Goal: Information Seeking & Learning: Learn about a topic

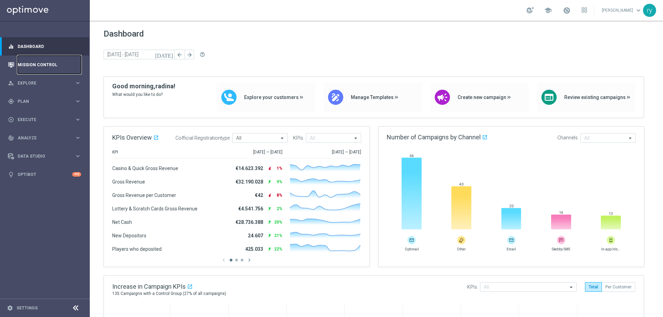
click at [38, 69] on link "Mission Control" at bounding box center [50, 65] width 64 height 18
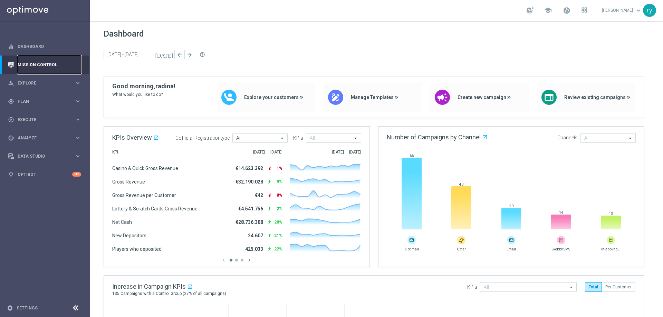
click at [44, 70] on link "Mission Control" at bounding box center [50, 65] width 64 height 18
click at [37, 46] on link "Dashboard" at bounding box center [50, 46] width 64 height 18
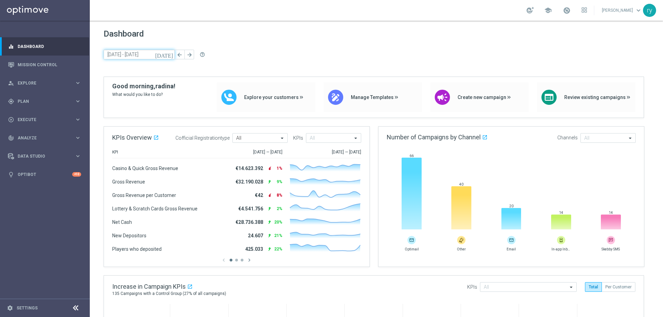
click at [137, 52] on input "[DATE] - [DATE]" at bounding box center [139, 55] width 71 height 10
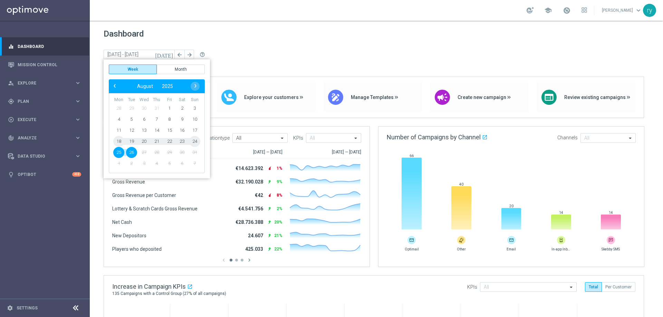
click at [120, 140] on span "18" at bounding box center [118, 141] width 11 height 11
type input "18 Aug 2025 - 24 Aug 2025"
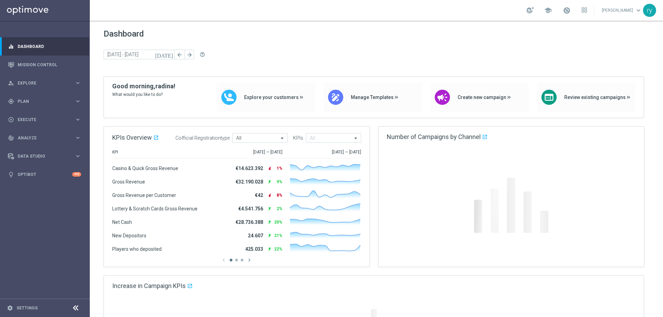
click at [120, 140] on span "KPIs Overview" at bounding box center [132, 137] width 40 height 7
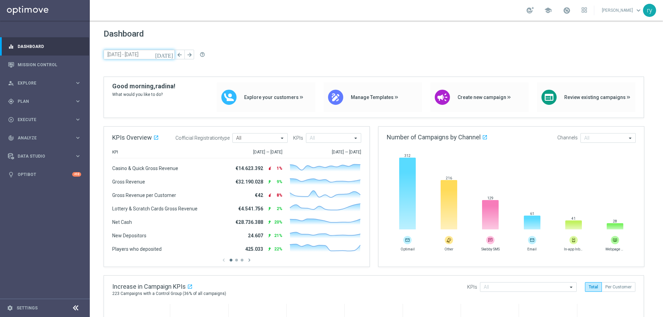
click at [151, 54] on input "18 Aug 2025 - 24 Aug 2025" at bounding box center [139, 55] width 71 height 10
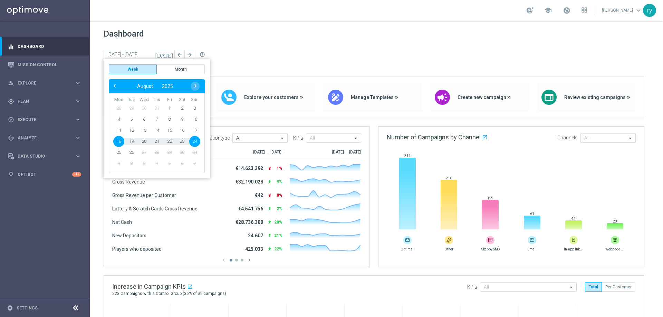
click at [116, 143] on span "18" at bounding box center [118, 141] width 11 height 11
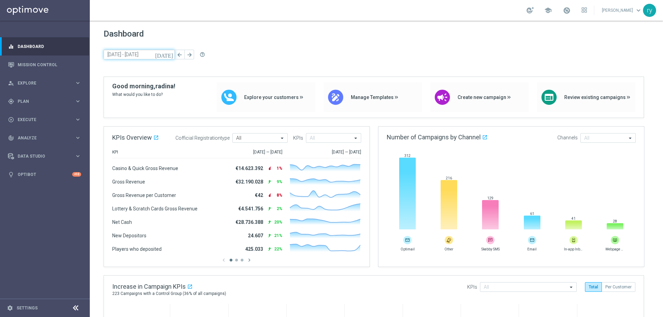
click at [112, 54] on input "18 Aug 2025 - 24 Aug 2025" at bounding box center [139, 55] width 71 height 10
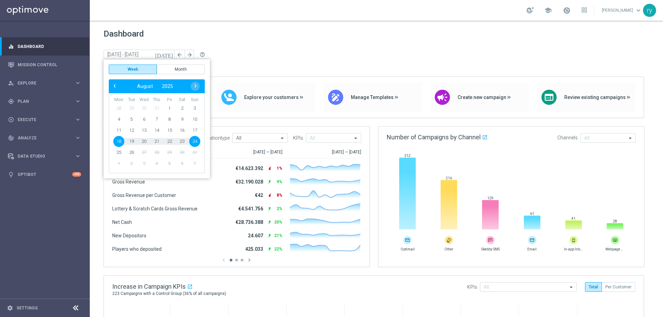
drag, startPoint x: 193, startPoint y: 140, endPoint x: 117, endPoint y: 141, distance: 76.0
click at [117, 141] on tr "18 19 20 21 22 23 24" at bounding box center [157, 141] width 88 height 11
click at [117, 141] on span "18" at bounding box center [118, 141] width 11 height 11
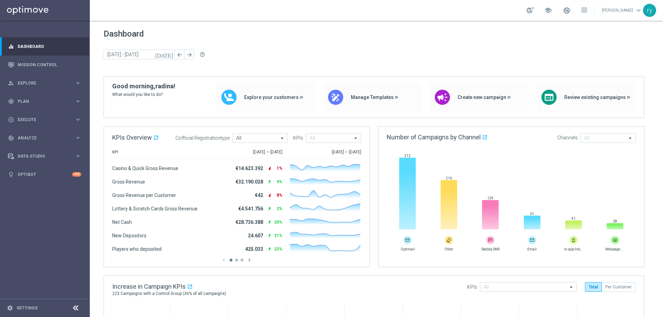
click at [170, 56] on icon "[DATE]" at bounding box center [164, 54] width 19 height 6
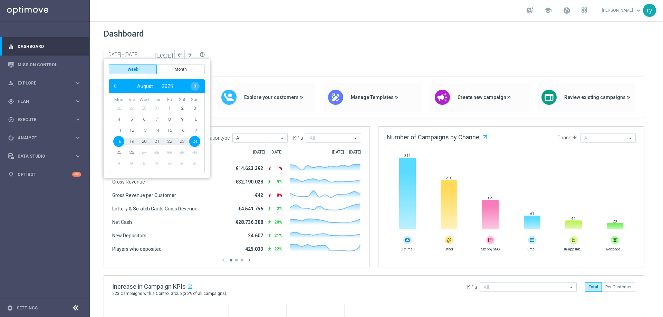
click at [119, 142] on span "18" at bounding box center [118, 141] width 11 height 11
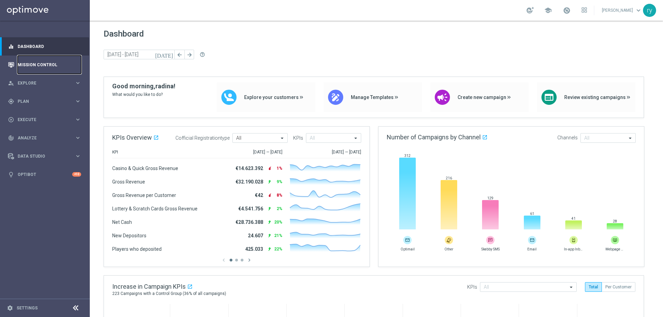
click at [40, 60] on link "Mission Control" at bounding box center [50, 65] width 64 height 18
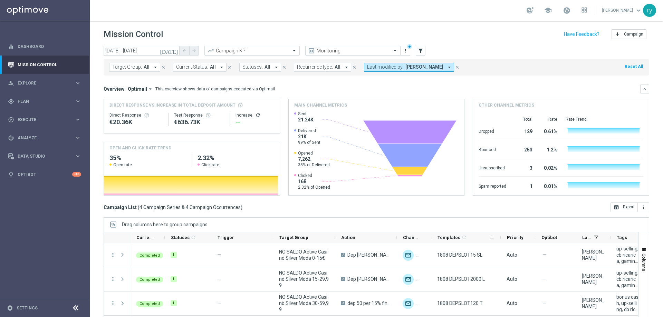
drag, startPoint x: 465, startPoint y: 237, endPoint x: 500, endPoint y: 236, distance: 34.9
click at [500, 236] on div at bounding box center [500, 237] width 3 height 11
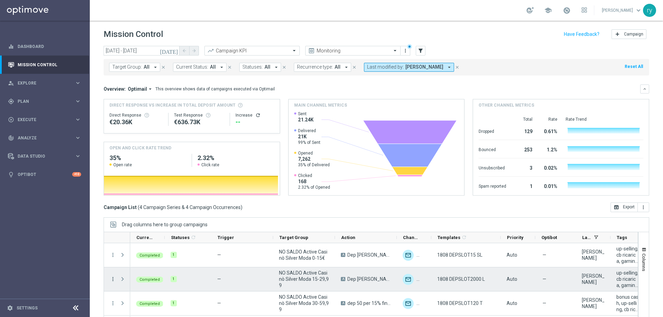
click at [112, 280] on icon "more_vert" at bounding box center [113, 279] width 6 height 6
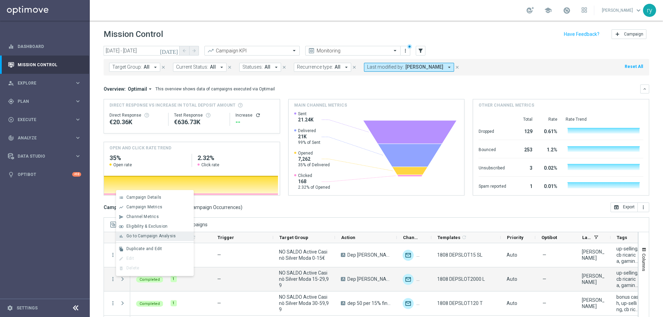
click at [134, 236] on span "Go to Campaign Analysis" at bounding box center [150, 236] width 49 height 5
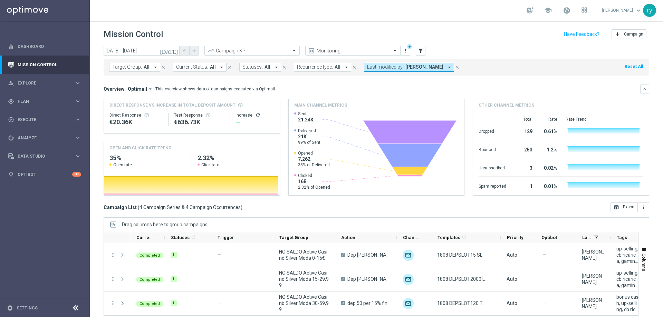
click at [439, 66] on button "Last modified by: radina yordanova arrow_drop_down" at bounding box center [409, 67] width 90 height 9
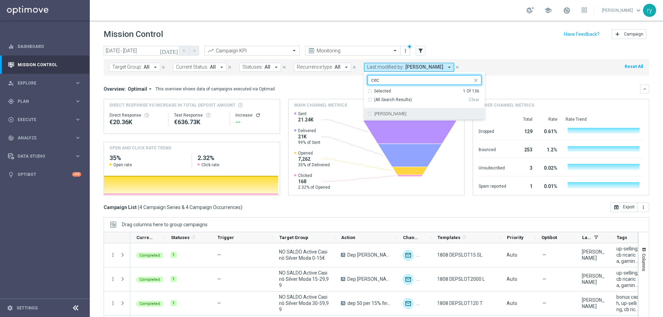
click at [367, 114] on div "Cecilia Mascelli" at bounding box center [424, 113] width 114 height 11
click at [398, 79] on input "cec" at bounding box center [421, 80] width 101 height 6
drag, startPoint x: 398, startPoint y: 79, endPoint x: 388, endPoint y: 79, distance: 9.7
click at [388, 79] on input "cec" at bounding box center [421, 80] width 101 height 6
click at [367, 116] on div "marco Maccarrone" at bounding box center [424, 113] width 114 height 11
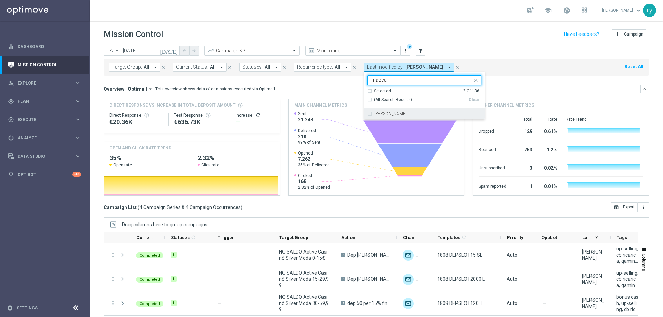
type input "macca"
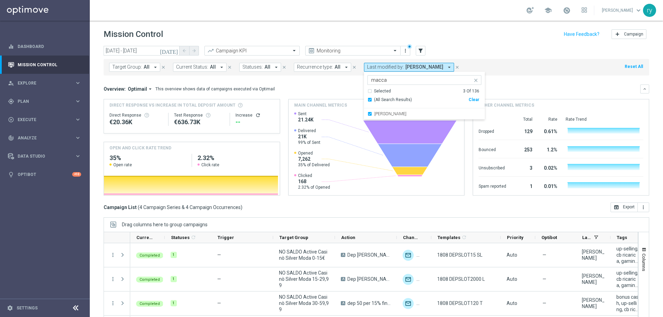
click at [342, 85] on div "Overview: Optimail arrow_drop_down This overview shows data of campaigns execut…" at bounding box center [377, 89] width 546 height 9
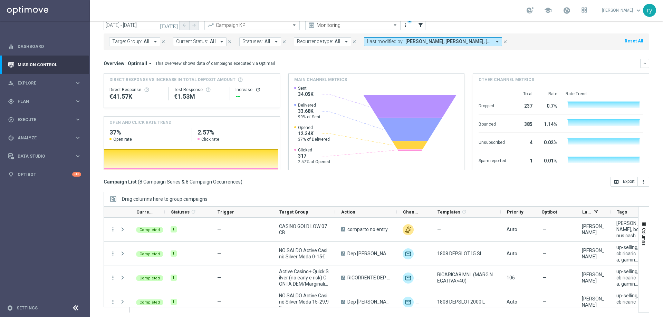
scroll to position [28, 0]
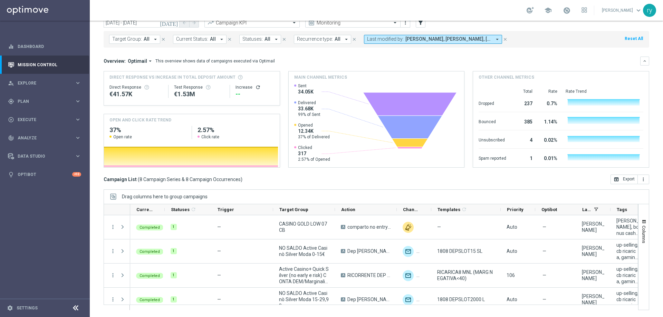
click at [652, 223] on div "today 18 Aug 2025 - 18 Aug 2025 arrow_back arrow_forward Campaign KPI trending_…" at bounding box center [376, 150] width 573 height 265
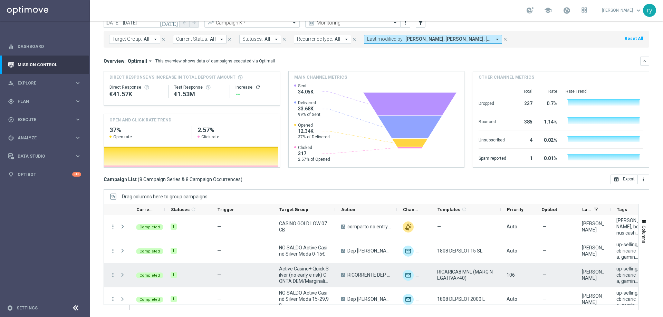
scroll to position [0, 0]
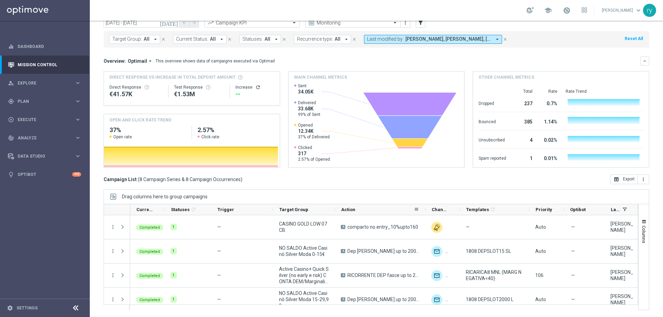
drag, startPoint x: 396, startPoint y: 209, endPoint x: 424, endPoint y: 207, distance: 28.3
click at [424, 207] on div at bounding box center [425, 209] width 3 height 11
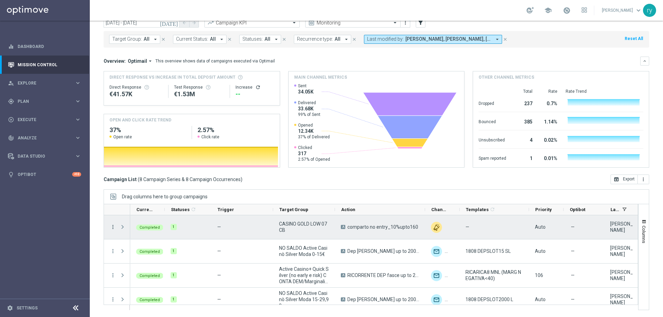
click at [113, 227] on icon "more_vert" at bounding box center [113, 227] width 6 height 6
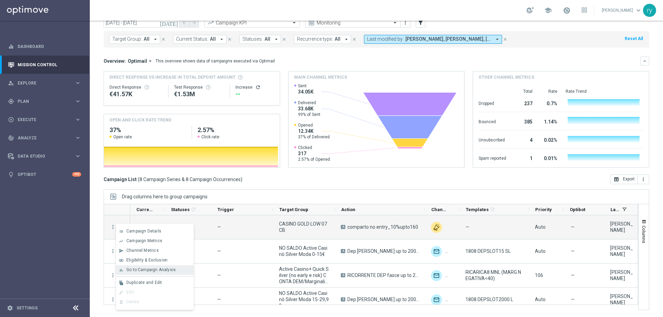
click at [134, 272] on span "Go to Campaign Analysis" at bounding box center [150, 270] width 49 height 5
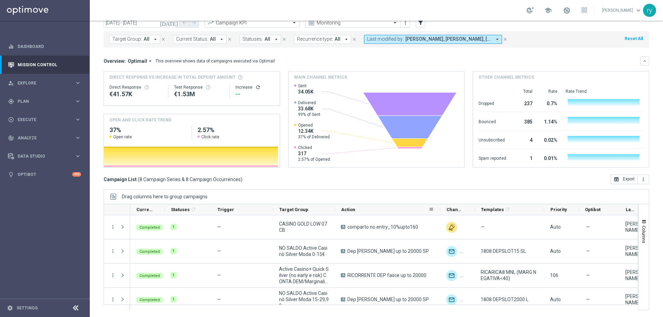
drag, startPoint x: 424, startPoint y: 211, endPoint x: 439, endPoint y: 212, distance: 15.3
click at [439, 212] on div at bounding box center [440, 209] width 3 height 11
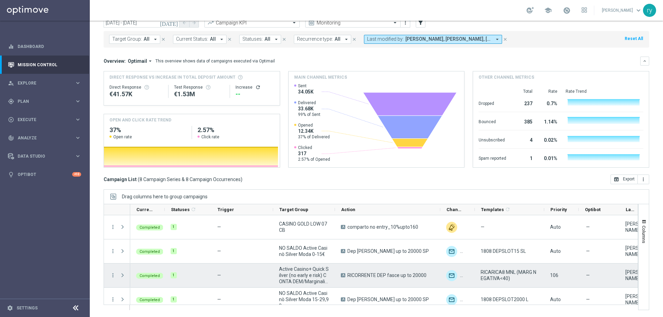
click at [113, 279] on menu-column "more_vert" at bounding box center [113, 275] width 6 height 7
click at [113, 277] on icon "more_vert" at bounding box center [113, 275] width 6 height 6
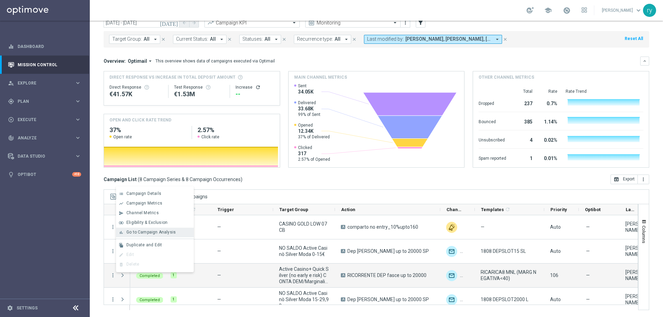
click at [136, 234] on span "Go to Campaign Analysis" at bounding box center [150, 232] width 49 height 5
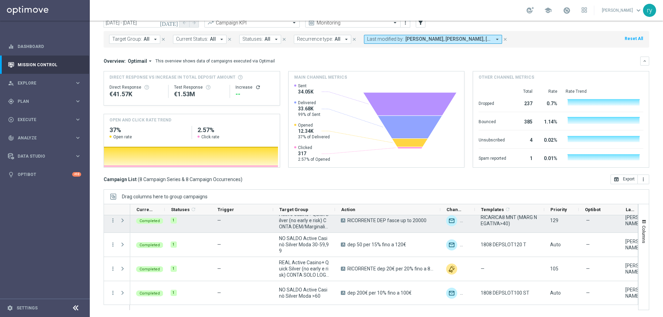
scroll to position [104, 0]
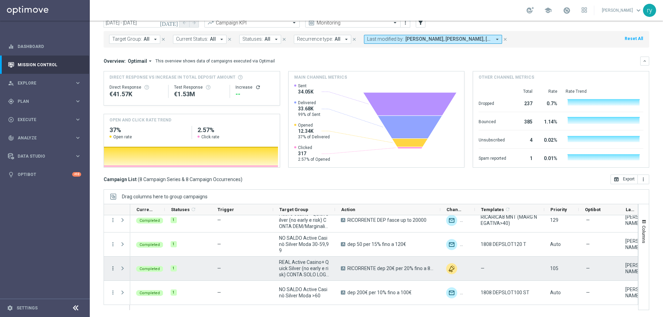
click at [112, 270] on icon "more_vert" at bounding box center [113, 269] width 6 height 6
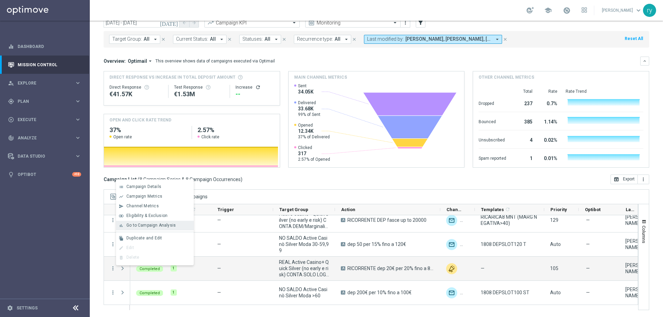
click at [137, 224] on span "Go to Campaign Analysis" at bounding box center [150, 225] width 49 height 5
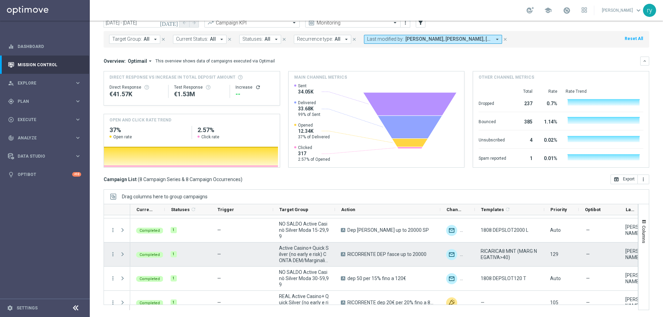
scroll to position [35, 0]
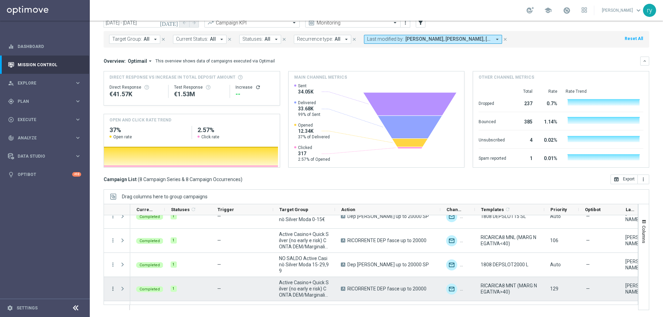
click at [112, 290] on icon "more_vert" at bounding box center [113, 289] width 6 height 6
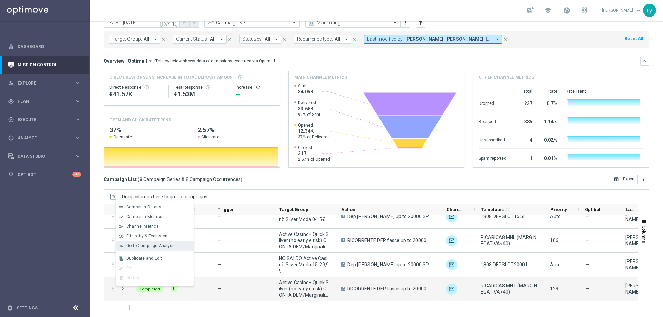
click at [140, 248] on span "Go to Campaign Analysis" at bounding box center [150, 245] width 49 height 5
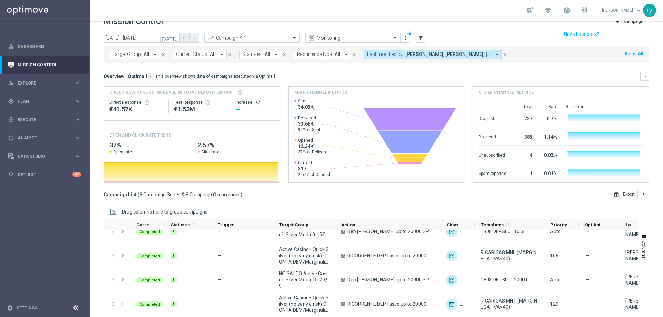
scroll to position [0, 0]
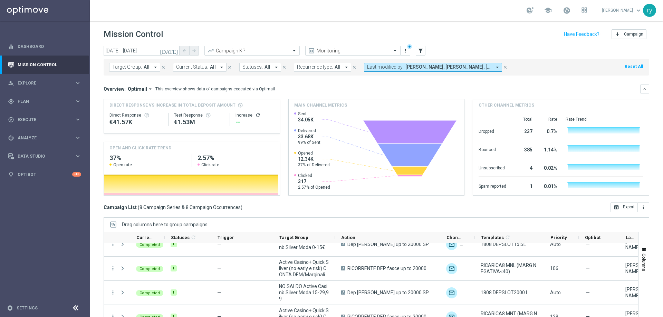
click at [219, 69] on icon "arrow_drop_down" at bounding box center [222, 67] width 6 height 6
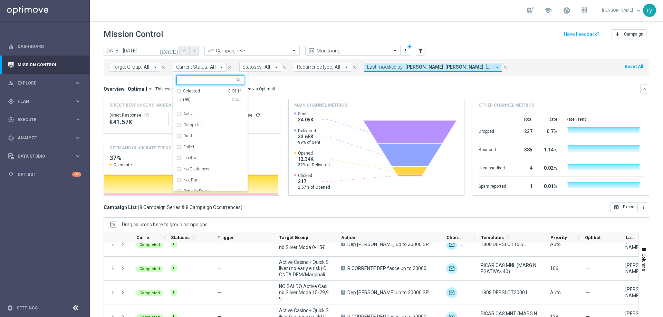
click at [219, 69] on icon "arrow_drop_down" at bounding box center [222, 67] width 6 height 6
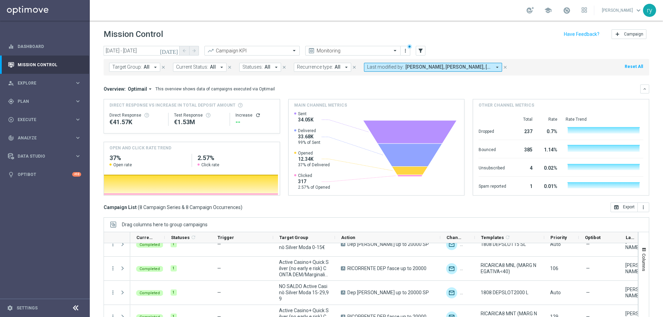
click at [274, 67] on icon "arrow_drop_down" at bounding box center [276, 67] width 6 height 6
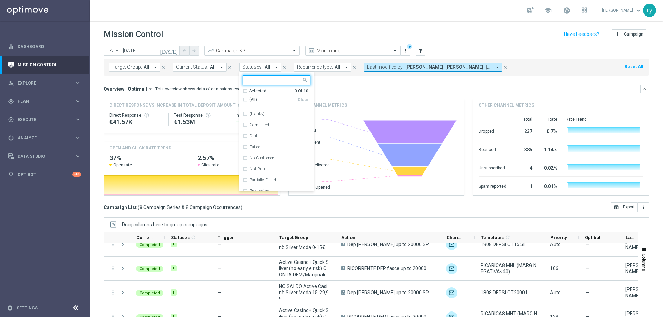
click at [274, 67] on icon "arrow_drop_down" at bounding box center [276, 67] width 6 height 6
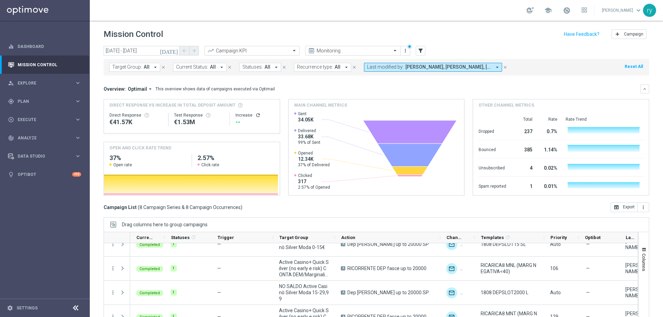
click at [156, 67] on icon "arrow_drop_down" at bounding box center [155, 67] width 6 height 6
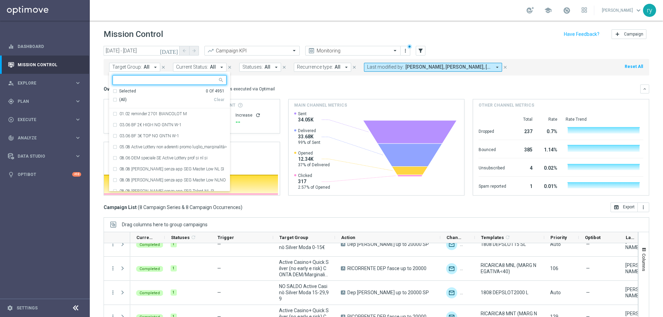
click at [156, 67] on icon "arrow_drop_down" at bounding box center [155, 67] width 6 height 6
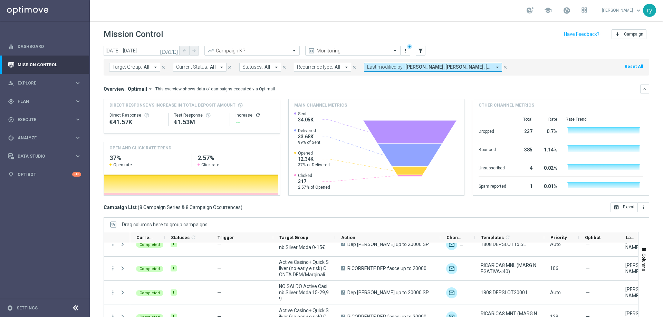
click at [343, 67] on icon "arrow_drop_down" at bounding box center [346, 67] width 6 height 6
click at [177, 50] on icon "[DATE]" at bounding box center [169, 51] width 19 height 6
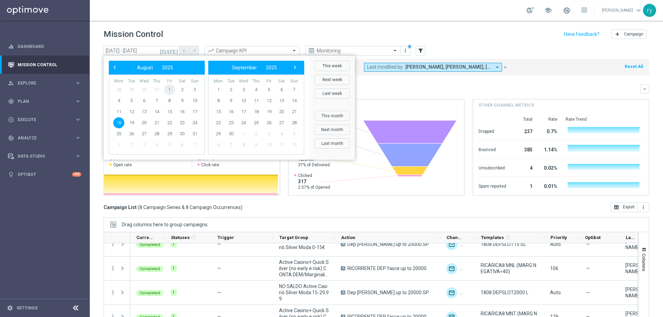
click at [172, 90] on span "1" at bounding box center [169, 89] width 11 height 11
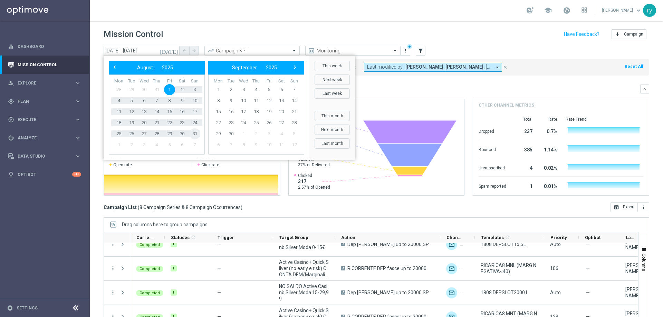
click at [197, 135] on span "31" at bounding box center [194, 133] width 11 height 11
type input "01 Aug 2025 - 31 Aug 2025"
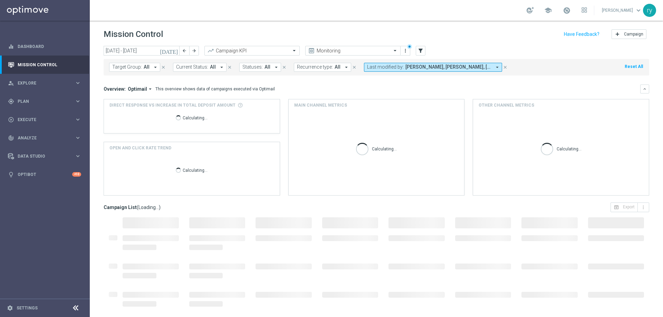
click at [343, 68] on icon "arrow_drop_down" at bounding box center [346, 67] width 6 height 6
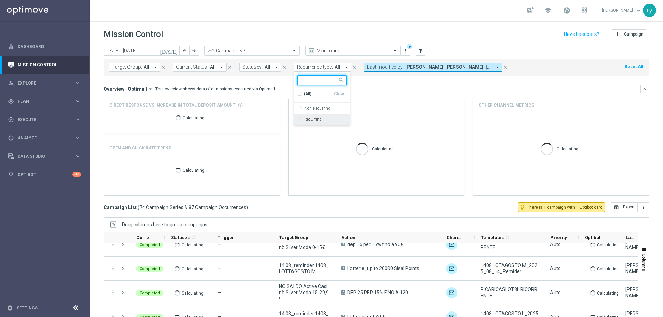
click at [300, 118] on div "Recurring" at bounding box center [321, 119] width 49 height 11
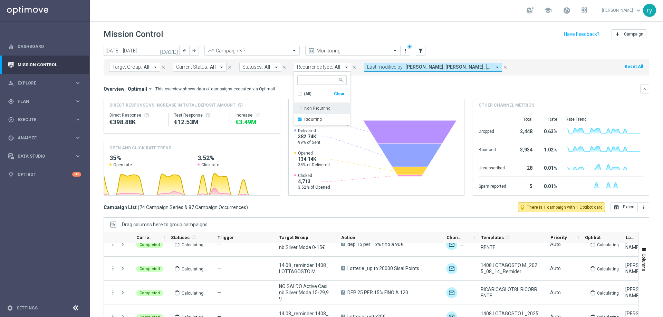
click at [361, 80] on mini-dashboard "Overview: Optimail arrow_drop_down This overview shows data of campaigns execut…" at bounding box center [377, 139] width 546 height 127
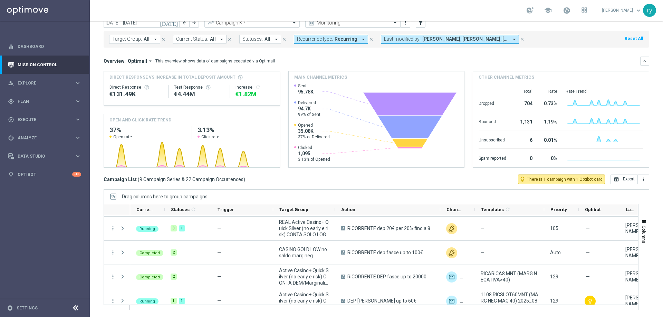
scroll to position [59, 0]
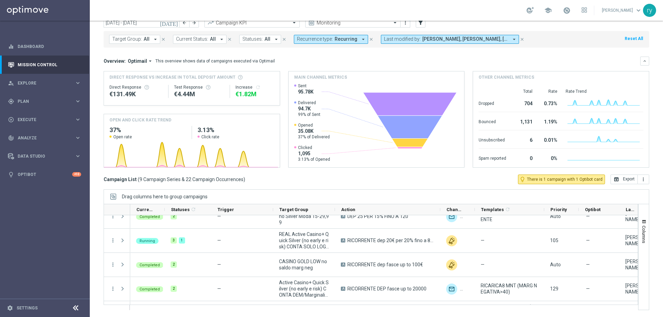
click at [360, 40] on icon "arrow_drop_down" at bounding box center [363, 39] width 6 height 6
click at [0, 0] on div "Clear" at bounding box center [0, 0] width 0 height 0
click at [422, 25] on icon "filter_alt" at bounding box center [420, 23] width 6 height 6
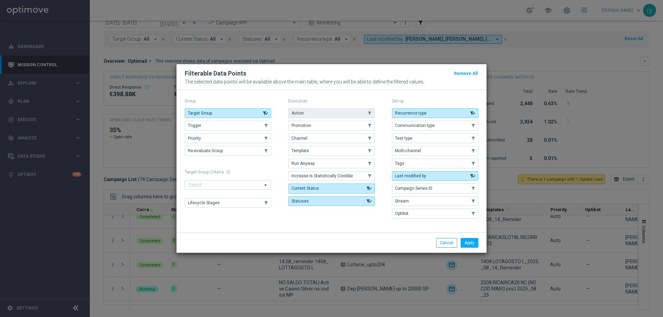
click at [362, 115] on button "Action" at bounding box center [331, 113] width 86 height 10
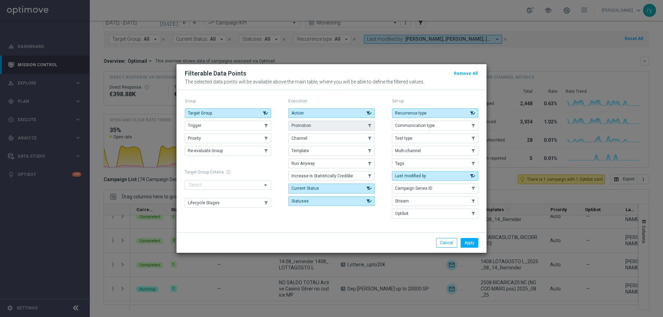
click at [362, 126] on button "Promotion" at bounding box center [331, 126] width 86 height 10
click at [471, 244] on button "Apply" at bounding box center [470, 243] width 18 height 10
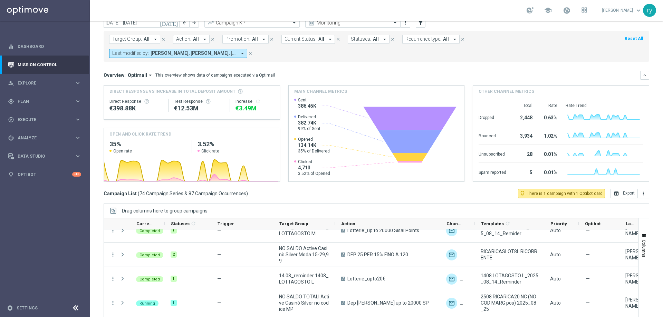
click at [204, 41] on icon "arrow_drop_down" at bounding box center [205, 39] width 6 height 6
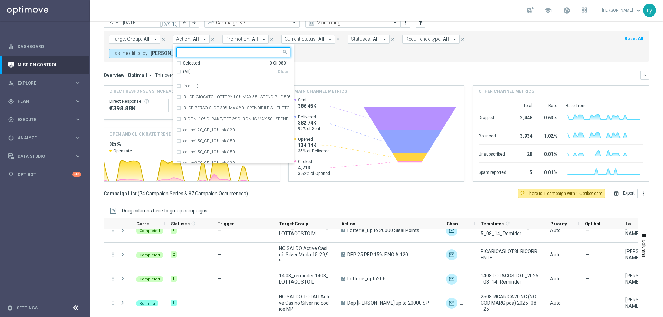
click at [204, 41] on icon "arrow_drop_down" at bounding box center [205, 39] width 6 height 6
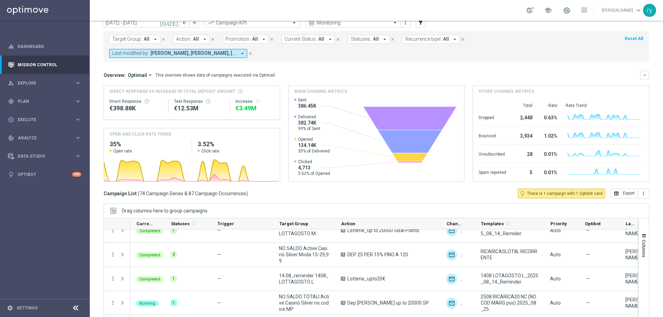
click at [261, 39] on icon "arrow_drop_down" at bounding box center [264, 39] width 6 height 6
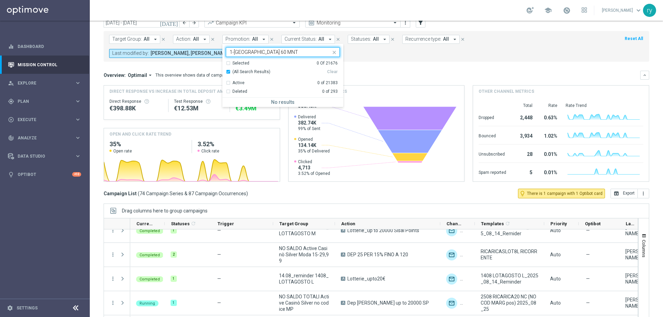
click at [238, 50] on input "1-W RICARICA 60 MNT" at bounding box center [280, 52] width 101 height 6
click at [262, 102] on label "RICARICA 60 MNT" at bounding box center [250, 103] width 35 height 4
type input "RICARICA 60 MNT"
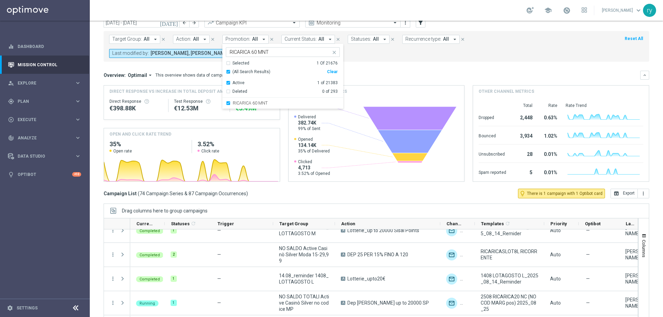
click at [360, 64] on mini-dashboard "Overview: Optimail arrow_drop_down This overview shows data of campaigns execut…" at bounding box center [377, 125] width 546 height 127
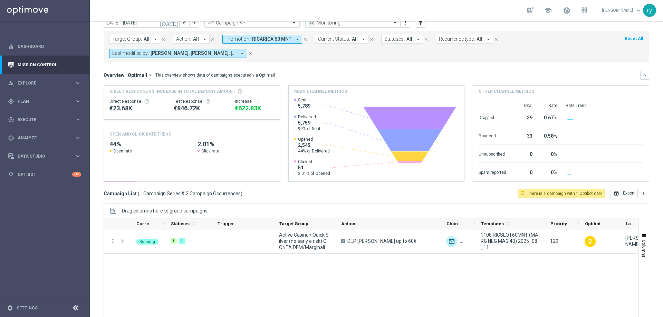
scroll to position [0, 0]
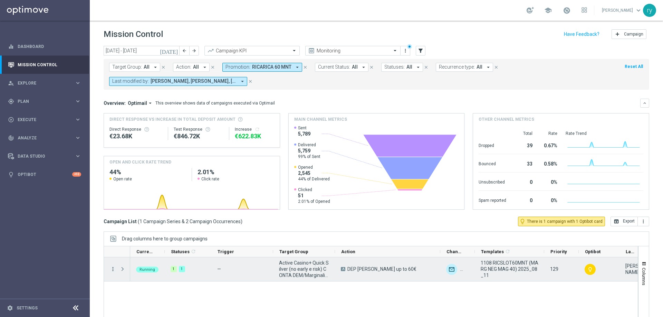
click at [113, 270] on icon "more_vert" at bounding box center [113, 269] width 6 height 6
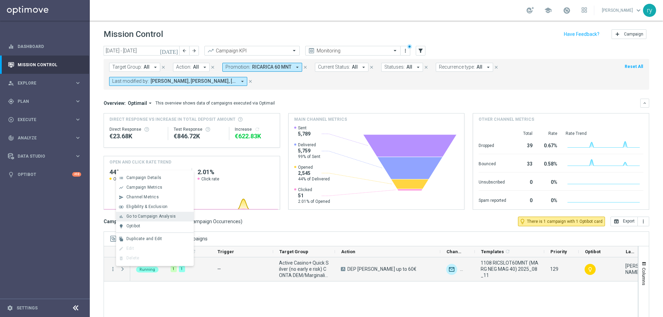
click at [147, 220] on div "bar_chart Go to Campaign Analysis" at bounding box center [155, 217] width 78 height 10
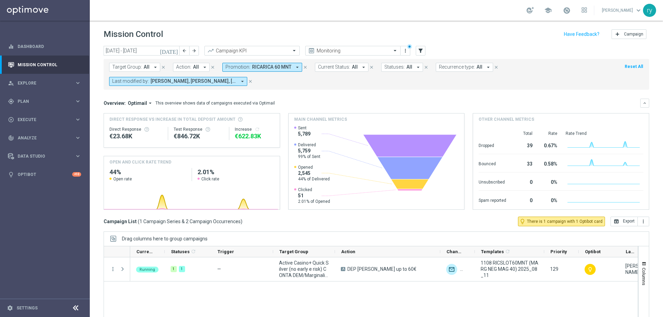
click at [294, 67] on icon "arrow_drop_down" at bounding box center [297, 67] width 6 height 6
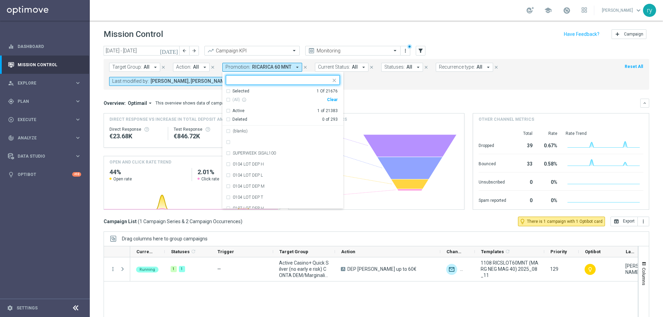
click at [330, 97] on div "(All) info_outline Clear" at bounding box center [282, 99] width 112 height 11
click at [0, 0] on div "Clear" at bounding box center [0, 0] width 0 height 0
click at [270, 81] on input "text" at bounding box center [280, 80] width 101 height 6
paste input "1-W RICARICASLOT8ST"
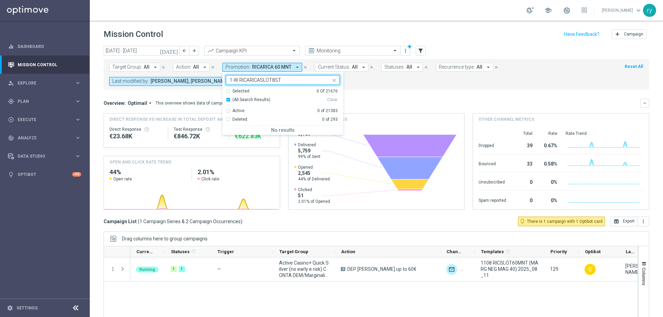
click at [238, 79] on input "1-W RICARICASLOT8ST" at bounding box center [280, 80] width 101 height 6
click at [249, 130] on label "RICARICASLOT8ST" at bounding box center [251, 131] width 36 height 4
type input "RICARICASLOT8ST"
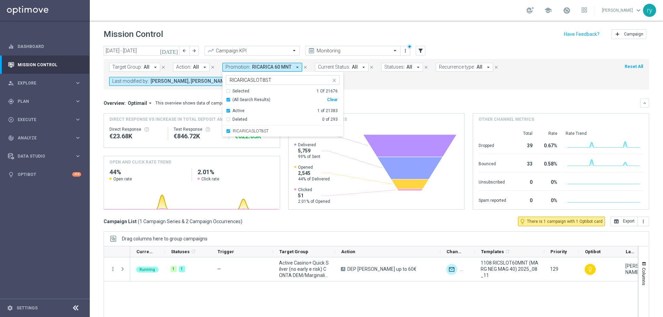
click at [371, 88] on div "Target Group: All arrow_drop_down close Action: All arrow_drop_down close Promo…" at bounding box center [377, 74] width 546 height 31
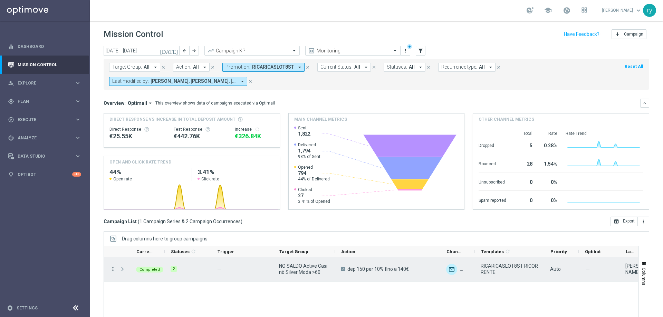
click at [113, 269] on icon "more_vert" at bounding box center [113, 269] width 6 height 6
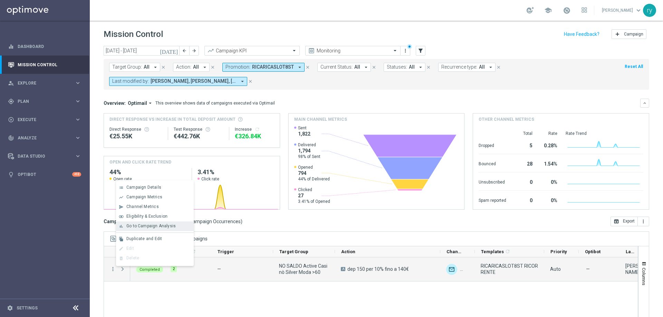
click at [131, 228] on span "Go to Campaign Analysis" at bounding box center [150, 226] width 49 height 5
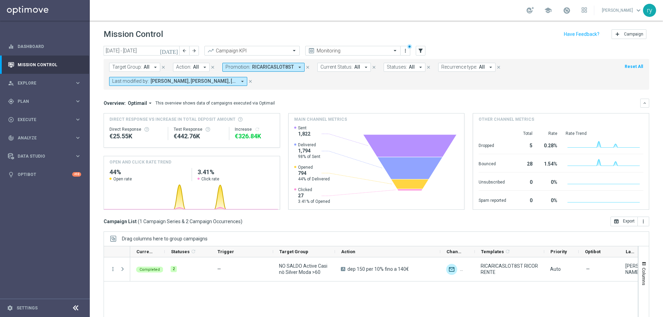
click at [272, 68] on span "RICARICASLOT8ST" at bounding box center [273, 67] width 42 height 6
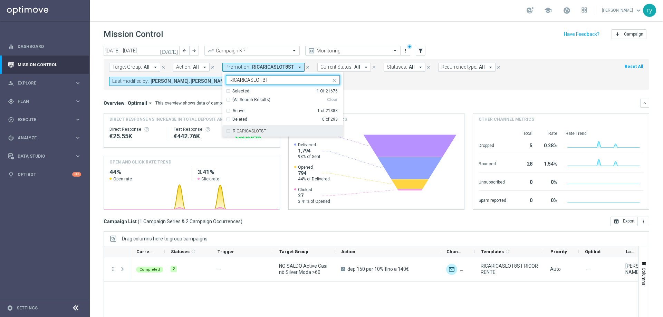
click at [246, 132] on label "RICARICASLOT8T" at bounding box center [249, 131] width 33 height 4
type input "RICARICASLOT8T"
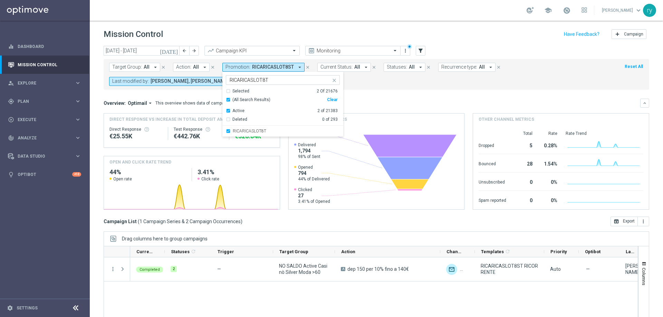
click at [381, 98] on mini-dashboard "Overview: Optimail arrow_drop_down This overview shows data of campaigns execut…" at bounding box center [377, 153] width 546 height 127
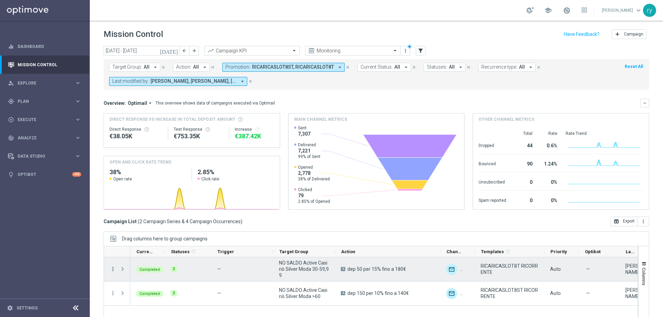
click at [112, 271] on icon "more_vert" at bounding box center [113, 269] width 6 height 6
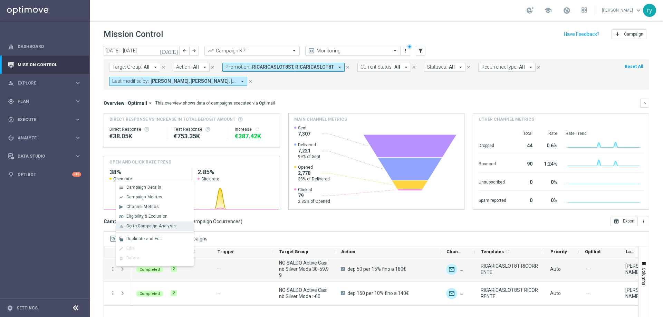
click at [134, 226] on span "Go to Campaign Analysis" at bounding box center [150, 226] width 49 height 5
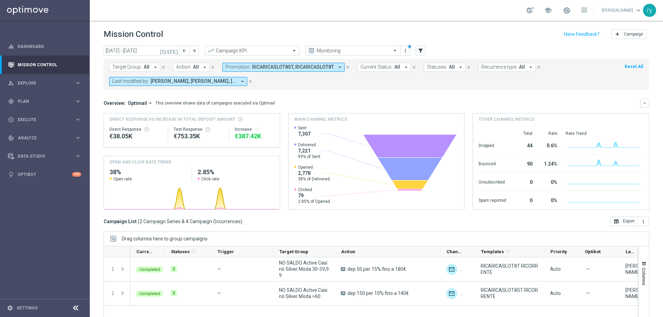
click at [338, 66] on icon "arrow_drop_down" at bounding box center [340, 67] width 6 height 6
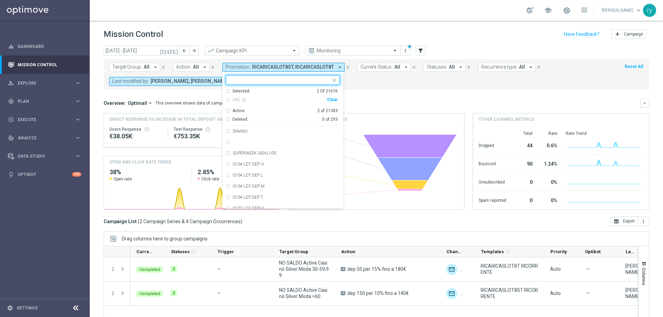
click at [0, 0] on div "Clear" at bounding box center [0, 0] width 0 height 0
click at [263, 82] on input "text" at bounding box center [280, 80] width 101 height 6
paste input "RICARICASLOT8L"
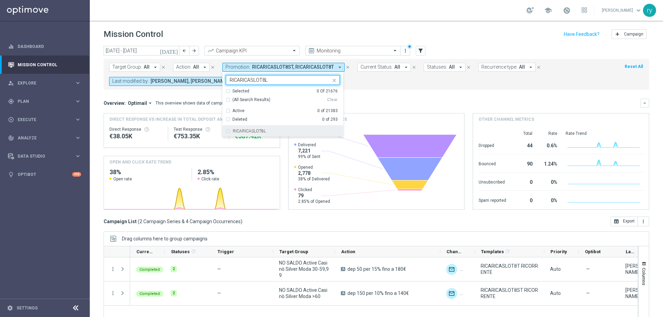
click at [234, 133] on label "RICARICASLOT8L" at bounding box center [249, 131] width 33 height 4
type input "RICARICASLOT8L"
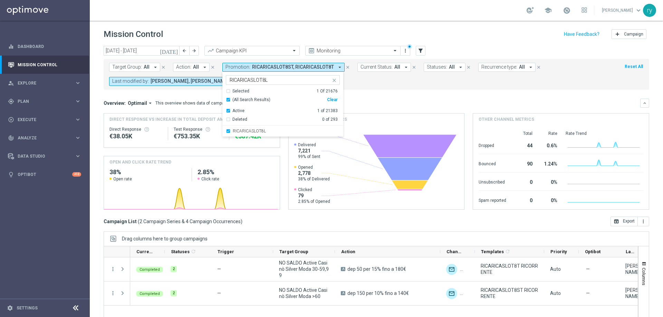
click at [373, 99] on div "Overview: Optimail arrow_drop_down This overview shows data of campaigns execut…" at bounding box center [377, 103] width 546 height 9
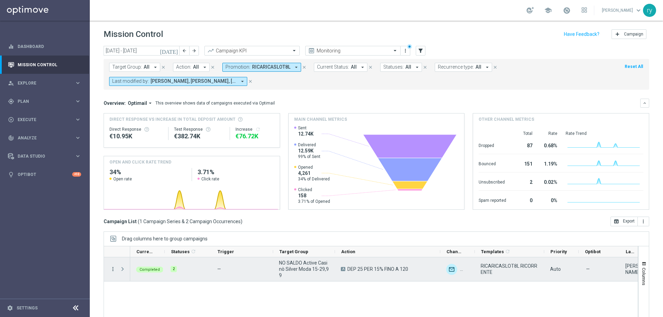
click at [113, 271] on icon "more_vert" at bounding box center [113, 269] width 6 height 6
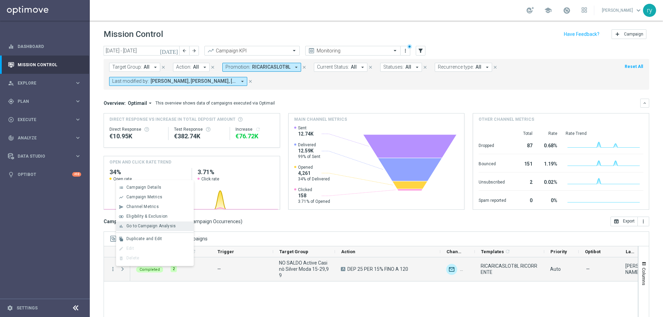
click at [134, 228] on span "Go to Campaign Analysis" at bounding box center [150, 226] width 49 height 5
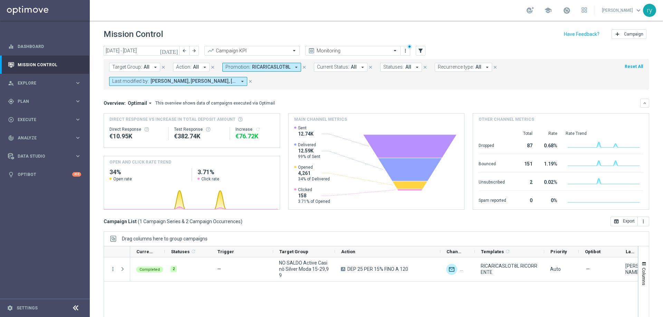
click at [294, 66] on icon "arrow_drop_down" at bounding box center [296, 67] width 6 height 6
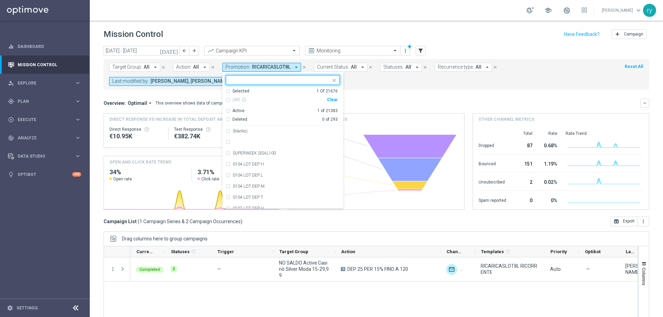
click at [0, 0] on div "Clear" at bounding box center [0, 0] width 0 height 0
click at [245, 80] on input "text" at bounding box center [280, 80] width 101 height 6
paste input "RICARICASLOT8SL"
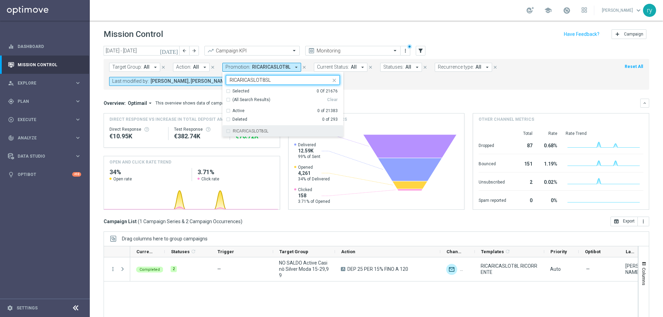
click at [242, 130] on label "RICARICASLOT8SL" at bounding box center [251, 131] width 36 height 4
type input "RICARICASLOT8SL"
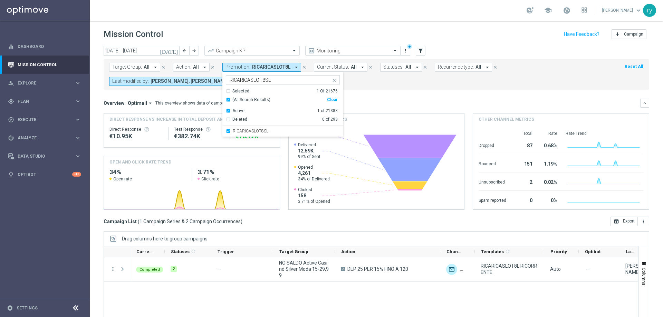
click at [392, 87] on div "Target Group: All arrow_drop_down close Action: All arrow_drop_down close Promo…" at bounding box center [377, 74] width 546 height 31
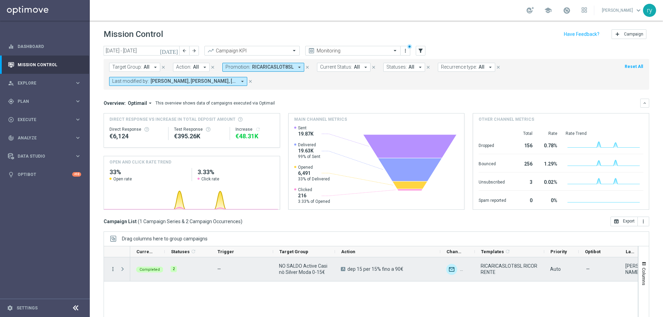
click at [115, 270] on icon "more_vert" at bounding box center [113, 269] width 6 height 6
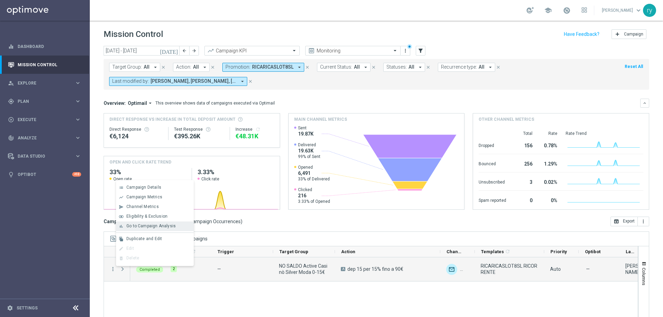
click at [131, 225] on span "Go to Campaign Analysis" at bounding box center [150, 226] width 49 height 5
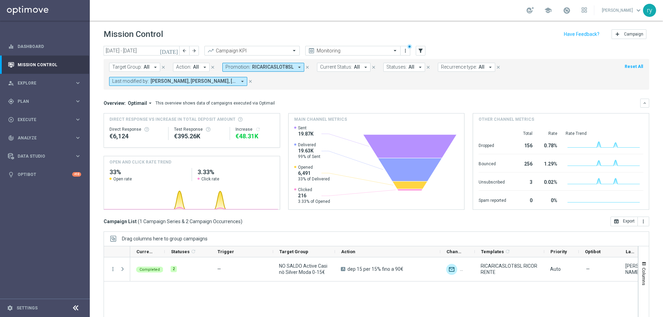
click at [297, 66] on icon "arrow_drop_down" at bounding box center [299, 67] width 6 height 6
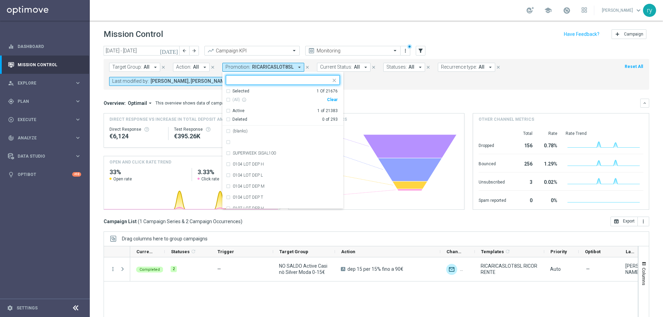
click at [0, 0] on div "Clear" at bounding box center [0, 0] width 0 height 0
click at [249, 82] on input "text" at bounding box center [280, 80] width 101 height 6
paste input "RICARICASLOT8ST"
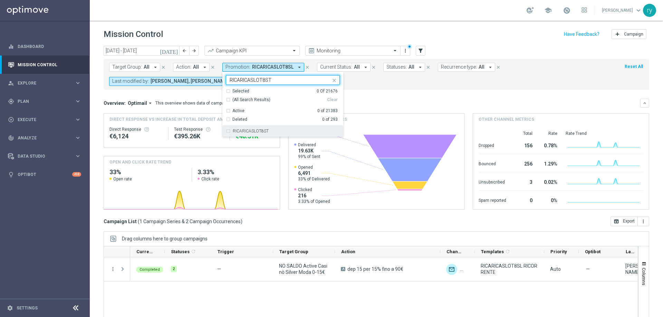
click at [238, 129] on label "RICARICASLOT8ST" at bounding box center [251, 131] width 36 height 4
type input "RICARICASLOT8ST"
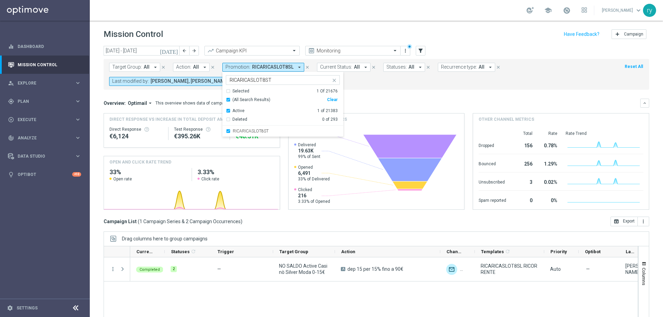
click at [365, 94] on mini-dashboard "Overview: Optimail arrow_drop_down This overview shows data of campaigns execut…" at bounding box center [377, 153] width 546 height 127
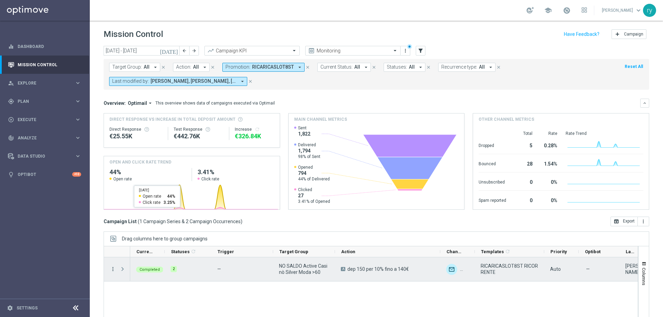
click at [113, 269] on icon "more_vert" at bounding box center [113, 269] width 6 height 6
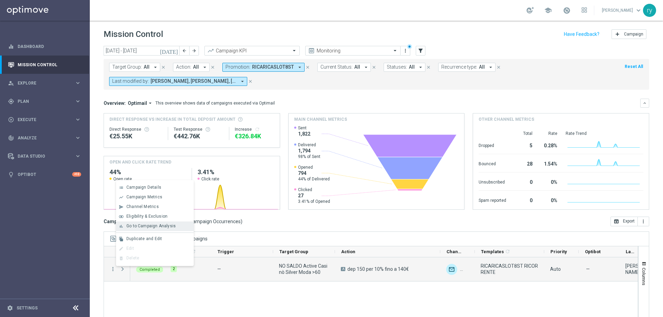
click at [133, 226] on span "Go to Campaign Analysis" at bounding box center [150, 226] width 49 height 5
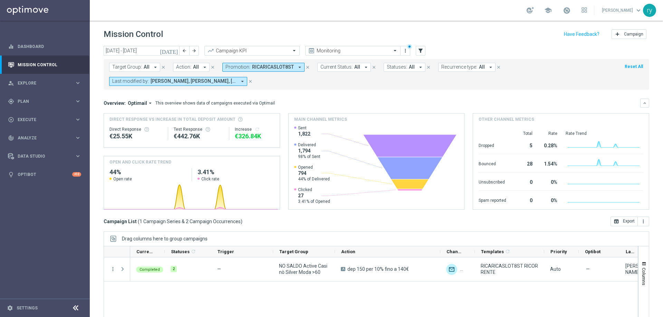
click at [298, 67] on icon "arrow_drop_down" at bounding box center [300, 67] width 6 height 6
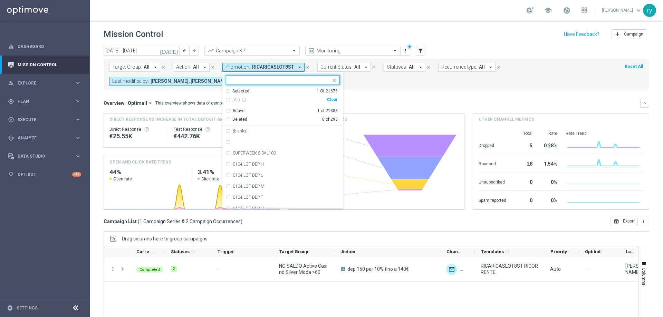
click at [0, 0] on div "Clear" at bounding box center [0, 0] width 0 height 0
click at [272, 80] on input "text" at bounding box center [280, 80] width 101 height 6
paste input "RICARICASLOT8T"
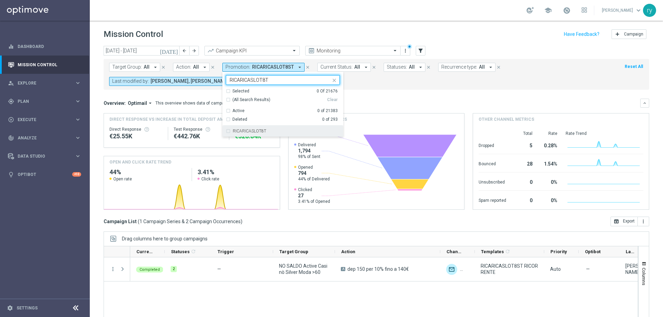
click at [258, 131] on label "RICARICASLOT8T" at bounding box center [249, 131] width 33 height 4
type input "RICARICASLOT8T"
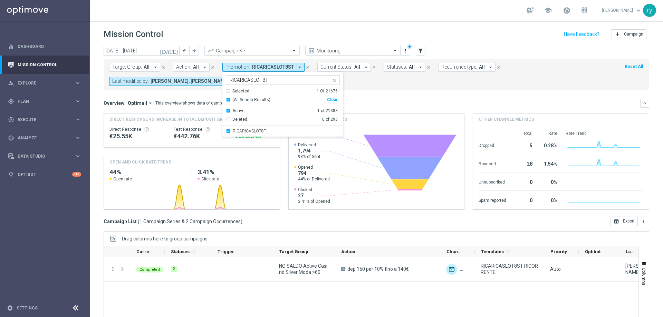
click at [359, 95] on mini-dashboard "Overview: Optimail arrow_drop_down This overview shows data of campaigns execut…" at bounding box center [377, 153] width 546 height 127
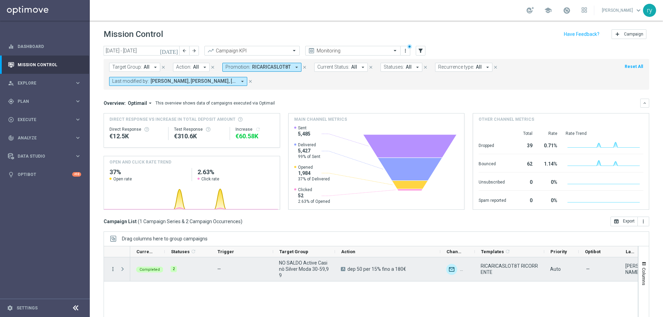
click at [112, 271] on icon "more_vert" at bounding box center [113, 269] width 6 height 6
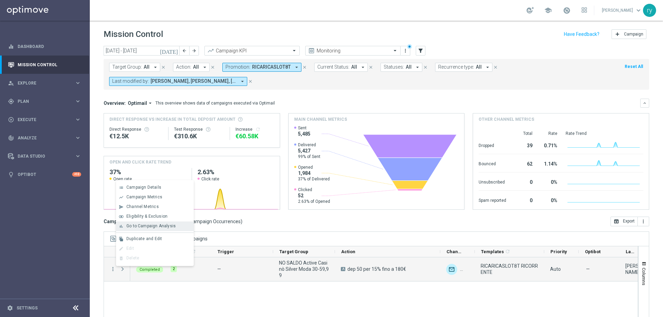
click at [137, 227] on span "Go to Campaign Analysis" at bounding box center [150, 226] width 49 height 5
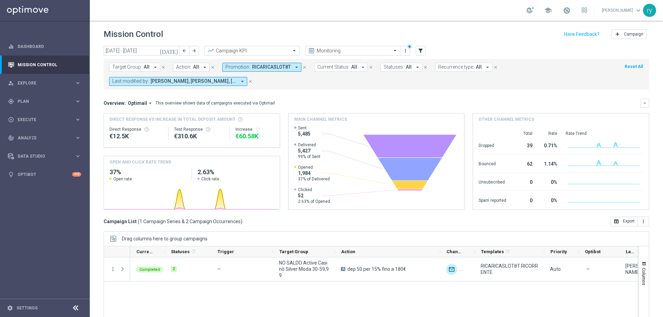
click at [294, 66] on icon "arrow_drop_down" at bounding box center [297, 67] width 6 height 6
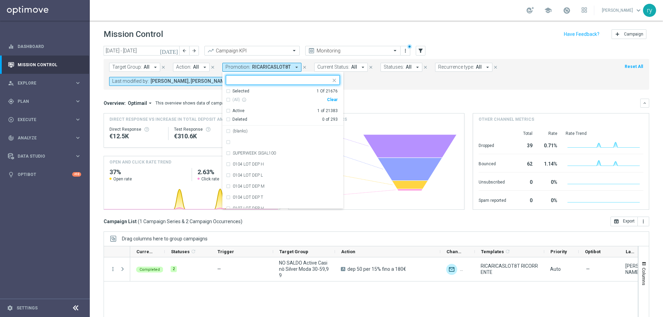
click at [0, 0] on div "Clear" at bounding box center [0, 0] width 0 height 0
click at [240, 78] on input "text" at bounding box center [280, 80] width 101 height 6
paste input "RICARICASLOT8L"
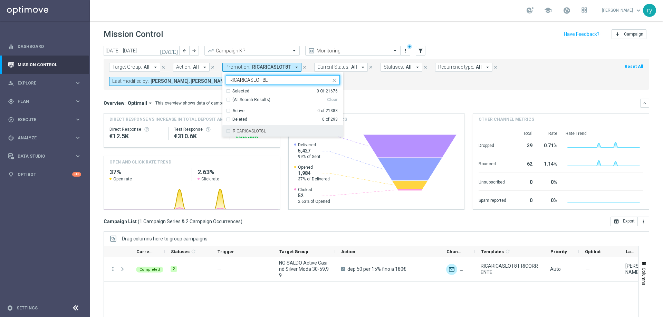
click at [248, 130] on label "RICARICASLOT8L" at bounding box center [249, 131] width 33 height 4
type input "RICARICASLOT8L"
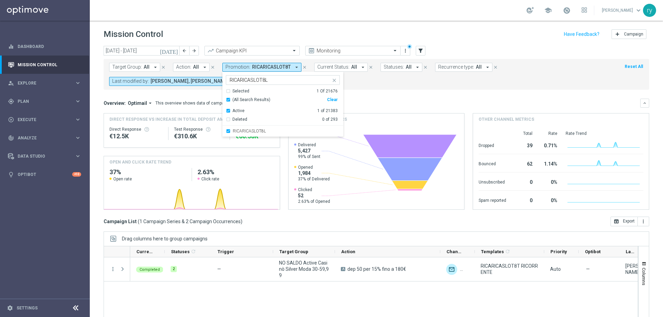
click at [367, 90] on mini-dashboard "Overview: Optimail arrow_drop_down This overview shows data of campaigns execut…" at bounding box center [377, 153] width 546 height 127
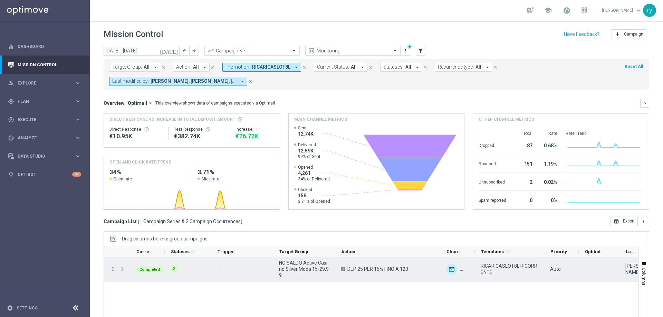
click at [112, 269] on icon "more_vert" at bounding box center [113, 269] width 6 height 6
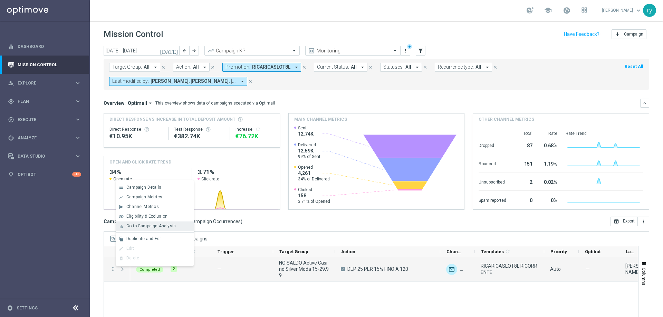
click at [126, 226] on div "bar_chart" at bounding box center [121, 226] width 10 height 5
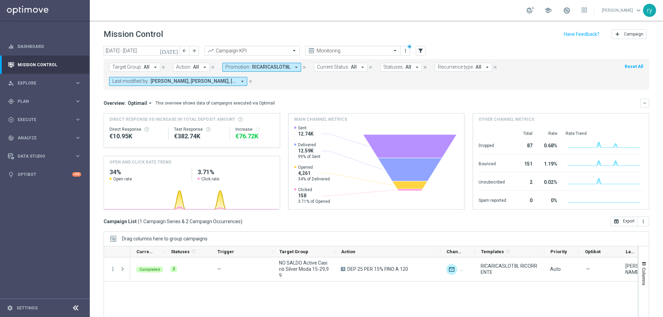
click at [294, 65] on icon "arrow_drop_down" at bounding box center [296, 67] width 6 height 6
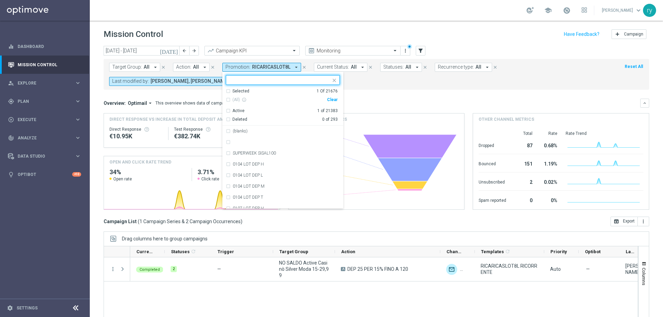
click at [0, 0] on div "Clear" at bounding box center [0, 0] width 0 height 0
click at [240, 79] on input "text" at bounding box center [280, 80] width 101 height 6
paste input "RICSLOT100 MNG8"
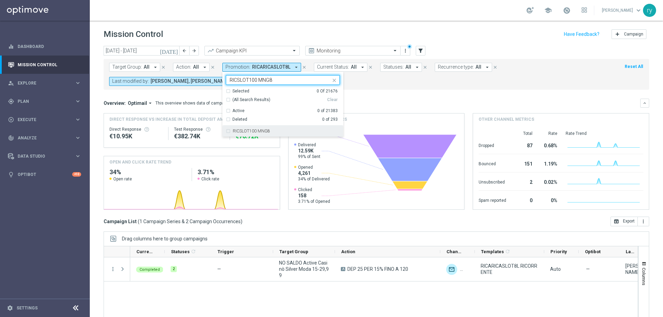
click at [256, 129] on label "RICSLOT100 MNG8" at bounding box center [251, 131] width 37 height 4
type input "RICSLOT100 MNG8"
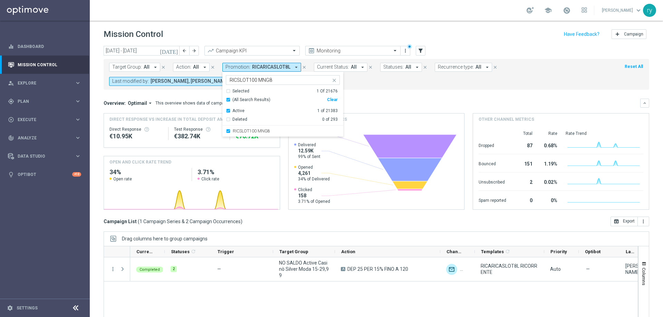
click at [373, 86] on div "Target Group: All arrow_drop_down close Action: All arrow_drop_down close Promo…" at bounding box center [377, 74] width 546 height 31
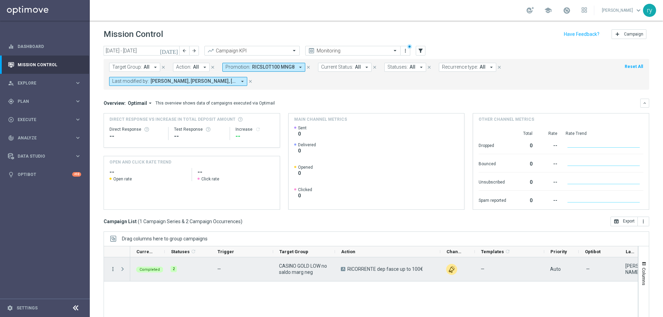
click at [113, 270] on icon "more_vert" at bounding box center [113, 269] width 6 height 6
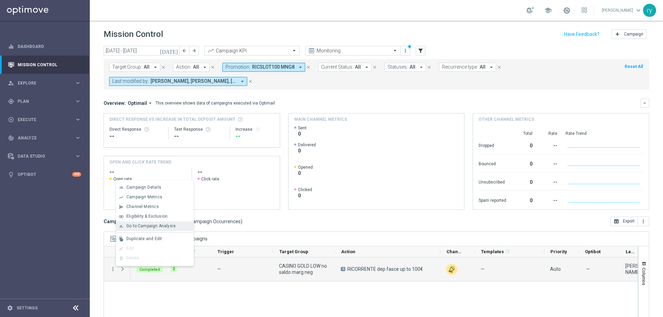
click at [135, 227] on span "Go to Campaign Analysis" at bounding box center [150, 226] width 49 height 5
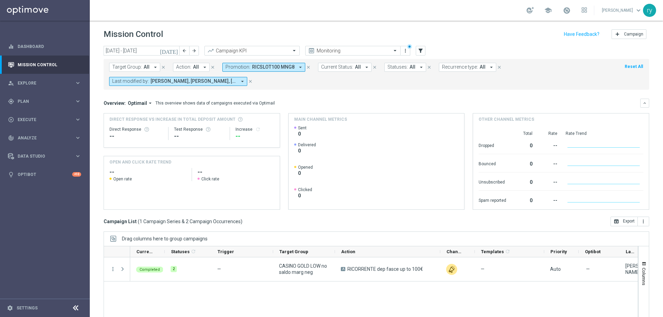
click at [298, 66] on icon "arrow_drop_down" at bounding box center [300, 67] width 6 height 6
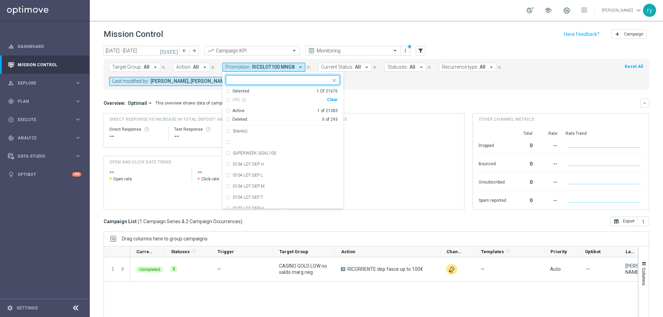
click at [0, 0] on div "Clear" at bounding box center [0, 0] width 0 height 0
click at [280, 82] on input "text" at bounding box center [280, 80] width 101 height 6
paste input "RICARICASLOT 8L"
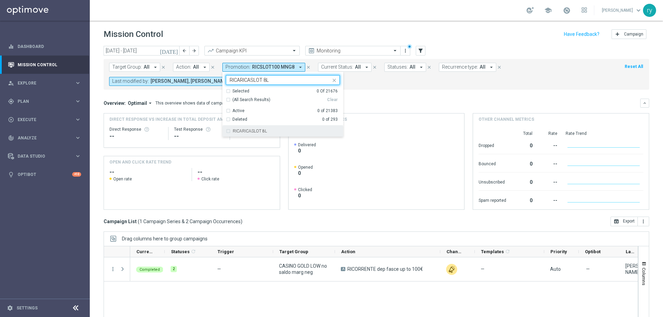
click at [259, 130] on label "RICARICASLOT 8L" at bounding box center [250, 131] width 34 height 4
type input "RICARICASLOT 8L"
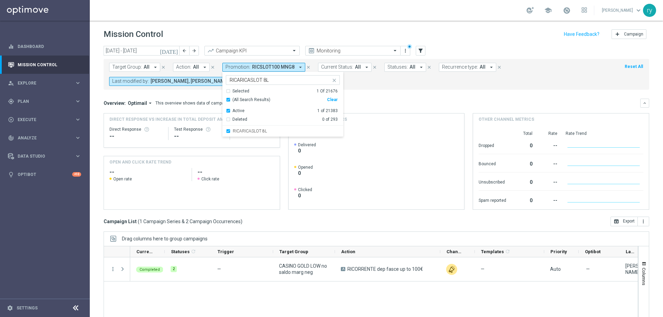
click at [376, 95] on mini-dashboard "Overview: Optimail arrow_drop_down This overview shows data of campaigns execut…" at bounding box center [377, 153] width 546 height 127
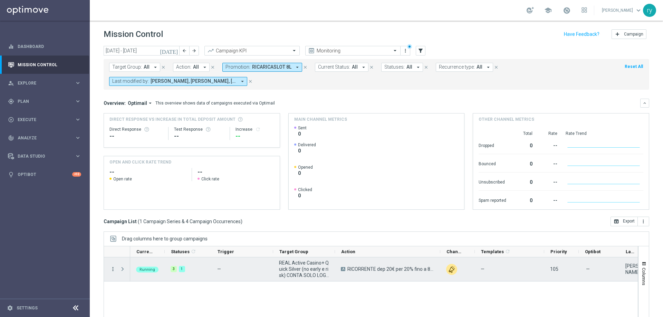
click at [112, 269] on icon "more_vert" at bounding box center [113, 269] width 6 height 6
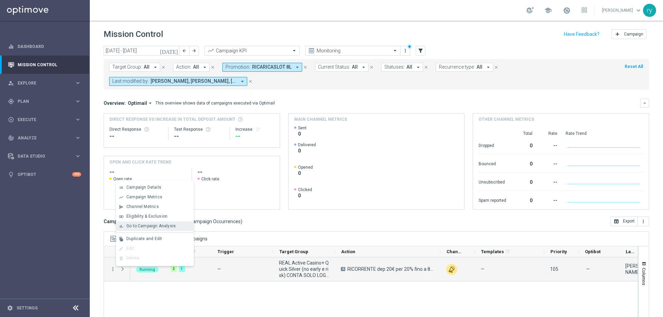
click at [142, 226] on span "Go to Campaign Analysis" at bounding box center [150, 226] width 49 height 5
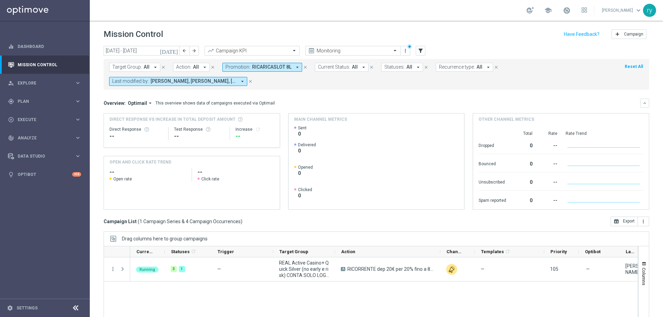
click at [294, 67] on icon "arrow_drop_down" at bounding box center [297, 67] width 6 height 6
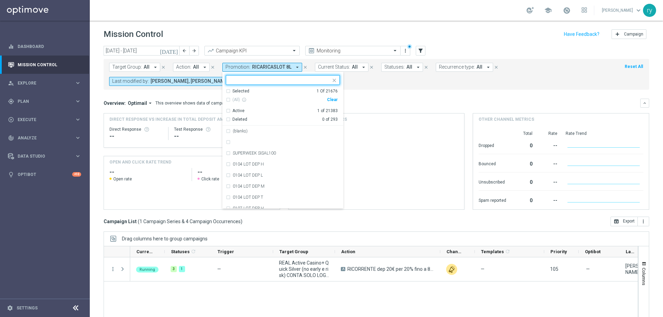
click at [0, 0] on div "Clear" at bounding box center [0, 0] width 0 height 0
click at [256, 79] on input "text" at bounding box center [280, 80] width 101 height 6
paste input "RICARICA8 MNL"
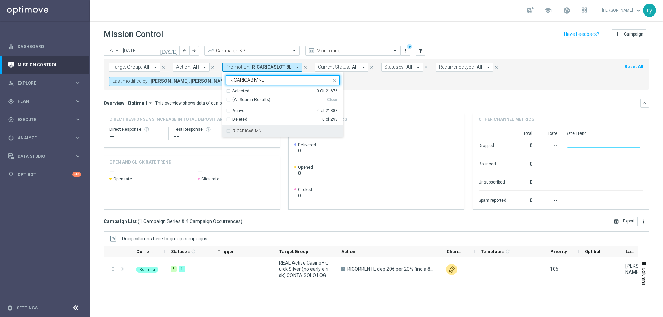
click at [249, 130] on label "RICARICA8 MNL" at bounding box center [248, 131] width 31 height 4
type input "RICARICA8 MNL"
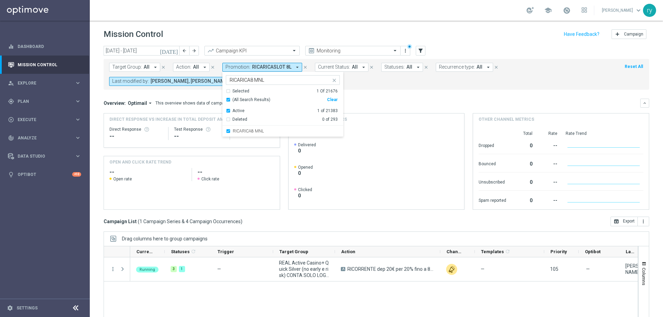
click at [383, 93] on mini-dashboard "Overview: Optimail arrow_drop_down This overview shows data of campaigns execut…" at bounding box center [377, 153] width 546 height 127
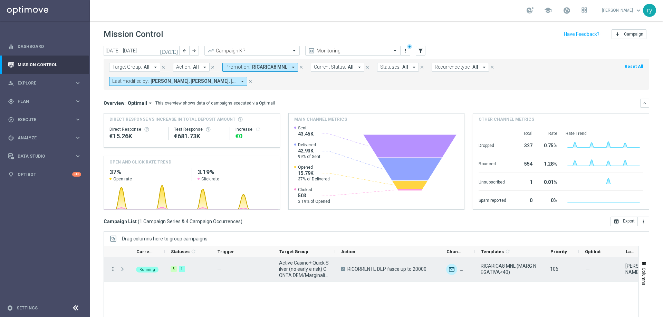
click at [114, 270] on icon "more_vert" at bounding box center [113, 269] width 6 height 6
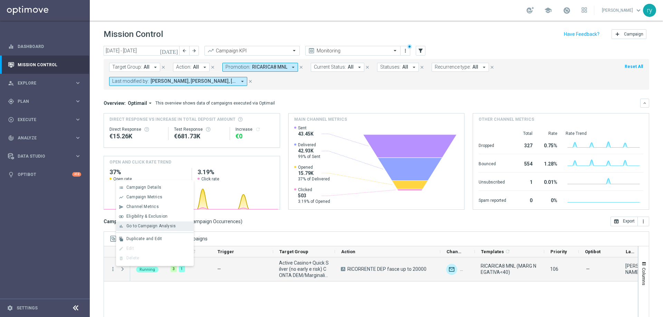
click at [131, 227] on span "Go to Campaign Analysis" at bounding box center [150, 226] width 49 height 5
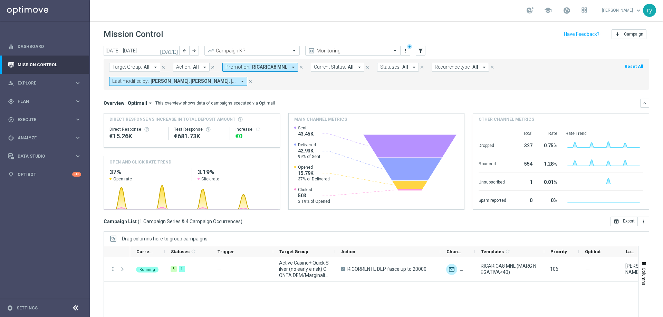
click at [291, 66] on icon "arrow_drop_down" at bounding box center [293, 67] width 6 height 6
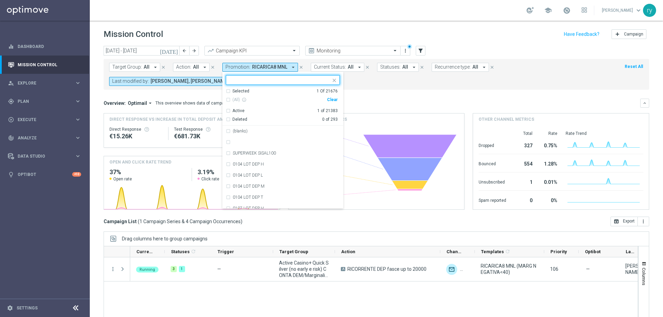
click at [0, 0] on div "Clear" at bounding box center [0, 0] width 0 height 0
click at [265, 77] on div at bounding box center [278, 80] width 105 height 9
paste input "RICARICA8 MNT"
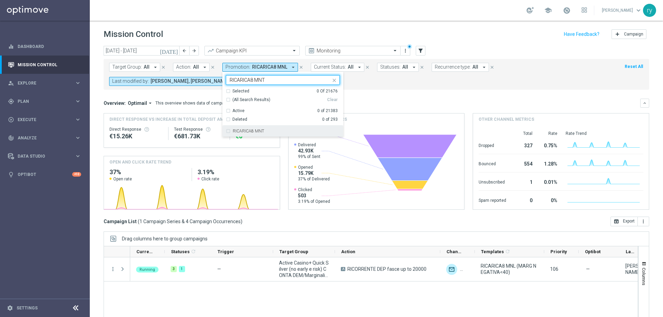
click at [258, 132] on label "RICARICA8 MNT" at bounding box center [248, 131] width 31 height 4
type input "RICARICA8 MNT"
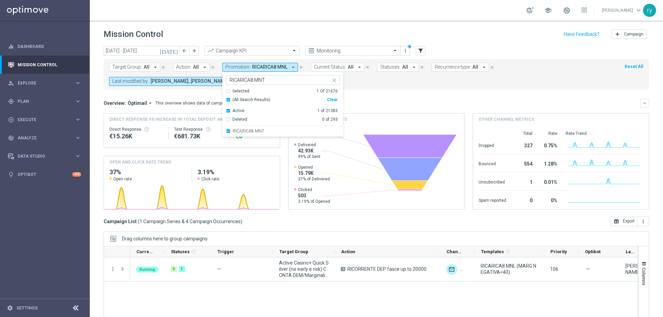
click at [377, 90] on mini-dashboard "Overview: Optimail arrow_drop_down This overview shows data of campaigns execut…" at bounding box center [377, 153] width 546 height 127
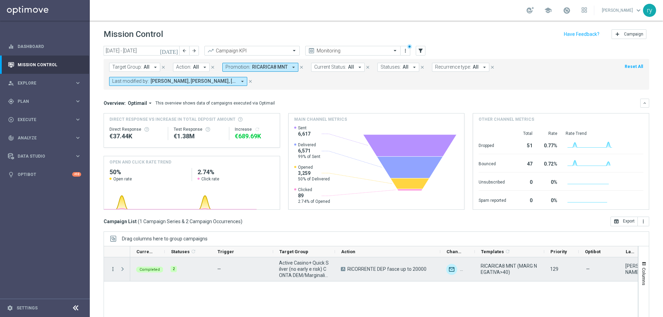
click at [114, 268] on icon "more_vert" at bounding box center [113, 269] width 6 height 6
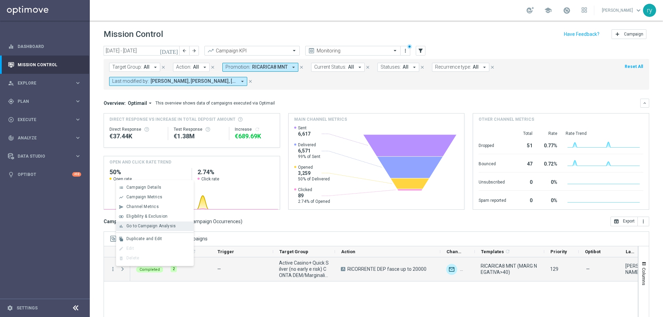
click at [139, 227] on span "Go to Campaign Analysis" at bounding box center [150, 226] width 49 height 5
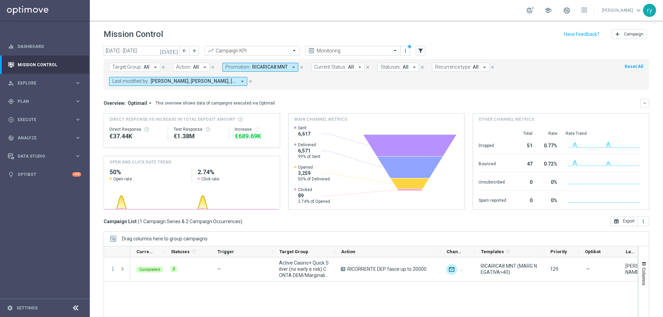
click at [292, 66] on icon "arrow_drop_down" at bounding box center [293, 67] width 6 height 6
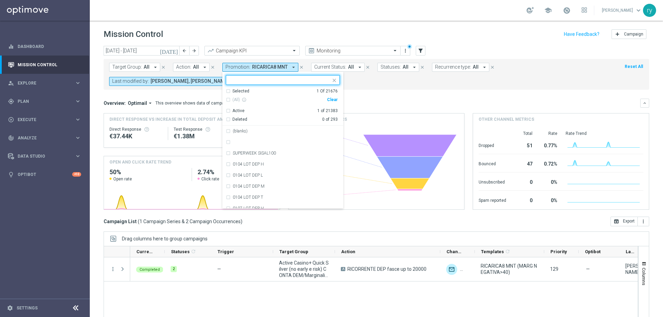
click at [0, 0] on div "Clear" at bounding box center [0, 0] width 0 height 0
click at [255, 81] on input "text" at bounding box center [280, 80] width 101 height 6
paste input "406 DOPPIOBONUS"
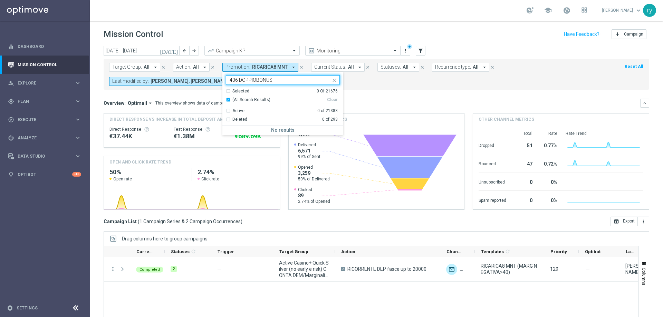
type input "406 DOPPIOBONUS"
click at [356, 88] on div "Target Group: All arrow_drop_down close Action: All arrow_drop_down close Promo…" at bounding box center [377, 74] width 546 height 31
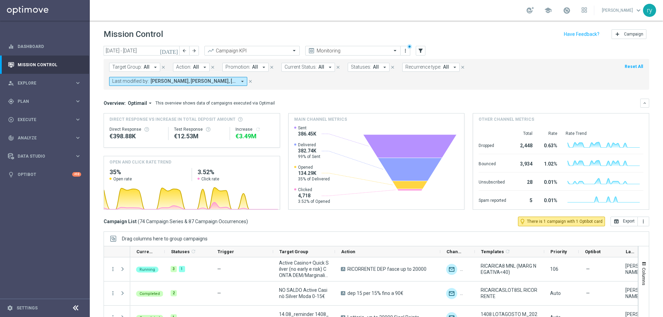
click at [261, 67] on icon "arrow_drop_down" at bounding box center [264, 67] width 6 height 6
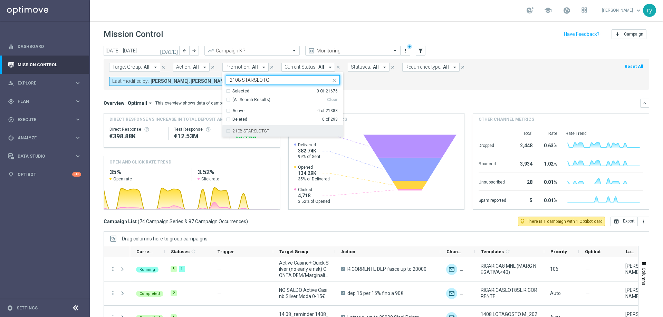
click at [258, 132] on label "2108 STARSLOTGT" at bounding box center [251, 131] width 37 height 4
type input "2108 STARSLOTGT"
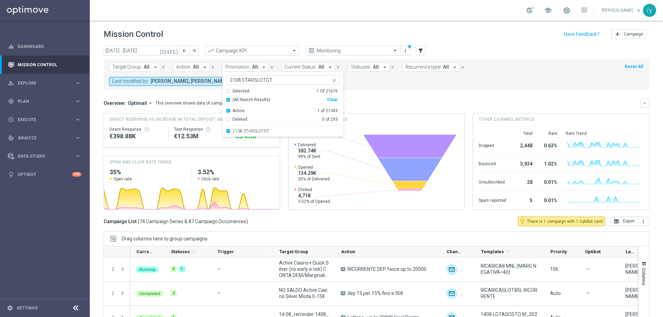
click at [362, 99] on div "Overview: Optimail arrow_drop_down This overview shows data of campaigns execut…" at bounding box center [377, 103] width 546 height 9
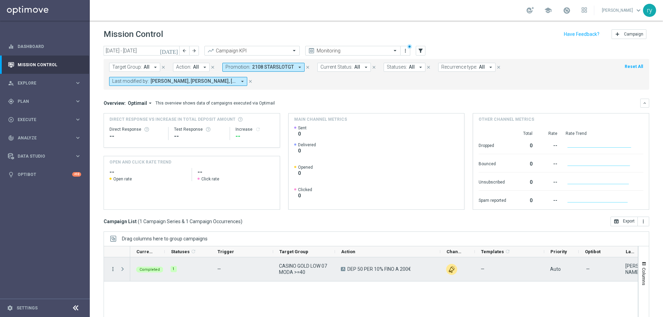
click at [114, 270] on icon "more_vert" at bounding box center [113, 269] width 6 height 6
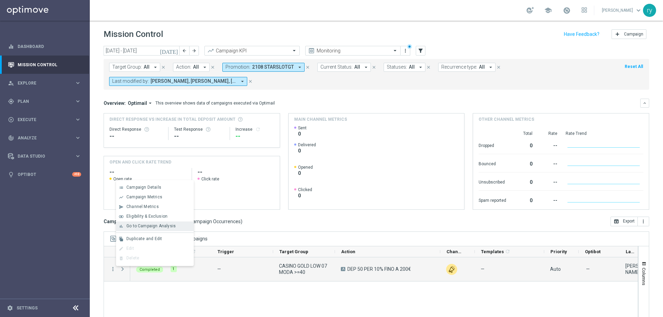
click at [136, 227] on span "Go to Campaign Analysis" at bounding box center [150, 226] width 49 height 5
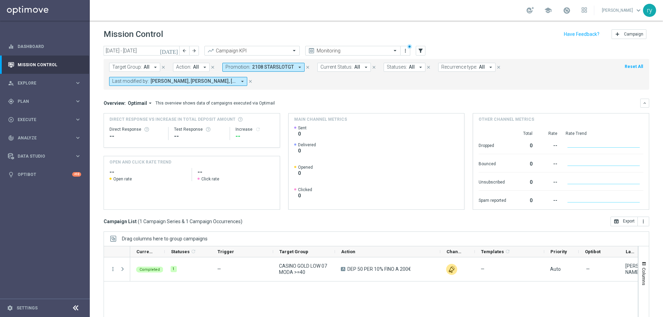
click at [297, 67] on icon "arrow_drop_down" at bounding box center [300, 67] width 6 height 6
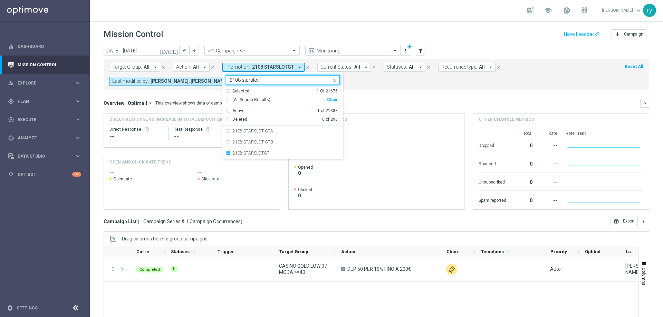
type input "2108 starslot"
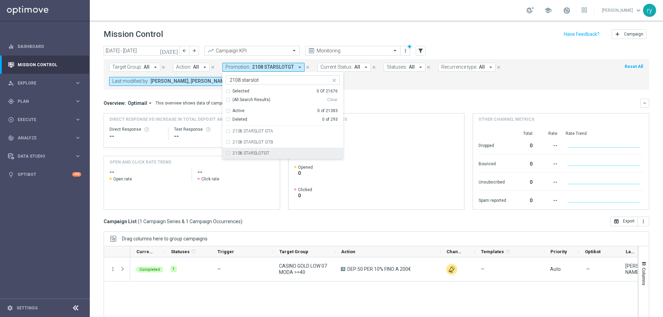
click at [0, 0] on div "Clear" at bounding box center [0, 0] width 0 height 0
click at [297, 67] on icon "arrow_drop_down" at bounding box center [300, 67] width 6 height 6
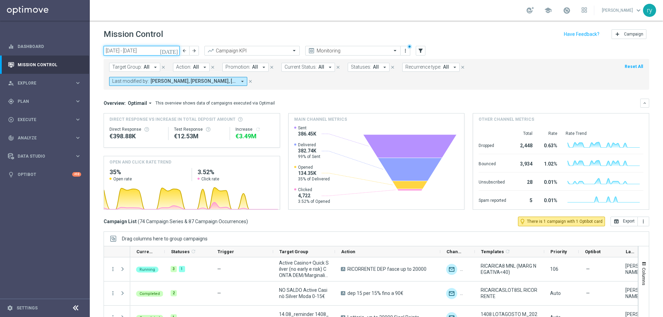
click at [128, 51] on input "01 Aug 2025 - 31 Aug 2025" at bounding box center [142, 51] width 76 height 10
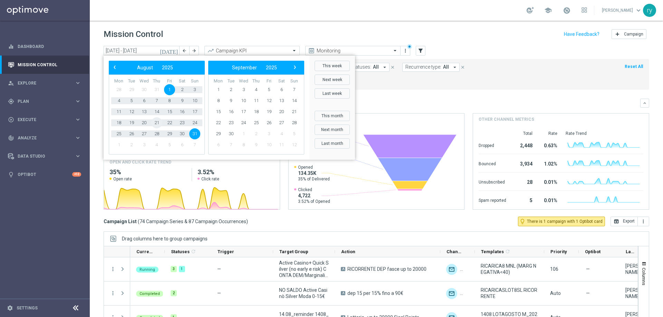
click at [155, 123] on span "21" at bounding box center [156, 122] width 11 height 11
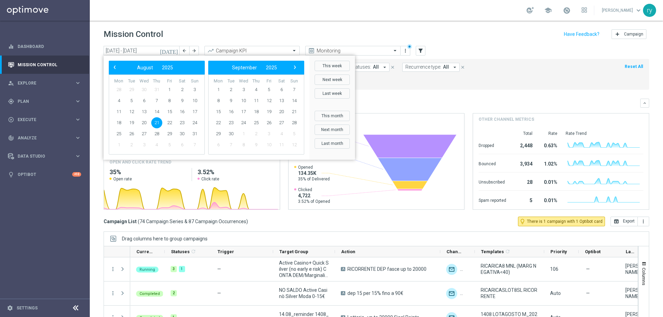
click at [155, 123] on span "21" at bounding box center [156, 122] width 11 height 11
type input "21 Aug 2025 - 21 Aug 2025"
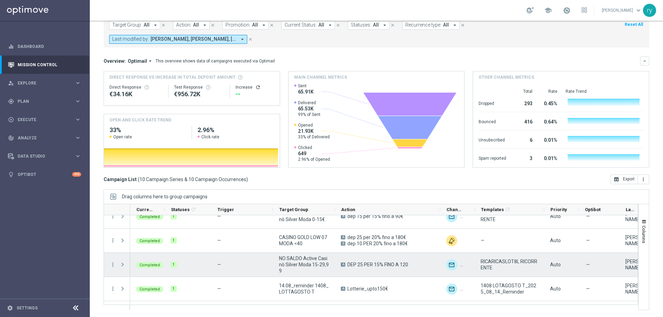
scroll to position [49, 0]
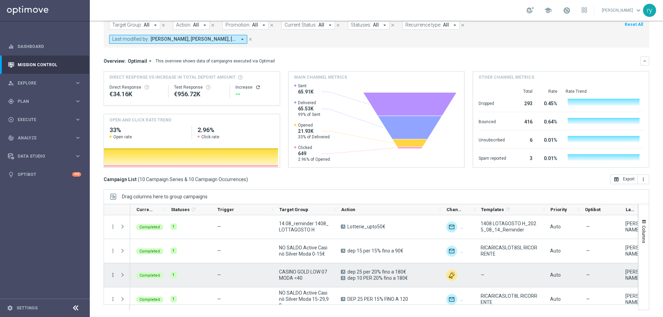
click at [113, 276] on icon "more_vert" at bounding box center [113, 275] width 6 height 6
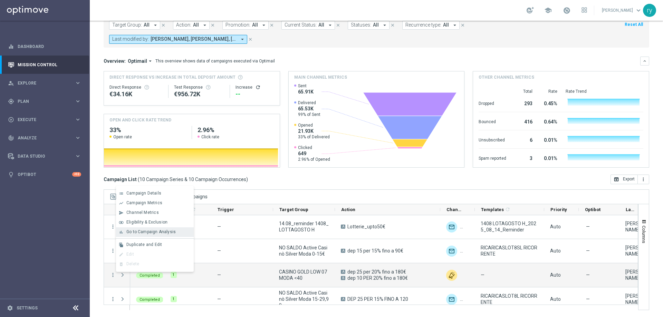
click at [149, 233] on span "Go to Campaign Analysis" at bounding box center [150, 232] width 49 height 5
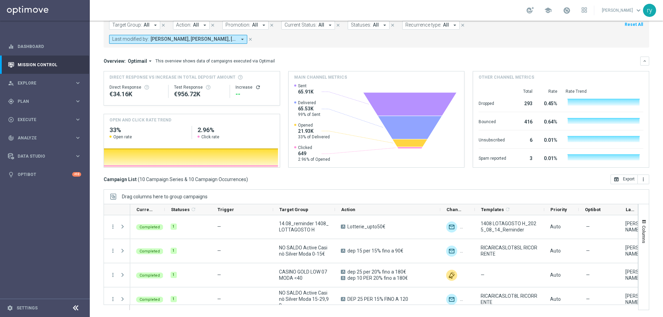
scroll to position [0, 0]
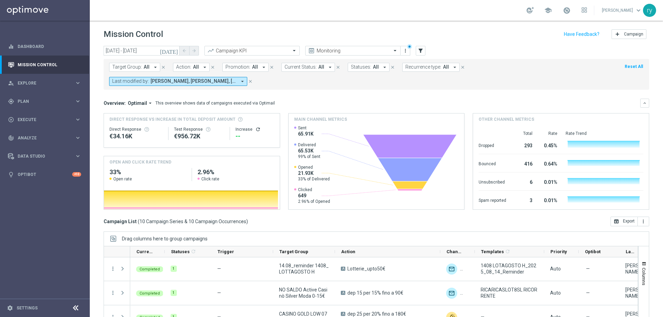
click at [261, 68] on icon "arrow_drop_down" at bounding box center [264, 67] width 6 height 6
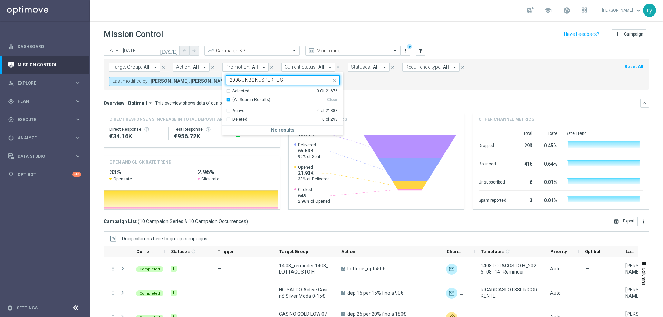
type input "2008 UNBONUSPERTE S"
click at [332, 78] on icon "close" at bounding box center [335, 81] width 6 height 6
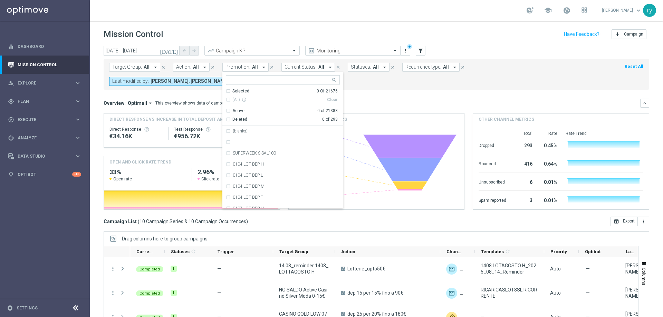
click at [348, 88] on div "Target Group: All arrow_drop_down close Action: All arrow_drop_down close Promo…" at bounding box center [377, 74] width 546 height 31
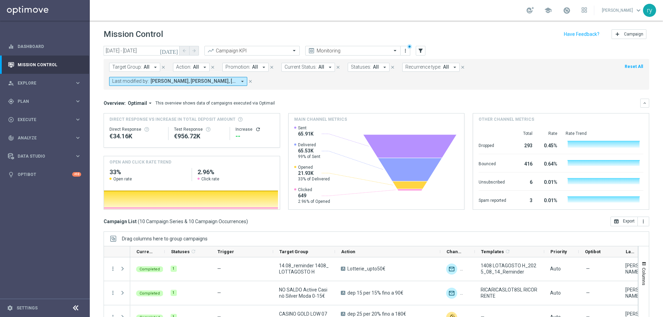
click at [173, 53] on icon "[DATE]" at bounding box center [169, 51] width 19 height 6
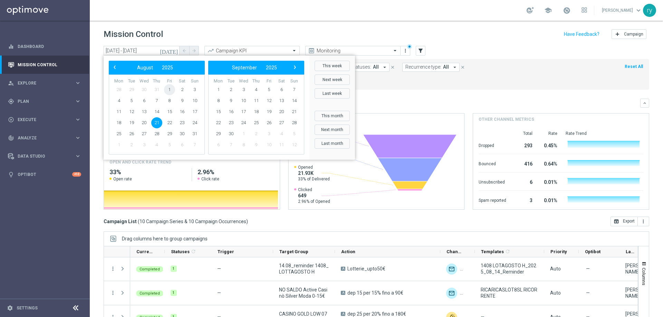
click at [167, 89] on span "1" at bounding box center [169, 89] width 11 height 11
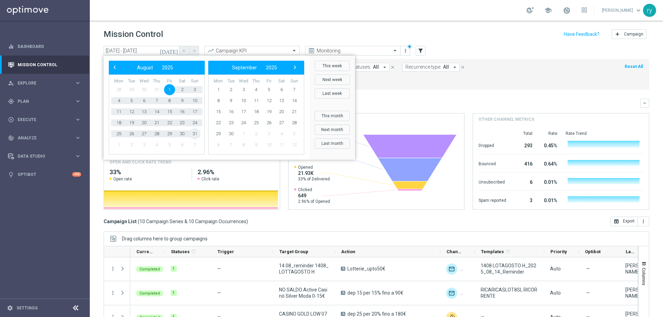
click at [195, 133] on span "31" at bounding box center [194, 133] width 11 height 11
type input "01 Aug 2025 - 31 Aug 2025"
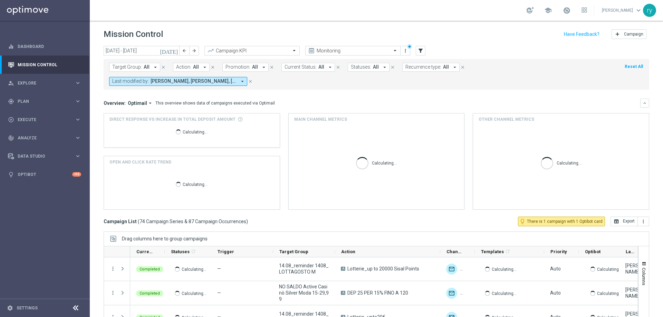
click at [261, 67] on icon "arrow_drop_down" at bounding box center [264, 67] width 6 height 6
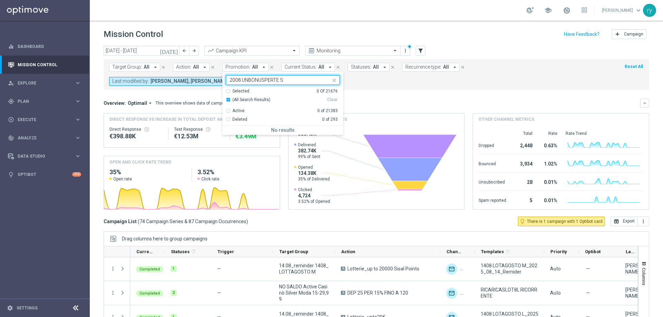
type input "2008 UNBONUSPERTE S"
click at [333, 78] on icon "close" at bounding box center [335, 81] width 6 height 6
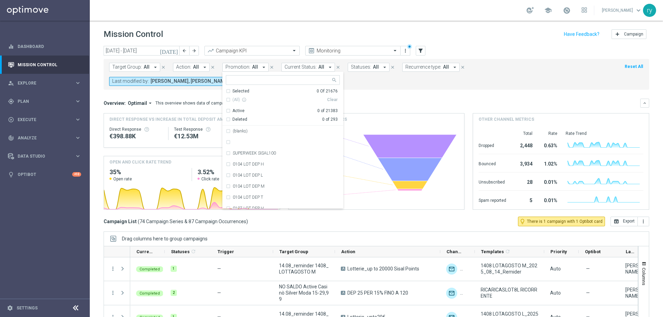
click at [342, 81] on form "Target Group: All arrow_drop_down close Action: All arrow_drop_down close Promo…" at bounding box center [361, 74] width 504 height 23
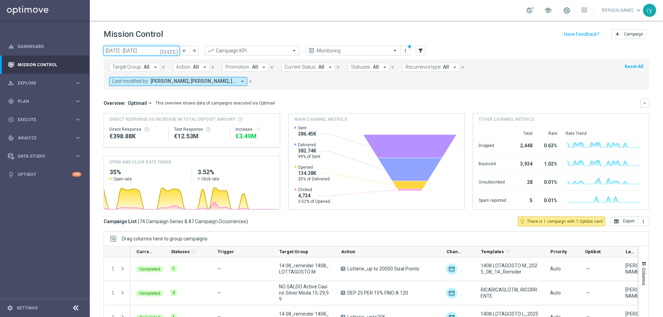
click at [121, 50] on input "01 Aug 2025 - 31 Aug 2025" at bounding box center [142, 51] width 76 height 10
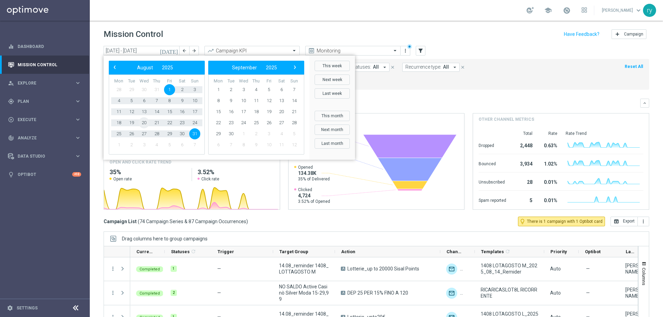
click at [141, 120] on span "20" at bounding box center [143, 122] width 11 height 11
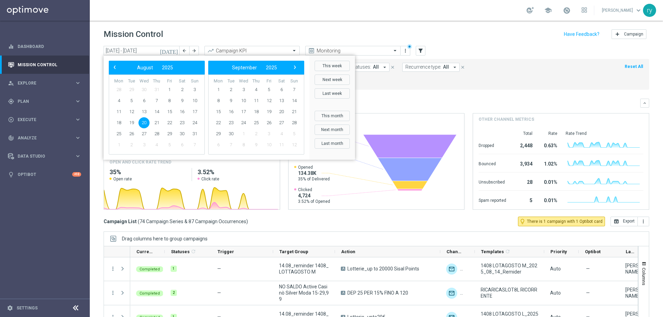
click at [142, 121] on span "20" at bounding box center [143, 122] width 11 height 11
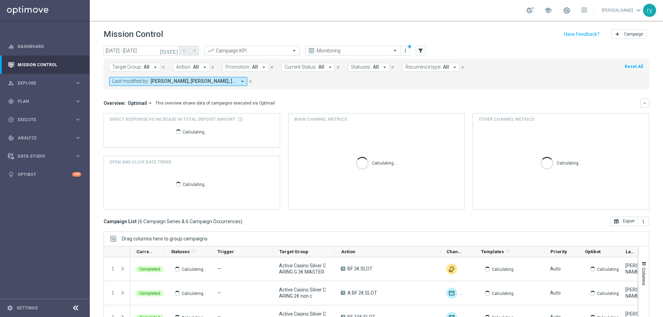
click at [452, 69] on icon "arrow_drop_down" at bounding box center [455, 67] width 6 height 6
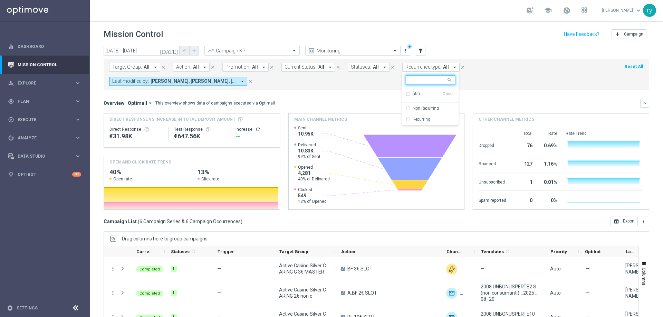
click at [480, 70] on form "Target Group: All arrow_drop_down close Action: All arrow_drop_down close Promo…" at bounding box center [361, 74] width 504 height 23
click at [261, 69] on icon "arrow_drop_down" at bounding box center [264, 67] width 6 height 6
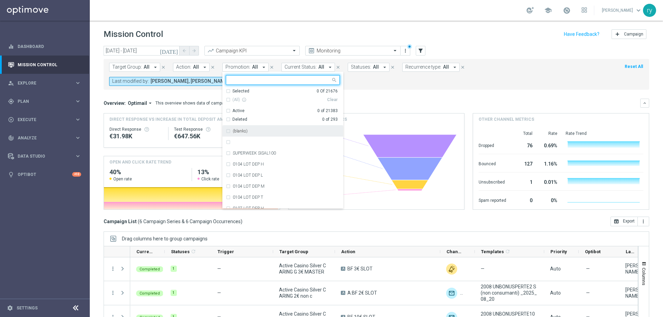
scroll to position [239442, 0]
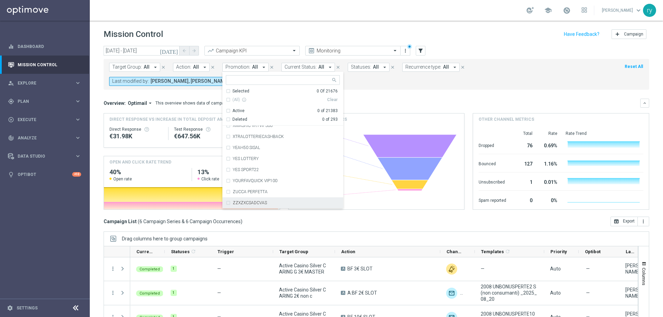
click at [351, 87] on div "Target Group: All arrow_drop_down close Action: All arrow_drop_down close Promo…" at bounding box center [377, 74] width 546 height 31
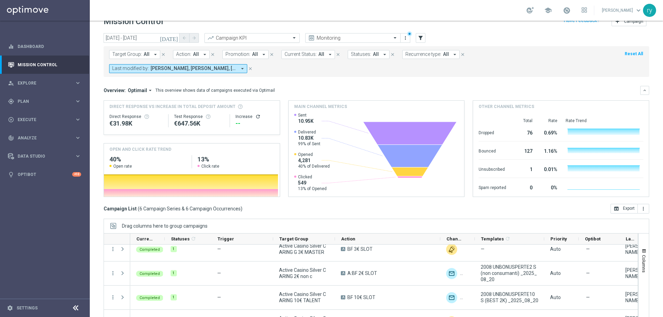
scroll to position [14, 0]
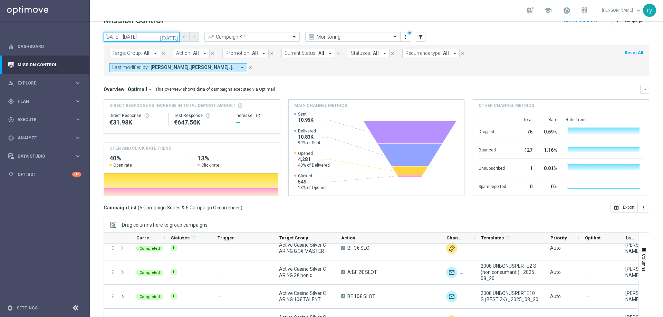
click at [133, 34] on input "20 Aug 2025 - 20 Aug 2025" at bounding box center [142, 37] width 76 height 10
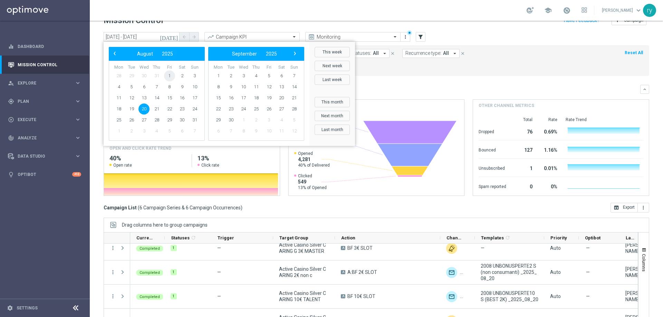
click at [168, 77] on span "1" at bounding box center [169, 75] width 11 height 11
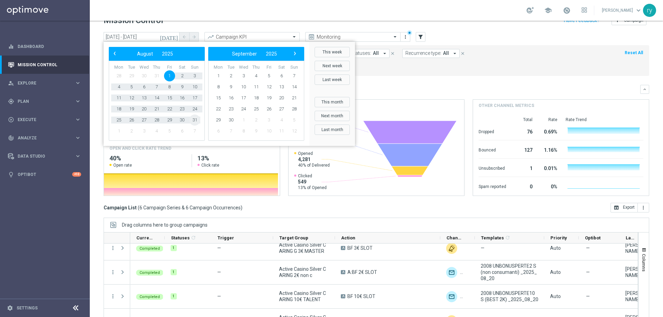
click at [196, 122] on span "31" at bounding box center [194, 120] width 11 height 11
type input "01 Aug 2025 - 31 Aug 2025"
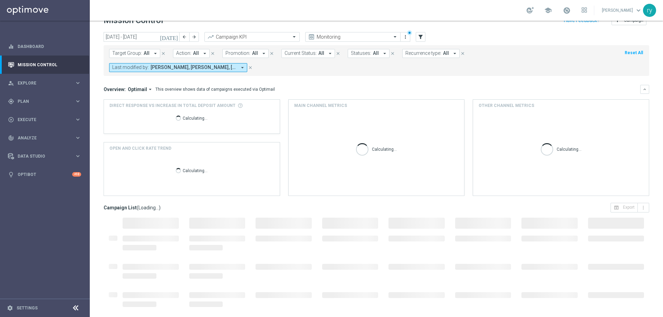
click at [262, 54] on icon "arrow_drop_down" at bounding box center [264, 53] width 6 height 6
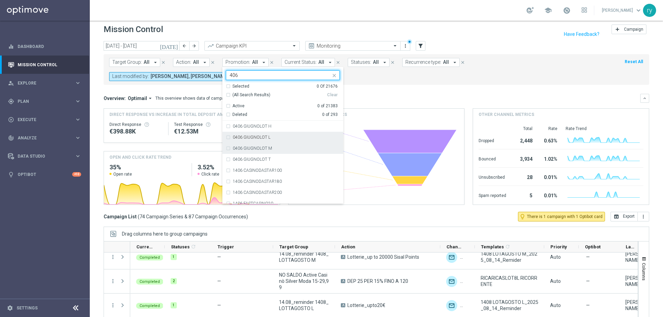
scroll to position [0, 0]
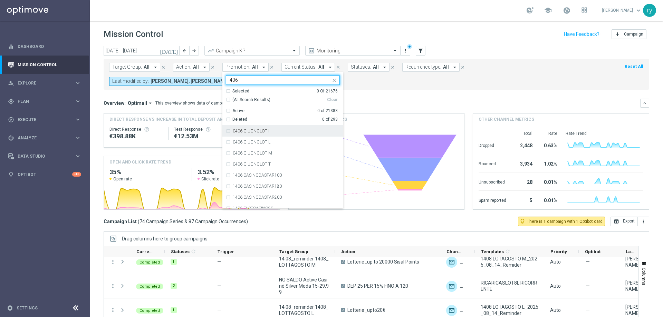
type input "406"
click at [119, 48] on input "01 Aug 2025 - 31 Aug 2025" at bounding box center [142, 51] width 76 height 10
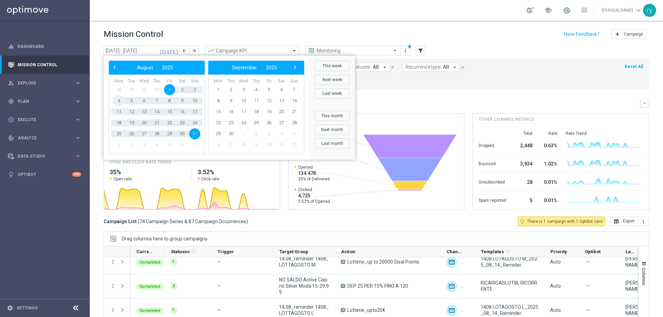
click at [117, 100] on span "4" at bounding box center [118, 100] width 11 height 11
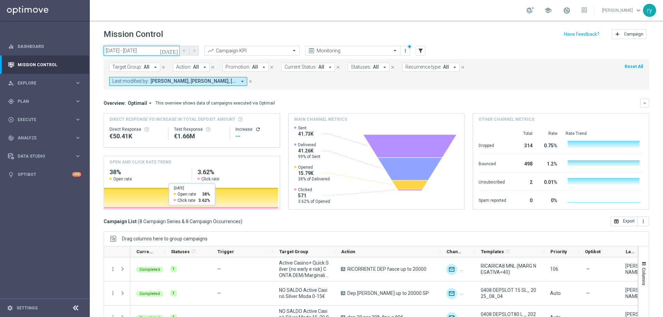
click at [123, 51] on input "04 Aug 2025 - 04 Aug 2025" at bounding box center [142, 51] width 76 height 10
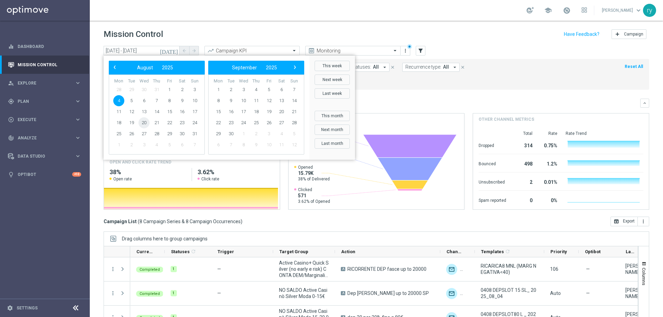
click at [146, 124] on span "20" at bounding box center [143, 122] width 11 height 11
type input "20 Aug 2025 - 20 Aug 2025"
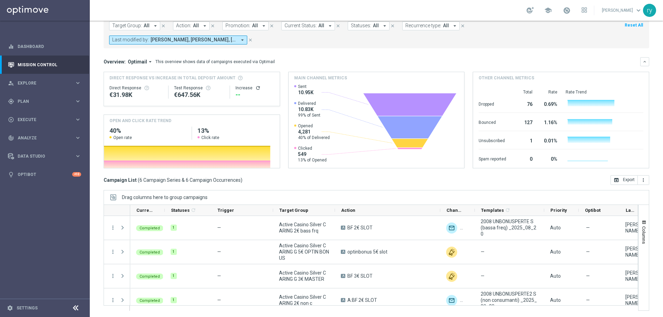
scroll to position [42, 0]
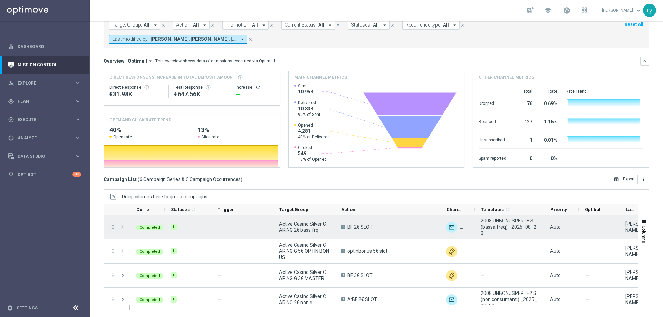
click at [111, 229] on icon "more_vert" at bounding box center [113, 227] width 6 height 6
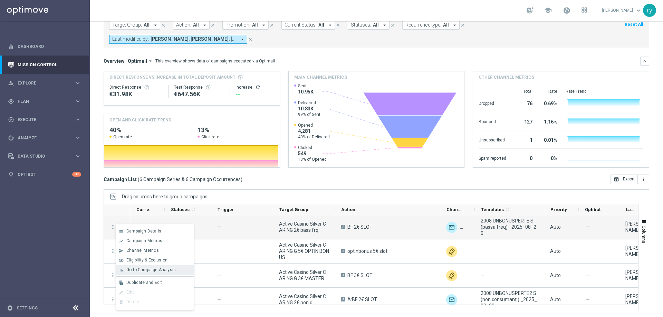
click at [129, 272] on span "Go to Campaign Analysis" at bounding box center [150, 270] width 49 height 5
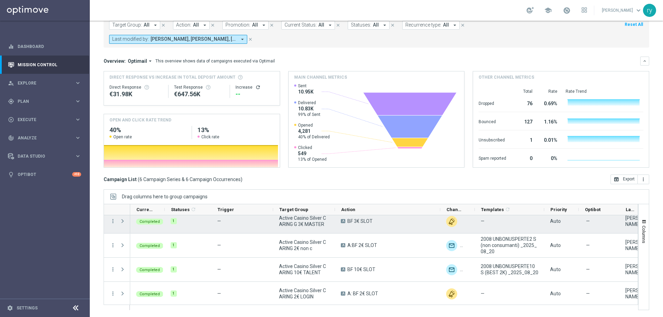
scroll to position [56, 0]
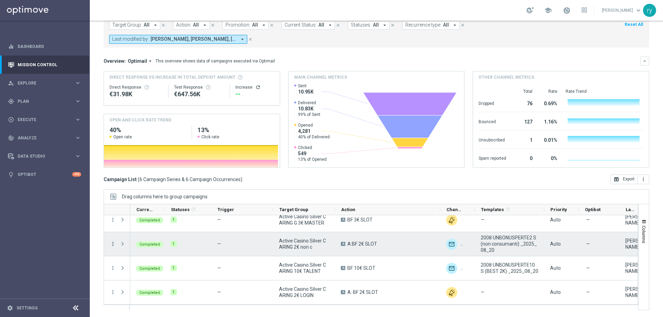
click at [114, 244] on icon "more_vert" at bounding box center [113, 244] width 6 height 6
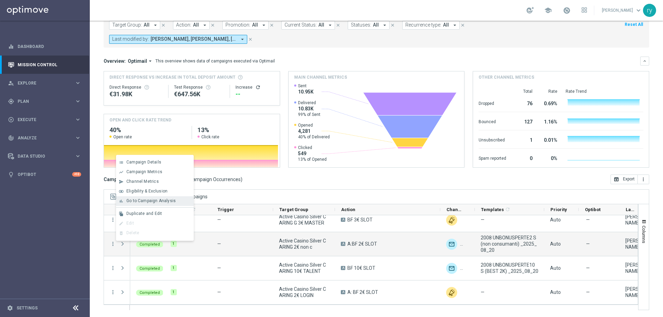
click at [135, 200] on span "Go to Campaign Analysis" at bounding box center [150, 201] width 49 height 5
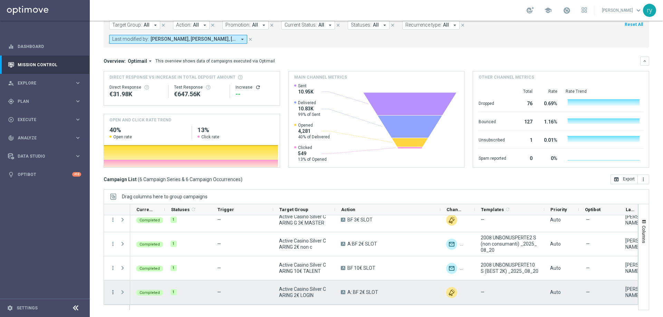
click at [115, 291] on icon "more_vert" at bounding box center [113, 292] width 6 height 6
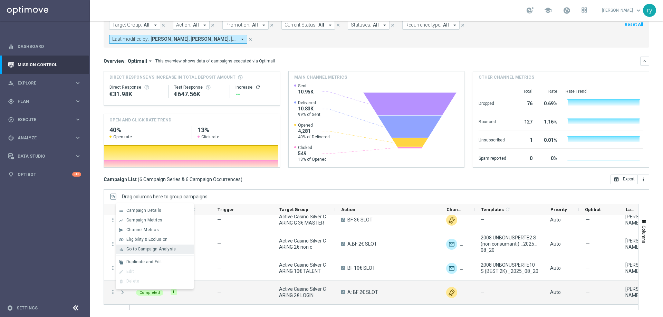
click at [129, 252] on div "bar_chart Go to Campaign Analysis" at bounding box center [155, 250] width 78 height 10
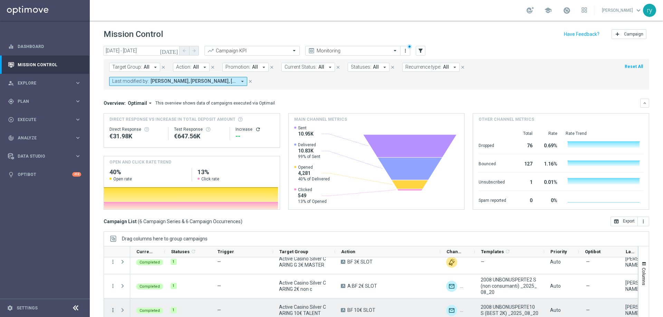
click at [112, 312] on icon "more_vert" at bounding box center [113, 310] width 6 height 6
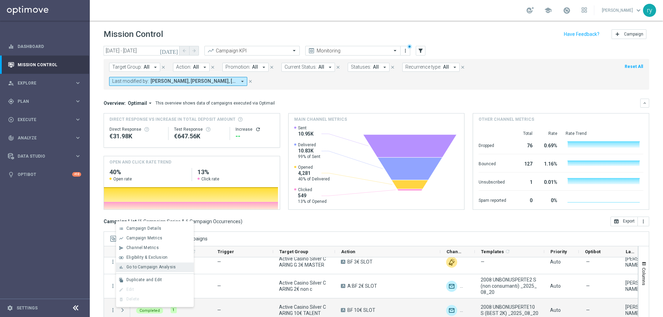
click at [140, 267] on span "Go to Campaign Analysis" at bounding box center [150, 267] width 49 height 5
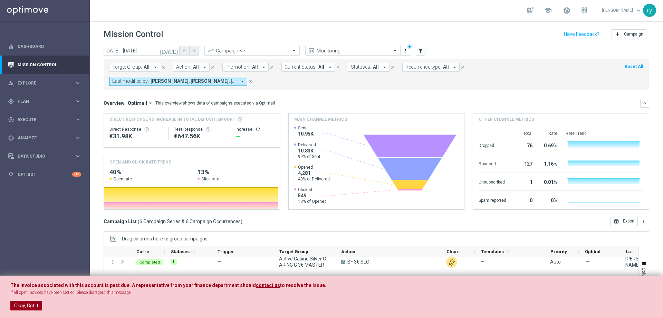
click at [32, 305] on button "Okay, Got it" at bounding box center [26, 306] width 32 height 10
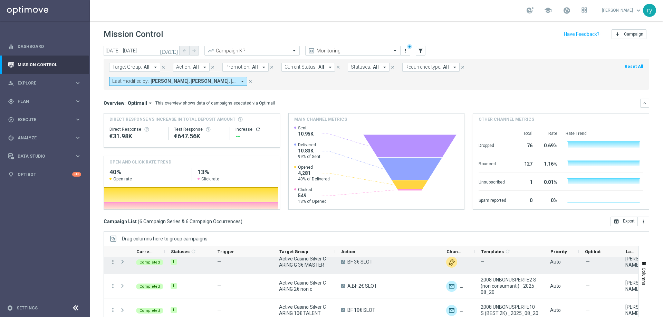
click at [112, 262] on icon "more_vert" at bounding box center [113, 262] width 6 height 6
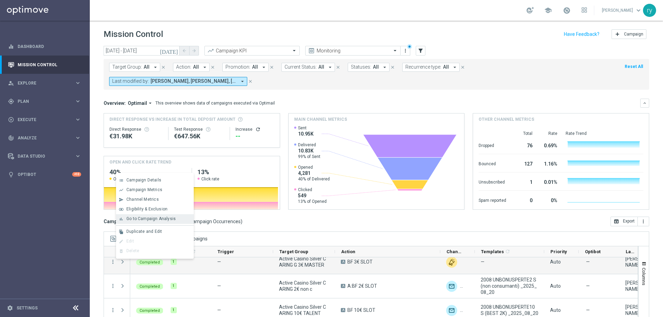
click at [138, 220] on span "Go to Campaign Analysis" at bounding box center [150, 219] width 49 height 5
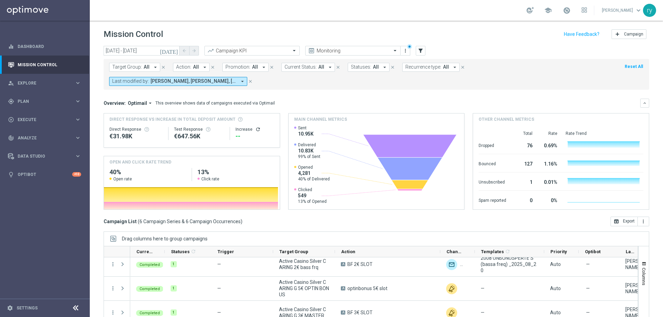
scroll to position [0, 0]
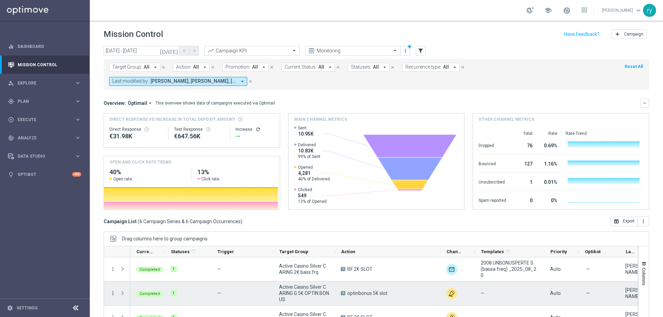
click at [112, 292] on icon "more_vert" at bounding box center [113, 293] width 6 height 6
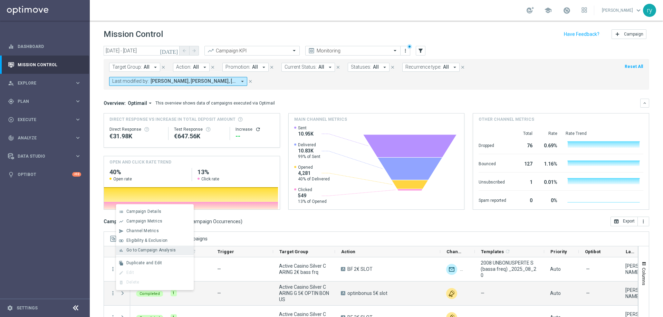
click at [138, 250] on span "Go to Campaign Analysis" at bounding box center [150, 250] width 49 height 5
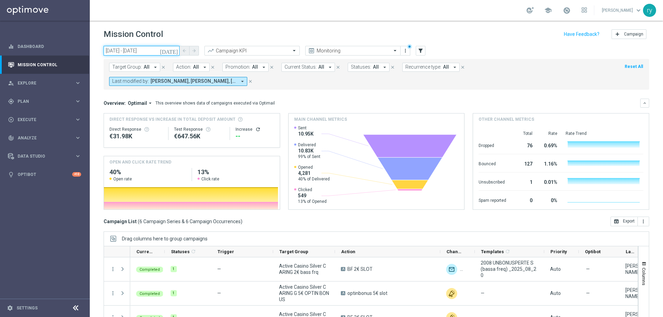
click at [136, 52] on input "20 Aug 2025 - 20 Aug 2025" at bounding box center [142, 51] width 76 height 10
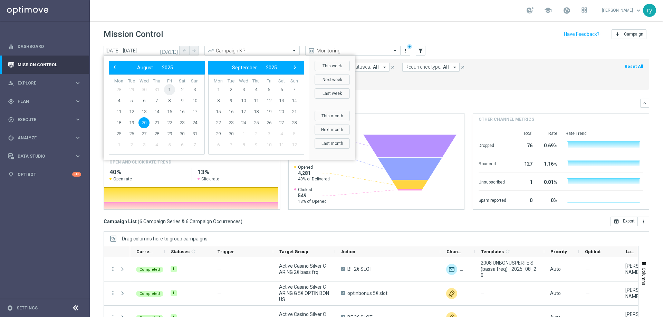
click at [168, 87] on span "1" at bounding box center [169, 89] width 11 height 11
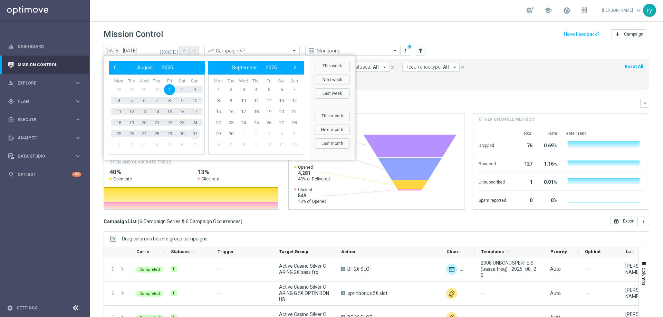
click at [196, 133] on span "31" at bounding box center [194, 133] width 11 height 11
type input "01 Aug 2025 - 31 Aug 2025"
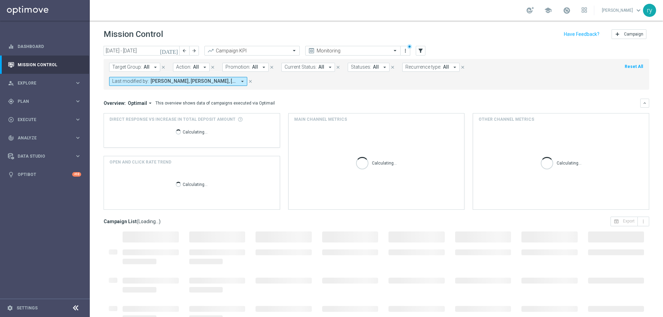
click at [261, 66] on icon "arrow_drop_down" at bounding box center [264, 67] width 6 height 6
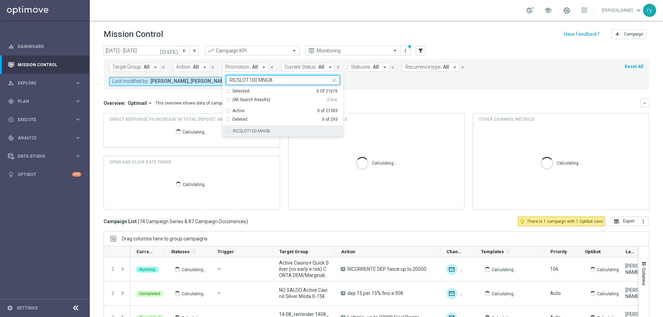
click at [261, 130] on label "RICSLOT100 MNG8" at bounding box center [251, 131] width 37 height 4
type input "RICSLOT100 MNG8"
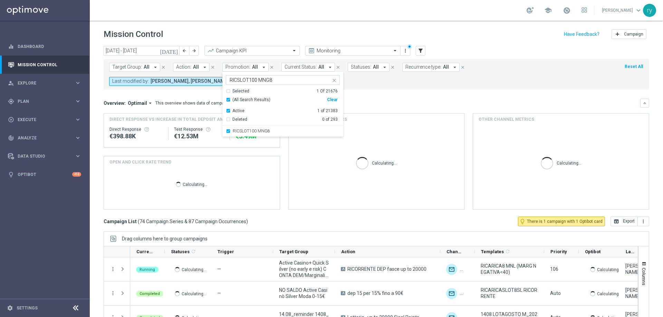
click at [362, 93] on mini-dashboard "Overview: Optimail arrow_drop_down This overview shows data of campaigns execut…" at bounding box center [377, 153] width 546 height 127
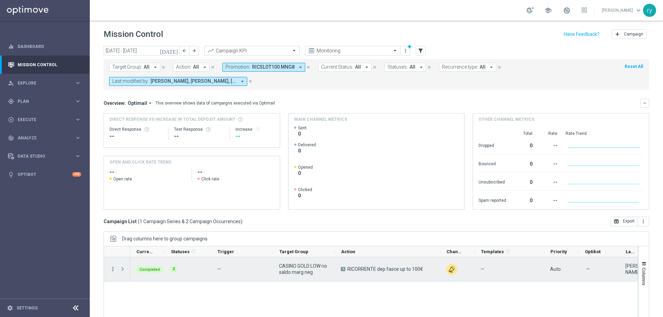
click at [112, 268] on icon "more_vert" at bounding box center [113, 269] width 6 height 6
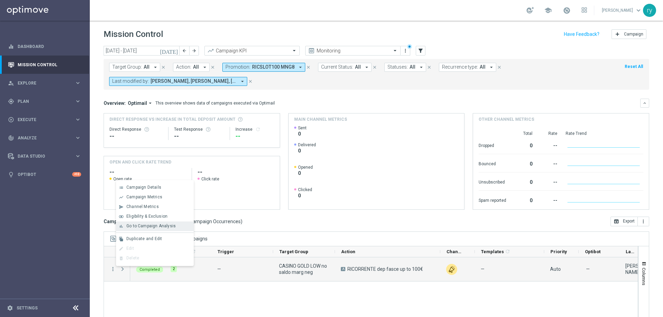
click at [134, 228] on span "Go to Campaign Analysis" at bounding box center [150, 226] width 49 height 5
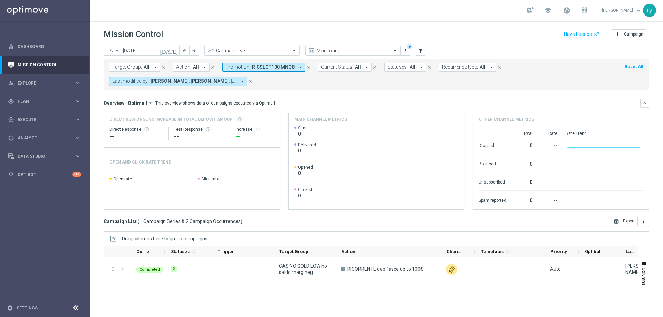
click at [298, 66] on icon "arrow_drop_down" at bounding box center [300, 67] width 6 height 6
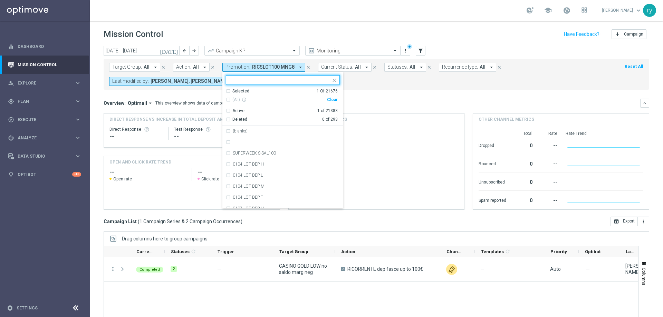
click at [0, 0] on div "Clear" at bounding box center [0, 0] width 0 height 0
click at [273, 82] on input "text" at bounding box center [280, 80] width 101 height 6
click at [226, 144] on div "2108 STARSLOT GTA" at bounding box center [283, 142] width 114 height 11
type input "2108"
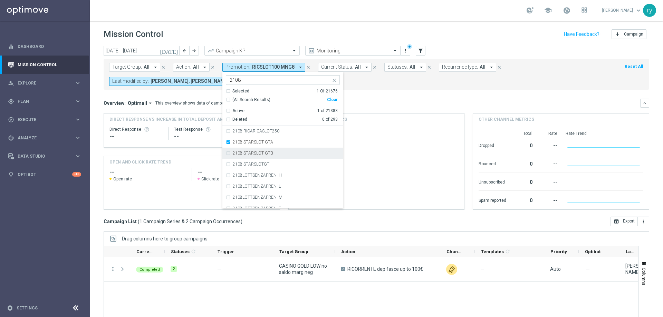
click at [226, 151] on div "2108 STARSLOT GTB" at bounding box center [283, 153] width 114 height 11
click at [229, 163] on div "2108 STARSLOTGT" at bounding box center [283, 164] width 114 height 11
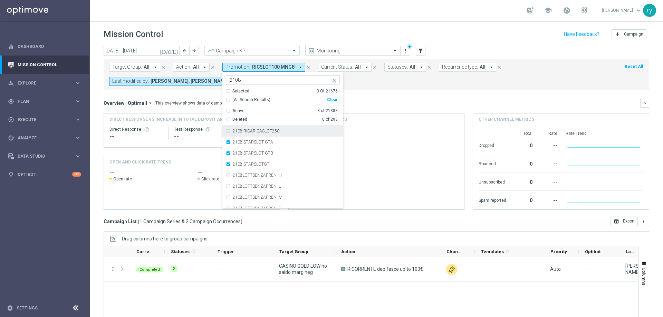
click at [359, 87] on div "Target Group: All arrow_drop_down close Action: All arrow_drop_down close Promo…" at bounding box center [377, 74] width 546 height 31
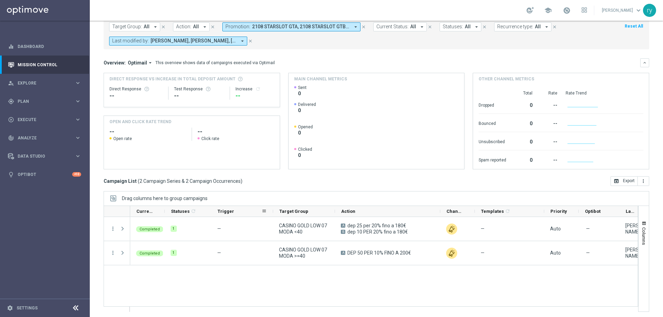
scroll to position [42, 0]
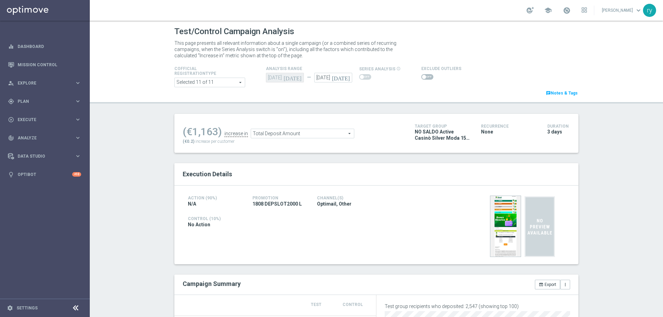
click at [423, 77] on span at bounding box center [427, 77] width 12 height 6
click at [423, 77] on input "checkbox" at bounding box center [427, 77] width 12 height 6
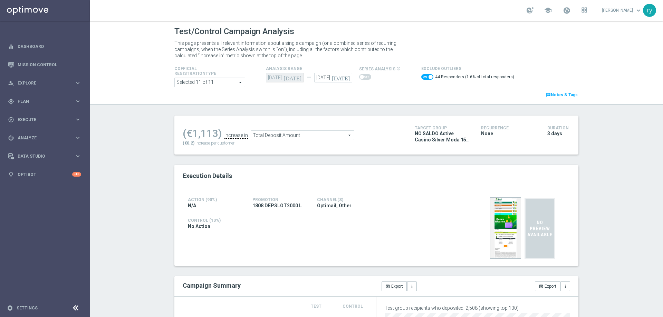
click at [421, 77] on span at bounding box center [427, 77] width 12 height 6
click at [421, 77] on input "checkbox" at bounding box center [427, 77] width 12 height 6
checkbox input "false"
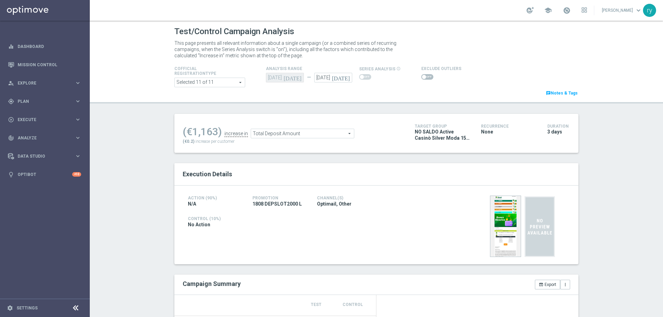
click at [320, 131] on span "Total Deposit Amount" at bounding box center [302, 133] width 103 height 9
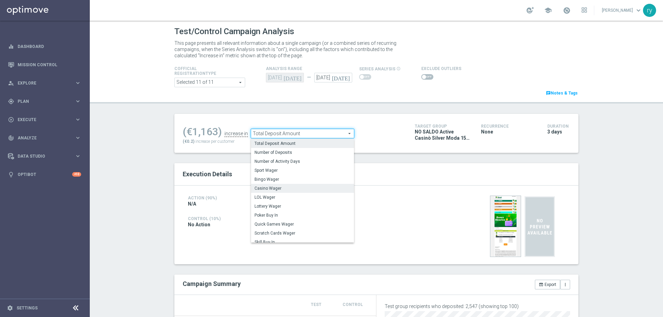
click at [303, 191] on span "Casino Wager" at bounding box center [303, 189] width 96 height 6
type input "Casino Wager"
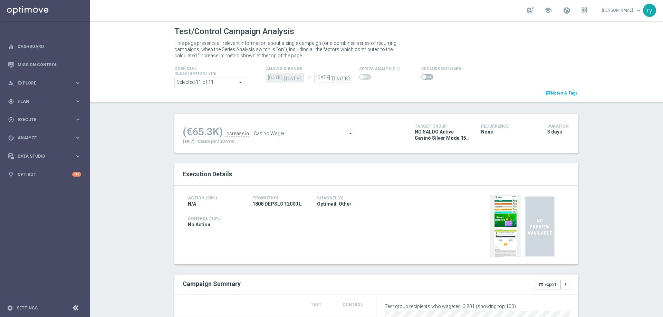
click at [421, 78] on span at bounding box center [427, 77] width 12 height 6
click at [421, 78] on input "checkbox" at bounding box center [427, 77] width 12 height 6
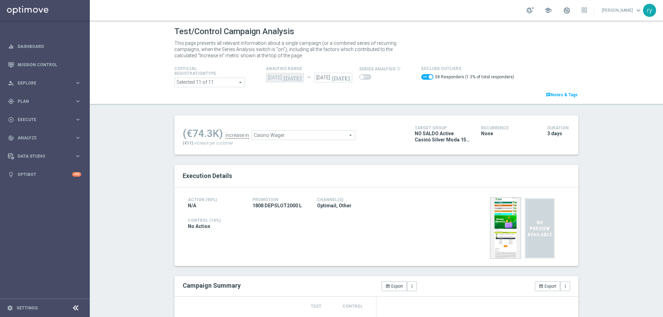
click at [421, 78] on span at bounding box center [427, 77] width 12 height 6
click at [421, 78] on input "checkbox" at bounding box center [427, 77] width 12 height 6
checkbox input "false"
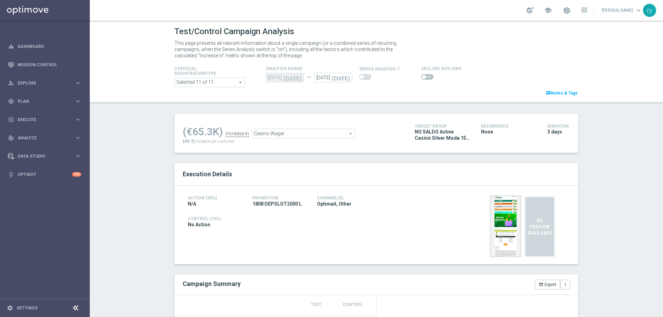
click at [306, 134] on span "Casino Wager" at bounding box center [303, 133] width 103 height 9
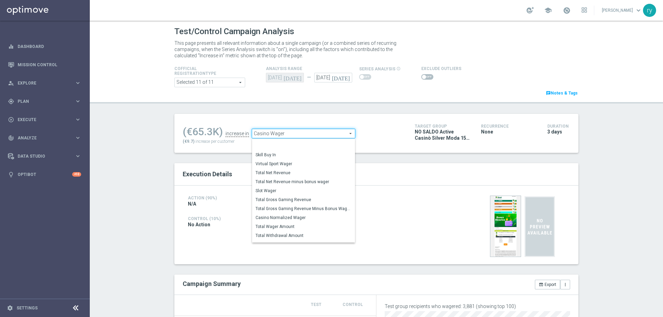
scroll to position [98, 0]
click at [304, 194] on span "Total Gross Gaming Revenue Minus Bonus Wagared" at bounding box center [304, 195] width 96 height 6
type input "Total Gross Gaming Revenue Minus Bonus Wagared"
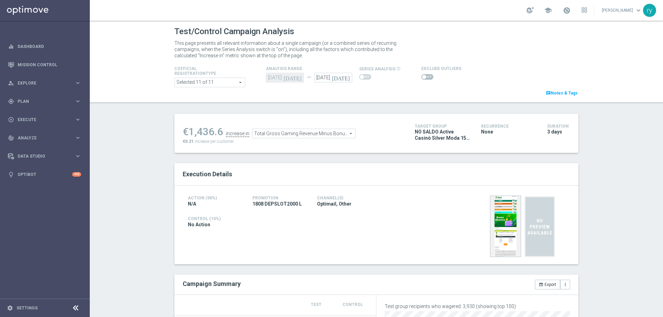
click at [423, 77] on span at bounding box center [427, 77] width 12 height 6
click at [423, 77] on input "checkbox" at bounding box center [427, 77] width 12 height 6
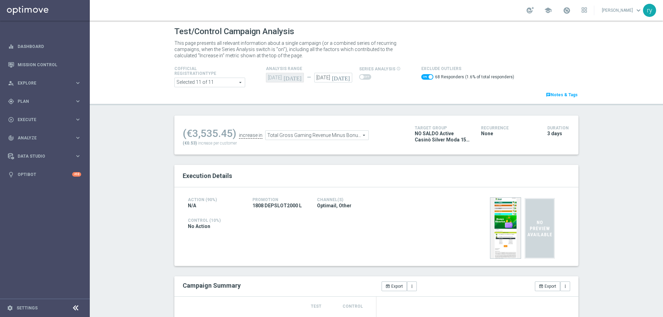
click at [423, 77] on span at bounding box center [427, 77] width 12 height 6
click at [423, 77] on input "checkbox" at bounding box center [427, 77] width 12 height 6
checkbox input "false"
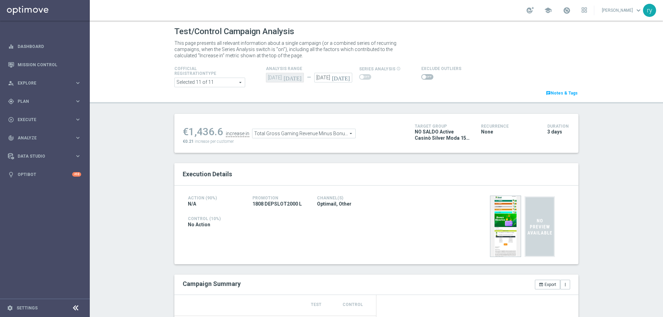
click at [281, 137] on span "Total Gross Gaming Revenue Minus Bonus Wagared" at bounding box center [303, 133] width 103 height 9
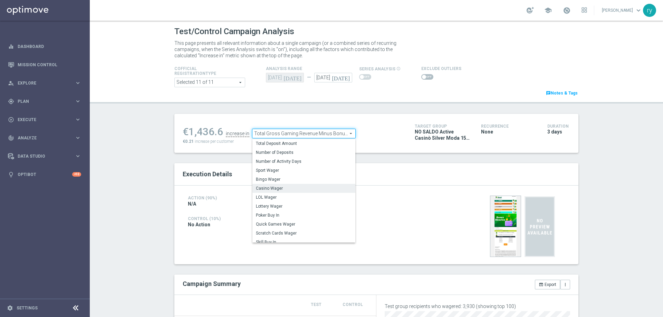
click at [277, 186] on span "Casino Wager" at bounding box center [304, 189] width 96 height 6
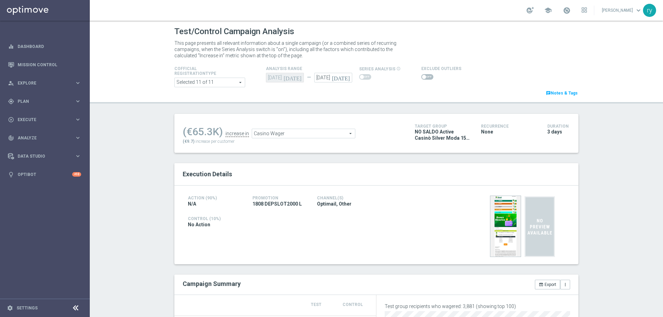
click at [321, 135] on span "Casino Wager" at bounding box center [303, 133] width 103 height 9
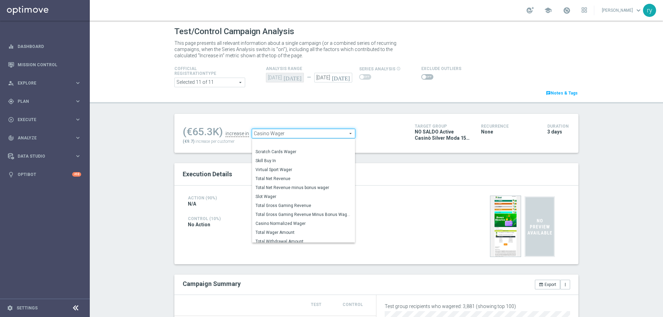
scroll to position [97, 0]
click at [325, 198] on span "Total Gross Gaming Revenue Minus Bonus Wagared" at bounding box center [304, 196] width 96 height 6
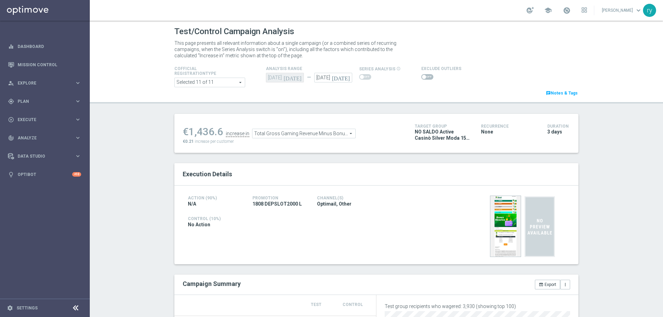
click at [311, 131] on span "Total Gross Gaming Revenue Minus Bonus Wagared" at bounding box center [303, 133] width 103 height 9
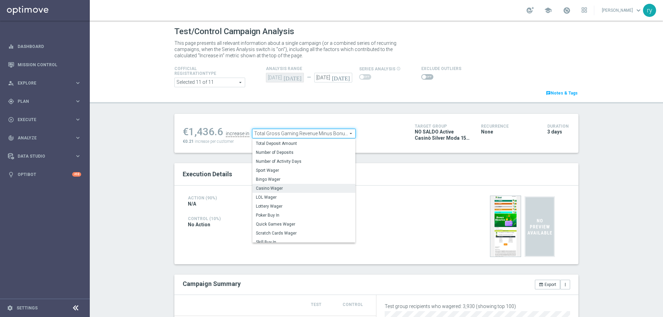
click at [293, 190] on span "Casino Wager" at bounding box center [304, 189] width 96 height 6
type input "Casino Wager"
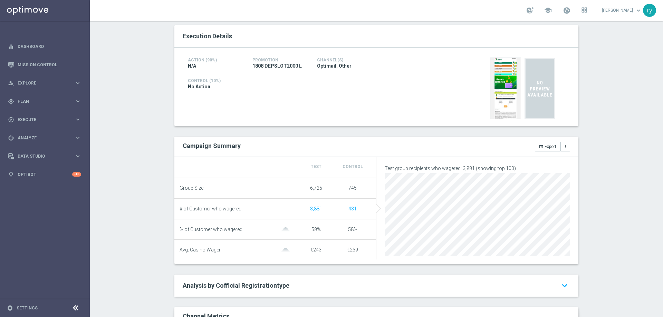
scroll to position [276, 0]
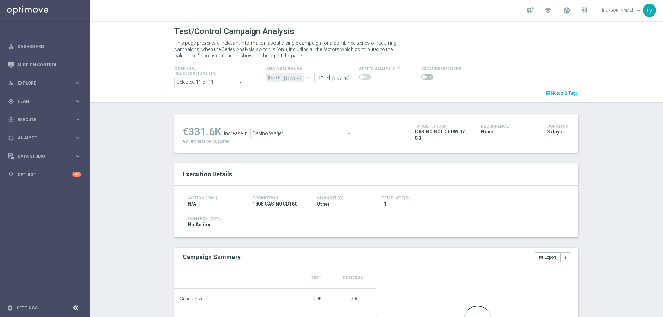
click at [269, 136] on span "Casino Wager" at bounding box center [302, 133] width 103 height 9
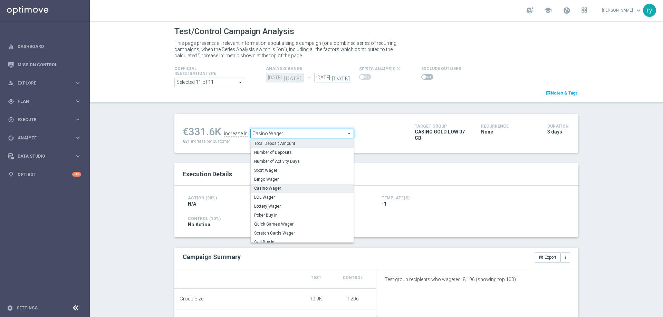
click at [269, 145] on span "Total Deposit Amount" at bounding box center [302, 144] width 96 height 6
type input "Total Deposit Amount"
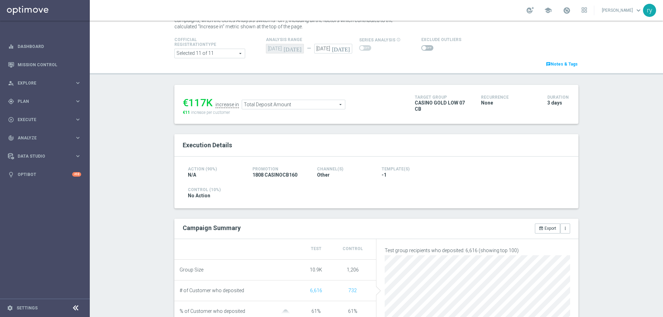
scroll to position [2, 0]
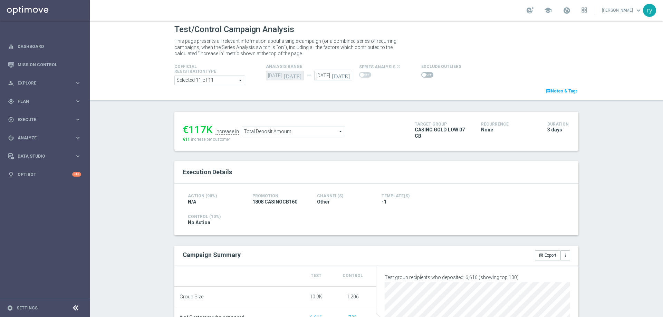
click at [424, 75] on span at bounding box center [427, 75] width 12 height 6
click at [424, 75] on input "checkbox" at bounding box center [427, 75] width 12 height 6
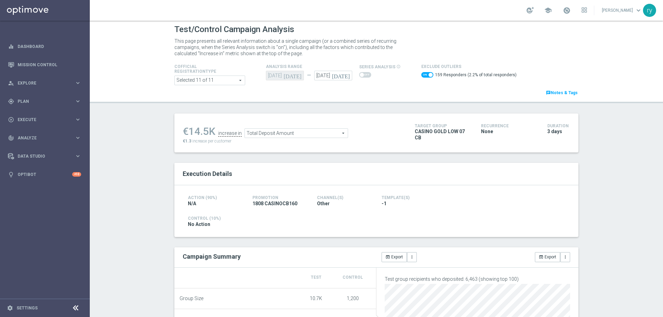
click at [421, 75] on span at bounding box center [427, 75] width 12 height 6
click at [421, 75] on input "checkbox" at bounding box center [427, 75] width 12 height 6
checkbox input "false"
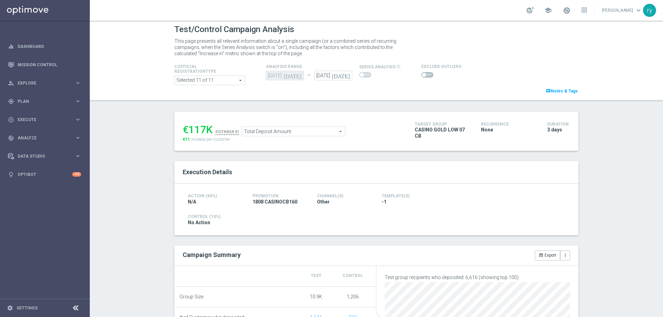
click at [252, 129] on span "Total Deposit Amount" at bounding box center [293, 131] width 103 height 9
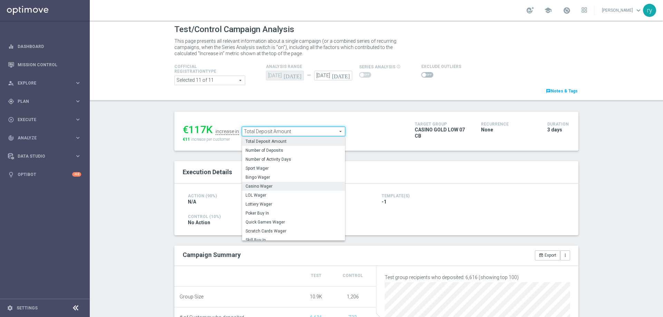
click at [265, 184] on span "Casino Wager" at bounding box center [294, 187] width 96 height 6
type input "Casino Wager"
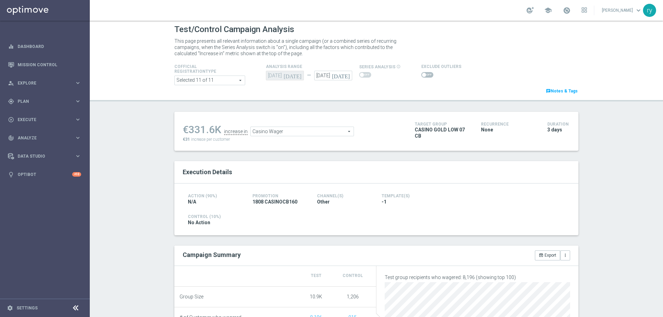
click at [424, 77] on span at bounding box center [427, 75] width 12 height 6
click at [424, 77] on input "checkbox" at bounding box center [427, 75] width 12 height 6
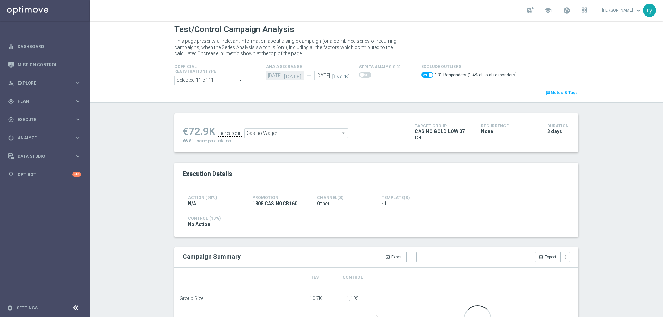
click at [424, 77] on span at bounding box center [427, 75] width 12 height 6
click at [424, 77] on input "checkbox" at bounding box center [427, 75] width 12 height 6
checkbox input "false"
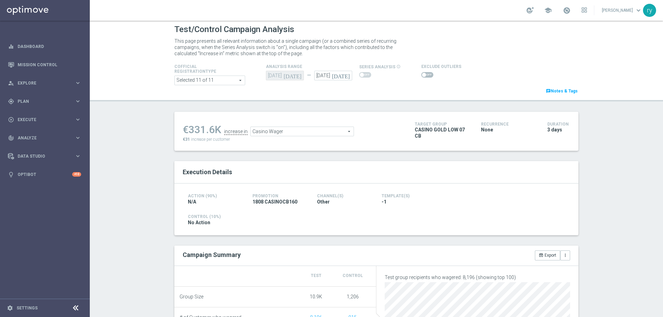
click at [258, 128] on span "Casino Wager" at bounding box center [302, 131] width 103 height 9
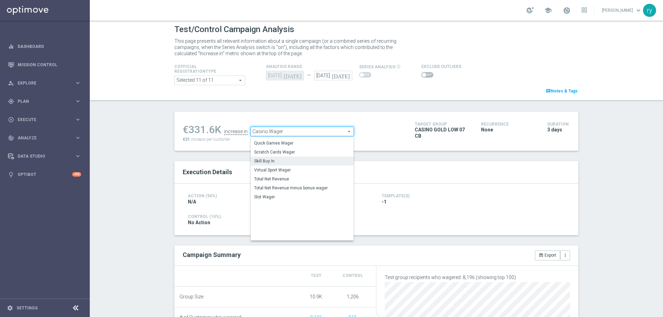
scroll to position [96, 0]
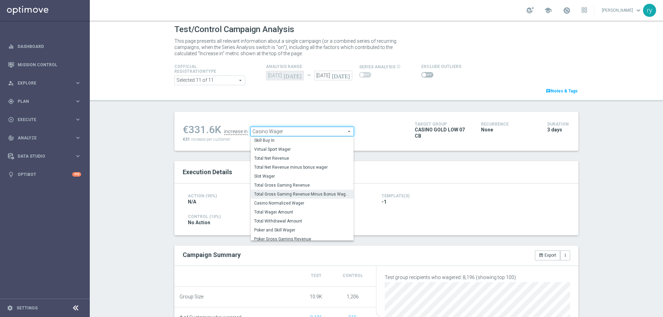
click at [287, 193] on span "Total Gross Gaming Revenue Minus Bonus Wagared" at bounding box center [302, 195] width 96 height 6
type input "Total Gross Gaming Revenue Minus Bonus Wagared"
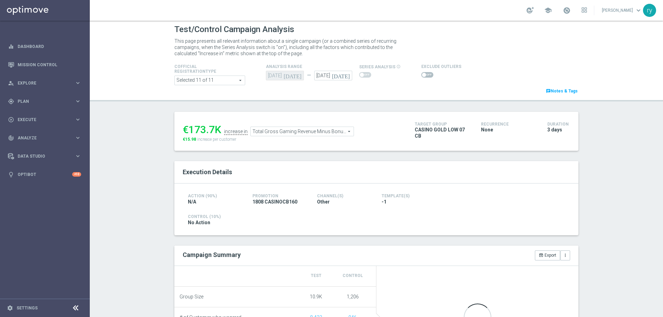
click at [425, 75] on span at bounding box center [427, 75] width 12 height 6
click at [425, 75] on input "checkbox" at bounding box center [427, 75] width 12 height 6
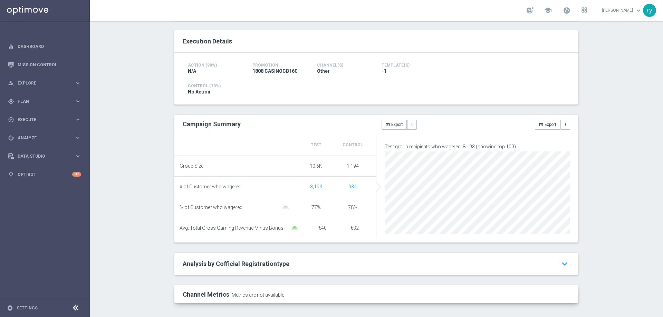
scroll to position [31, 0]
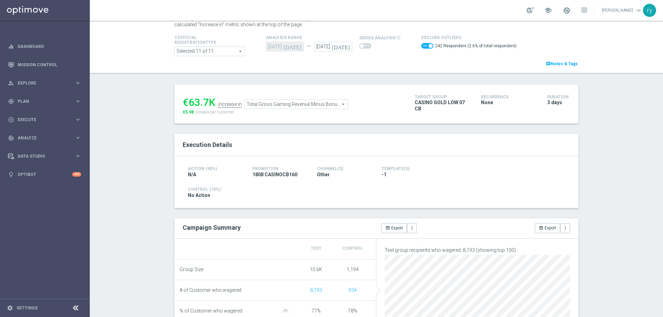
click at [421, 48] on span at bounding box center [427, 46] width 12 height 6
click at [421, 48] on input "checkbox" at bounding box center [427, 46] width 12 height 6
checkbox input "false"
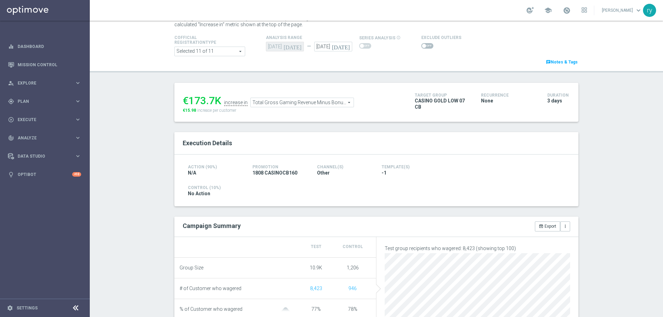
click at [278, 103] on span "Total Gross Gaming Revenue Minus Bonus Wagared" at bounding box center [302, 102] width 103 height 9
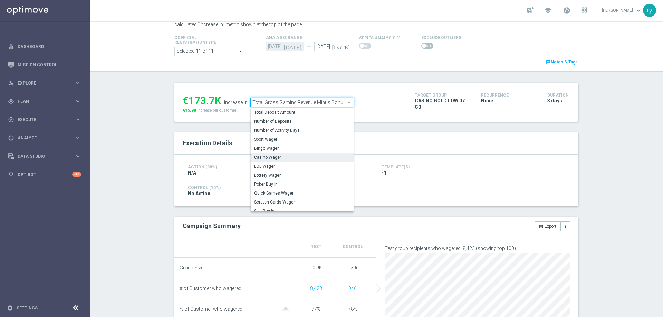
click at [278, 159] on span "Casino Wager" at bounding box center [302, 158] width 96 height 6
type input "Casino Wager"
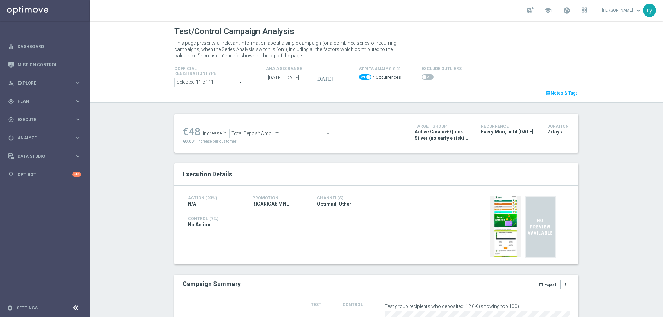
click at [329, 77] on icon "[DATE]" at bounding box center [324, 78] width 19 height 6
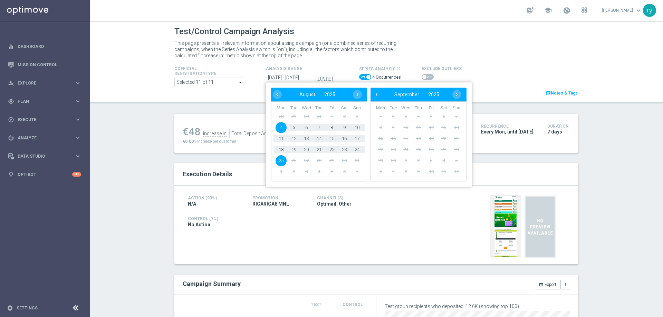
click at [329, 77] on icon "[DATE]" at bounding box center [324, 78] width 19 height 6
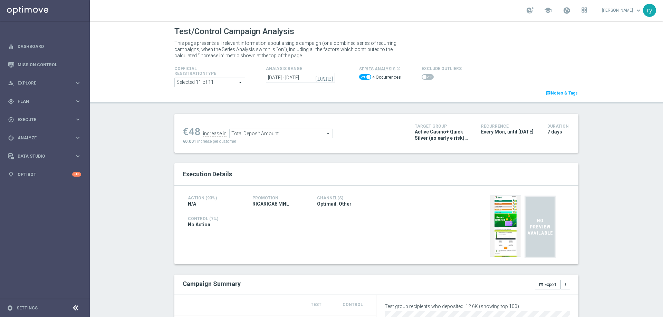
click at [327, 78] on icon "[DATE]" at bounding box center [324, 78] width 19 height 6
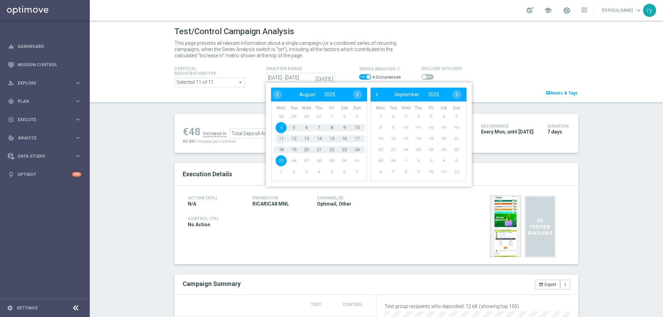
click at [277, 139] on span "11" at bounding box center [281, 138] width 11 height 11
click at [358, 139] on span "17" at bounding box center [357, 138] width 11 height 11
type input "[DATE] - [DATE]"
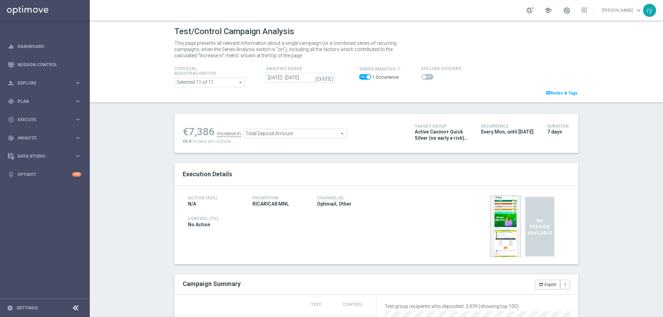
click at [307, 135] on span "Total Deposit Amount" at bounding box center [295, 133] width 103 height 9
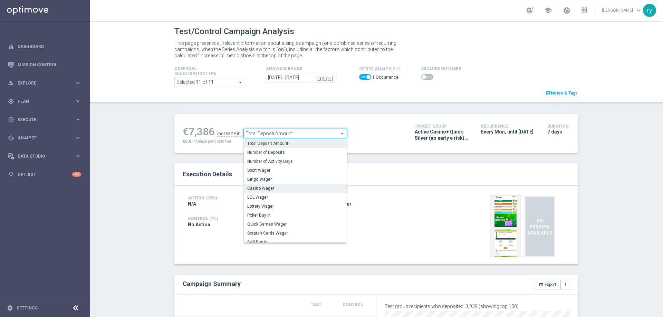
click at [299, 190] on span "Casino Wager" at bounding box center [295, 189] width 96 height 6
type input "Casino Wager"
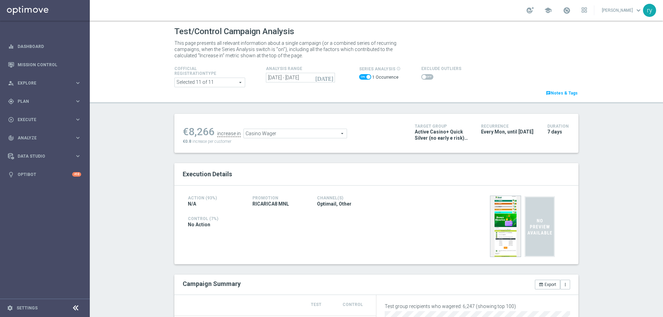
click at [422, 76] on span at bounding box center [427, 77] width 12 height 6
click at [422, 76] on input "checkbox" at bounding box center [427, 77] width 12 height 6
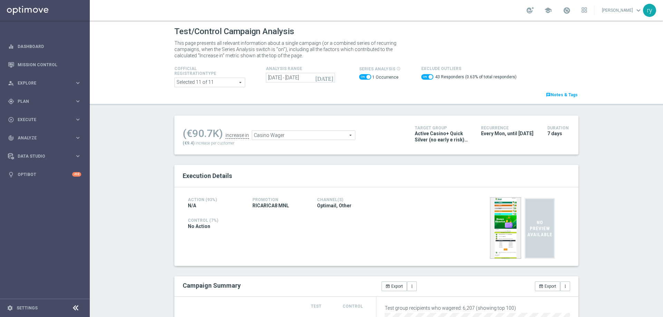
click at [424, 74] on div "43 Responders (0.63% of total responders)" at bounding box center [468, 78] width 95 height 10
click at [421, 79] on span at bounding box center [427, 77] width 12 height 6
click at [421, 79] on input "checkbox" at bounding box center [427, 77] width 12 height 6
checkbox input "false"
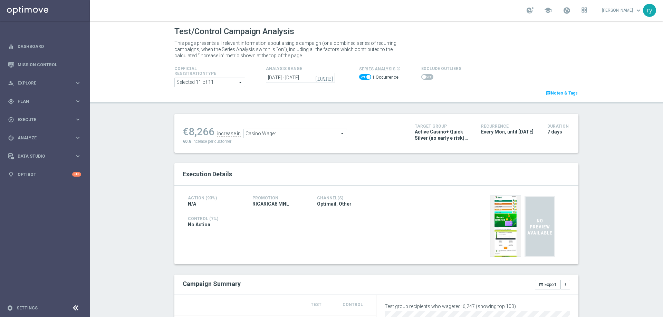
click at [308, 135] on span "Casino Wager" at bounding box center [295, 133] width 103 height 9
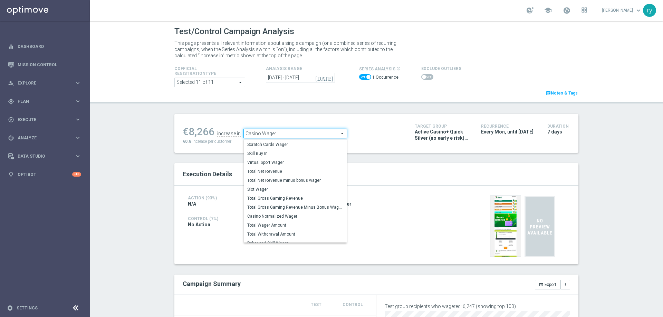
scroll to position [96, 0]
click at [298, 198] on span "Total Gross Gaming Revenue Minus Bonus Wagared" at bounding box center [295, 196] width 96 height 6
type input "Total Gross Gaming Revenue Minus Bonus Wagared"
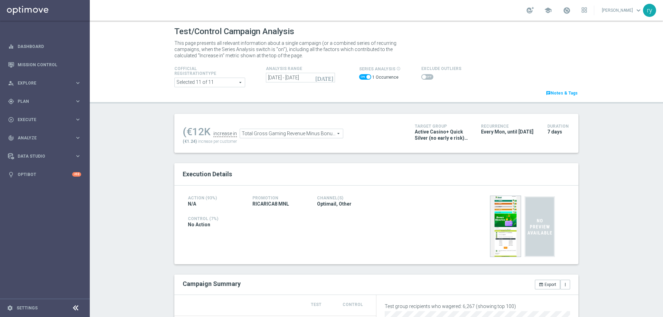
click at [421, 79] on span at bounding box center [427, 77] width 12 height 6
click at [421, 79] on input "checkbox" at bounding box center [427, 77] width 12 height 6
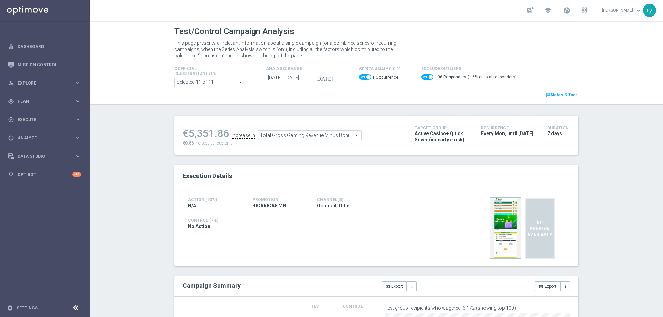
click at [297, 132] on span "Total Gross Gaming Revenue Minus Bonus Wagared" at bounding box center [309, 135] width 103 height 9
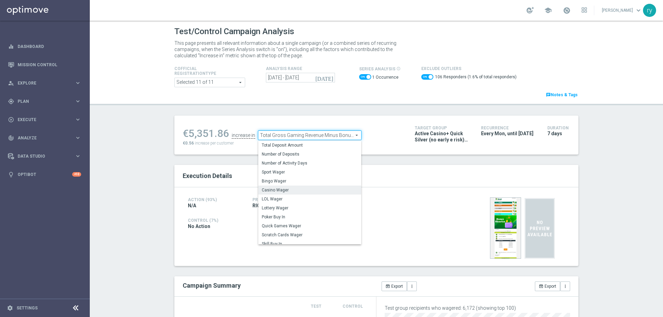
click at [283, 192] on span "Casino Wager" at bounding box center [310, 191] width 96 height 6
checkbox input "false"
type input "Casino Wager"
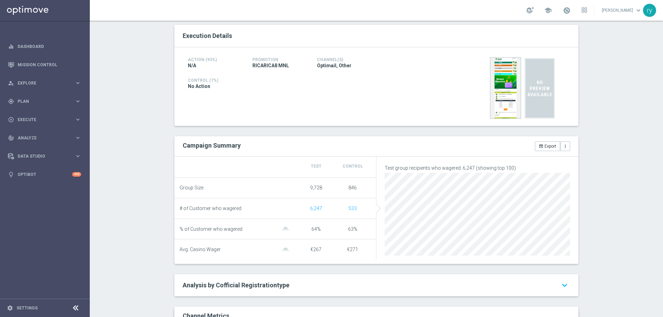
scroll to position [276, 0]
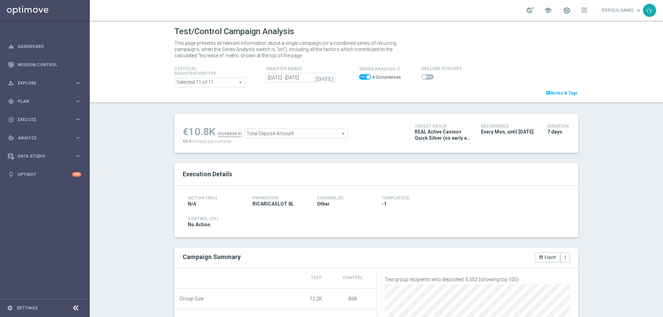
click at [326, 77] on icon "[DATE]" at bounding box center [324, 78] width 19 height 6
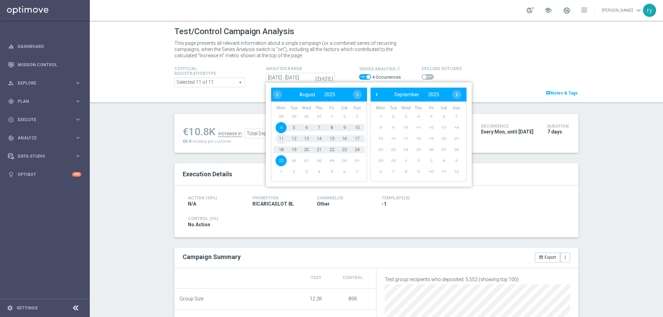
click at [280, 137] on span "11" at bounding box center [281, 138] width 11 height 11
click at [357, 137] on span "17" at bounding box center [357, 138] width 11 height 11
type input "[DATE] - [DATE]"
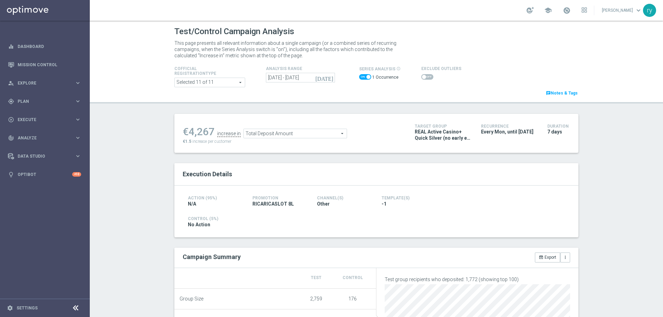
click at [422, 77] on span at bounding box center [424, 77] width 4 height 4
click at [421, 77] on input "checkbox" at bounding box center [427, 77] width 12 height 6
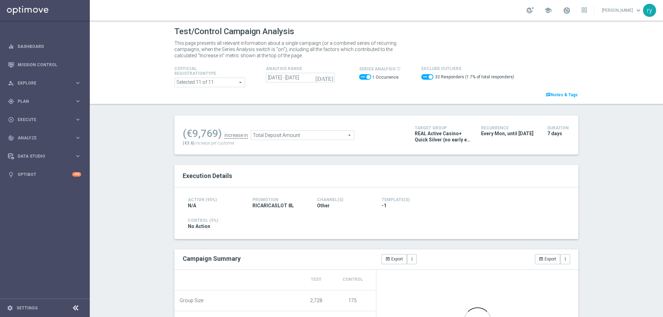
click at [421, 77] on span at bounding box center [427, 77] width 12 height 6
click at [421, 77] on input "checkbox" at bounding box center [427, 77] width 12 height 6
checkbox input "false"
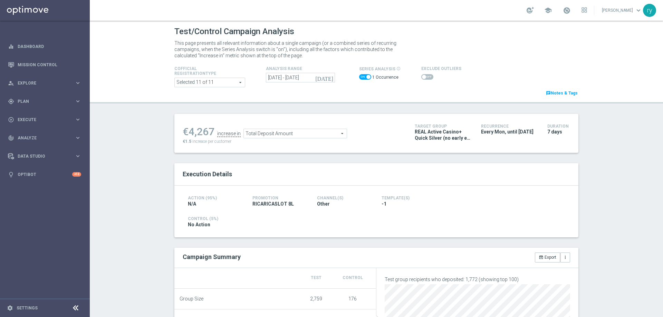
click at [288, 132] on span "Total Deposit Amount" at bounding box center [295, 133] width 103 height 9
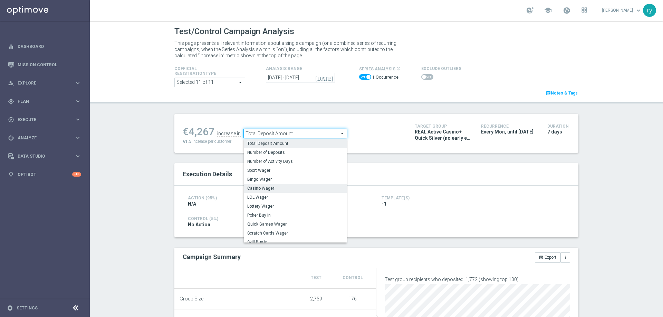
click at [272, 187] on span "Casino Wager" at bounding box center [295, 189] width 96 height 6
type input "Casino Wager"
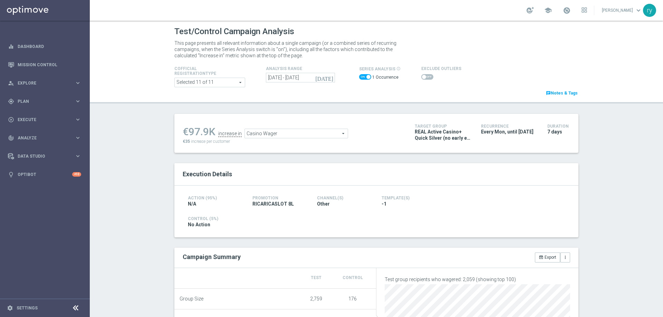
click at [425, 78] on span at bounding box center [427, 77] width 12 height 6
click at [425, 78] on input "checkbox" at bounding box center [427, 77] width 12 height 6
click at [421, 75] on span at bounding box center [427, 77] width 12 height 6
click at [421, 75] on input "checkbox" at bounding box center [427, 77] width 12 height 6
checkbox input "false"
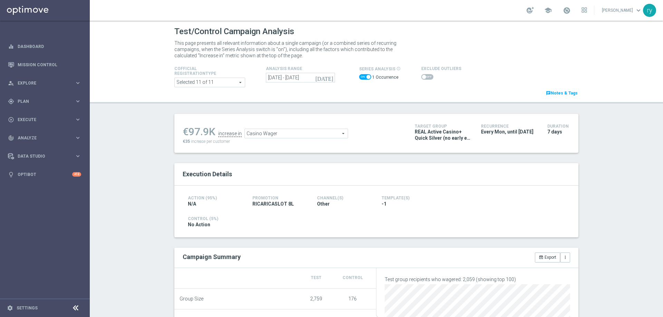
click at [258, 132] on span "Casino Wager" at bounding box center [296, 133] width 103 height 9
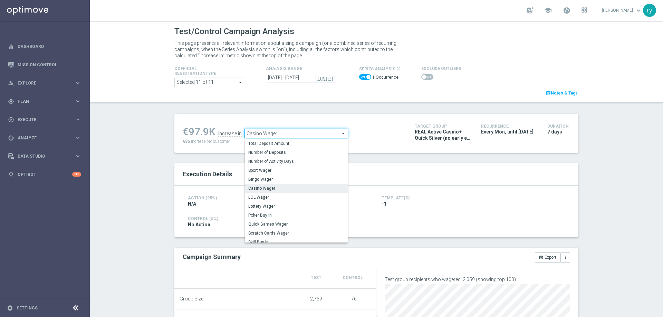
click at [371, 122] on div "€97.9K increase in Casino Wager Casino Wager arrow_drop_down search Total Depos…" at bounding box center [376, 133] width 404 height 39
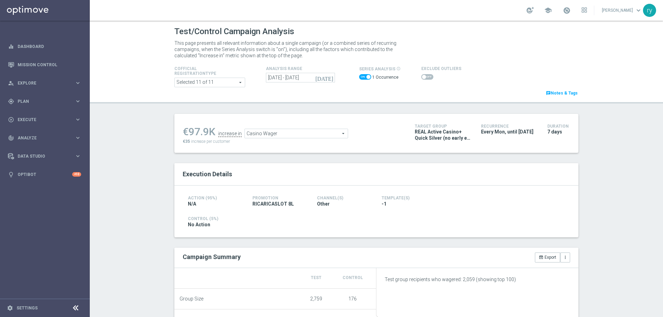
click at [347, 146] on div "€97.9K increase in Casino Wager Casino Wager arrow_drop_down search €35 increas…" at bounding box center [376, 133] width 404 height 39
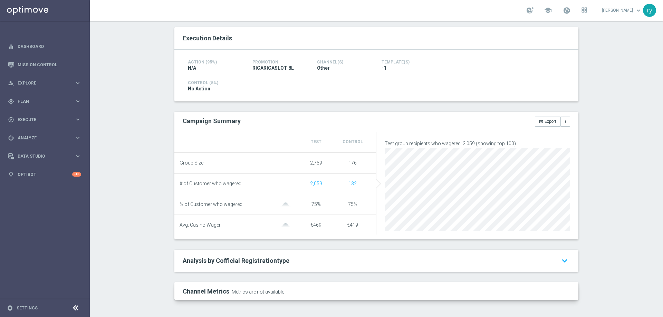
scroll to position [2, 0]
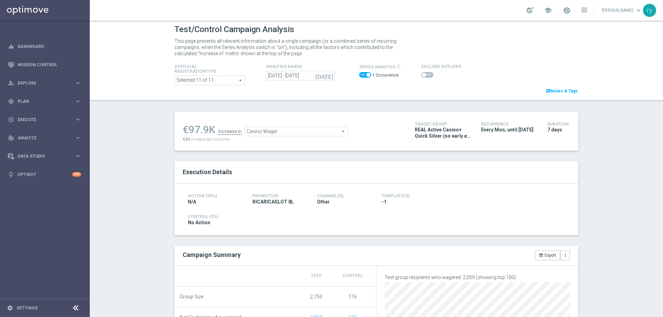
click at [293, 132] on span "Casino Wager" at bounding box center [296, 131] width 103 height 9
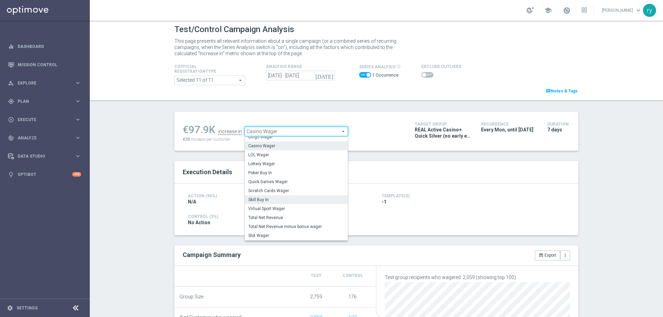
scroll to position [96, 0]
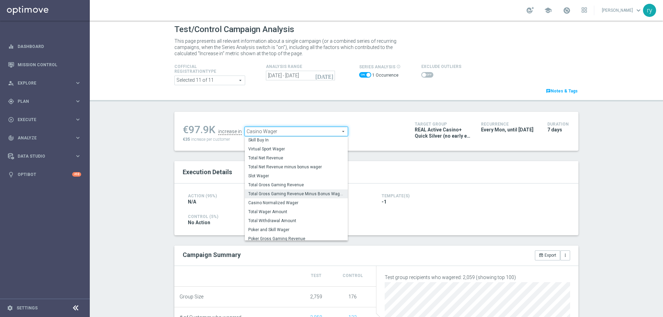
click at [287, 194] on span "Total Gross Gaming Revenue Minus Bonus Wagared" at bounding box center [296, 194] width 96 height 6
type input "Total Gross Gaming Revenue Minus Bonus Wagared"
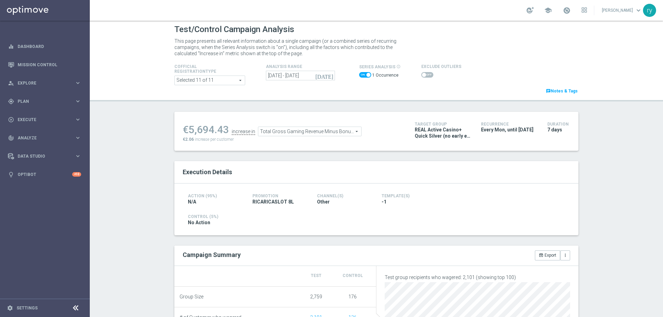
click at [422, 76] on span at bounding box center [424, 75] width 4 height 4
click at [421, 76] on input "checkbox" at bounding box center [427, 75] width 12 height 6
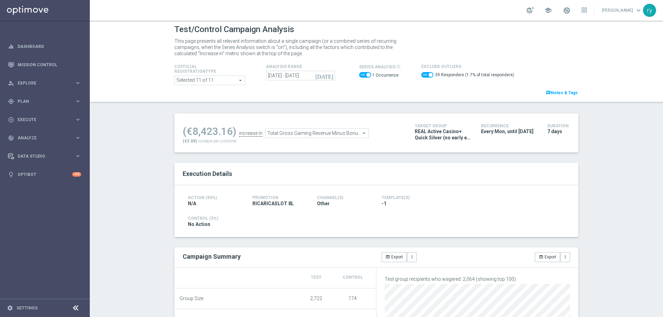
click at [421, 78] on switch at bounding box center [427, 76] width 12 height 8
click at [421, 76] on span at bounding box center [427, 75] width 12 height 6
click at [421, 76] on input "checkbox" at bounding box center [427, 75] width 12 height 6
checkbox input "false"
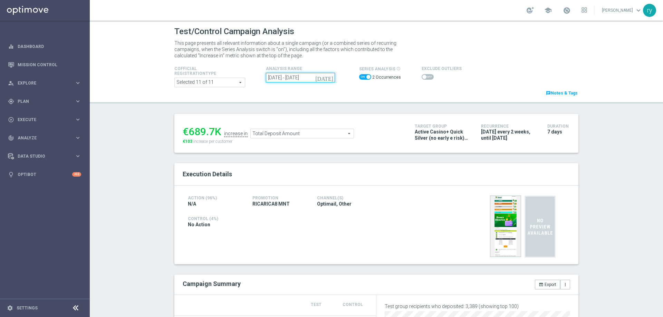
click at [291, 78] on input "[DATE] - [DATE]" at bounding box center [300, 78] width 69 height 10
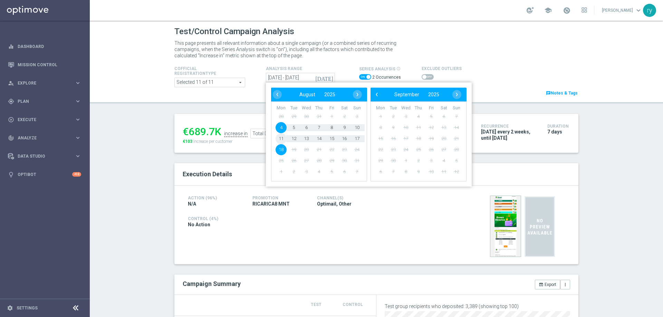
click at [279, 137] on span "11" at bounding box center [281, 138] width 11 height 11
click at [358, 141] on span "17" at bounding box center [357, 138] width 11 height 11
type input "[DATE] - [DATE]"
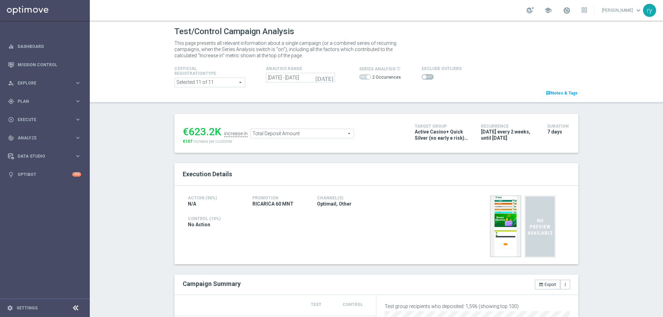
click at [326, 77] on icon "[DATE]" at bounding box center [324, 78] width 19 height 6
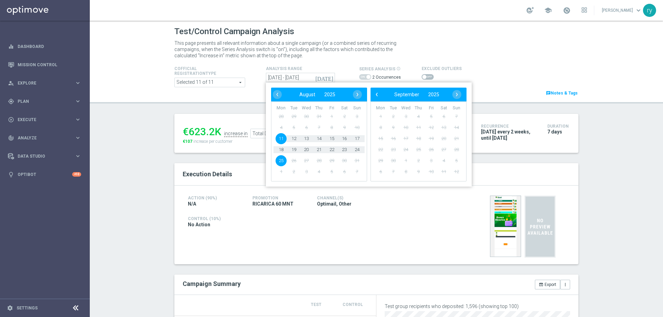
click at [279, 137] on span "11" at bounding box center [281, 138] width 11 height 11
click at [355, 139] on span "17" at bounding box center [357, 138] width 11 height 11
type input "11 Aug 2025 - 17 Aug 2025"
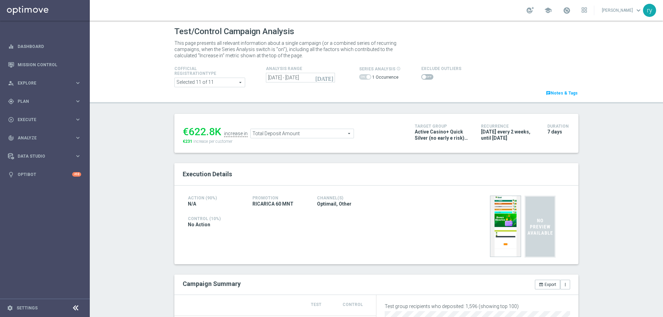
click at [423, 78] on span at bounding box center [427, 77] width 12 height 6
click at [423, 78] on input "checkbox" at bounding box center [427, 77] width 12 height 6
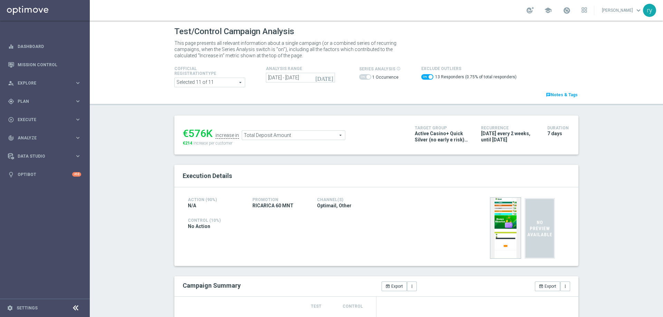
click at [423, 78] on span at bounding box center [427, 77] width 12 height 6
click at [423, 78] on input "checkbox" at bounding box center [427, 77] width 12 height 6
checkbox input "false"
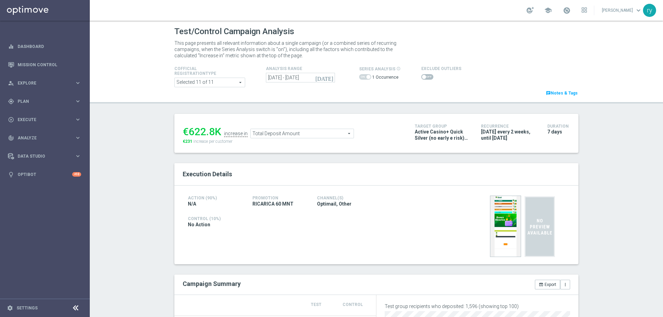
click at [285, 132] on span "Total Deposit Amount" at bounding box center [302, 133] width 103 height 9
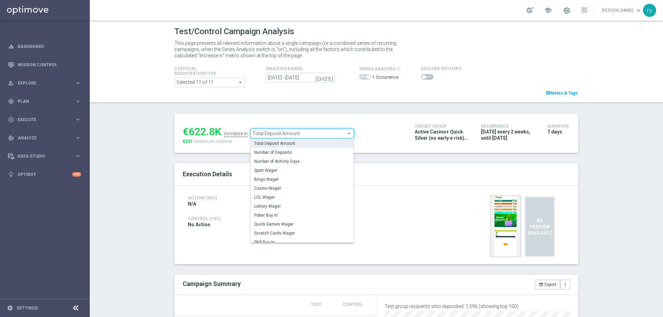
click at [286, 188] on span "Casino Wager" at bounding box center [302, 189] width 96 height 6
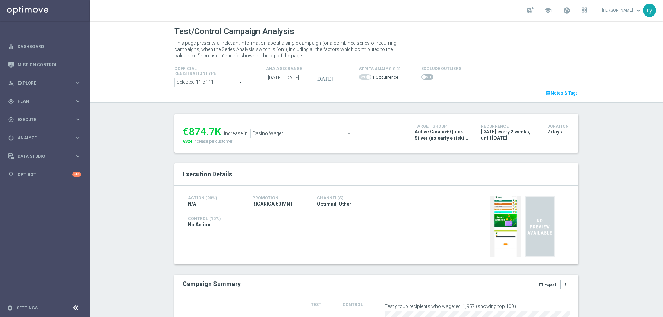
click at [276, 132] on span "Casino Wager" at bounding box center [302, 133] width 103 height 9
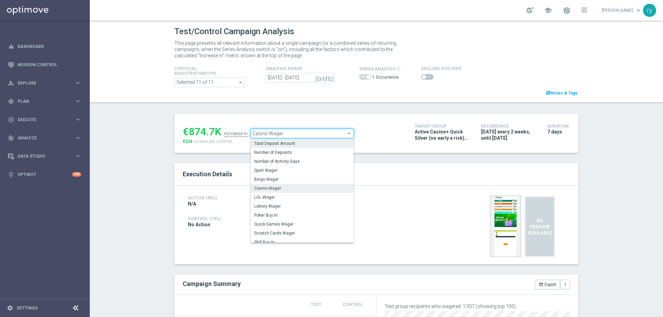
click at [275, 145] on span "Total Deposit Amount" at bounding box center [302, 144] width 96 height 6
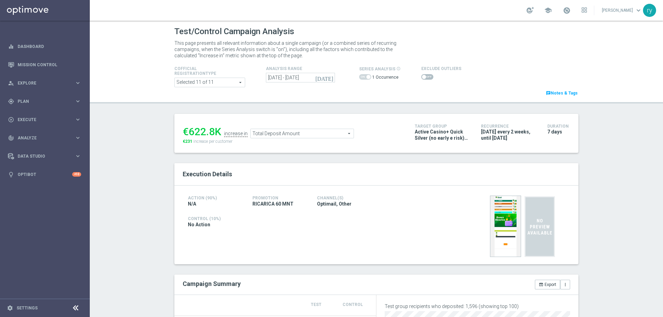
click at [296, 133] on span "Total Deposit Amount" at bounding box center [302, 133] width 103 height 9
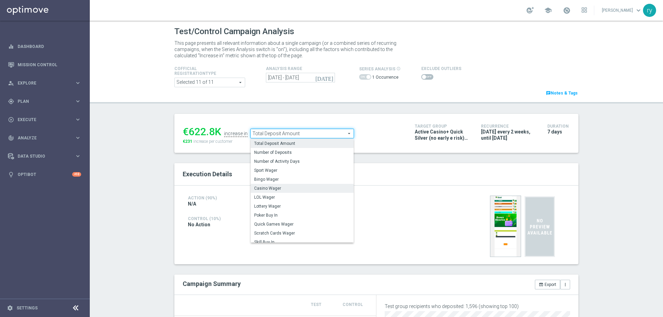
click at [296, 189] on span "Casino Wager" at bounding box center [302, 189] width 96 height 6
type input "Casino Wager"
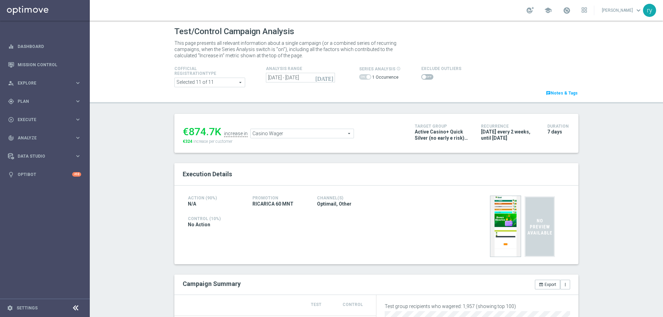
click at [425, 79] on span at bounding box center [427, 77] width 12 height 6
click at [425, 79] on input "checkbox" at bounding box center [427, 77] width 12 height 6
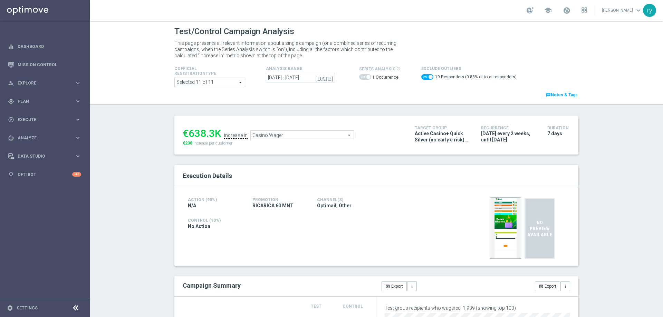
click at [425, 79] on span at bounding box center [427, 77] width 12 height 6
click at [425, 79] on input "checkbox" at bounding box center [427, 77] width 12 height 6
checkbox input "false"
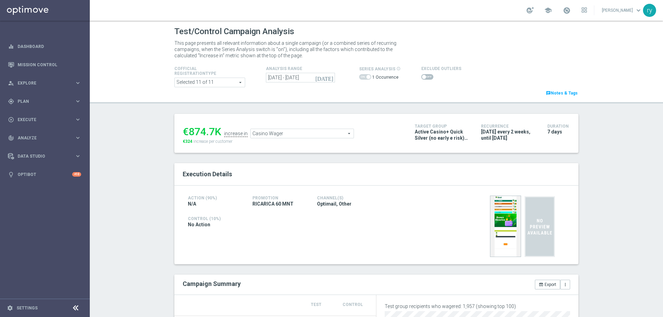
click at [300, 133] on span "Casino Wager" at bounding box center [302, 133] width 103 height 9
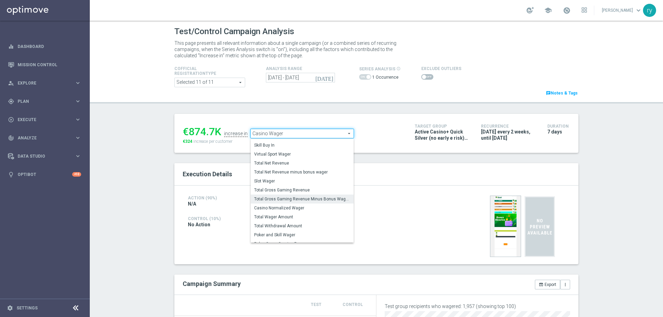
scroll to position [96, 0]
click at [294, 198] on span "Total Gross Gaming Revenue Minus Bonus Wagared" at bounding box center [302, 197] width 96 height 6
type input "Total Gross Gaming Revenue Minus Bonus Wagared"
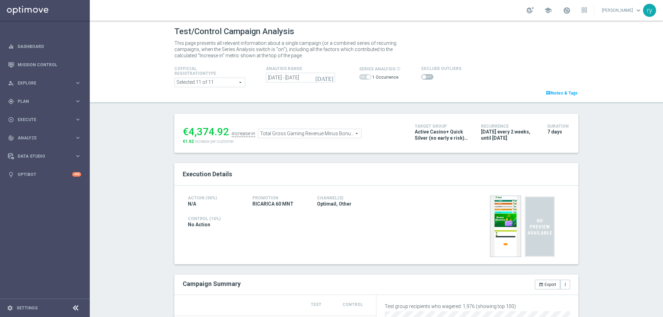
click at [423, 77] on span at bounding box center [427, 77] width 12 height 6
click at [423, 77] on input "checkbox" at bounding box center [427, 77] width 12 height 6
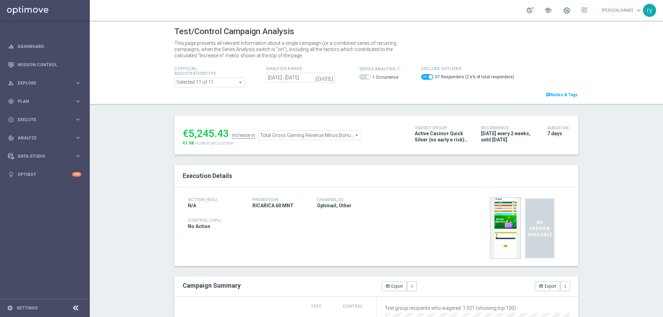
click at [284, 132] on span "Total Gross Gaming Revenue Minus Bonus Wagared" at bounding box center [309, 135] width 103 height 9
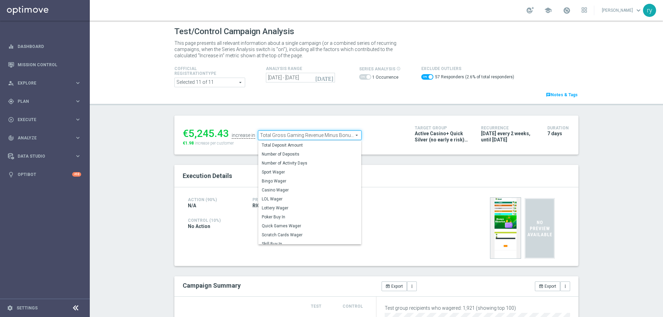
click at [272, 188] on label "Casino Wager" at bounding box center [309, 190] width 103 height 9
checkbox input "false"
type input "Casino Wager"
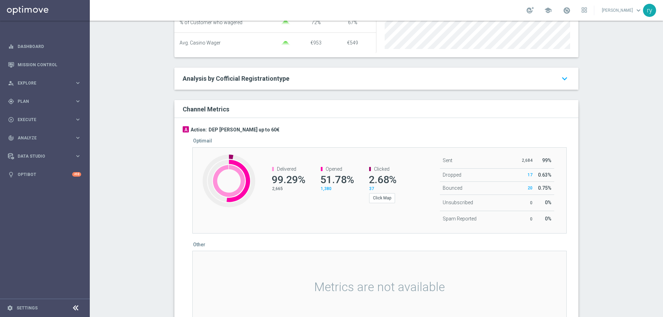
scroll to position [311, 0]
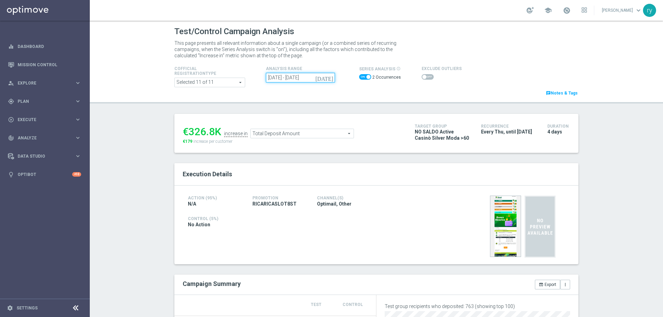
click at [292, 79] on input "[DATE] - [DATE]" at bounding box center [300, 78] width 69 height 10
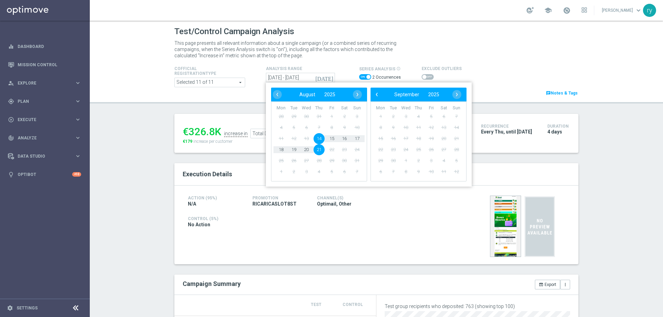
click at [317, 137] on span "14" at bounding box center [319, 138] width 11 height 11
click at [359, 136] on span "17" at bounding box center [357, 138] width 11 height 11
type input "[DATE] - [DATE]"
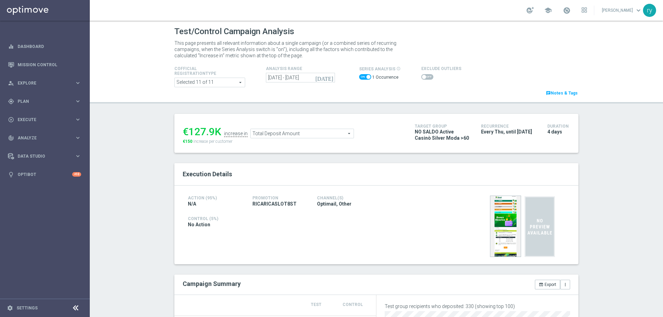
click at [304, 133] on span "Total Deposit Amount" at bounding box center [302, 133] width 103 height 9
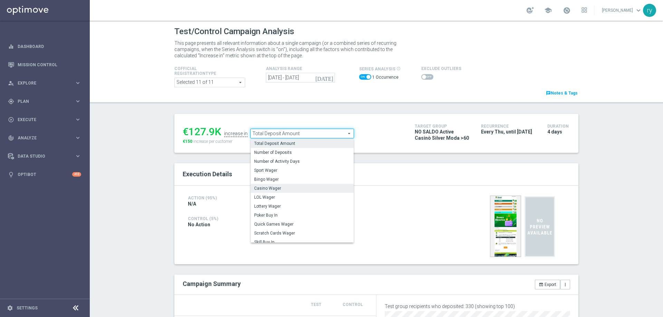
click at [295, 188] on span "Casino Wager" at bounding box center [302, 189] width 96 height 6
type input "Casino Wager"
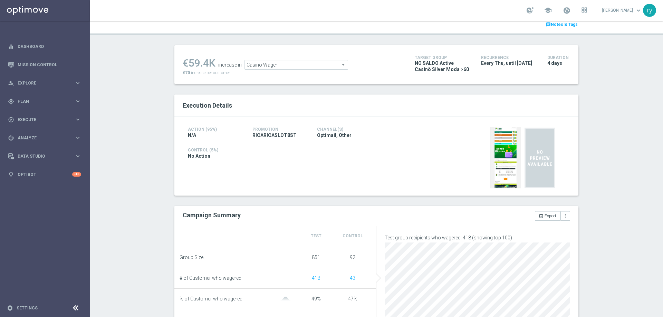
scroll to position [35, 0]
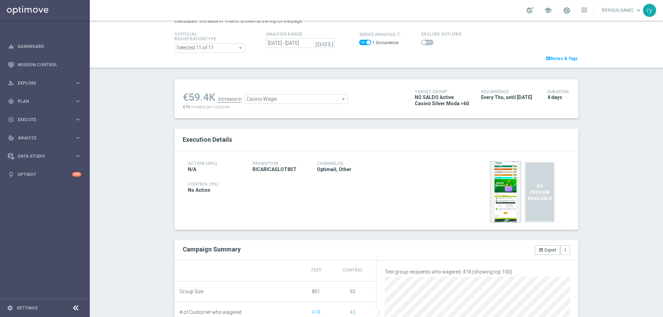
click at [424, 43] on span at bounding box center [427, 43] width 12 height 6
click at [424, 43] on input "checkbox" at bounding box center [427, 43] width 12 height 6
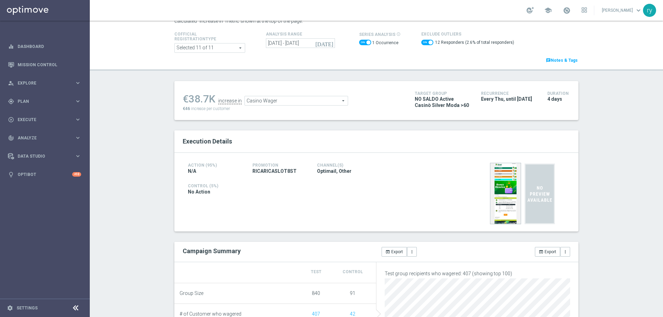
click at [421, 43] on span at bounding box center [427, 43] width 12 height 6
click at [421, 43] on input "checkbox" at bounding box center [427, 43] width 12 height 6
checkbox input "false"
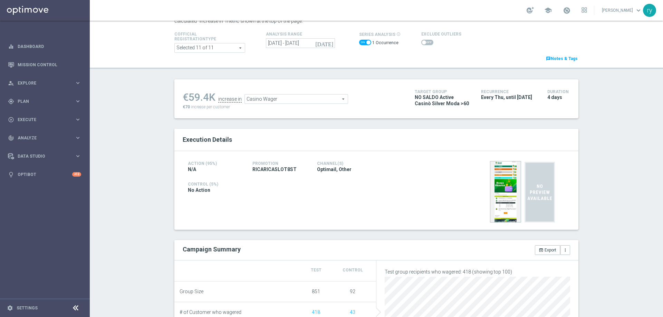
click at [267, 100] on span "Casino Wager" at bounding box center [296, 99] width 103 height 9
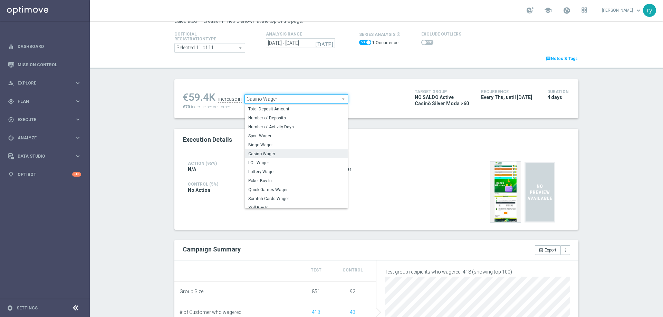
click at [267, 100] on span "Casino Wager" at bounding box center [296, 99] width 103 height 9
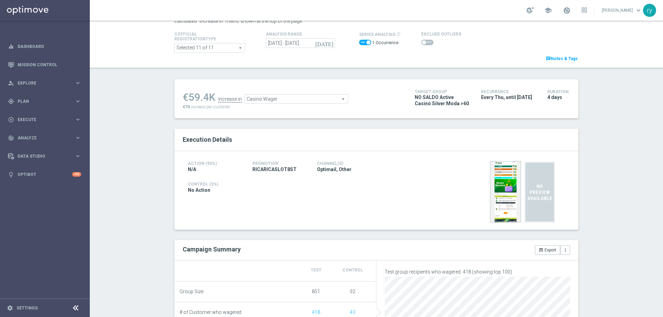
click at [258, 103] on span "Casino Wager" at bounding box center [296, 99] width 103 height 9
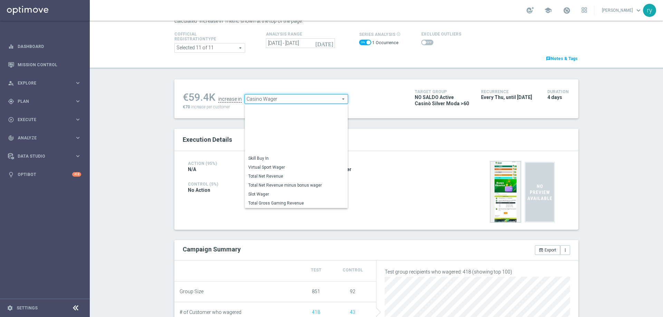
scroll to position [98, 0]
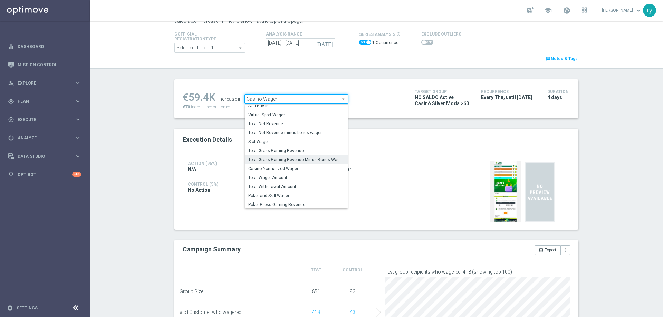
click at [276, 162] on span "Total Gross Gaming Revenue Minus Bonus Wagared" at bounding box center [296, 160] width 96 height 6
type input "Total Gross Gaming Revenue Minus Bonus Wagared"
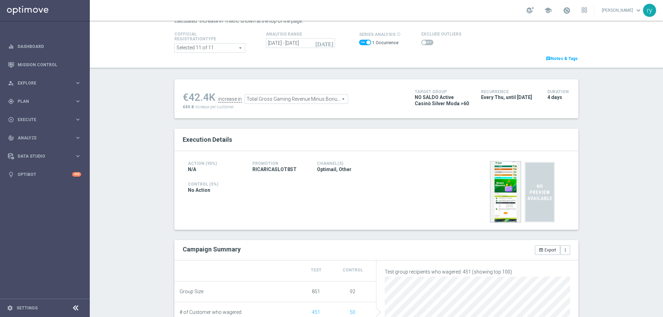
click at [422, 43] on span at bounding box center [424, 42] width 4 height 4
click at [421, 43] on input "checkbox" at bounding box center [427, 43] width 12 height 6
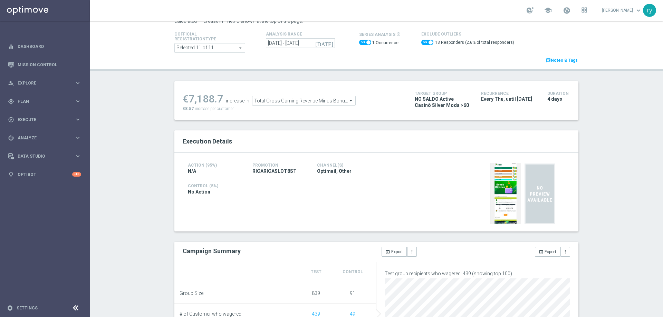
click at [421, 44] on span at bounding box center [427, 43] width 12 height 6
click at [421, 44] on input "checkbox" at bounding box center [427, 43] width 12 height 6
checkbox input "false"
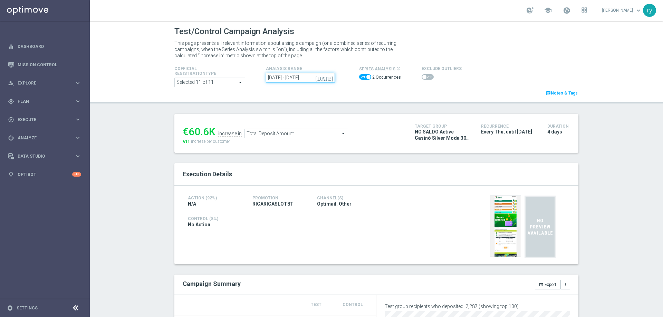
click at [305, 78] on input "[DATE] - [DATE]" at bounding box center [300, 78] width 69 height 10
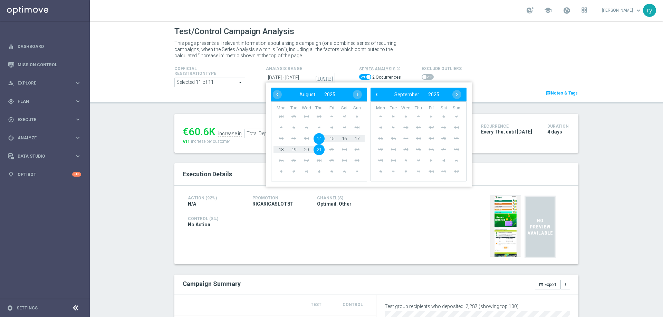
click at [317, 140] on span "14" at bounding box center [319, 138] width 11 height 11
click at [355, 139] on span "17" at bounding box center [357, 138] width 11 height 11
type input "[DATE] - [DATE]"
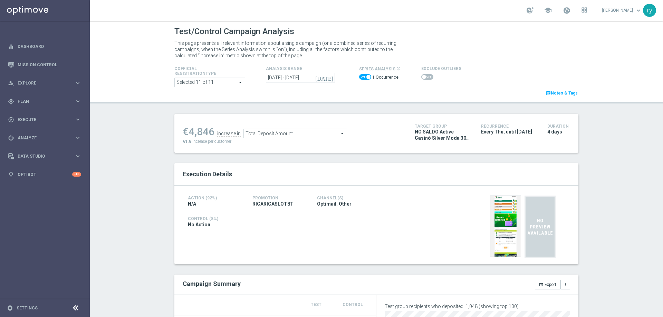
click at [422, 77] on span at bounding box center [427, 77] width 12 height 6
click at [422, 77] on input "checkbox" at bounding box center [427, 77] width 12 height 6
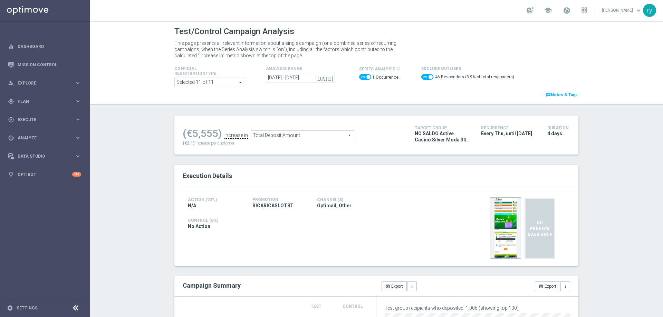
click at [422, 78] on span at bounding box center [427, 77] width 12 height 6
click at [422, 78] on input "checkbox" at bounding box center [427, 77] width 12 height 6
checkbox input "false"
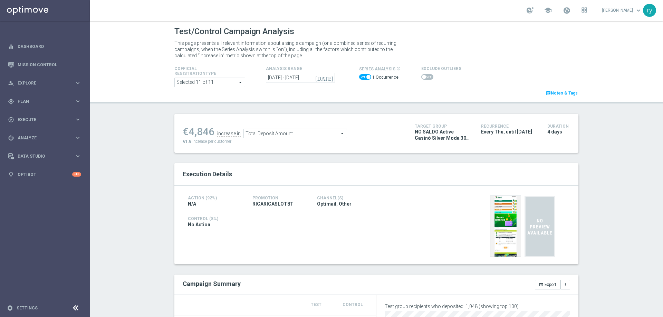
click at [271, 137] on span "Total Deposit Amount" at bounding box center [295, 133] width 103 height 9
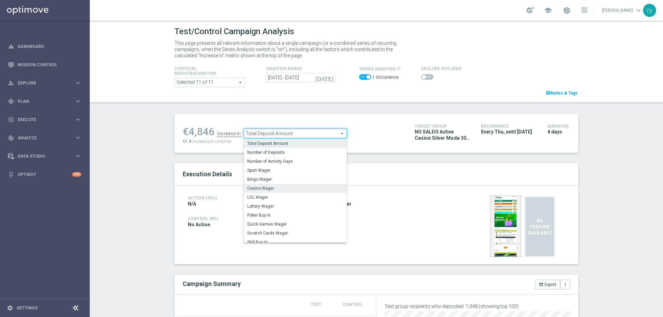
click at [269, 186] on label "Casino Wager" at bounding box center [295, 188] width 103 height 9
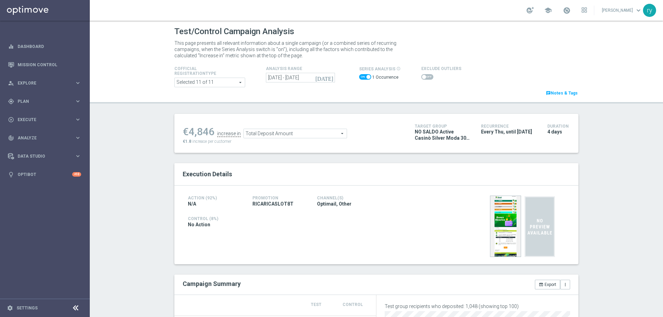
type input "Casino Wager"
click at [426, 76] on span at bounding box center [427, 77] width 12 height 6
click at [426, 76] on input "checkbox" at bounding box center [427, 77] width 12 height 6
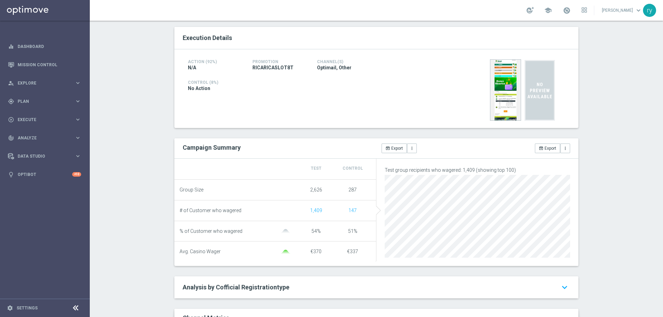
scroll to position [35, 0]
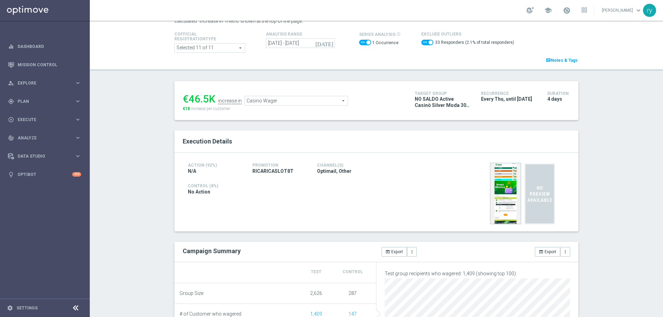
click at [254, 102] on span "Casino Wager" at bounding box center [296, 100] width 103 height 9
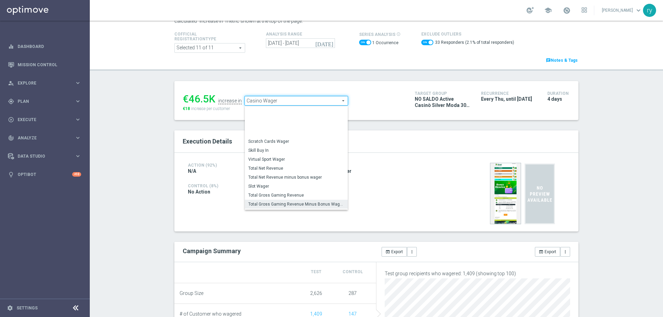
scroll to position [96, 0]
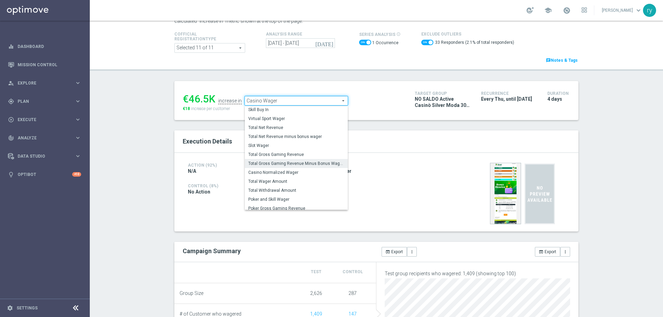
click at [278, 162] on span "Total Gross Gaming Revenue Minus Bonus Wagared" at bounding box center [296, 164] width 96 height 6
checkbox input "false"
type input "Total Gross Gaming Revenue Minus Bonus Wagared"
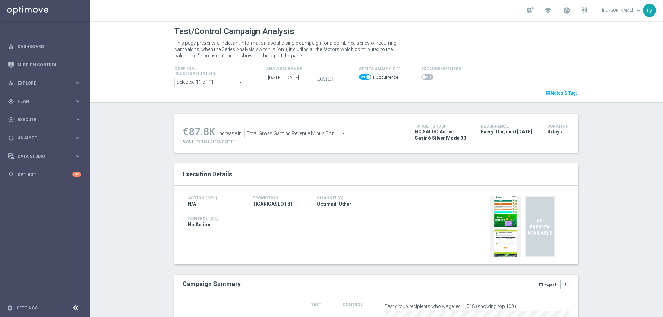
click at [425, 79] on span at bounding box center [427, 77] width 12 height 6
click at [425, 79] on input "checkbox" at bounding box center [427, 77] width 12 height 6
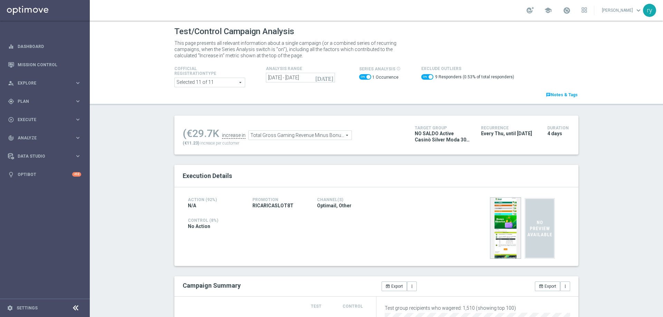
click at [424, 74] on div "9 Responders (0.53% of total responders)" at bounding box center [467, 78] width 93 height 10
click at [421, 75] on span at bounding box center [427, 77] width 12 height 6
click at [421, 75] on input "checkbox" at bounding box center [427, 77] width 12 height 6
checkbox input "false"
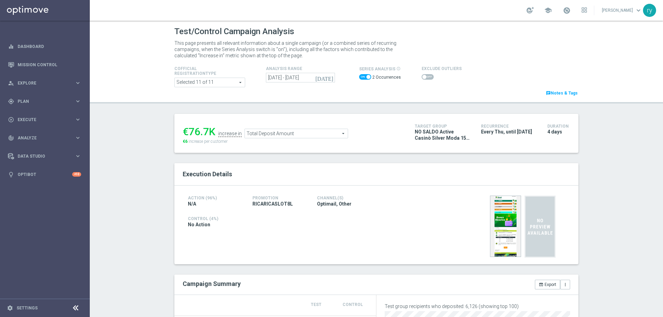
click at [329, 77] on icon "[DATE]" at bounding box center [324, 78] width 19 height 6
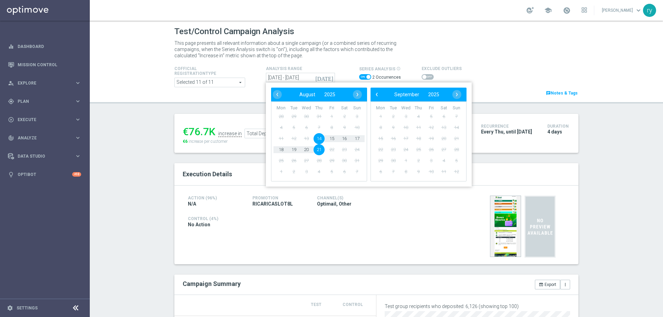
click at [318, 139] on span "14" at bounding box center [319, 138] width 11 height 11
click at [355, 139] on span "17" at bounding box center [357, 138] width 11 height 11
type input "[DATE] - [DATE]"
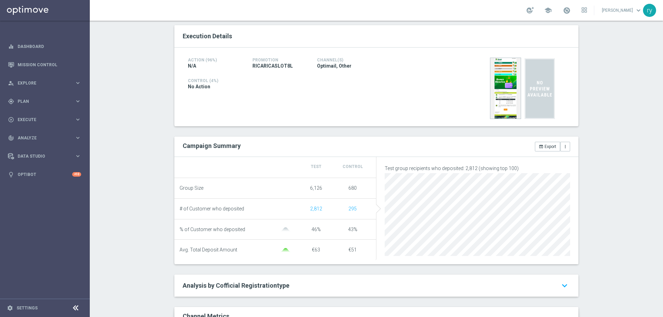
scroll to position [35, 0]
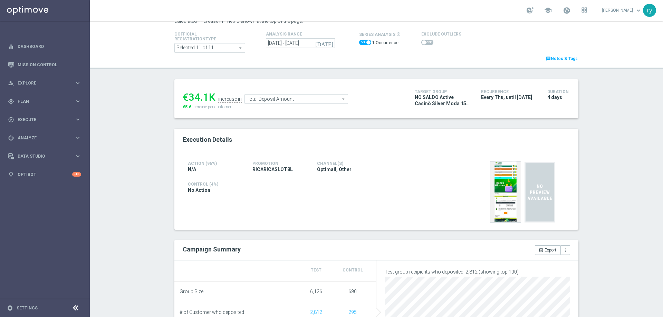
click at [421, 44] on span at bounding box center [427, 43] width 12 height 6
click at [421, 44] on input "checkbox" at bounding box center [427, 43] width 12 height 6
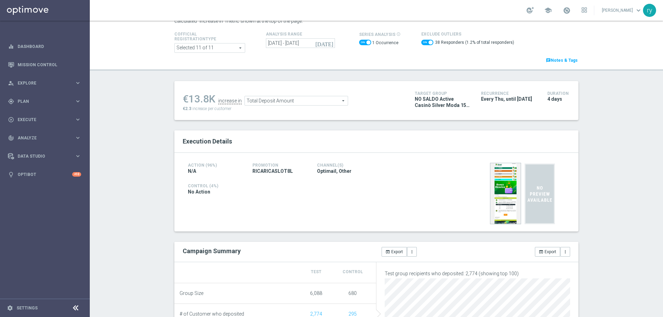
click at [421, 41] on span at bounding box center [427, 43] width 12 height 6
click at [421, 41] on input "checkbox" at bounding box center [427, 43] width 12 height 6
checkbox input "false"
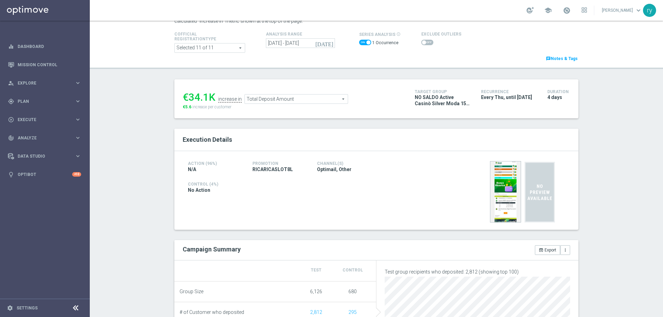
click at [285, 100] on span "Total Deposit Amount" at bounding box center [296, 99] width 103 height 9
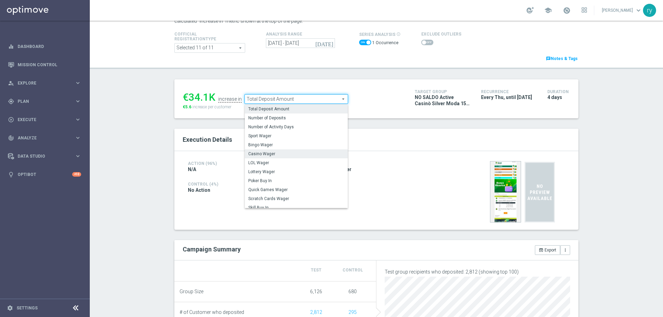
click at [276, 153] on span "Casino Wager" at bounding box center [296, 154] width 96 height 6
type input "Casino Wager"
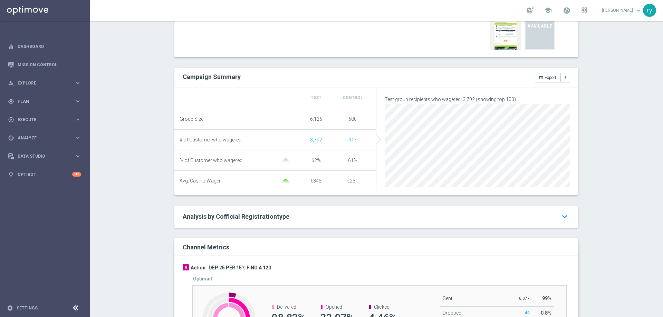
scroll to position [35, 0]
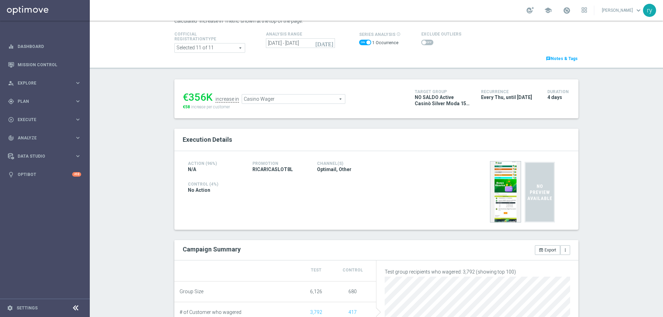
click at [425, 43] on span at bounding box center [427, 43] width 12 height 6
click at [425, 43] on input "checkbox" at bounding box center [427, 43] width 12 height 6
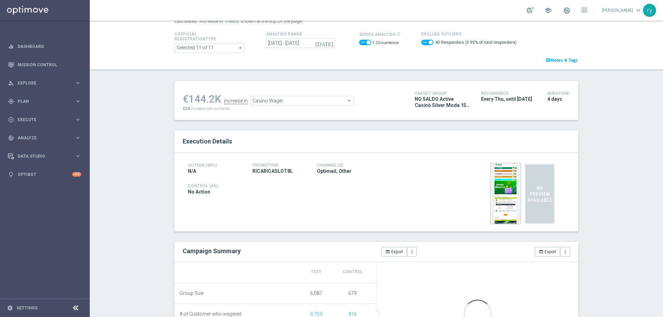
click at [422, 46] on switch at bounding box center [427, 44] width 12 height 8
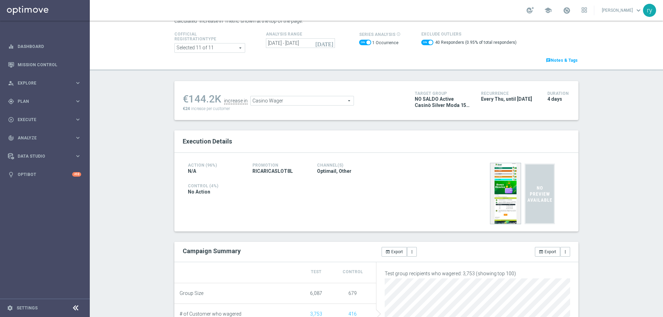
click at [421, 41] on span at bounding box center [427, 43] width 12 height 6
click at [421, 41] on input "checkbox" at bounding box center [427, 43] width 12 height 6
checkbox input "false"
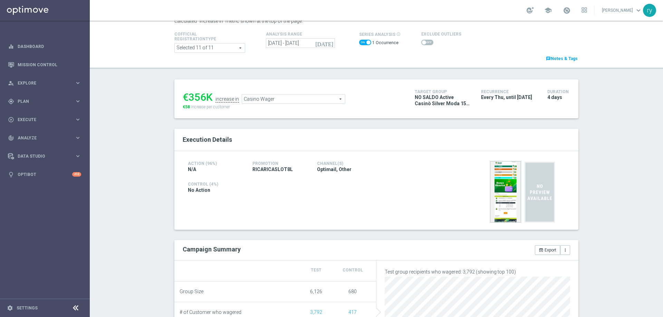
click at [312, 98] on span "Casino Wager" at bounding box center [293, 99] width 103 height 9
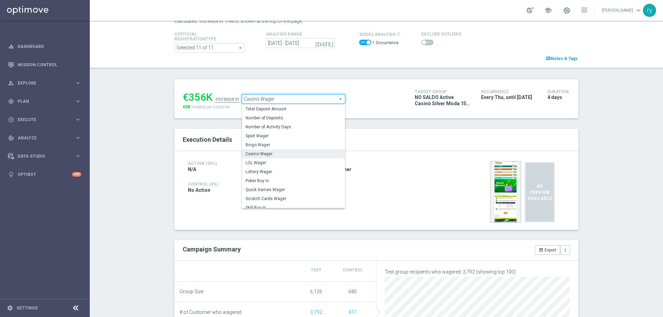
click at [311, 100] on span "Casino Wager" at bounding box center [293, 99] width 103 height 9
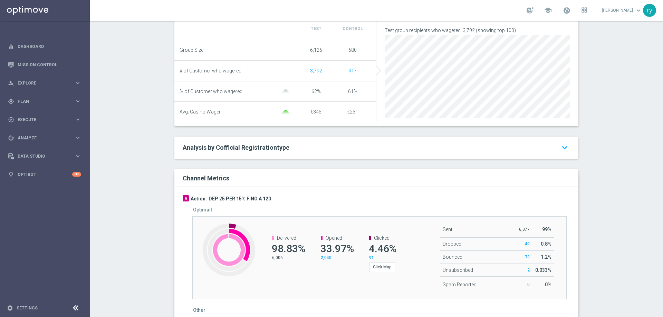
scroll to position [104, 0]
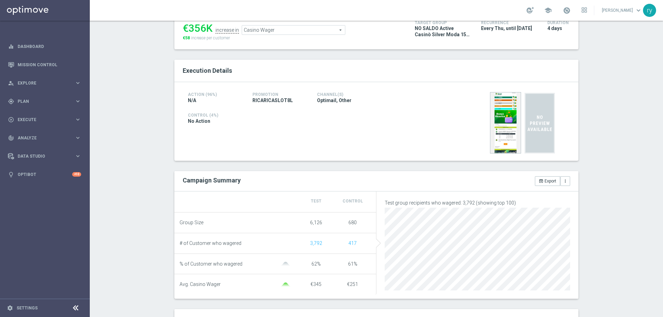
click at [248, 29] on span "Casino Wager" at bounding box center [293, 30] width 103 height 9
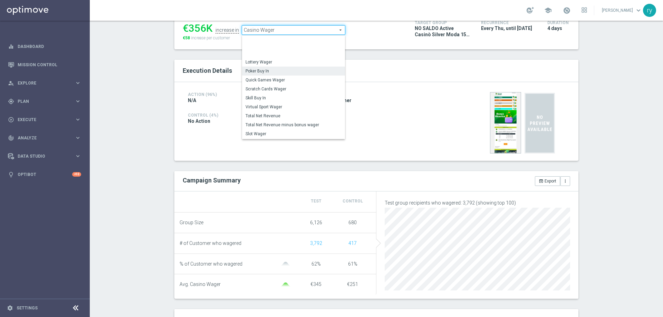
scroll to position [96, 0]
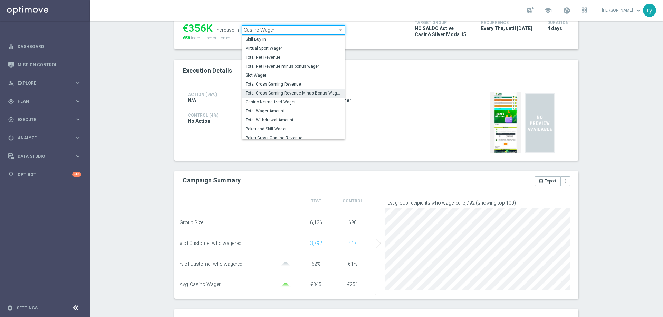
click at [266, 96] on span "Total Gross Gaming Revenue Minus Bonus Wagared" at bounding box center [294, 93] width 96 height 6
type input "Total Gross Gaming Revenue Minus Bonus Wagared"
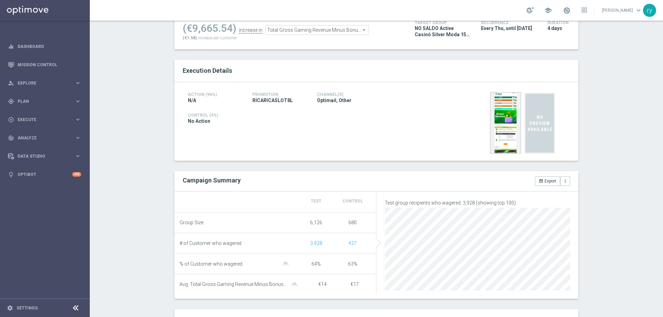
scroll to position [35, 0]
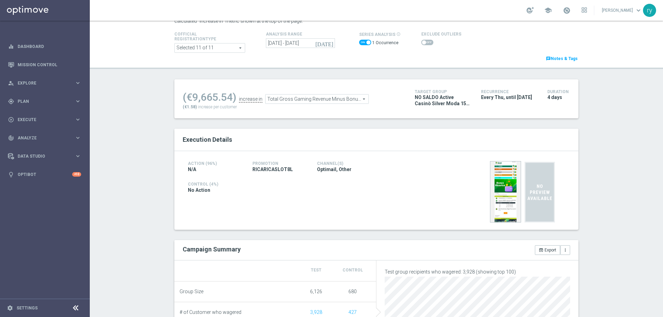
click at [422, 41] on span at bounding box center [427, 43] width 12 height 6
click at [422, 41] on input "checkbox" at bounding box center [427, 43] width 12 height 6
checkbox input "true"
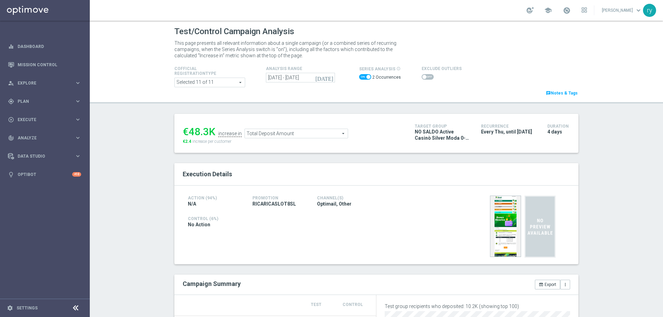
scroll to position [35, 0]
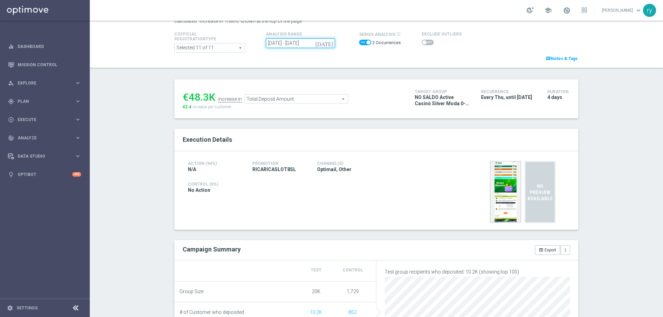
click at [288, 40] on input "[DATE] - [DATE]" at bounding box center [300, 43] width 69 height 10
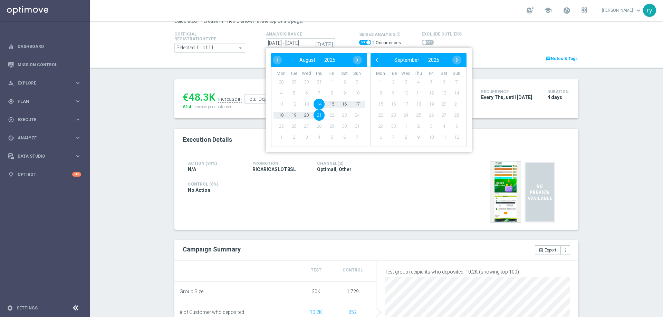
click at [317, 105] on span "14" at bounding box center [319, 104] width 11 height 11
click at [354, 105] on span "17" at bounding box center [357, 104] width 11 height 11
type input "[DATE] - [DATE]"
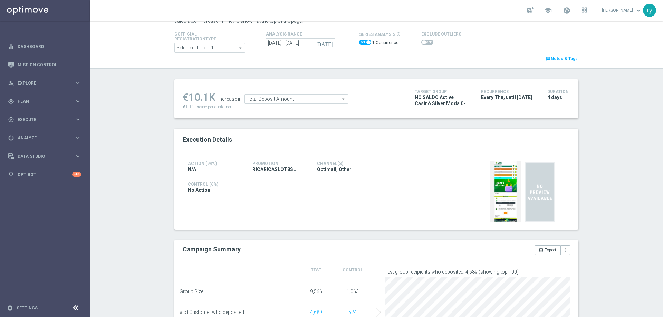
click at [424, 41] on span at bounding box center [427, 43] width 12 height 6
click at [424, 41] on input "checkbox" at bounding box center [427, 43] width 12 height 6
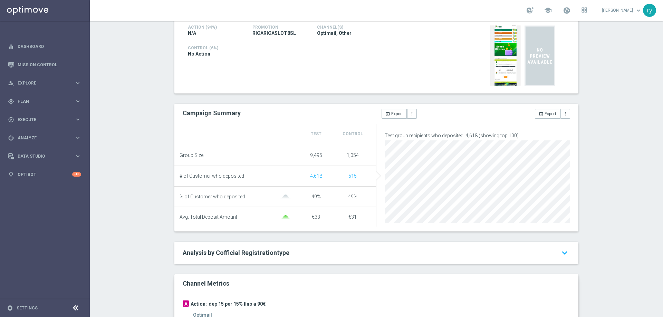
scroll to position [35, 0]
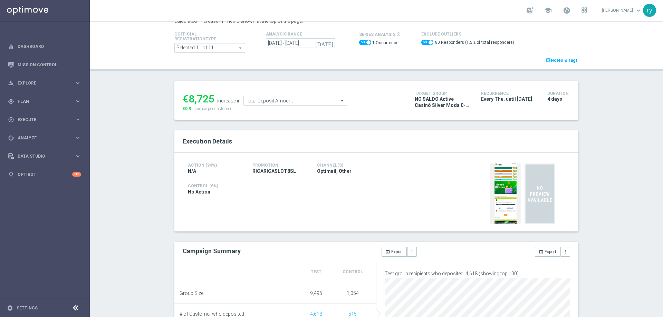
click at [262, 103] on span "Total Deposit Amount" at bounding box center [295, 100] width 103 height 9
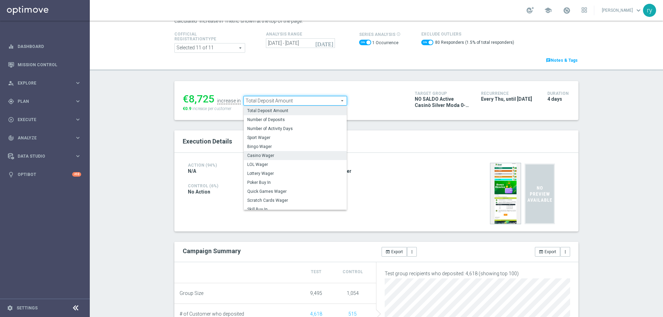
click at [269, 155] on span "Casino Wager" at bounding box center [295, 156] width 96 height 6
checkbox input "false"
type input "Casino Wager"
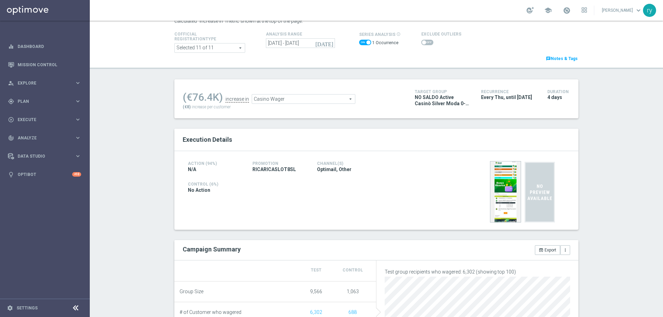
click at [422, 43] on span at bounding box center [424, 42] width 4 height 4
click at [421, 43] on input "checkbox" at bounding box center [427, 43] width 12 height 6
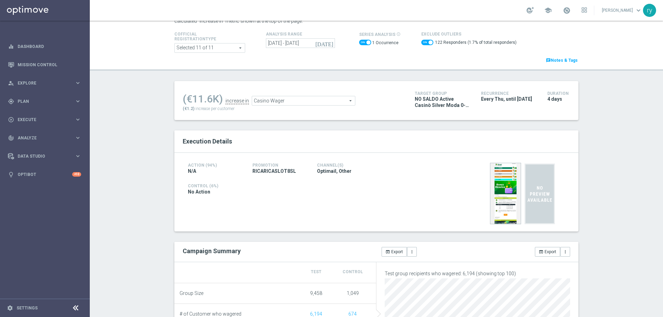
click at [421, 45] on span at bounding box center [427, 43] width 12 height 6
click at [421, 45] on input "checkbox" at bounding box center [427, 43] width 12 height 6
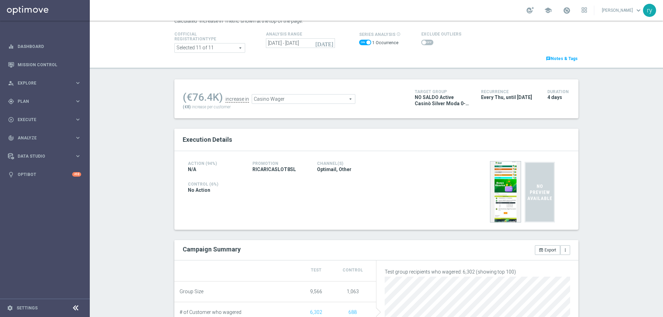
click at [425, 41] on span at bounding box center [427, 43] width 12 height 6
click at [425, 41] on input "checkbox" at bounding box center [427, 43] width 12 height 6
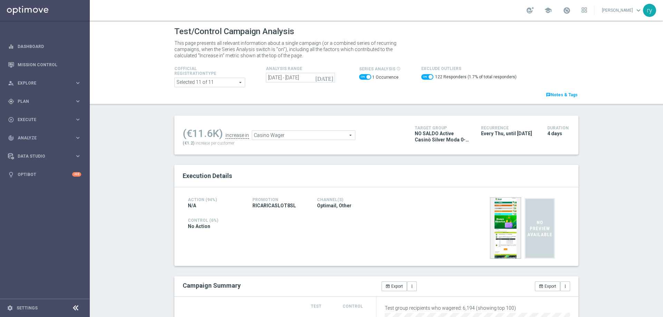
click at [273, 137] on span "Casino Wager" at bounding box center [303, 135] width 103 height 9
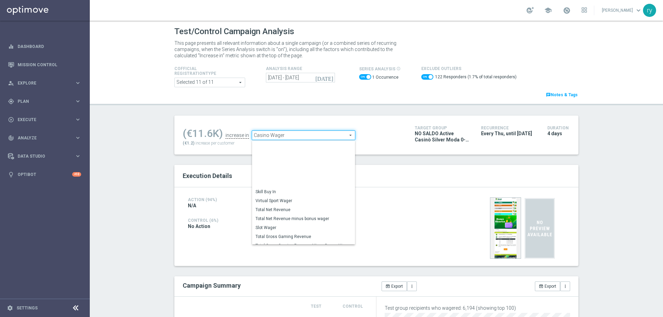
scroll to position [96, 0]
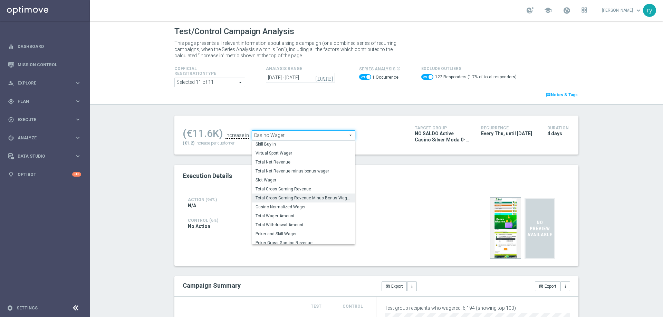
click at [289, 197] on span "Total Gross Gaming Revenue Minus Bonus Wagared" at bounding box center [304, 198] width 96 height 6
checkbox input "false"
type input "Total Gross Gaming Revenue Minus Bonus Wagared"
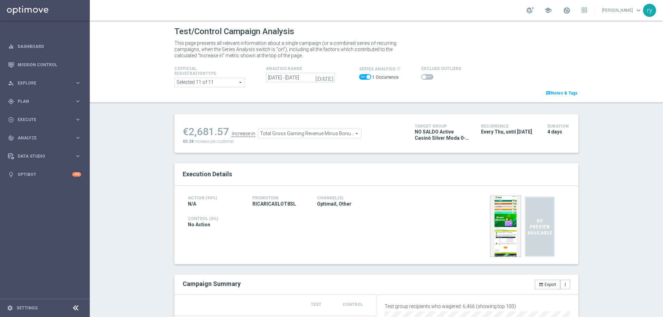
click at [421, 76] on span at bounding box center [427, 77] width 12 height 6
click at [421, 76] on input "checkbox" at bounding box center [427, 77] width 12 height 6
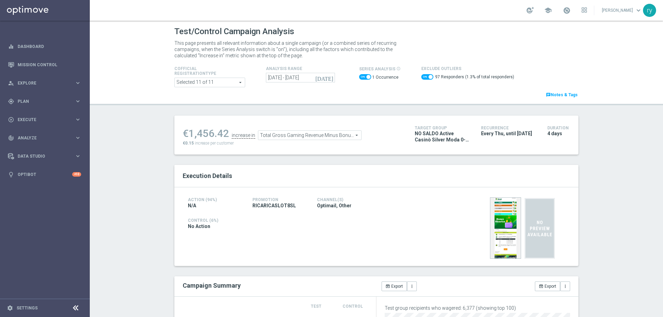
click at [422, 77] on span at bounding box center [427, 77] width 12 height 6
click at [422, 77] on input "checkbox" at bounding box center [427, 77] width 12 height 6
checkbox input "false"
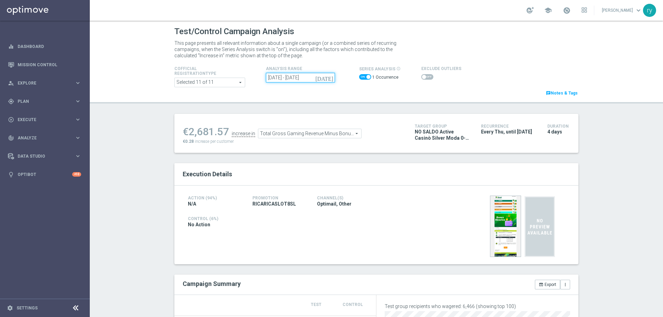
click at [311, 77] on input "[DATE] - [DATE]" at bounding box center [300, 78] width 69 height 10
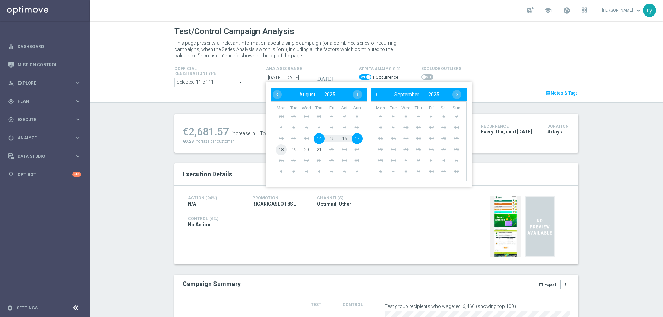
click at [283, 148] on span "18" at bounding box center [281, 149] width 11 height 11
click at [320, 149] on span "21" at bounding box center [319, 149] width 11 height 11
type input "[DATE] - [DATE]"
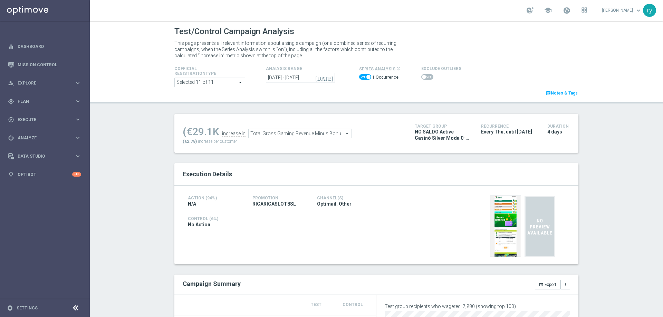
click at [422, 78] on span at bounding box center [427, 77] width 12 height 6
click at [422, 78] on input "checkbox" at bounding box center [427, 77] width 12 height 6
click at [422, 76] on span at bounding box center [424, 77] width 4 height 4
click at [421, 76] on input "checkbox" at bounding box center [427, 77] width 12 height 6
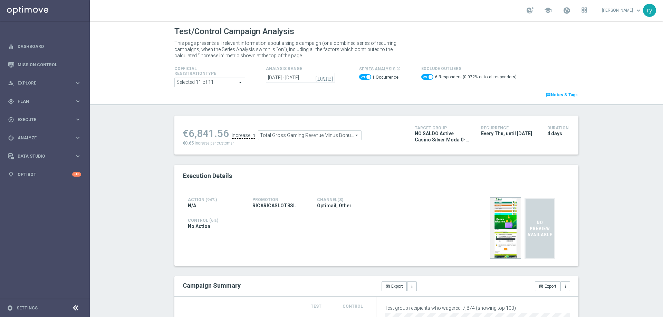
click at [277, 135] on span "Total Gross Gaming Revenue Minus Bonus Wagared" at bounding box center [309, 135] width 103 height 9
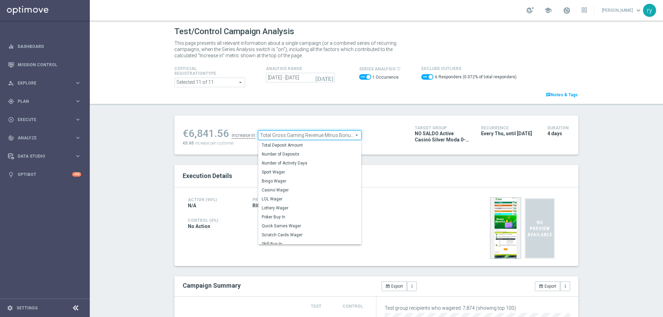
click at [277, 135] on span "Total Gross Gaming Revenue Minus Bonus Wagared" at bounding box center [309, 135] width 103 height 9
checkbox input "false"
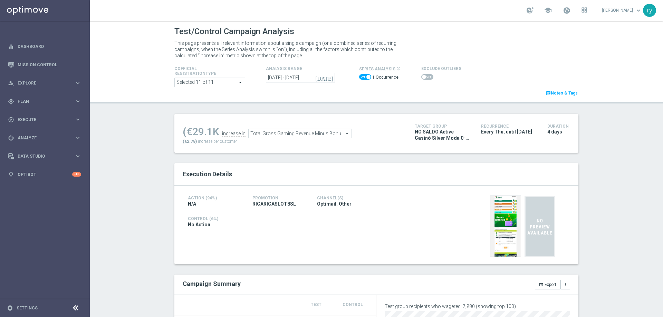
click at [277, 135] on span "Total Gross Gaming Revenue Minus Bonus Wagared" at bounding box center [300, 133] width 103 height 9
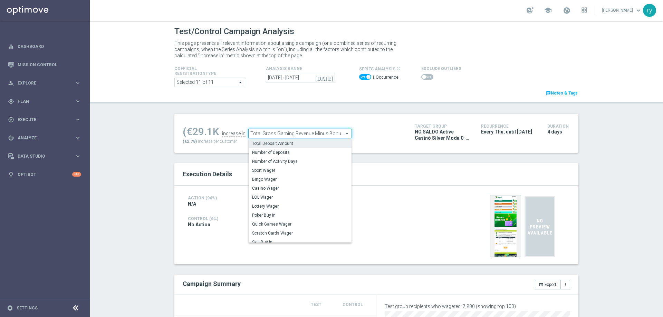
click at [302, 147] on label "Total Deposit Amount" at bounding box center [300, 143] width 103 height 9
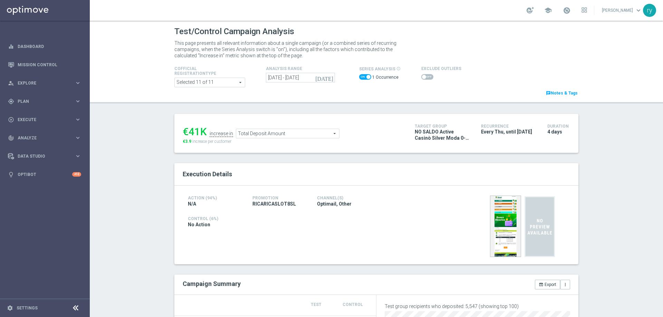
click at [264, 140] on div "€41K increase in Total Deposit Amount Total Deposit Amount arrow_drop_down sear…" at bounding box center [294, 133] width 222 height 22
click at [264, 134] on span "Total Deposit Amount" at bounding box center [287, 133] width 103 height 9
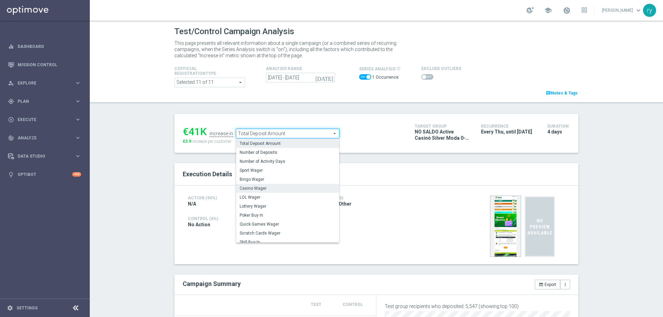
click at [266, 188] on span "Casino Wager" at bounding box center [288, 189] width 96 height 6
type input "Casino Wager"
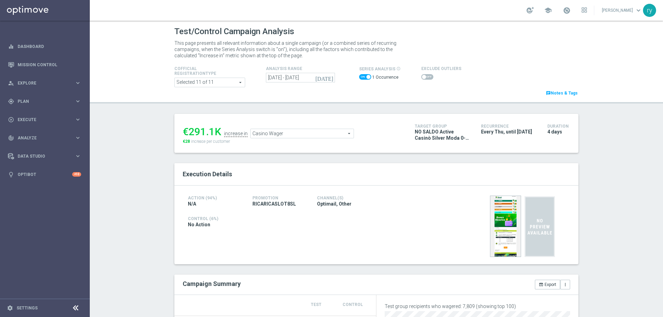
click at [423, 75] on span at bounding box center [427, 77] width 12 height 6
click at [423, 75] on input "checkbox" at bounding box center [427, 77] width 12 height 6
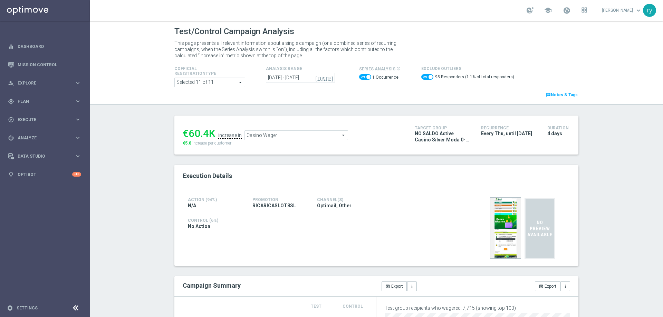
click at [422, 76] on span at bounding box center [427, 77] width 12 height 6
click at [422, 76] on input "checkbox" at bounding box center [427, 77] width 12 height 6
checkbox input "false"
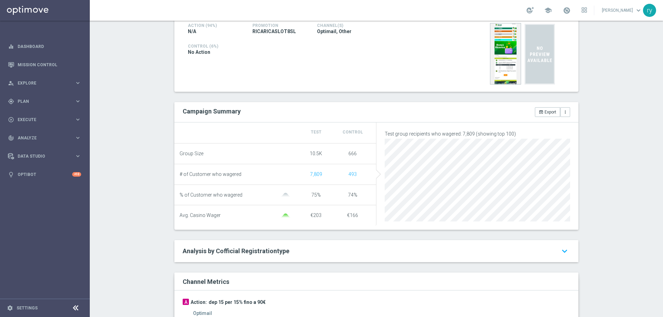
scroll to position [276, 0]
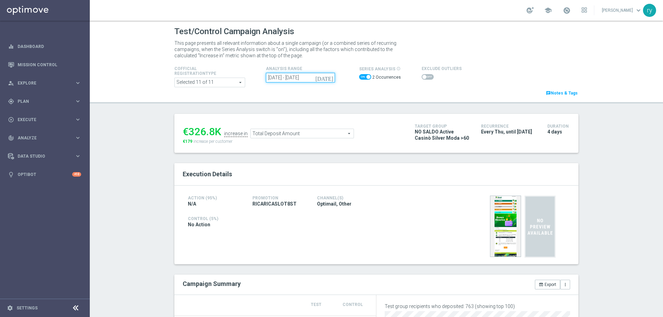
click at [315, 75] on input "[DATE] - [DATE]" at bounding box center [300, 78] width 69 height 10
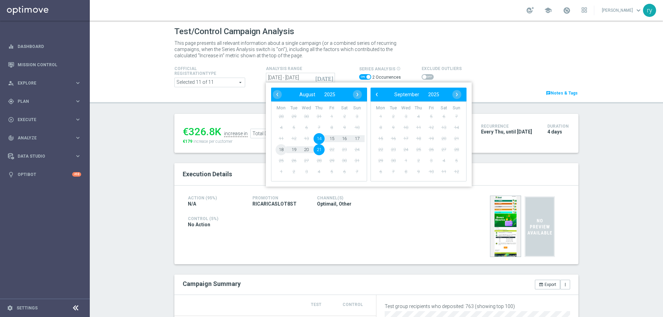
click at [279, 150] on span "18" at bounding box center [281, 149] width 11 height 11
click at [314, 149] on span "21" at bounding box center [319, 149] width 11 height 11
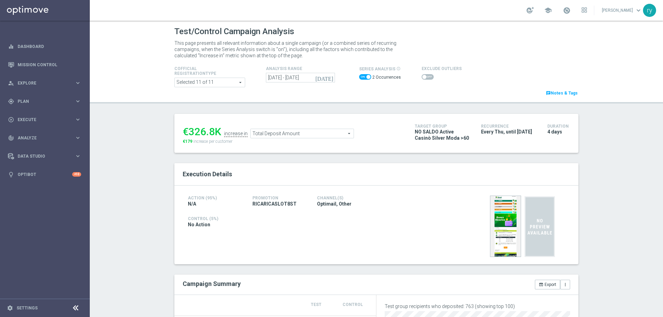
type input "[DATE] - [DATE]"
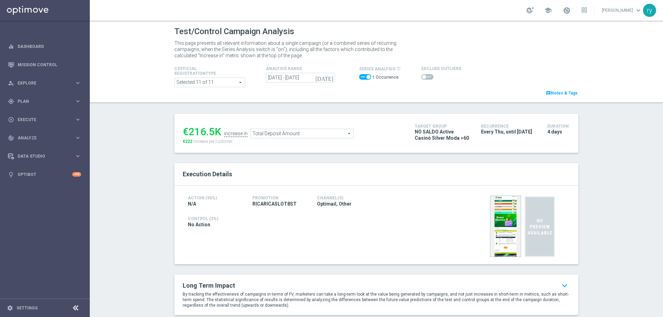
click at [267, 134] on span "Total Deposit Amount" at bounding box center [302, 133] width 103 height 9
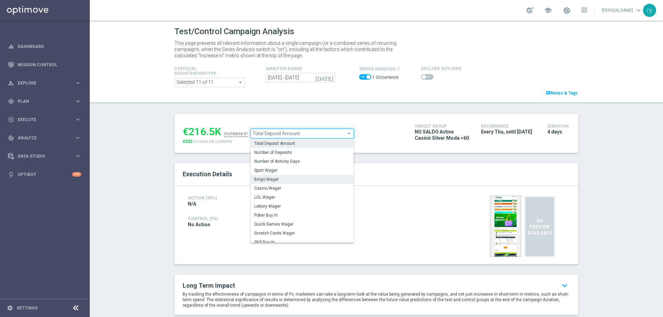
click at [275, 184] on label "Bingo Wager" at bounding box center [302, 179] width 103 height 9
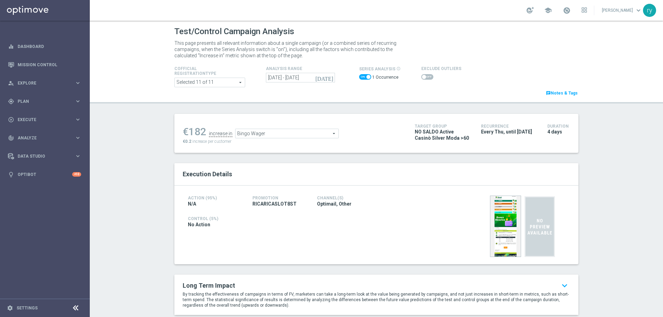
click at [276, 134] on span "Bingo Wager" at bounding box center [287, 133] width 103 height 9
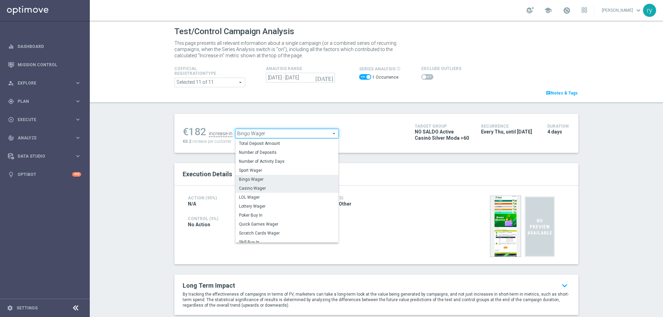
click at [271, 189] on span "Casino Wager" at bounding box center [287, 189] width 96 height 6
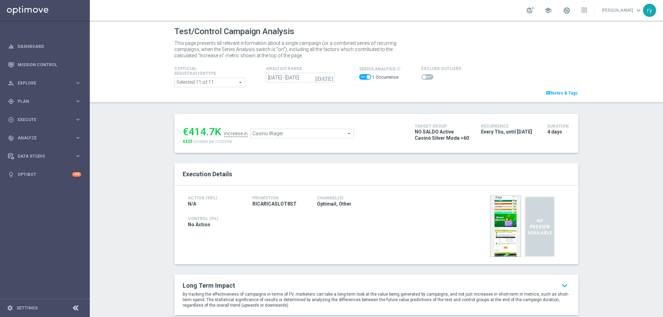
click at [281, 135] on span "Casino Wager" at bounding box center [302, 133] width 103 height 9
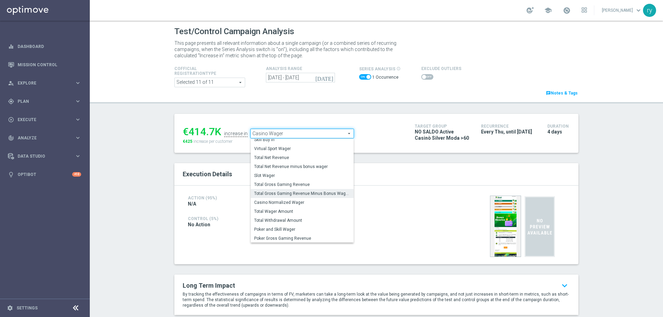
scroll to position [99, 0]
click at [286, 197] on label "Total Gross Gaming Revenue Minus Bonus Wagared" at bounding box center [302, 193] width 103 height 9
type input "Total Gross Gaming Revenue Minus Bonus Wagared"
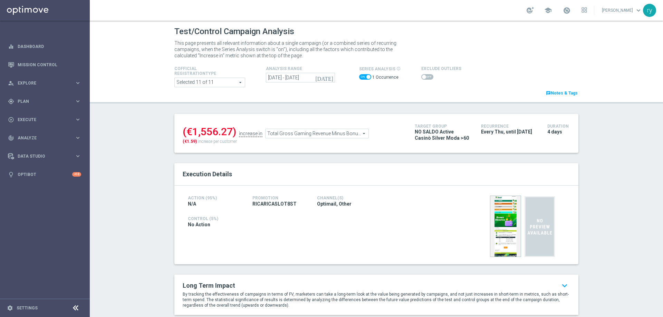
click at [422, 79] on span at bounding box center [427, 77] width 12 height 6
click at [422, 79] on input "checkbox" at bounding box center [427, 77] width 12 height 6
checkbox input "true"
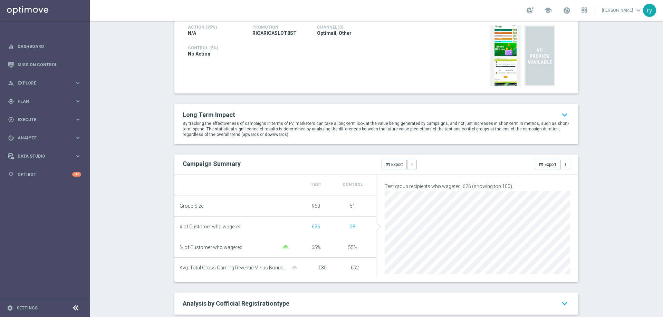
scroll to position [35, 0]
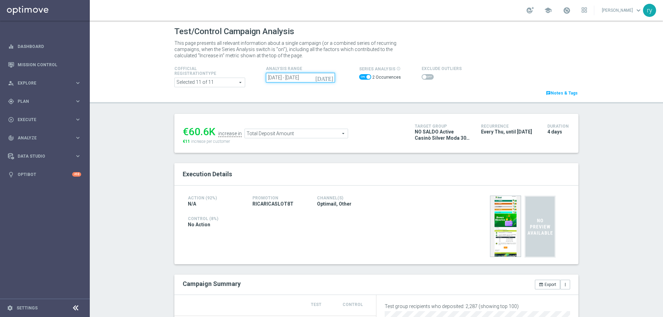
click at [280, 78] on input "[DATE] - [DATE]" at bounding box center [300, 78] width 69 height 10
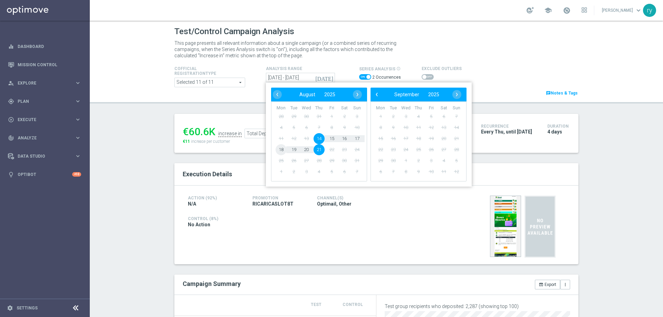
click at [276, 147] on span "18" at bounding box center [281, 149] width 11 height 11
click at [317, 152] on span "21" at bounding box center [319, 149] width 11 height 11
type input "[DATE] - [DATE]"
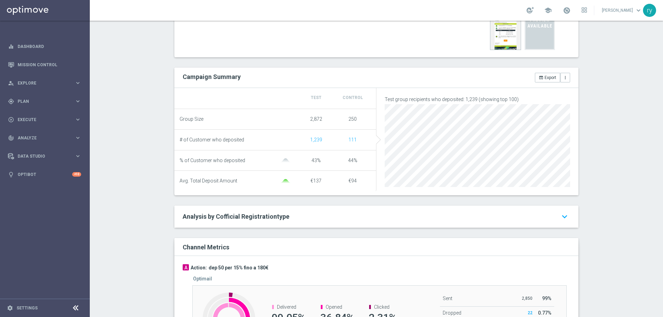
scroll to position [35, 0]
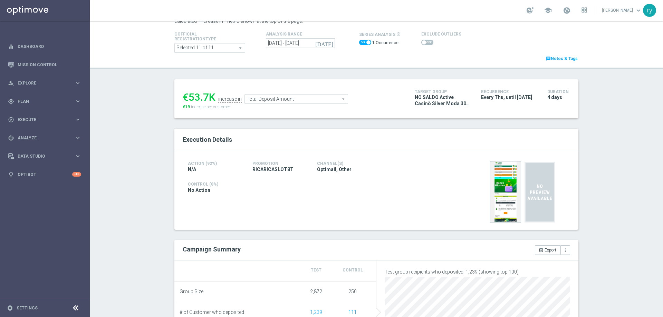
click at [425, 46] on div at bounding box center [441, 42] width 40 height 8
click at [424, 44] on span at bounding box center [427, 43] width 12 height 6
click at [424, 44] on input "checkbox" at bounding box center [427, 43] width 12 height 6
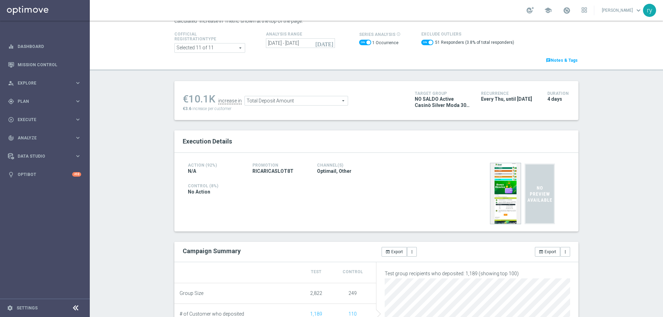
click at [421, 40] on span at bounding box center [427, 43] width 12 height 6
click at [421, 40] on input "checkbox" at bounding box center [427, 43] width 12 height 6
checkbox input "false"
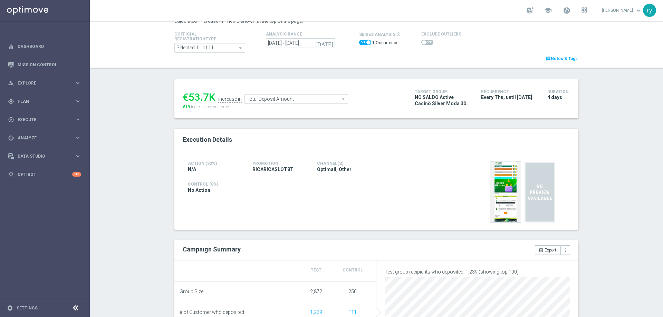
click at [251, 100] on span "Total Deposit Amount" at bounding box center [296, 99] width 103 height 9
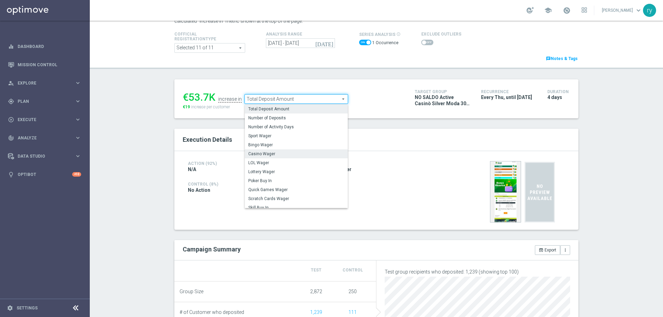
click at [268, 153] on span "Casino Wager" at bounding box center [296, 154] width 96 height 6
type input "Casino Wager"
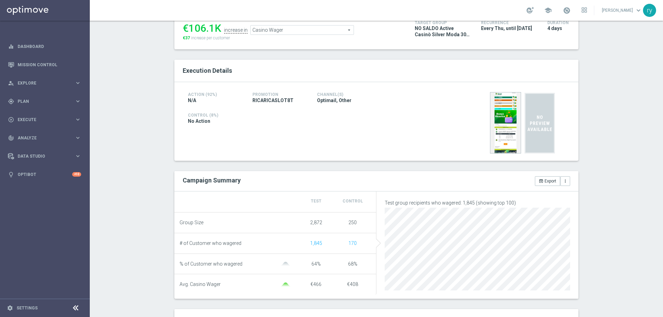
scroll to position [35, 0]
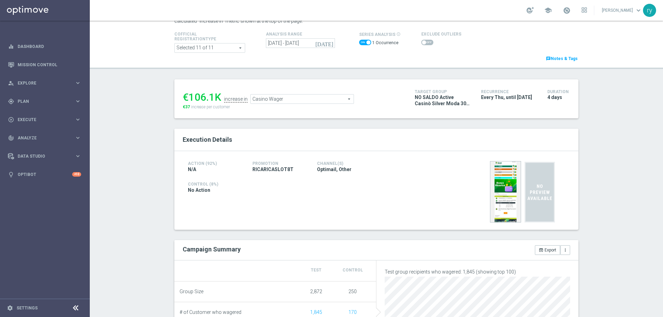
click at [422, 41] on span at bounding box center [424, 42] width 4 height 4
click at [421, 41] on input "checkbox" at bounding box center [427, 43] width 12 height 6
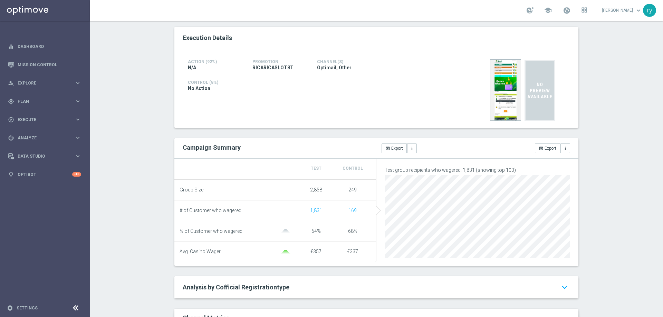
scroll to position [0, 0]
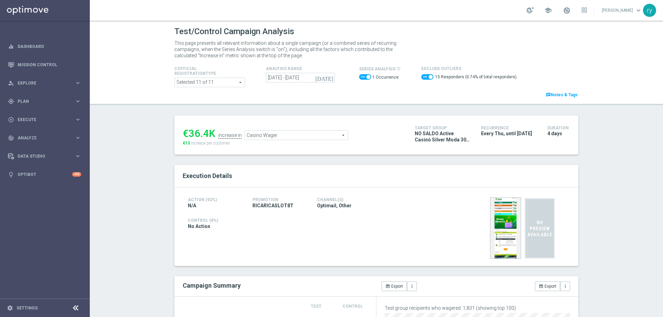
click at [421, 78] on span at bounding box center [427, 77] width 12 height 6
click at [421, 78] on input "checkbox" at bounding box center [427, 77] width 12 height 6
checkbox input "false"
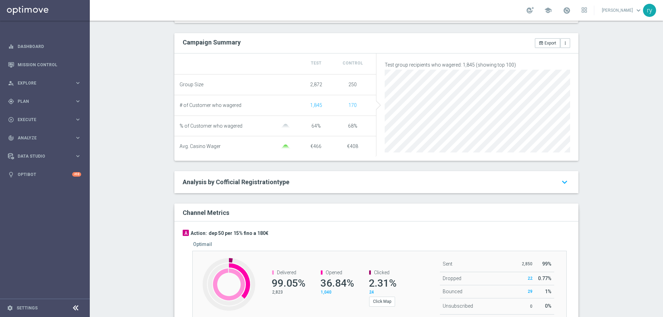
scroll to position [69, 0]
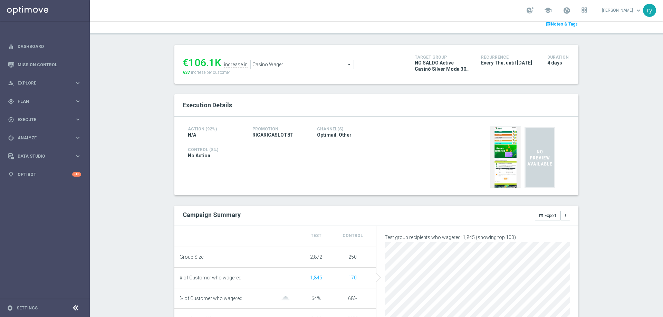
click at [274, 69] on span "Casino Wager" at bounding box center [302, 64] width 103 height 9
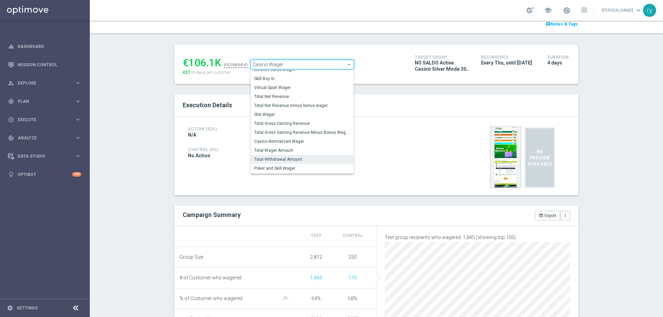
scroll to position [96, 0]
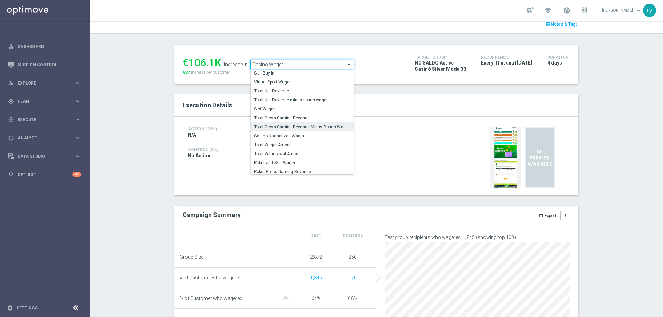
click at [282, 126] on span "Total Gross Gaming Revenue Minus Bonus Wagared" at bounding box center [302, 127] width 96 height 6
type input "Total Gross Gaming Revenue Minus Bonus Wagared"
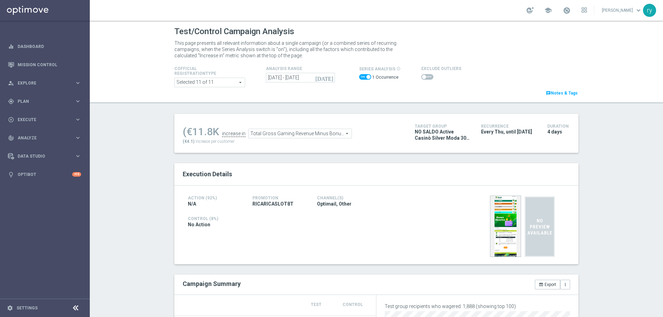
click at [422, 77] on span at bounding box center [427, 77] width 12 height 6
click at [422, 77] on input "checkbox" at bounding box center [427, 77] width 12 height 6
checkbox input "true"
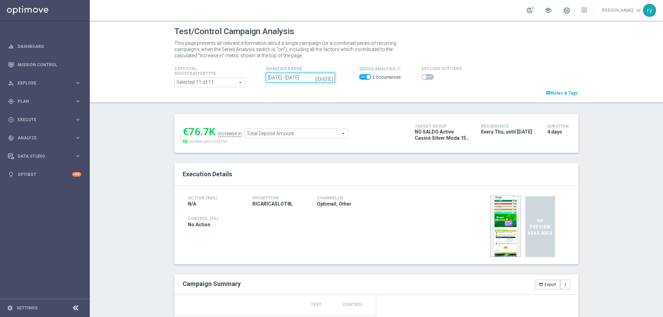
click at [297, 79] on input "[DATE] - [DATE]" at bounding box center [300, 78] width 69 height 10
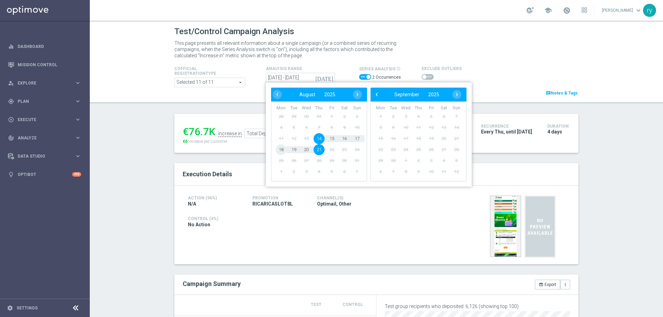
click at [277, 151] on span "18" at bounding box center [281, 149] width 11 height 11
click at [320, 149] on span "21" at bounding box center [319, 149] width 11 height 11
type input "[DATE] - [DATE]"
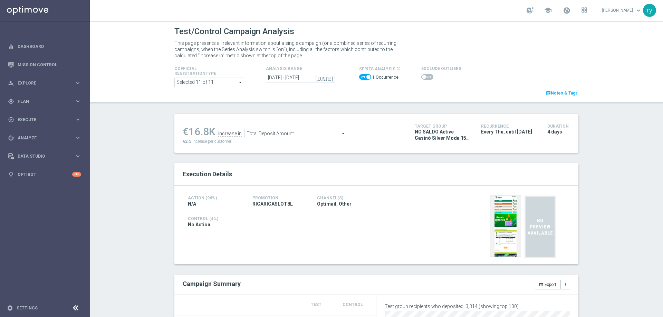
click at [422, 78] on span at bounding box center [427, 77] width 12 height 6
click at [422, 78] on input "checkbox" at bounding box center [427, 77] width 12 height 6
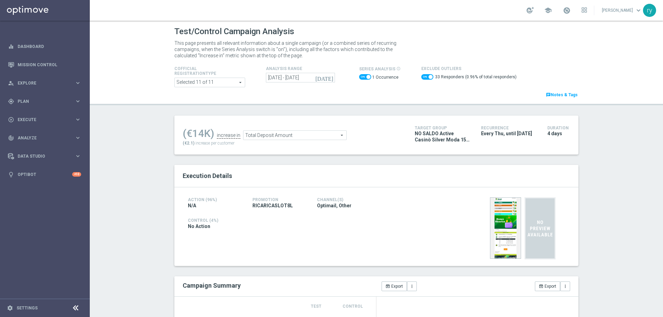
click at [422, 78] on span at bounding box center [427, 77] width 12 height 6
click at [422, 78] on input "checkbox" at bounding box center [427, 77] width 12 height 6
checkbox input "false"
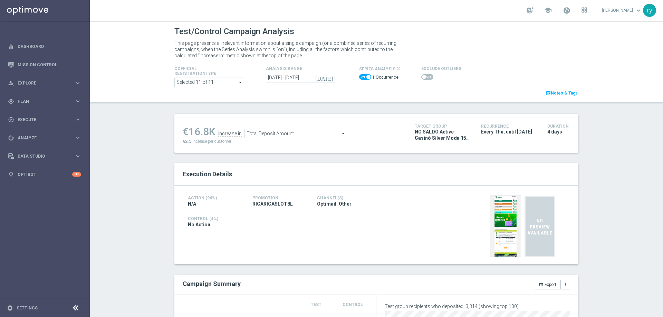
click at [280, 131] on span "Total Deposit Amount" at bounding box center [296, 133] width 103 height 9
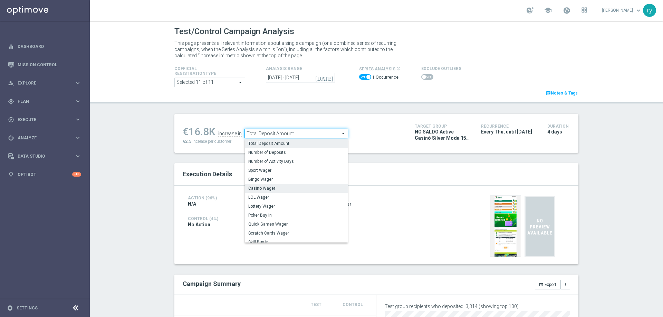
click at [267, 189] on span "Casino Wager" at bounding box center [296, 189] width 96 height 6
type input "Casino Wager"
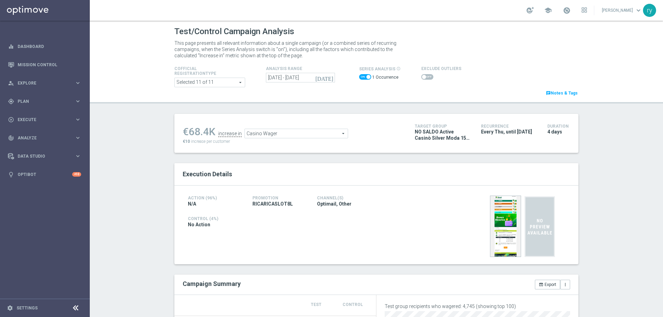
click at [423, 77] on span at bounding box center [427, 77] width 12 height 6
click at [423, 77] on input "checkbox" at bounding box center [427, 77] width 12 height 6
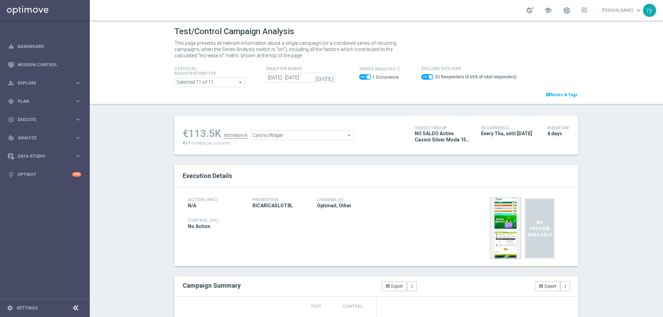
click at [422, 78] on span at bounding box center [427, 77] width 12 height 6
click at [422, 78] on input "checkbox" at bounding box center [427, 77] width 12 height 6
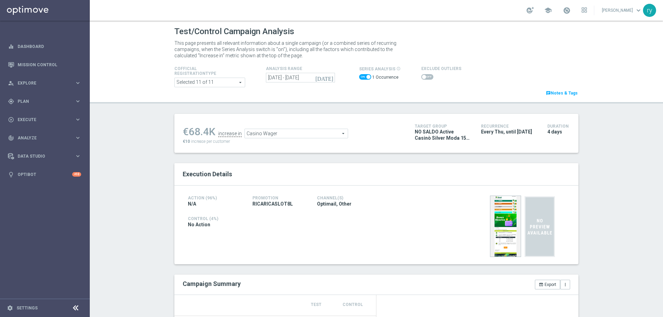
click at [422, 78] on span at bounding box center [427, 77] width 12 height 6
click at [422, 78] on input "checkbox" at bounding box center [427, 77] width 12 height 6
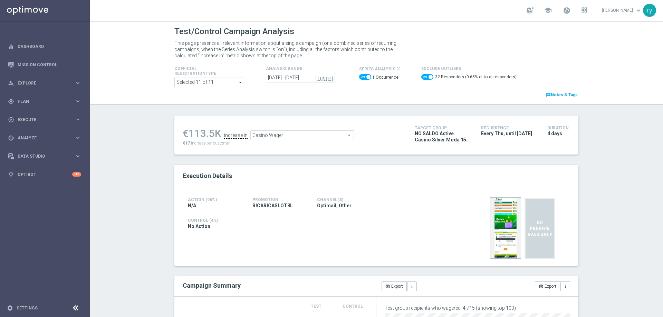
click at [280, 133] on span "Casino Wager" at bounding box center [302, 135] width 103 height 9
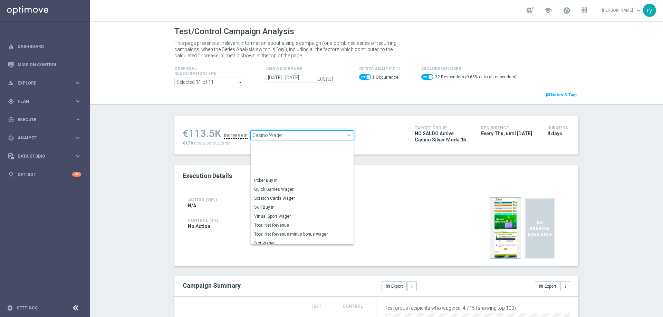
scroll to position [97, 0]
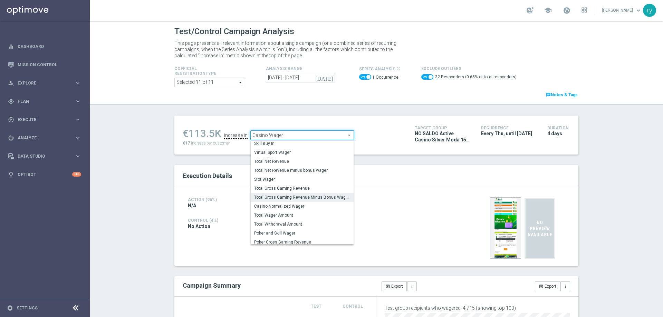
click at [294, 197] on span "Total Gross Gaming Revenue Minus Bonus Wagared" at bounding box center [302, 198] width 96 height 6
checkbox input "false"
type input "Total Gross Gaming Revenue Minus Bonus Wagared"
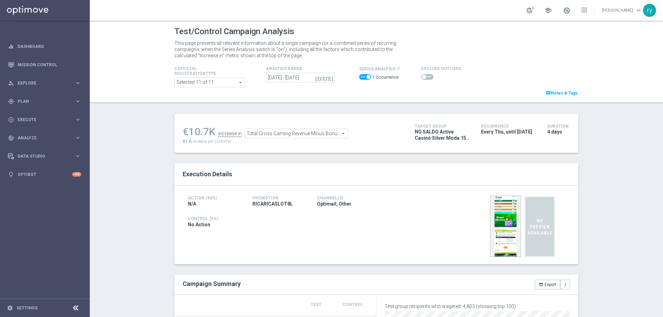
click at [421, 79] on span at bounding box center [427, 77] width 12 height 6
click at [421, 79] on input "checkbox" at bounding box center [427, 77] width 12 height 6
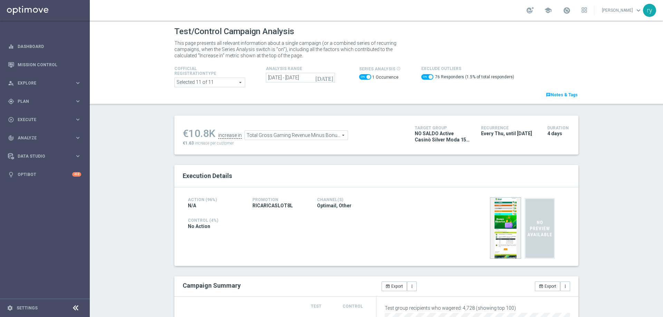
click at [421, 79] on span at bounding box center [427, 77] width 12 height 6
click at [421, 79] on input "checkbox" at bounding box center [427, 77] width 12 height 6
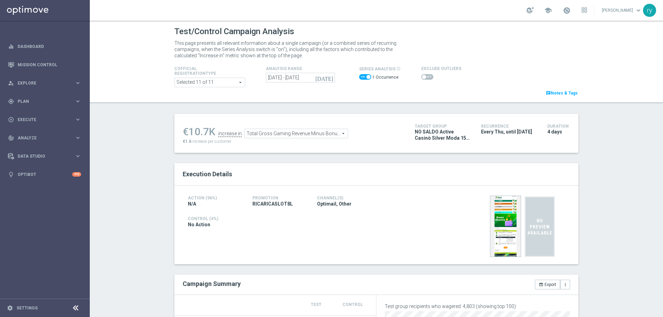
click at [426, 78] on span at bounding box center [427, 77] width 12 height 6
click at [426, 78] on input "checkbox" at bounding box center [427, 77] width 12 height 6
checkbox input "true"
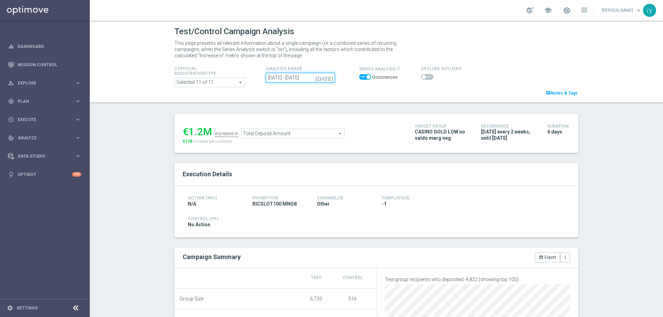
click at [285, 80] on input "[DATE] - [DATE]" at bounding box center [300, 78] width 69 height 10
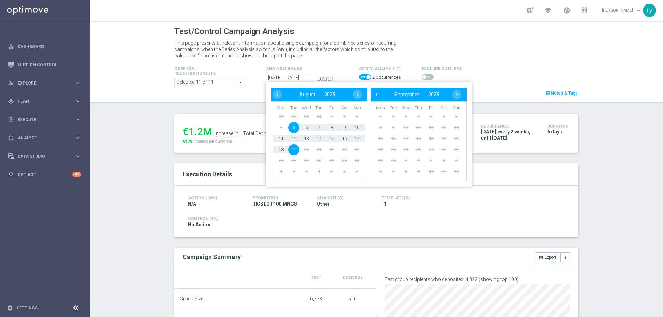
click at [290, 128] on span "5" at bounding box center [293, 127] width 11 height 11
click at [353, 126] on span "10" at bounding box center [357, 127] width 11 height 11
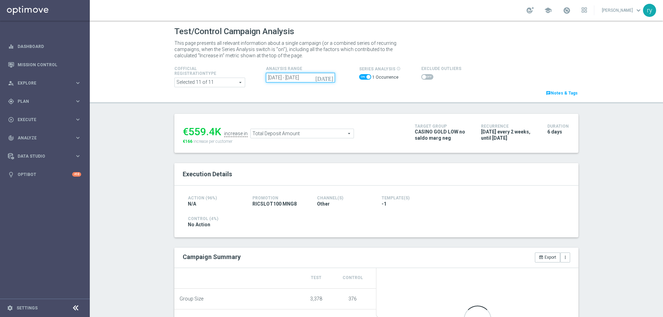
click at [307, 77] on input "[DATE] - [DATE]" at bounding box center [300, 78] width 69 height 10
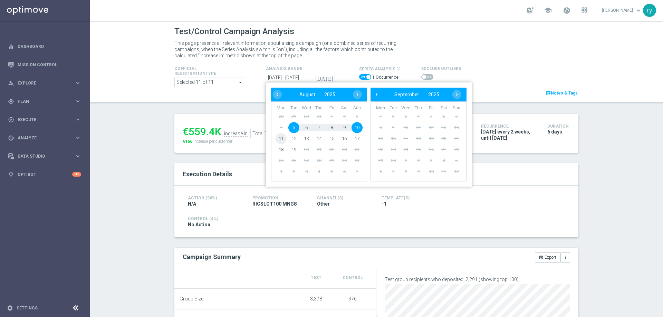
click at [282, 138] on span "11" at bounding box center [281, 138] width 11 height 11
click at [356, 136] on span "17" at bounding box center [357, 138] width 11 height 11
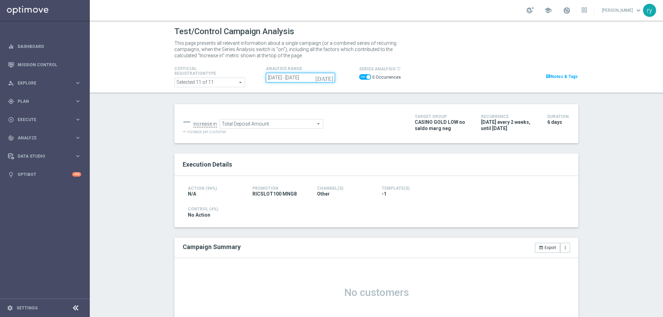
click at [292, 78] on input "[DATE] - [DATE]" at bounding box center [300, 78] width 69 height 10
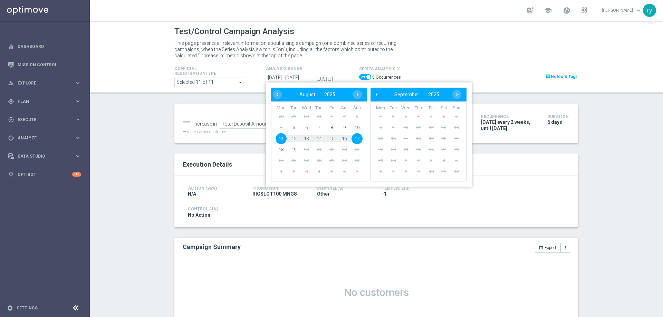
click at [280, 139] on span "11" at bounding box center [281, 138] width 11 height 11
click at [291, 149] on span "19" at bounding box center [293, 149] width 11 height 11
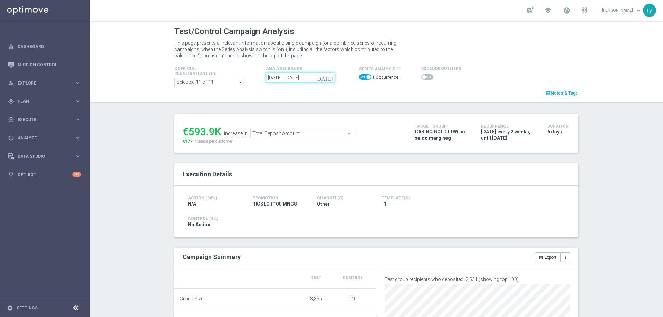
click at [290, 74] on input "[DATE] - [DATE]" at bounding box center [300, 78] width 69 height 10
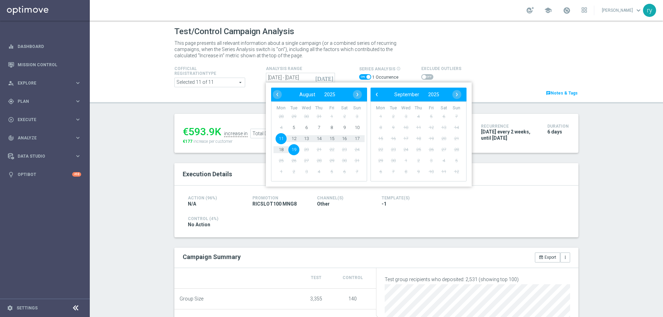
click at [279, 139] on span "11" at bounding box center [281, 138] width 11 height 11
click at [353, 137] on span "17" at bounding box center [357, 138] width 11 height 11
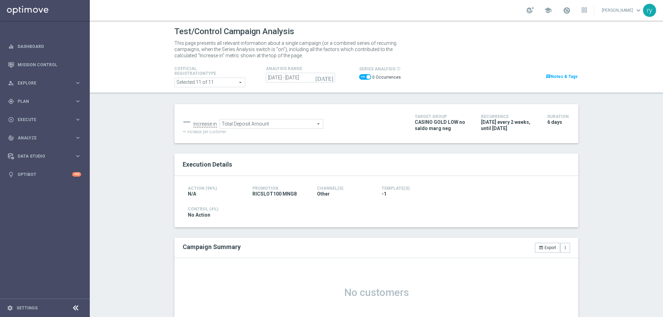
click at [329, 77] on icon "[DATE]" at bounding box center [324, 78] width 19 height 6
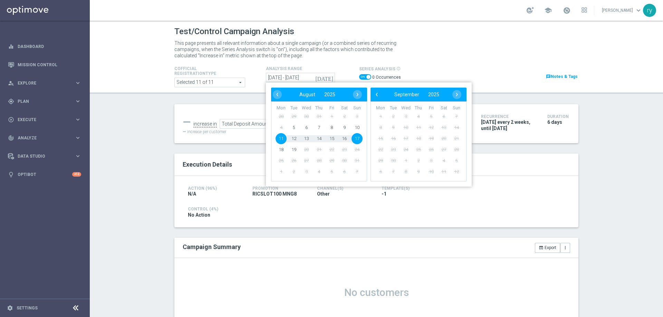
click at [278, 140] on span "11" at bounding box center [281, 138] width 11 height 11
click at [278, 149] on span "18" at bounding box center [281, 149] width 11 height 11
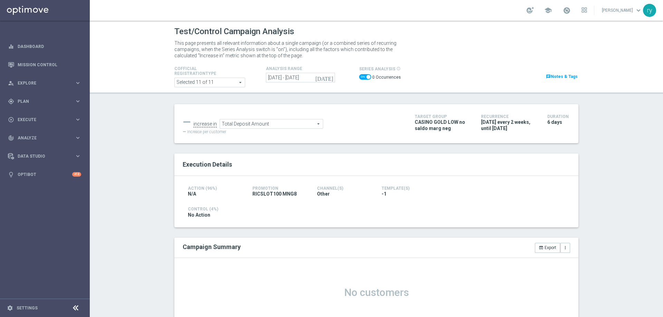
click at [328, 80] on icon "[DATE]" at bounding box center [324, 78] width 19 height 6
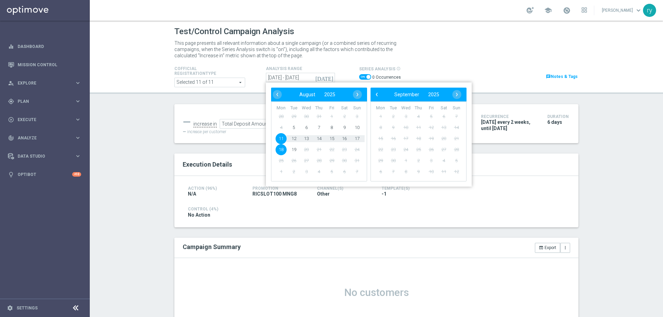
click at [280, 136] on span "11" at bounding box center [281, 138] width 11 height 11
click at [290, 147] on span "19" at bounding box center [293, 149] width 11 height 11
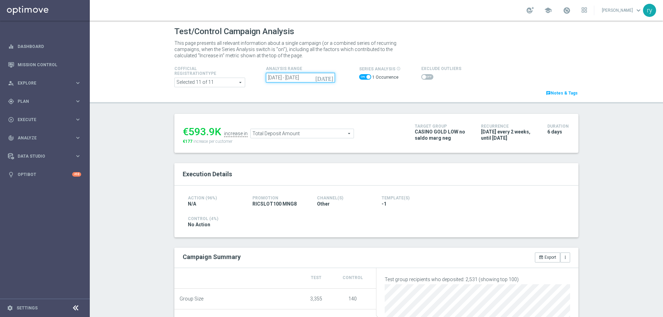
click at [279, 78] on input "[DATE] - [DATE]" at bounding box center [300, 78] width 69 height 10
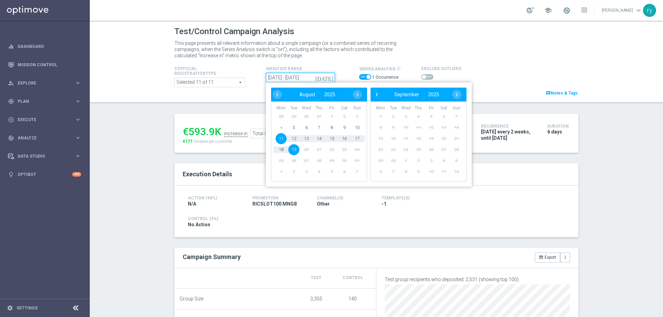
click at [276, 78] on input "[DATE] - [DATE]" at bounding box center [300, 78] width 69 height 10
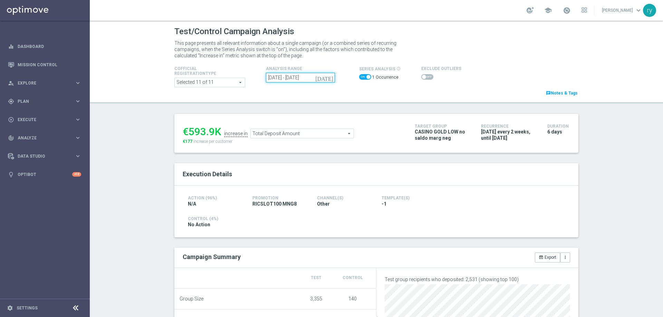
click at [275, 73] on input "[DATE] - [DATE]" at bounding box center [300, 78] width 69 height 10
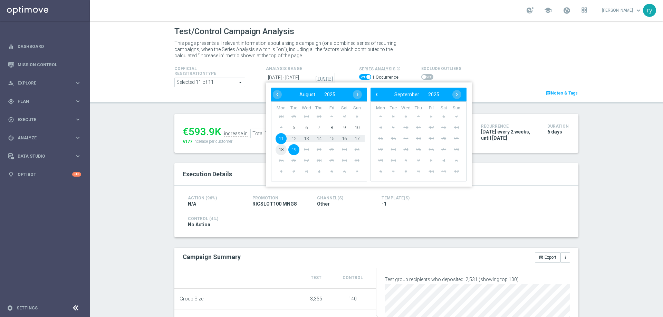
click at [276, 151] on span "18" at bounding box center [281, 149] width 11 height 11
click at [288, 150] on span "19" at bounding box center [293, 149] width 11 height 11
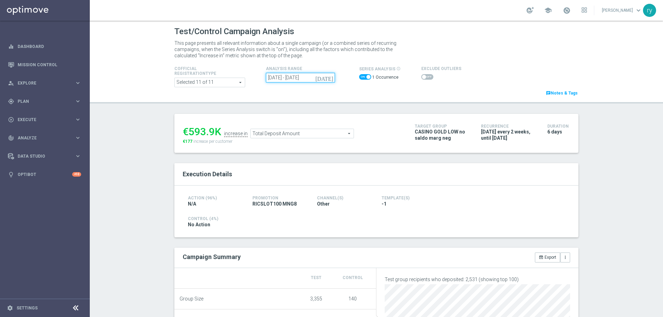
click at [282, 77] on input "[DATE] - [DATE]" at bounding box center [300, 78] width 69 height 10
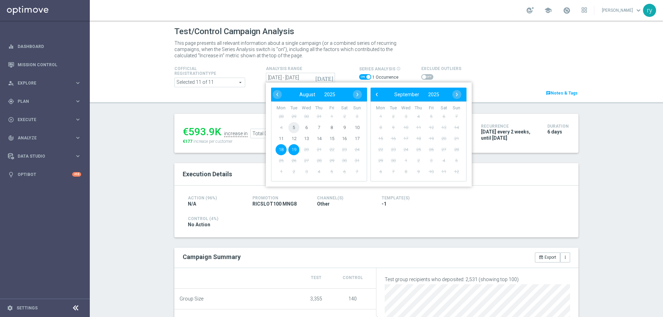
click at [291, 128] on span "5" at bounding box center [293, 127] width 11 height 11
click at [356, 128] on span "10" at bounding box center [357, 127] width 11 height 11
type input "[DATE] - [DATE]"
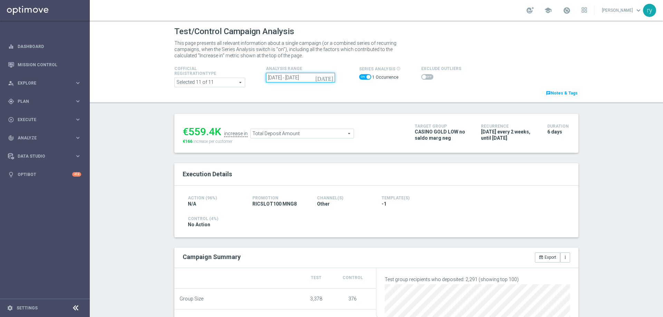
click at [317, 76] on input "[DATE] - [DATE]" at bounding box center [300, 78] width 69 height 10
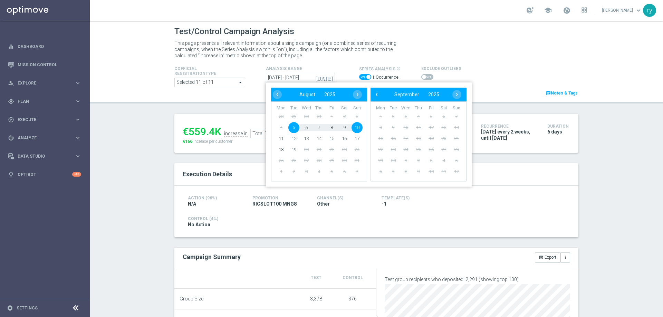
click at [341, 74] on div "[DATE] [DATE] - [DATE] ‹ ​ August ​ 2025 ​ › Mon Tue Wed Thu Fri Sat Sun 28 29 …" at bounding box center [313, 78] width 104 height 10
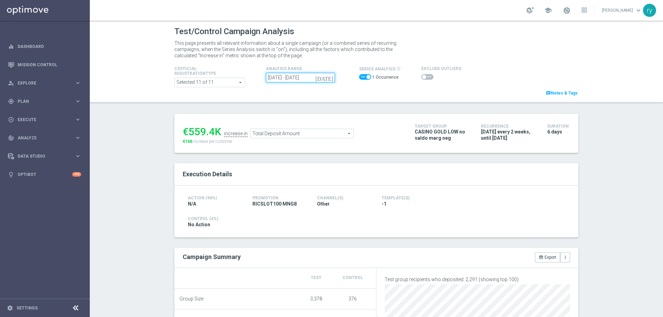
click at [283, 79] on input "[DATE] - [DATE]" at bounding box center [300, 78] width 69 height 10
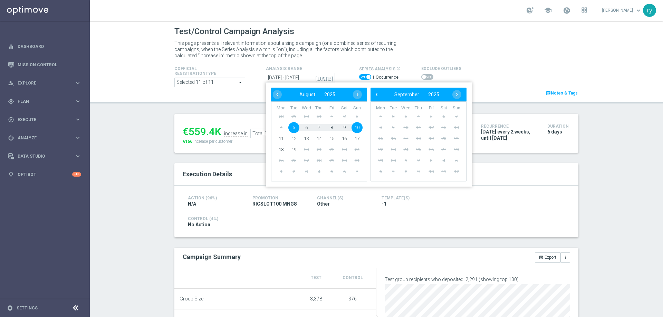
click at [329, 64] on div "Cofficial Registrationtype Selected 11 of 11 arrow_drop_down search Show Select…" at bounding box center [376, 78] width 414 height 37
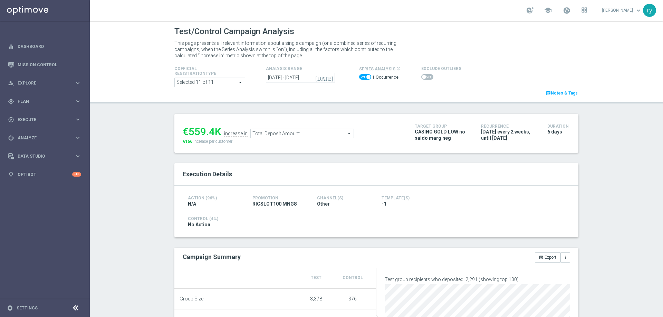
click at [267, 133] on span "Total Deposit Amount" at bounding box center [302, 133] width 103 height 9
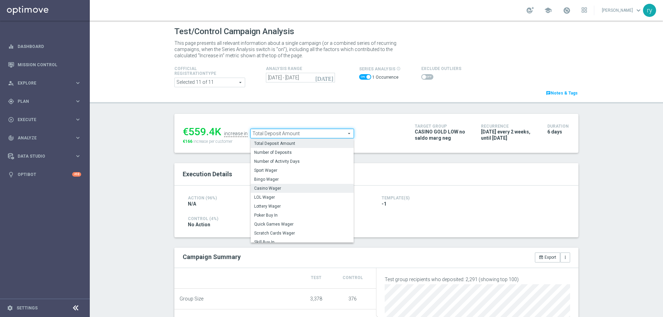
click at [276, 186] on label "Casino Wager" at bounding box center [302, 188] width 103 height 9
type input "Casino Wager"
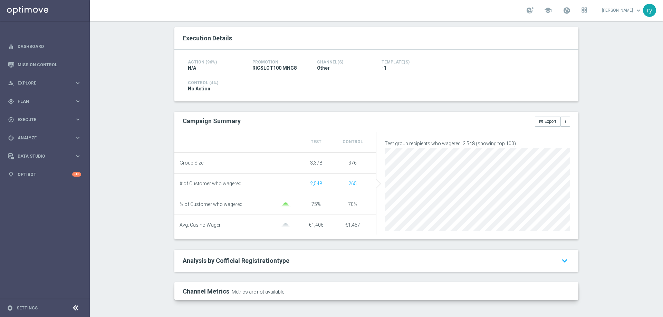
scroll to position [35, 0]
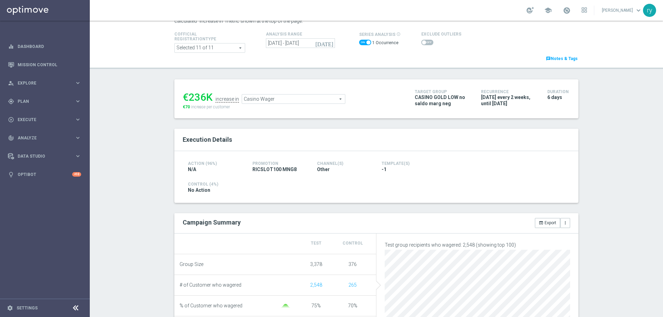
click at [422, 43] on span at bounding box center [427, 43] width 12 height 6
click at [422, 43] on input "checkbox" at bounding box center [427, 43] width 12 height 6
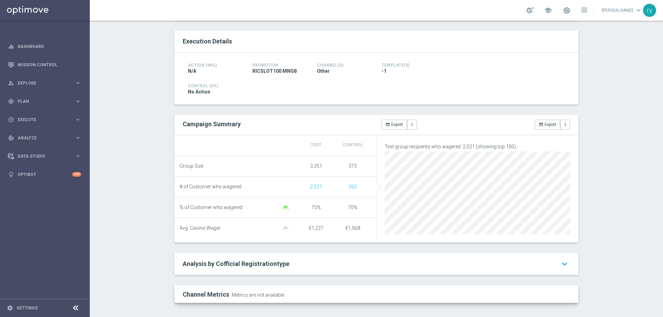
scroll to position [0, 0]
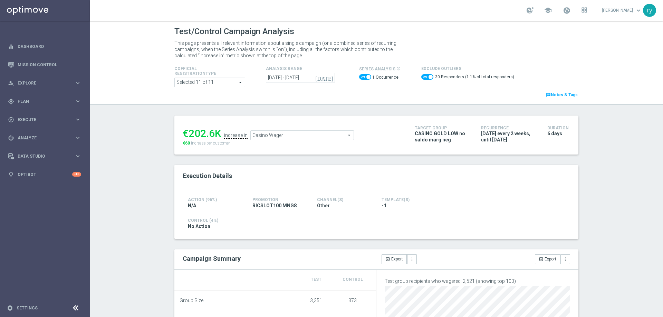
click at [421, 76] on span at bounding box center [427, 77] width 12 height 6
click at [421, 76] on input "checkbox" at bounding box center [427, 77] width 12 height 6
checkbox input "false"
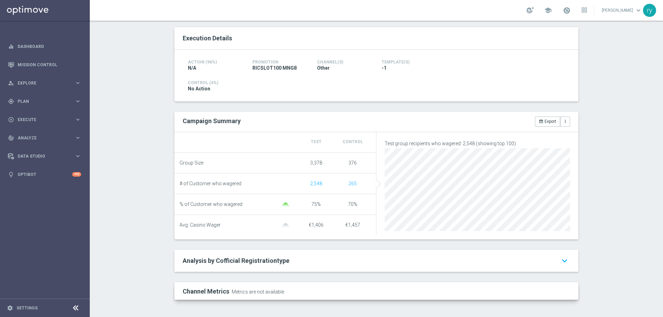
scroll to position [2, 0]
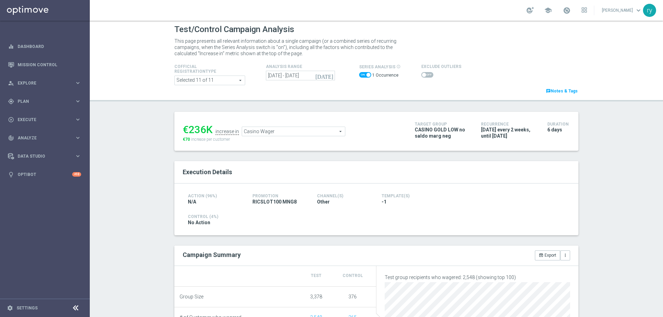
click at [283, 129] on span "Casino Wager" at bounding box center [293, 131] width 103 height 9
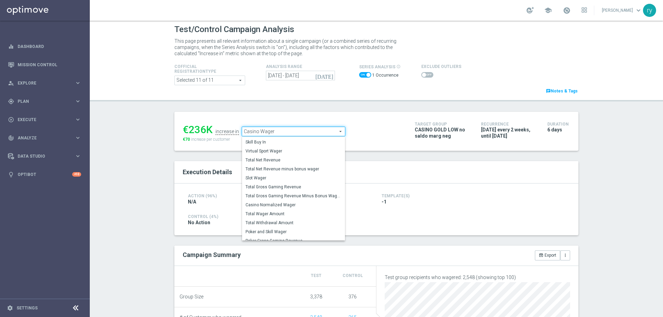
scroll to position [97, 0]
click at [287, 194] on span "Total Gross Gaming Revenue Minus Bonus Wagared" at bounding box center [294, 194] width 96 height 6
type input "Total Gross Gaming Revenue Minus Bonus Wagared"
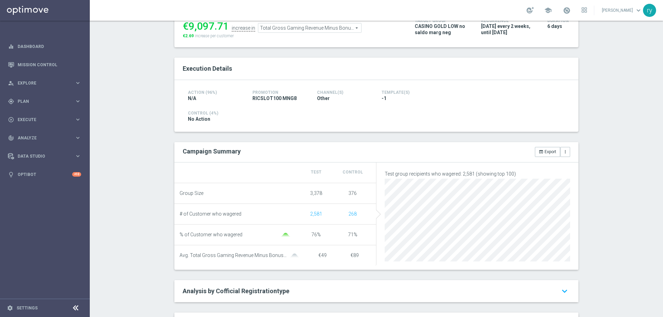
scroll to position [2, 0]
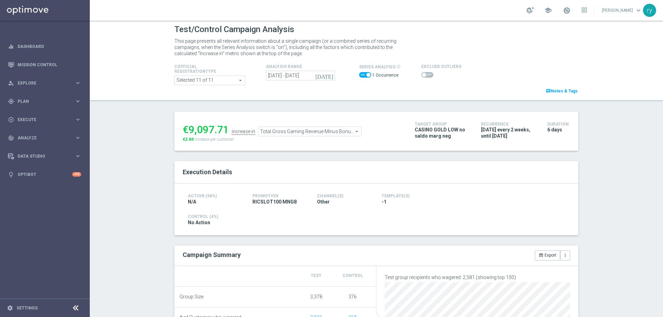
click at [425, 73] on span at bounding box center [427, 75] width 12 height 6
click at [425, 73] on input "checkbox" at bounding box center [427, 75] width 12 height 6
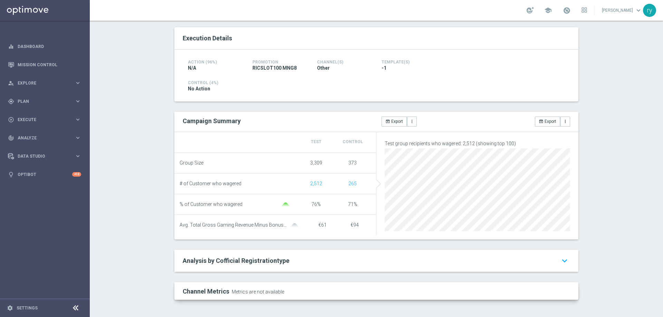
scroll to position [0, 0]
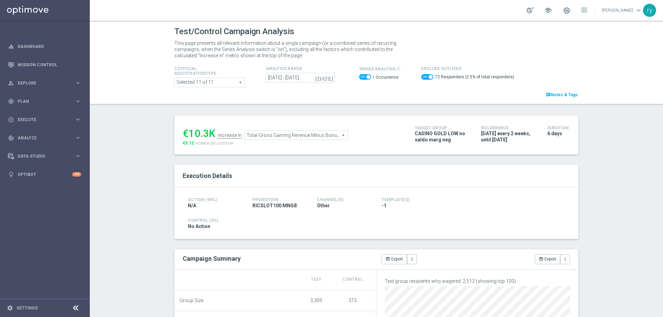
click at [423, 77] on span at bounding box center [427, 77] width 12 height 6
click at [423, 77] on input "checkbox" at bounding box center [427, 77] width 12 height 6
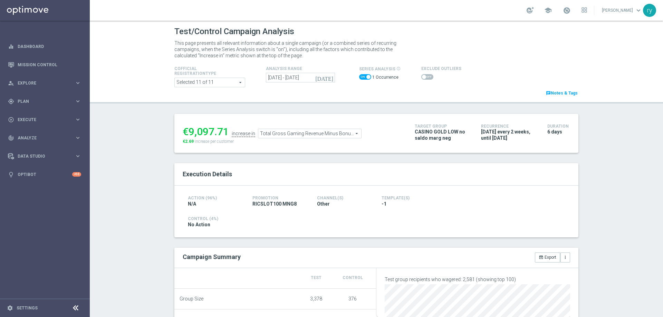
click at [422, 76] on span at bounding box center [427, 77] width 12 height 6
click at [422, 76] on input "checkbox" at bounding box center [427, 77] width 12 height 6
checkbox input "true"
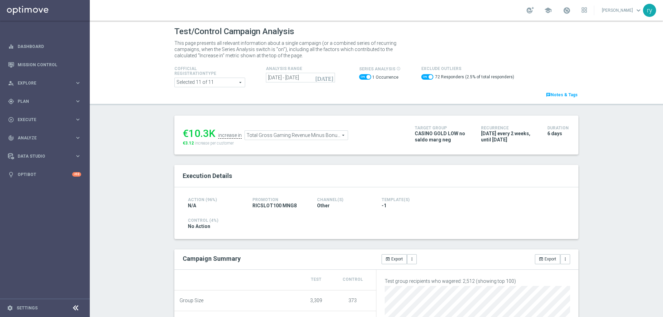
click at [262, 133] on span "Total Gross Gaming Revenue Minus Bonus Wagared" at bounding box center [296, 135] width 103 height 9
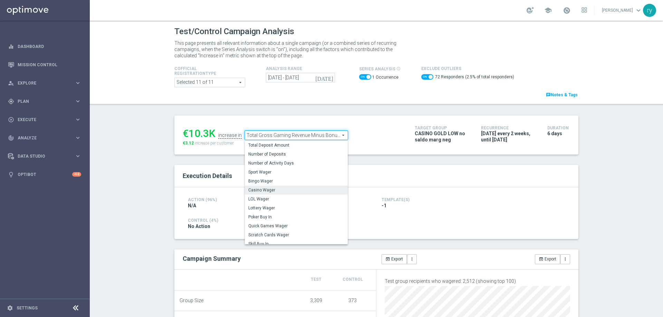
click at [263, 192] on span "Casino Wager" at bounding box center [296, 191] width 96 height 6
type input "Casino Wager"
checkbox input "false"
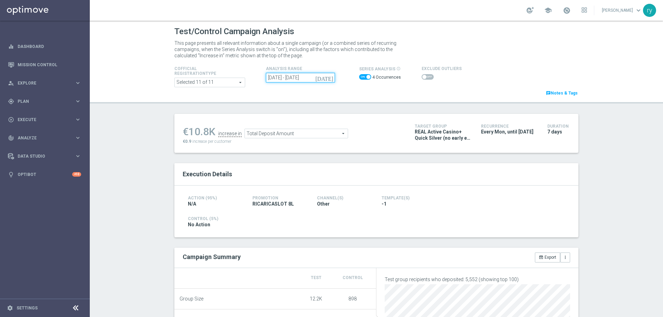
click at [294, 80] on input "[DATE] - [DATE]" at bounding box center [300, 78] width 69 height 10
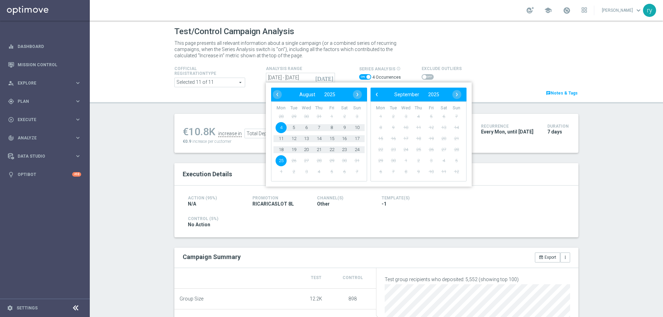
click at [280, 127] on span "4" at bounding box center [281, 127] width 11 height 11
click at [354, 126] on span "10" at bounding box center [357, 127] width 11 height 11
type input "[DATE] - [DATE]"
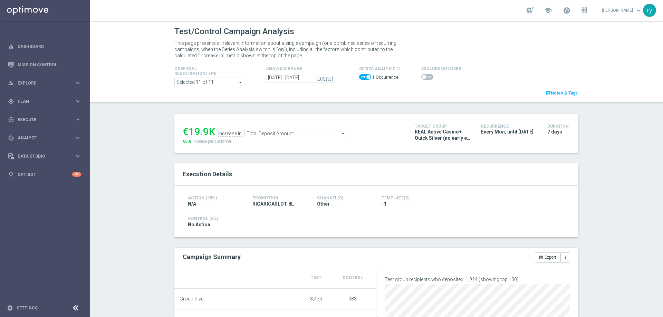
click at [425, 76] on span at bounding box center [427, 77] width 12 height 6
click at [425, 76] on input "checkbox" at bounding box center [427, 77] width 12 height 6
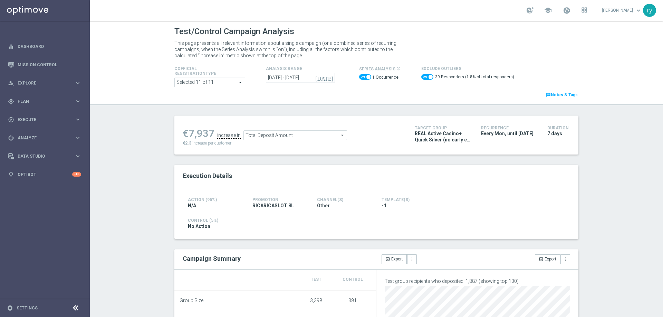
click at [423, 77] on span at bounding box center [427, 77] width 12 height 6
click at [423, 77] on input "checkbox" at bounding box center [427, 77] width 12 height 6
checkbox input "false"
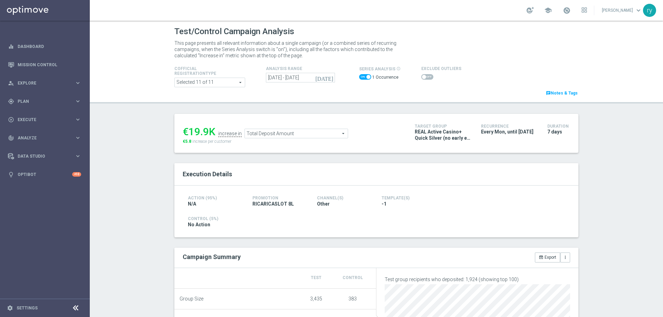
click at [286, 135] on span "Total Deposit Amount" at bounding box center [296, 133] width 103 height 9
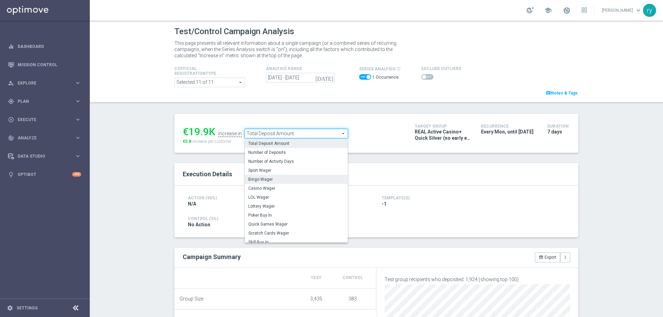
click at [280, 182] on span "Bingo Wager" at bounding box center [296, 180] width 96 height 6
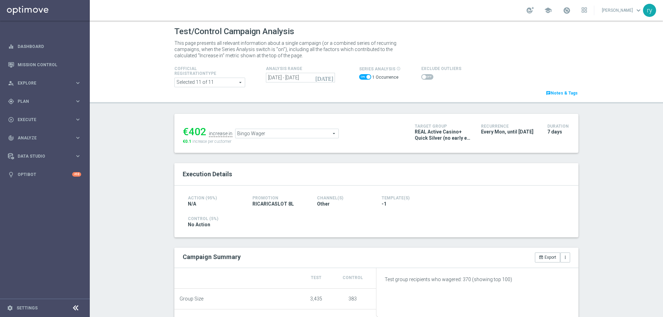
click at [280, 137] on span "Bingo Wager" at bounding box center [287, 133] width 103 height 9
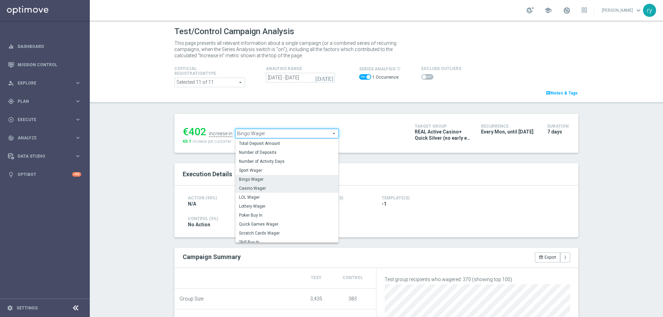
click at [278, 191] on span "Casino Wager" at bounding box center [287, 189] width 96 height 6
type input "Casino Wager"
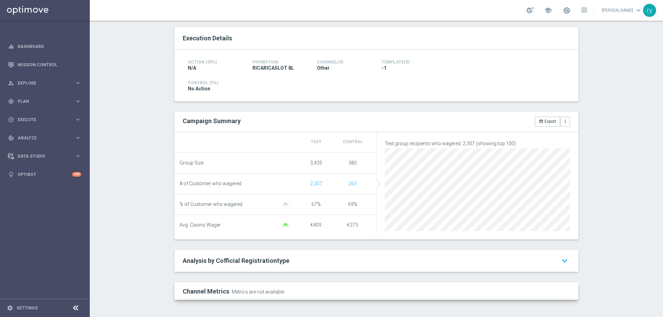
scroll to position [35, 0]
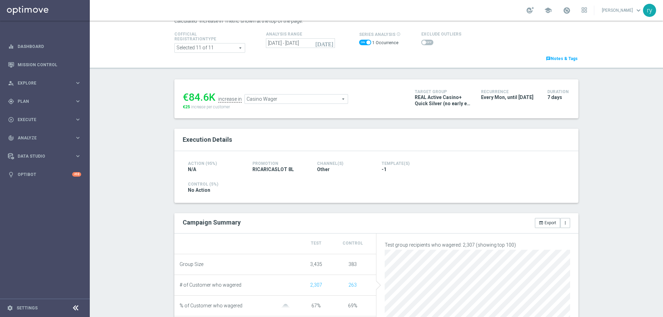
click at [421, 39] on div at bounding box center [441, 42] width 40 height 8
click at [423, 46] on div at bounding box center [441, 42] width 40 height 8
click at [423, 44] on span at bounding box center [427, 43] width 12 height 6
click at [423, 44] on input "checkbox" at bounding box center [427, 43] width 12 height 6
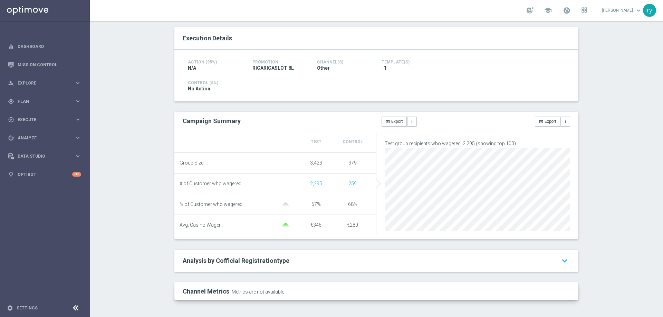
scroll to position [0, 0]
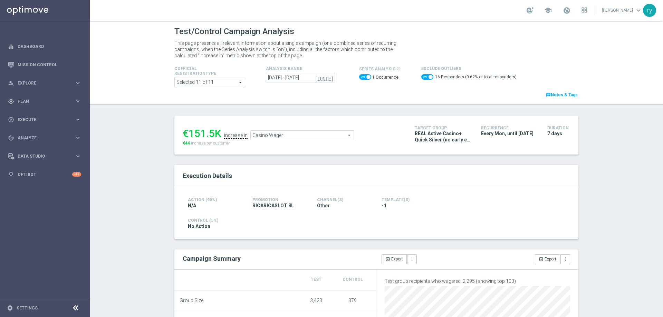
click at [421, 77] on span at bounding box center [427, 77] width 12 height 6
click at [421, 77] on input "checkbox" at bounding box center [427, 77] width 12 height 6
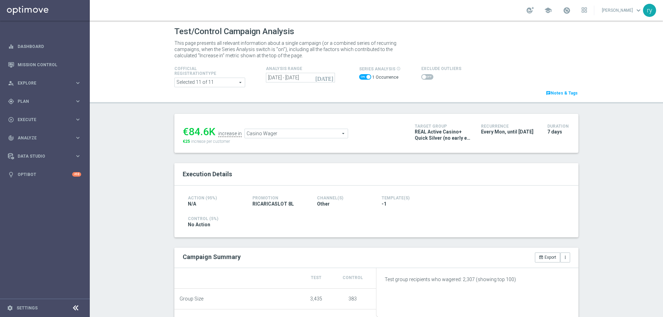
click at [421, 77] on span at bounding box center [427, 77] width 12 height 6
click at [421, 77] on input "checkbox" at bounding box center [427, 77] width 12 height 6
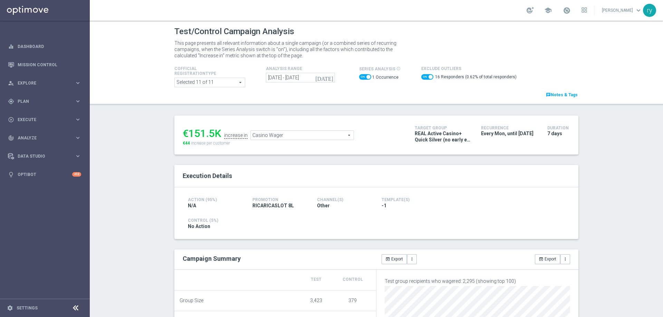
click at [277, 138] on span "Casino Wager" at bounding box center [302, 135] width 103 height 9
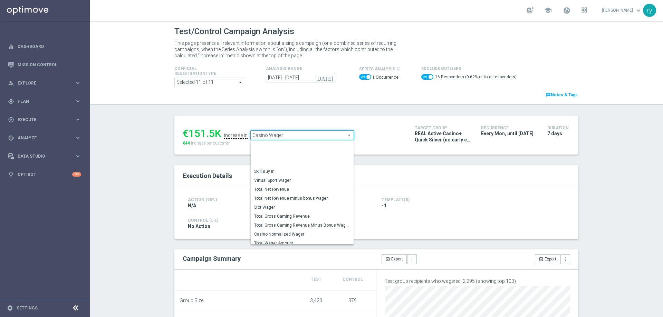
scroll to position [96, 0]
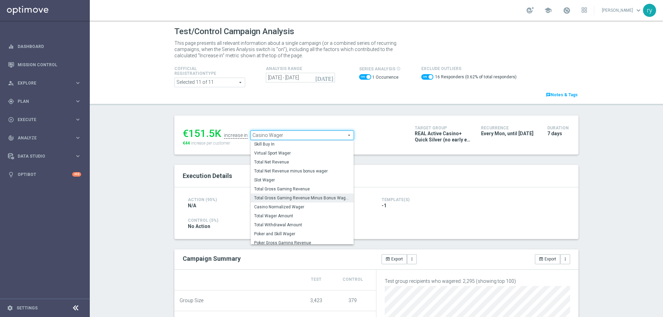
click at [281, 197] on span "Total Gross Gaming Revenue Minus Bonus Wagared" at bounding box center [302, 198] width 96 height 6
checkbox input "false"
type input "Total Gross Gaming Revenue Minus Bonus Wagared"
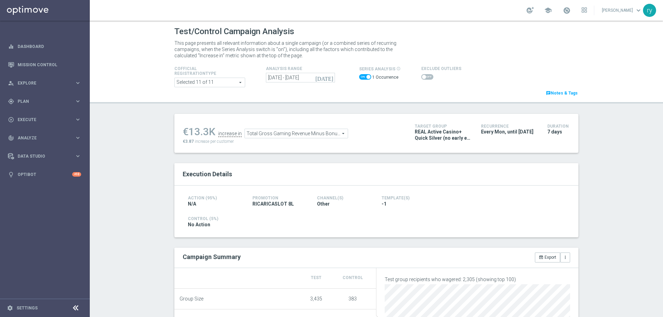
click at [422, 76] on span at bounding box center [424, 77] width 4 height 4
click at [421, 76] on input "checkbox" at bounding box center [427, 77] width 12 height 6
click at [421, 78] on span at bounding box center [427, 77] width 12 height 6
click at [421, 78] on input "checkbox" at bounding box center [427, 77] width 12 height 6
checkbox input "false"
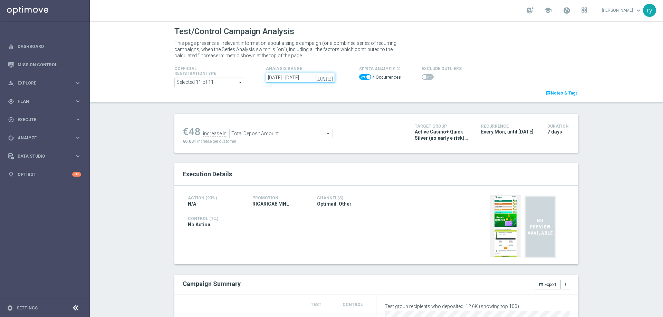
click at [271, 78] on input "04 Aug 2025 - 25 Aug 2025" at bounding box center [300, 78] width 69 height 10
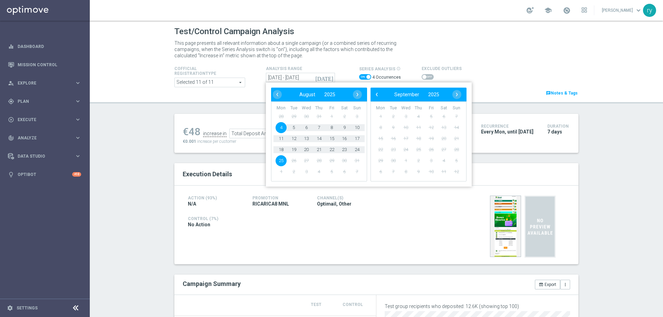
drag, startPoint x: 281, startPoint y: 122, endPoint x: 281, endPoint y: 126, distance: 4.5
click at [281, 126] on span "4" at bounding box center [281, 127] width 11 height 11
click at [356, 131] on span "10" at bounding box center [357, 127] width 11 height 11
type input "[DATE] - [DATE]"
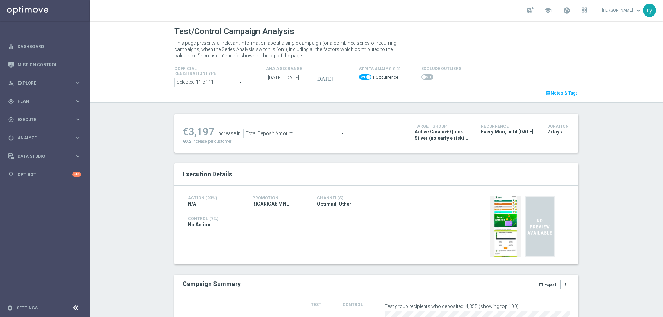
click at [422, 78] on span at bounding box center [427, 77] width 12 height 6
click at [422, 78] on input "checkbox" at bounding box center [427, 77] width 12 height 6
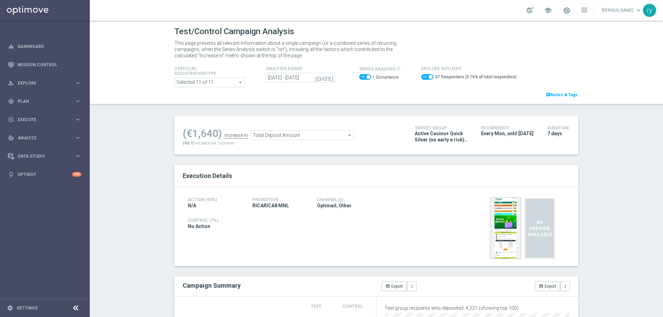
click at [422, 78] on span at bounding box center [427, 77] width 12 height 6
click at [422, 78] on input "checkbox" at bounding box center [427, 77] width 12 height 6
checkbox input "false"
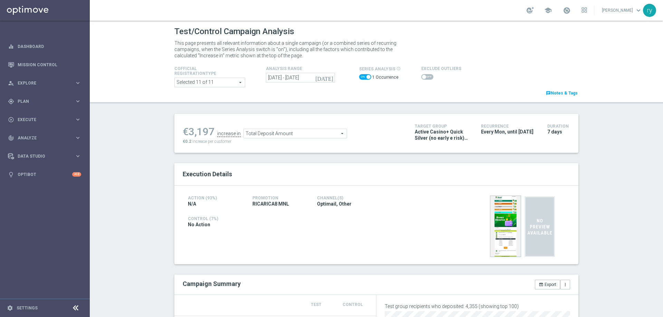
click at [297, 134] on span "Total Deposit Amount" at bounding box center [295, 133] width 103 height 9
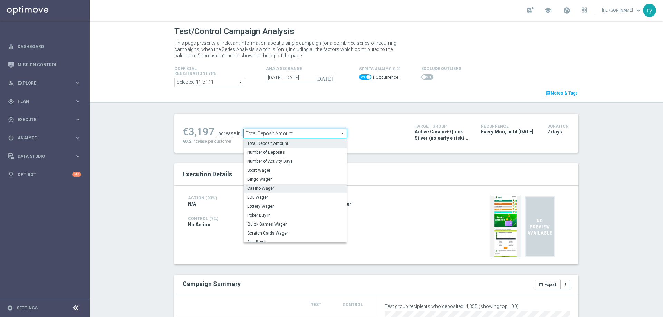
click at [284, 188] on span "Casino Wager" at bounding box center [295, 189] width 96 height 6
type input "Casino Wager"
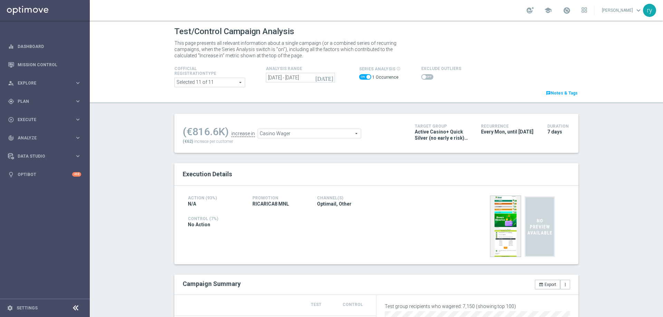
click at [423, 76] on span at bounding box center [427, 77] width 12 height 6
click at [423, 76] on input "checkbox" at bounding box center [427, 77] width 12 height 6
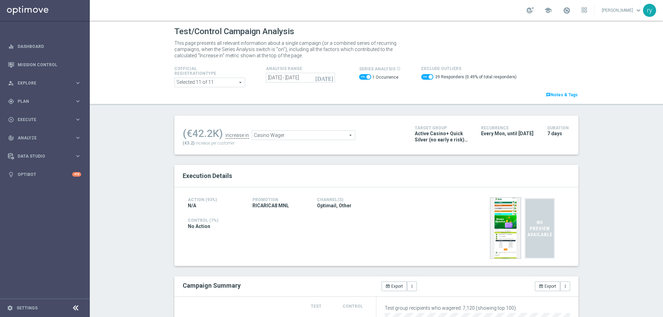
click at [421, 78] on span at bounding box center [427, 77] width 12 height 6
click at [421, 78] on input "checkbox" at bounding box center [427, 77] width 12 height 6
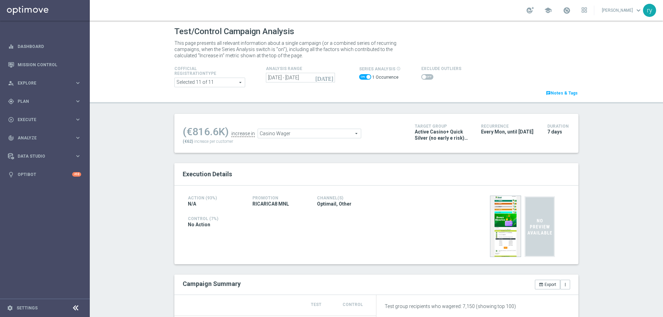
click at [421, 76] on span at bounding box center [427, 77] width 12 height 6
click at [421, 76] on input "checkbox" at bounding box center [427, 77] width 12 height 6
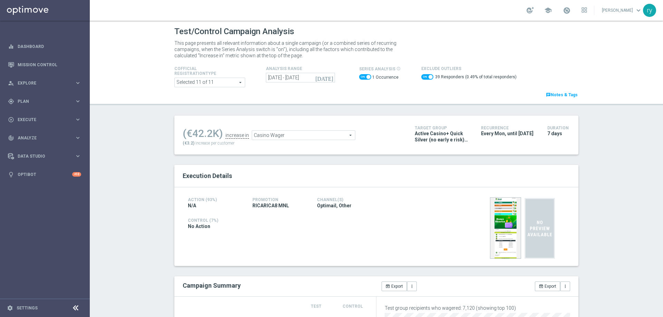
click at [266, 135] on span "Casino Wager" at bounding box center [303, 135] width 103 height 9
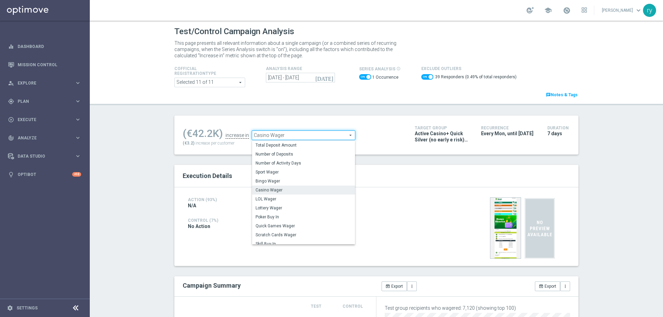
click at [266, 135] on span "Casino Wager" at bounding box center [303, 135] width 103 height 9
checkbox input "false"
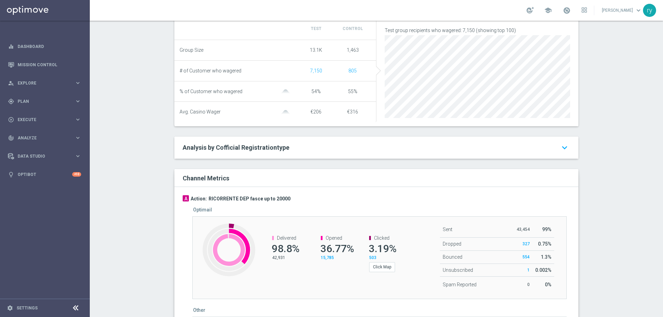
scroll to position [69, 0]
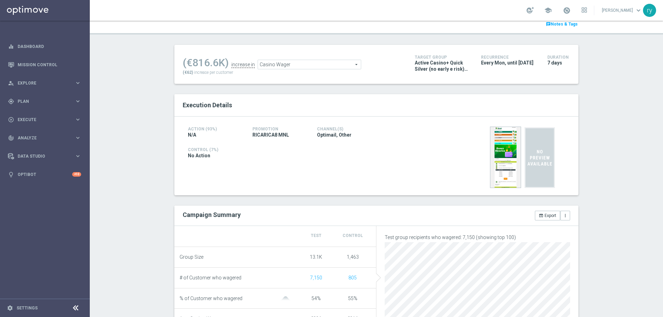
click at [284, 65] on span "Casino Wager" at bounding box center [309, 64] width 103 height 9
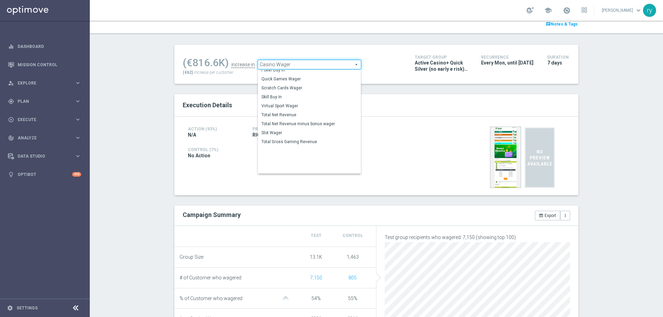
scroll to position [96, 0]
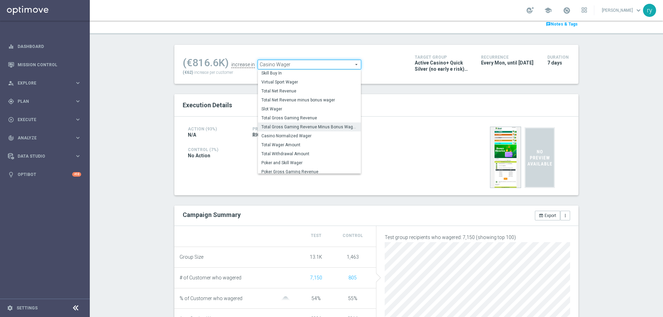
click at [284, 128] on span "Total Gross Gaming Revenue Minus Bonus Wagared" at bounding box center [309, 127] width 96 height 6
type input "Total Gross Gaming Revenue Minus Bonus Wagared"
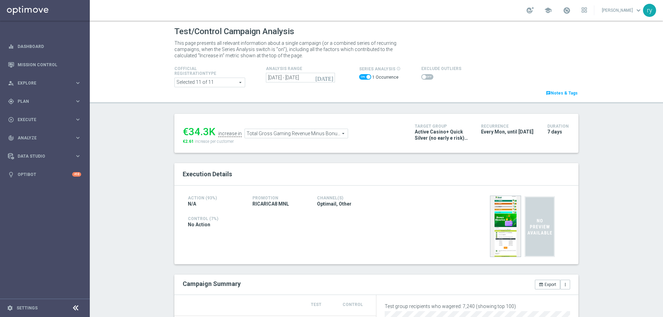
click at [423, 76] on span at bounding box center [427, 77] width 12 height 6
click at [423, 76] on input "checkbox" at bounding box center [427, 77] width 12 height 6
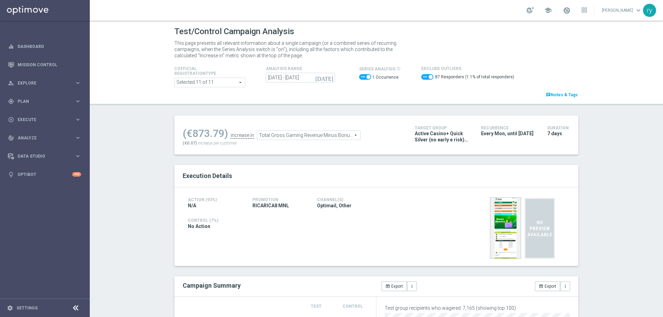
click at [421, 76] on span at bounding box center [427, 77] width 12 height 6
click at [421, 76] on input "checkbox" at bounding box center [427, 77] width 12 height 6
checkbox input "false"
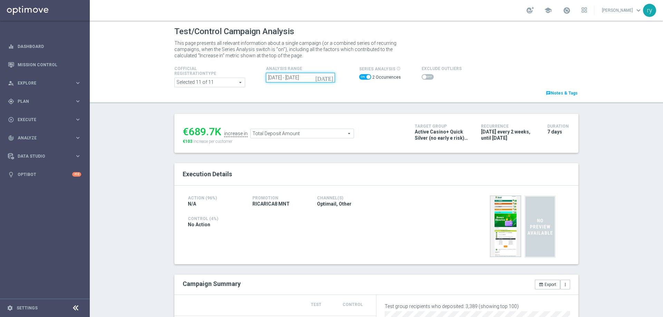
click at [278, 78] on input "[DATE] - [DATE]" at bounding box center [300, 78] width 69 height 10
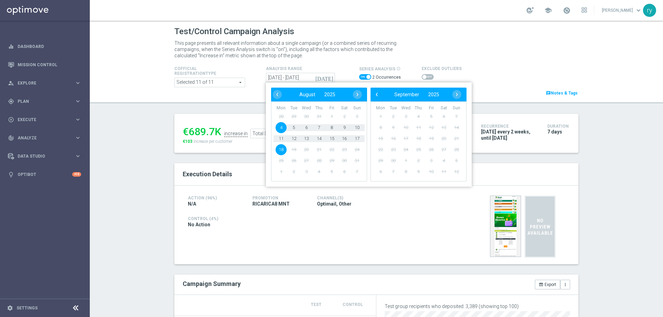
click at [278, 127] on span "4" at bounding box center [281, 127] width 11 height 11
click at [358, 127] on span "10" at bounding box center [357, 127] width 11 height 11
type input "[DATE] - [DATE]"
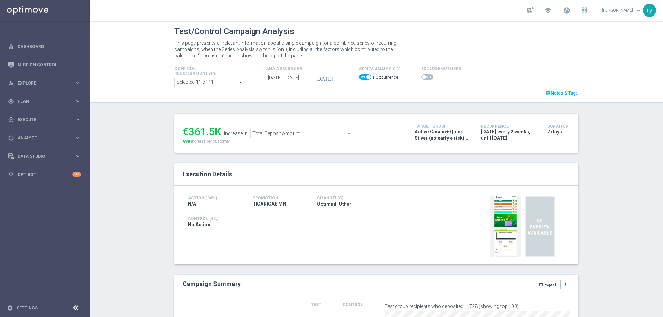
click at [277, 134] on span "Total Deposit Amount" at bounding box center [302, 133] width 103 height 9
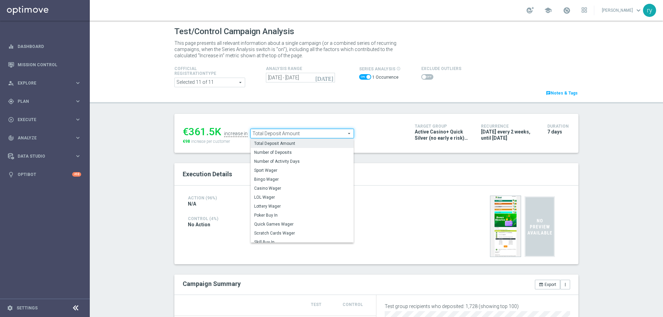
click at [283, 189] on span "Casino Wager" at bounding box center [302, 189] width 96 height 6
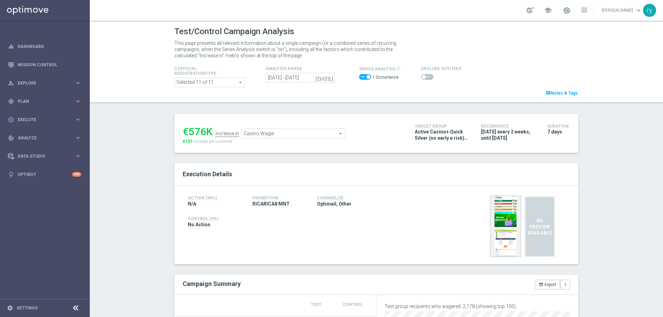
click at [281, 129] on ul "€576K increase in Casino Wager Casino Wager arrow_drop_down search" at bounding box center [293, 130] width 225 height 16
click at [281, 132] on span "Casino Wager" at bounding box center [293, 133] width 103 height 9
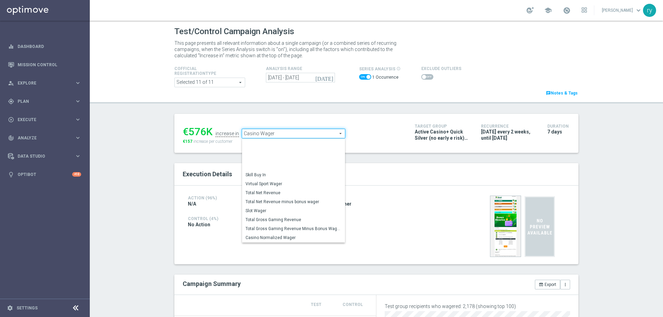
scroll to position [96, 0]
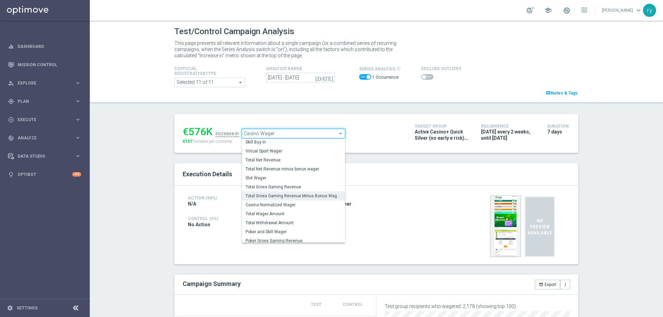
click at [284, 195] on span "Total Gross Gaming Revenue Minus Bonus Wagared" at bounding box center [294, 196] width 96 height 6
type input "Total Gross Gaming Revenue Minus Bonus Wagared"
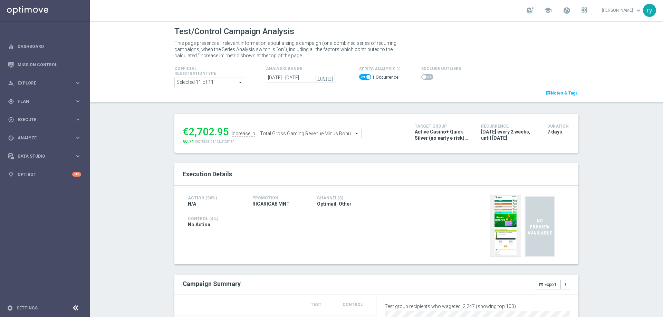
click at [422, 77] on span at bounding box center [427, 77] width 12 height 6
click at [422, 77] on input "checkbox" at bounding box center [427, 77] width 12 height 6
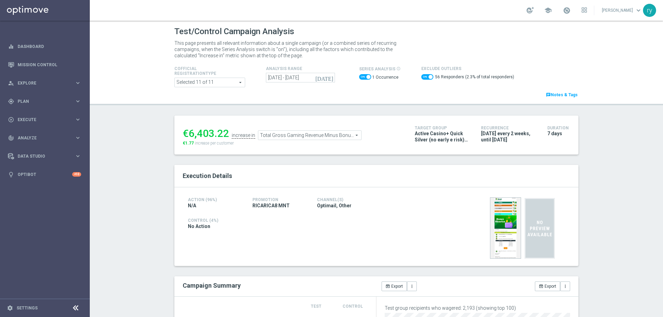
click at [421, 78] on span at bounding box center [427, 77] width 12 height 6
click at [421, 78] on input "checkbox" at bounding box center [427, 77] width 12 height 6
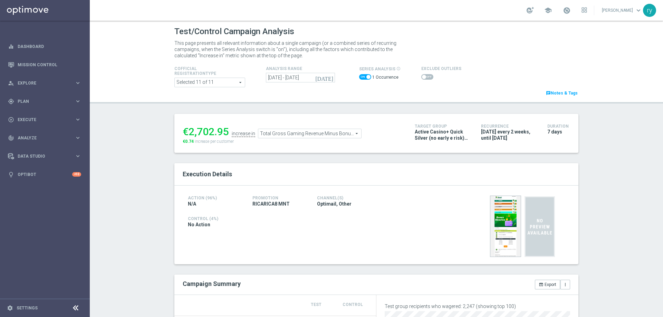
click at [422, 77] on span at bounding box center [424, 77] width 4 height 4
click at [421, 77] on input "checkbox" at bounding box center [427, 77] width 12 height 6
checkbox input "true"
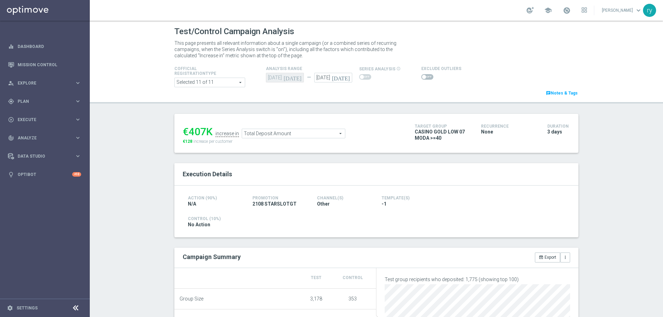
click at [281, 131] on span "Total Deposit Amount" at bounding box center [293, 133] width 103 height 9
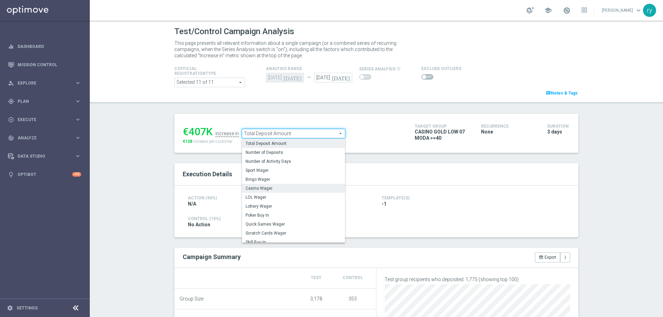
click at [284, 186] on label "Casino Wager" at bounding box center [293, 188] width 103 height 9
type input "Casino Wager"
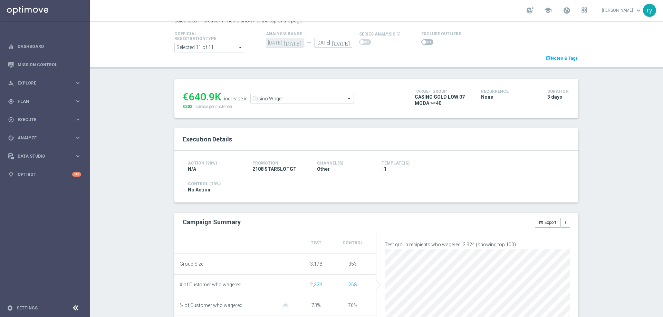
scroll to position [35, 0]
click at [422, 44] on span at bounding box center [424, 42] width 4 height 4
click at [421, 44] on input "checkbox" at bounding box center [427, 43] width 12 height 6
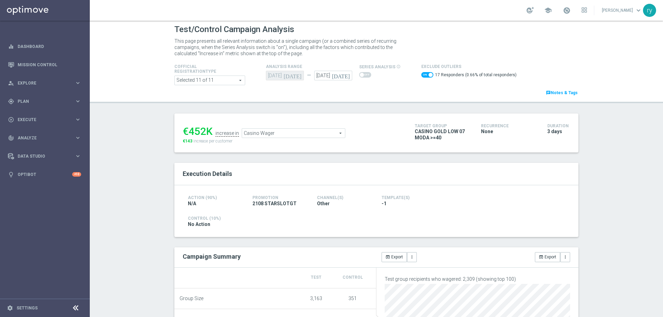
scroll to position [0, 0]
click at [421, 77] on span at bounding box center [427, 77] width 12 height 6
click at [421, 77] on input "checkbox" at bounding box center [427, 77] width 12 height 6
checkbox input "false"
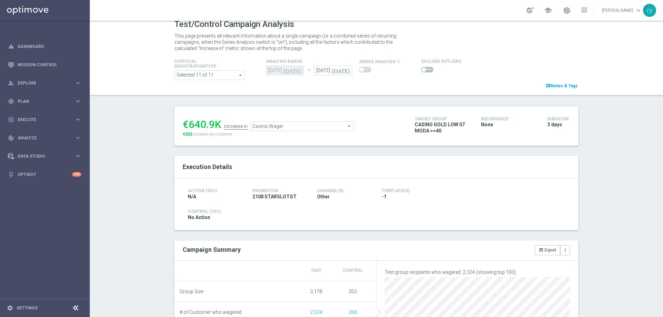
scroll to position [2, 0]
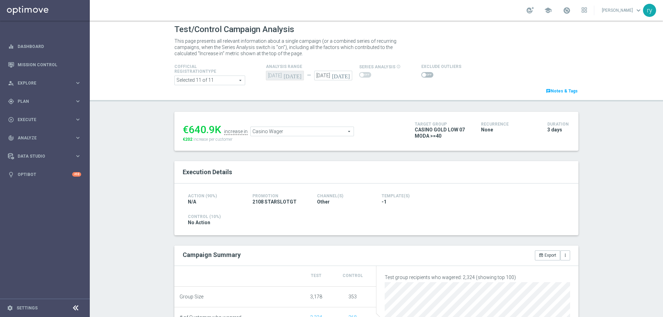
click at [304, 132] on span "Casino Wager" at bounding box center [302, 131] width 103 height 9
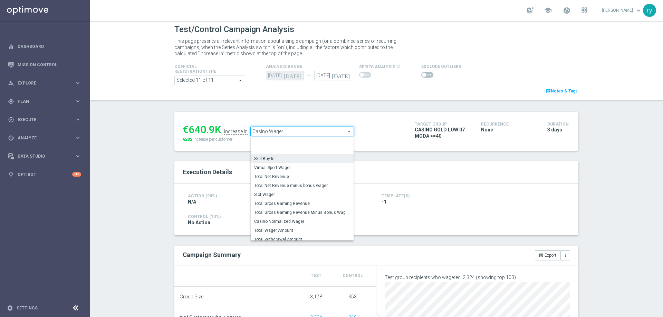
scroll to position [96, 0]
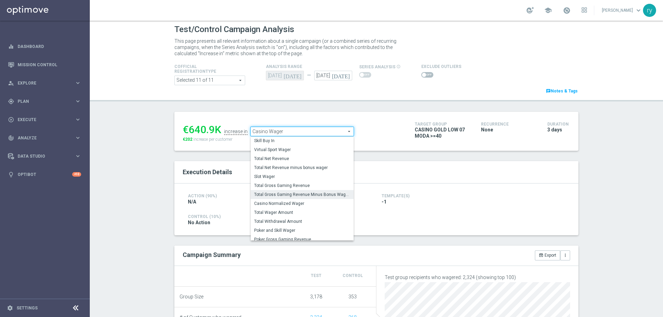
click at [306, 196] on span "Total Gross Gaming Revenue Minus Bonus Wagared" at bounding box center [302, 195] width 96 height 6
type input "Total Gross Gaming Revenue Minus Bonus Wagared"
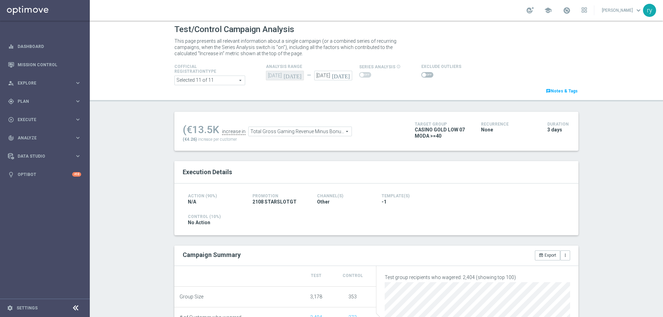
click at [422, 73] on span at bounding box center [424, 75] width 4 height 4
click at [421, 73] on input "checkbox" at bounding box center [427, 75] width 12 height 6
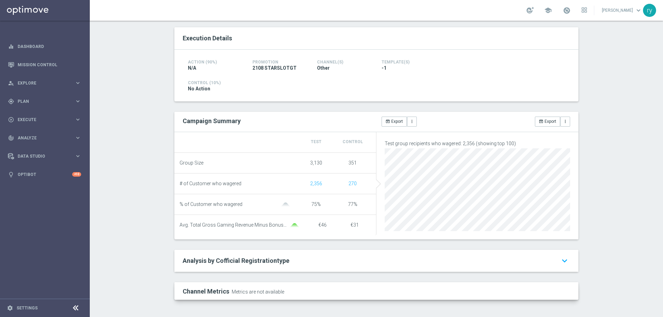
scroll to position [38, 0]
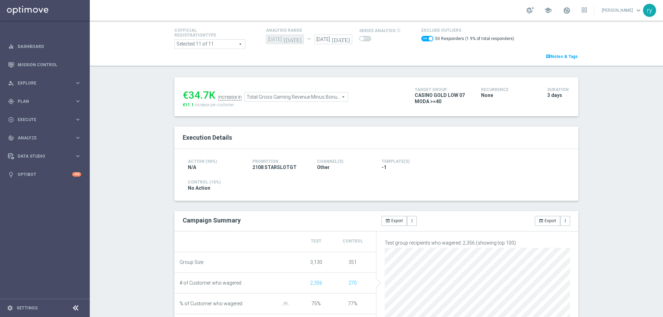
click at [272, 97] on span "Total Gross Gaming Revenue Minus Bonus Wagared" at bounding box center [296, 97] width 103 height 9
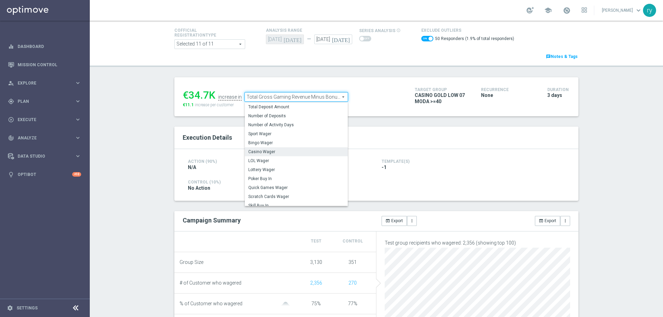
click at [272, 150] on span "Casino Wager" at bounding box center [296, 152] width 96 height 6
checkbox input "false"
type input "Casino Wager"
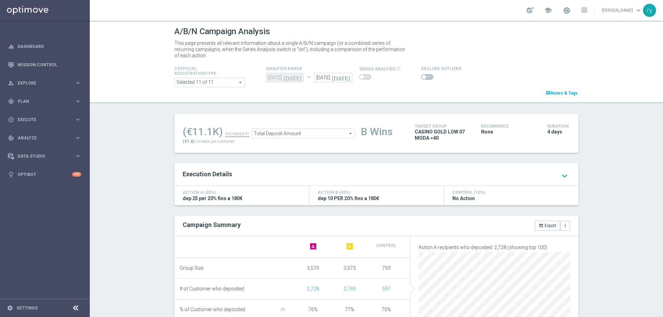
click at [422, 78] on span at bounding box center [424, 77] width 4 height 4
click at [421, 78] on input "checkbox" at bounding box center [427, 77] width 12 height 6
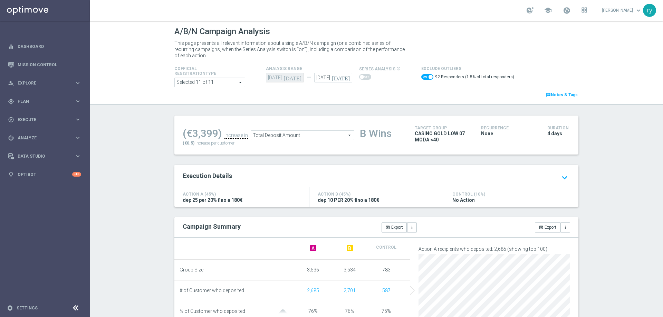
click at [312, 135] on span "Total Deposit Amount" at bounding box center [302, 135] width 103 height 9
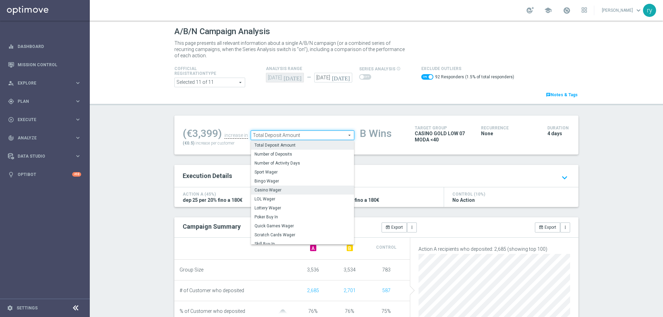
click at [297, 186] on label "Casino Wager" at bounding box center [302, 190] width 103 height 9
checkbox input "false"
type input "Casino Wager"
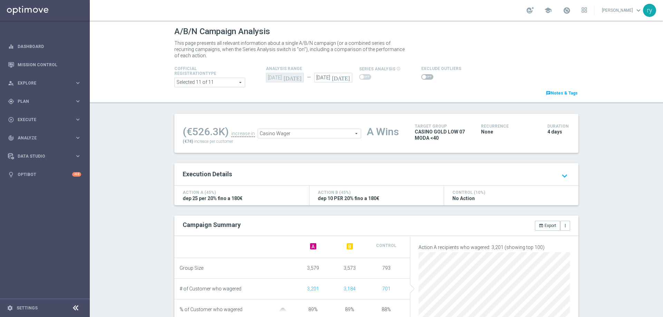
click at [421, 78] on span at bounding box center [427, 77] width 12 height 6
click at [421, 78] on input "checkbox" at bounding box center [427, 77] width 12 height 6
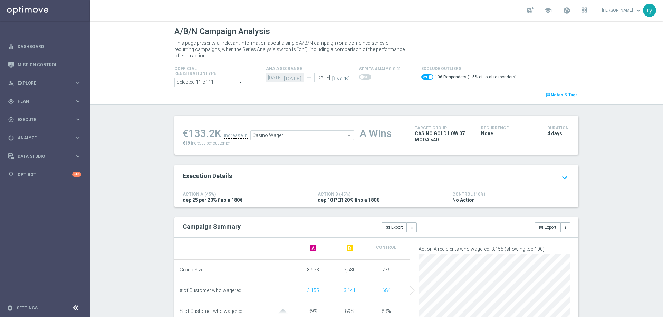
click at [333, 134] on span "Casino Wager" at bounding box center [302, 135] width 103 height 9
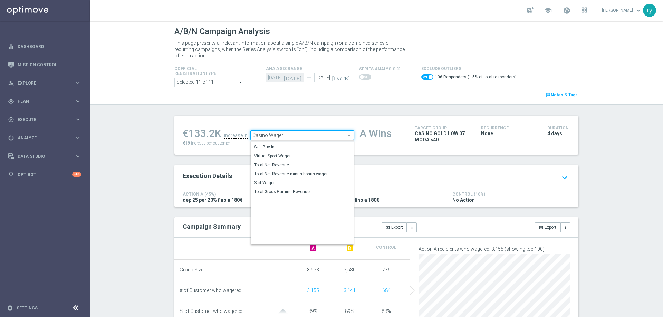
scroll to position [96, 0]
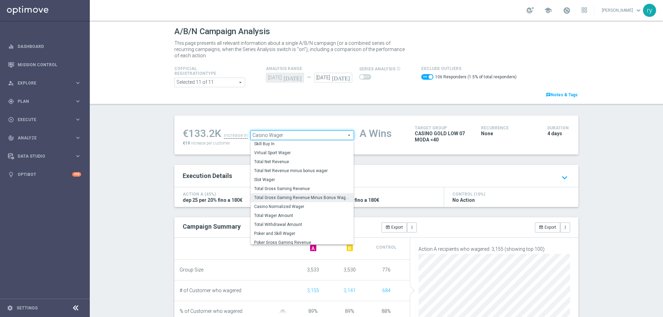
click at [302, 199] on span "Total Gross Gaming Revenue Minus Bonus Wagared" at bounding box center [302, 198] width 96 height 6
checkbox input "false"
type input "Total Gross Gaming Revenue Minus Bonus Wagared"
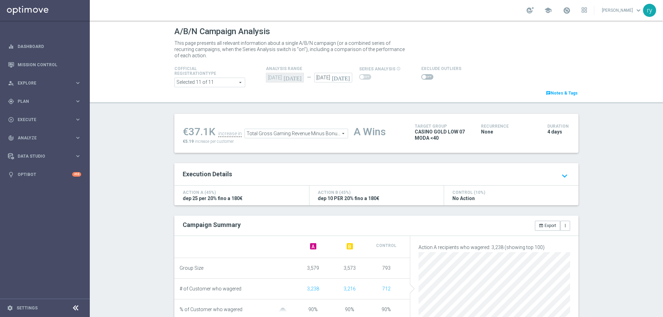
click at [425, 75] on span at bounding box center [427, 77] width 12 height 6
click at [425, 75] on input "checkbox" at bounding box center [427, 77] width 12 height 6
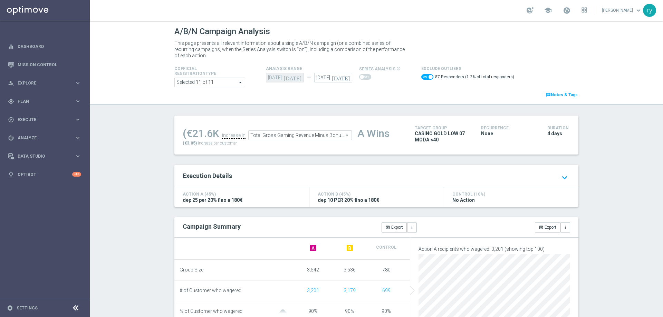
click at [421, 77] on span at bounding box center [427, 77] width 12 height 6
click at [421, 77] on input "checkbox" at bounding box center [427, 77] width 12 height 6
checkbox input "false"
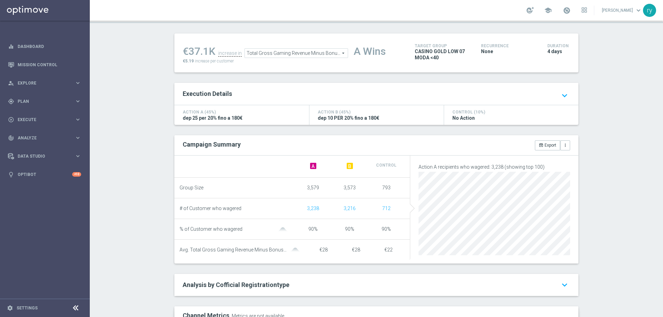
scroll to position [5, 0]
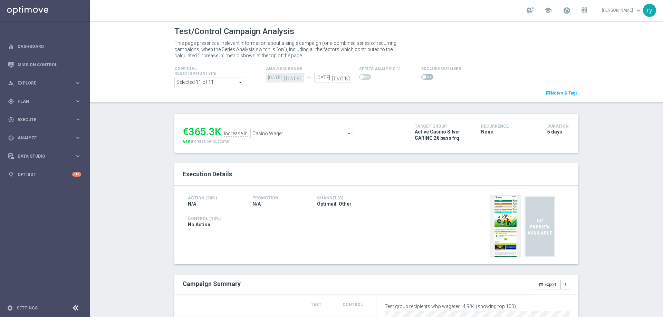
click at [321, 134] on span "Casino Wager" at bounding box center [302, 133] width 103 height 9
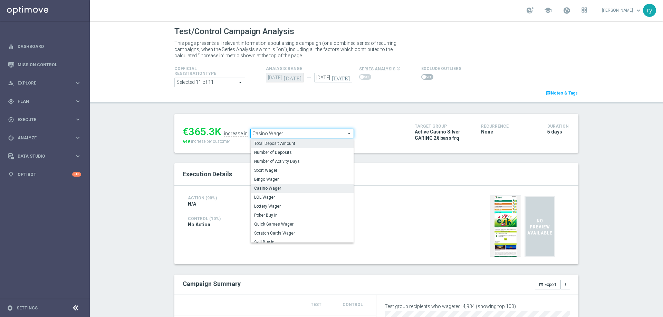
click at [311, 145] on span "Total Deposit Amount" at bounding box center [302, 144] width 96 height 6
type input "Total Deposit Amount"
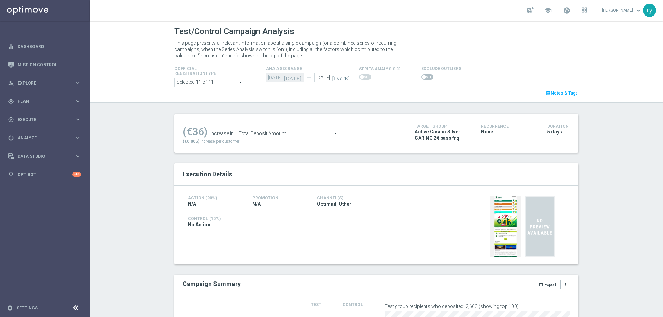
click at [422, 77] on span at bounding box center [427, 77] width 12 height 6
click at [422, 77] on input "checkbox" at bounding box center [427, 77] width 12 height 6
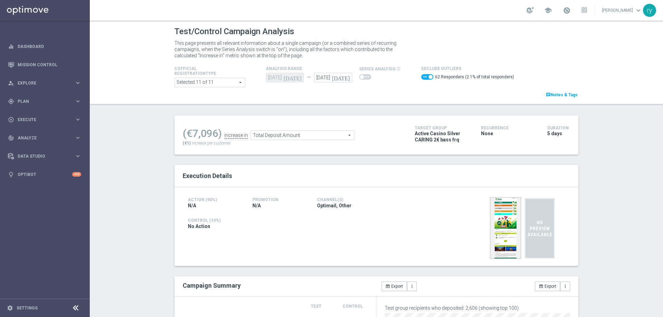
click at [422, 77] on span at bounding box center [427, 77] width 12 height 6
click at [422, 77] on input "checkbox" at bounding box center [427, 77] width 12 height 6
checkbox input "false"
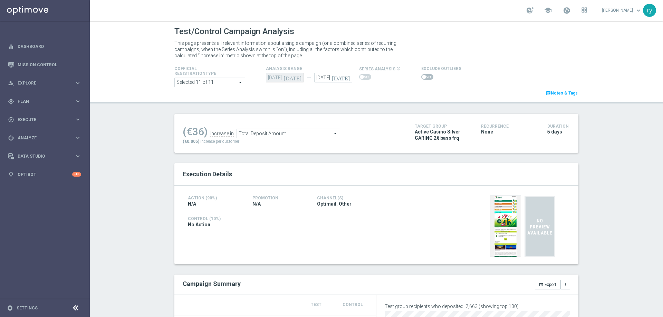
click at [315, 131] on span "Total Deposit Amount" at bounding box center [288, 133] width 103 height 9
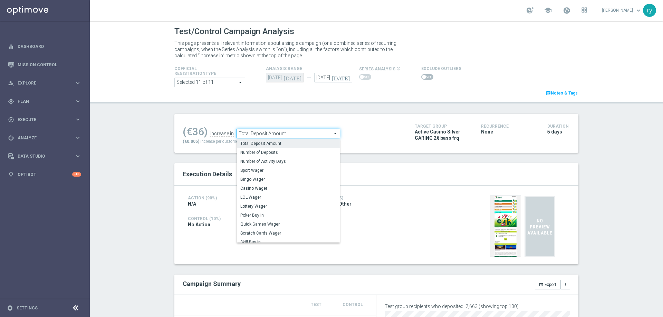
click at [293, 188] on span "Casino Wager" at bounding box center [288, 189] width 96 height 6
type input "Casino Wager"
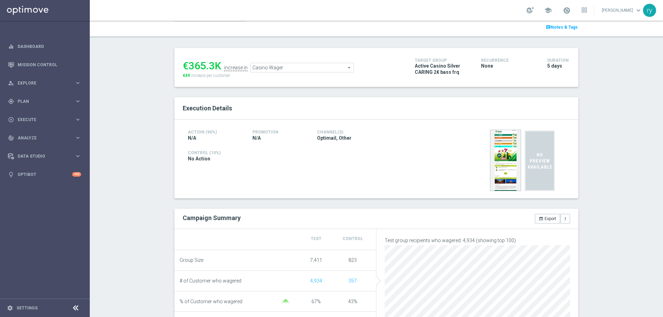
scroll to position [35, 0]
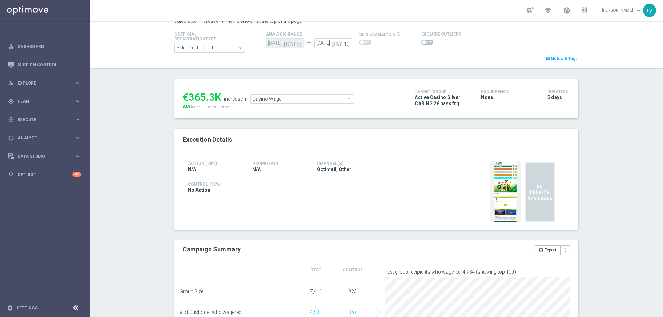
click at [426, 42] on span at bounding box center [427, 43] width 12 height 6
click at [426, 42] on input "checkbox" at bounding box center [427, 43] width 12 height 6
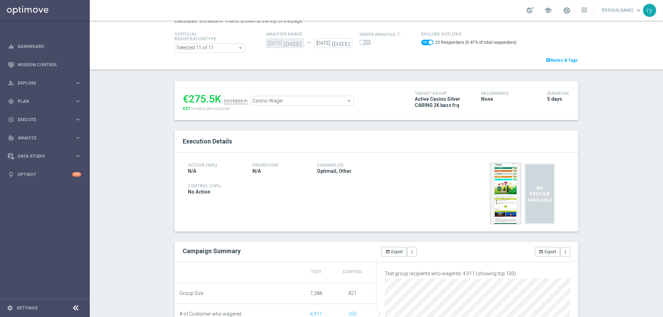
click at [421, 44] on span at bounding box center [427, 43] width 12 height 6
click at [421, 44] on input "checkbox" at bounding box center [427, 43] width 12 height 6
checkbox input "false"
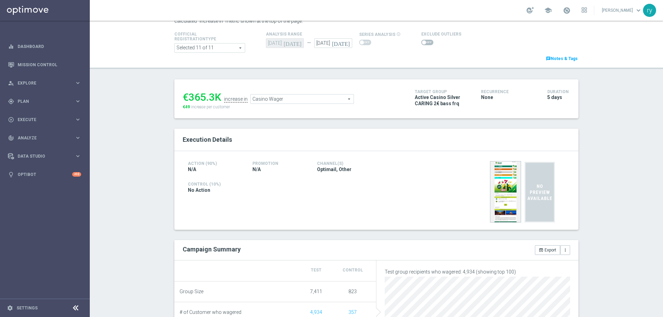
click at [327, 98] on span "Casino Wager" at bounding box center [302, 99] width 103 height 9
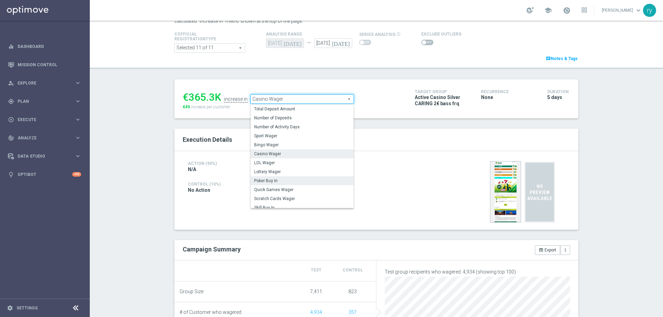
scroll to position [92, 0]
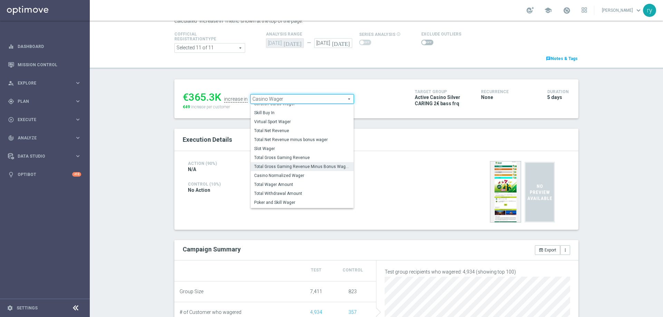
click at [313, 166] on span "Total Gross Gaming Revenue Minus Bonus Wagared" at bounding box center [302, 167] width 96 height 6
type input "Total Gross Gaming Revenue Minus Bonus Wagared"
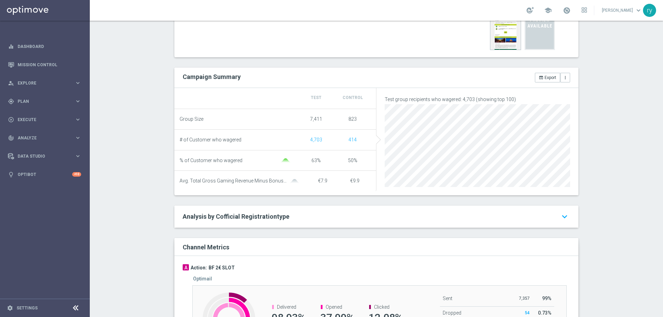
scroll to position [35, 0]
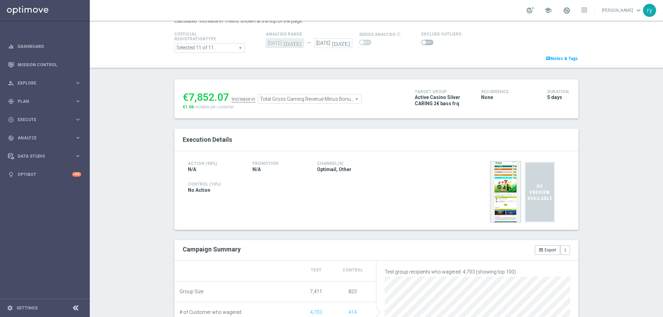
click at [422, 41] on span at bounding box center [427, 43] width 12 height 6
click at [422, 41] on input "checkbox" at bounding box center [427, 43] width 12 height 6
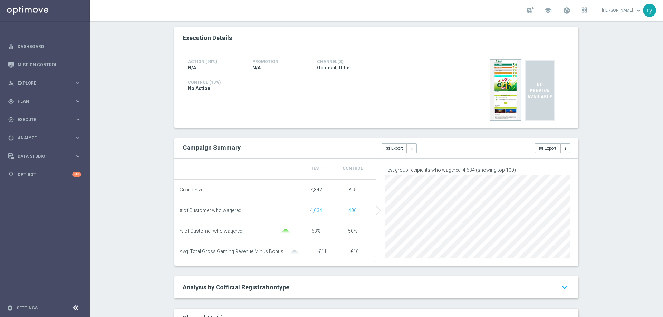
scroll to position [0, 0]
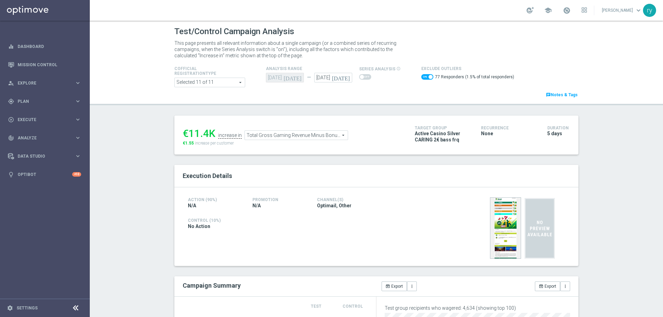
click at [421, 79] on span at bounding box center [427, 77] width 12 height 6
click at [421, 79] on input "checkbox" at bounding box center [427, 77] width 12 height 6
checkbox input "false"
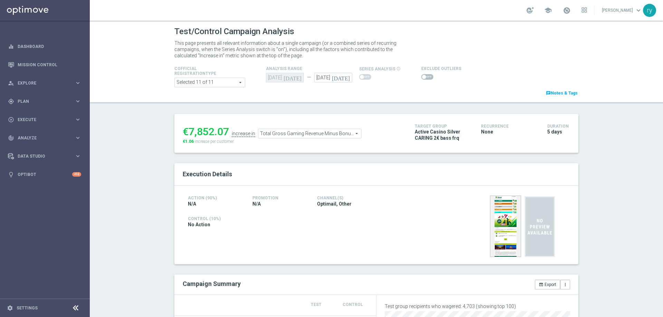
click at [327, 134] on span "Total Gross Gaming Revenue Minus Bonus Wagared" at bounding box center [309, 133] width 103 height 9
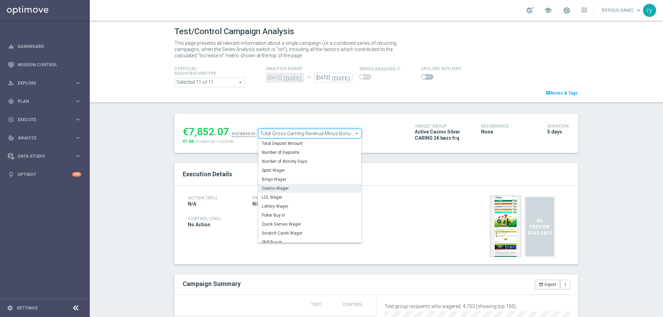
click at [308, 188] on span "Casino Wager" at bounding box center [310, 189] width 96 height 6
type input "Casino Wager"
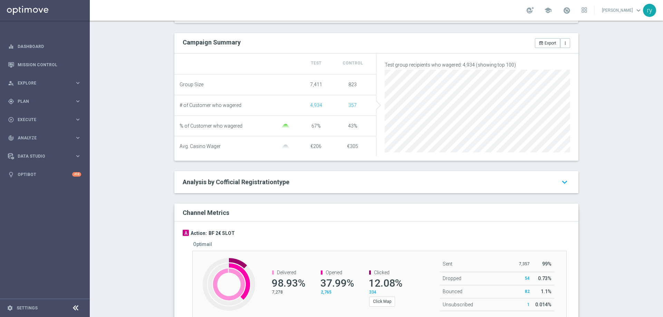
scroll to position [276, 0]
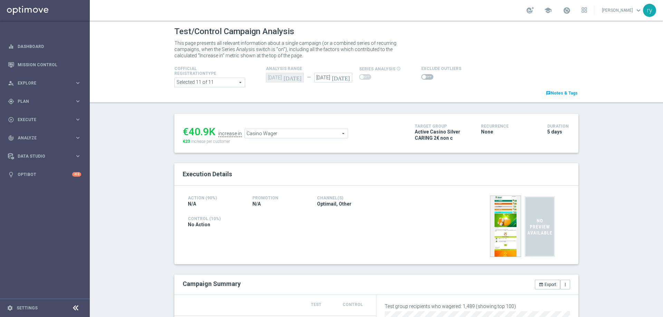
click at [421, 75] on span at bounding box center [427, 77] width 12 height 6
click at [421, 75] on input "checkbox" at bounding box center [427, 77] width 12 height 6
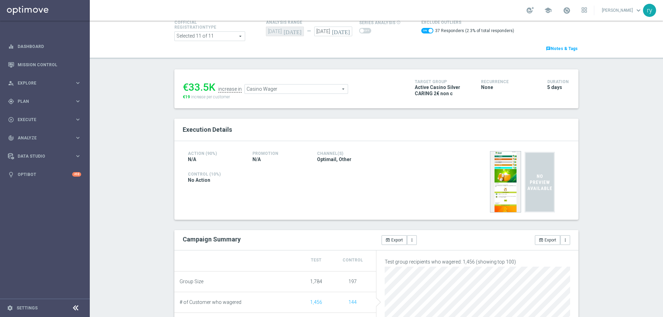
scroll to position [35, 0]
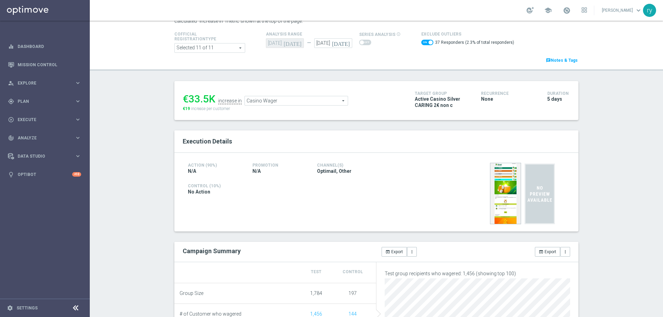
click at [429, 43] on span at bounding box center [431, 42] width 4 height 4
click at [424, 43] on input "checkbox" at bounding box center [427, 43] width 12 height 6
checkbox input "false"
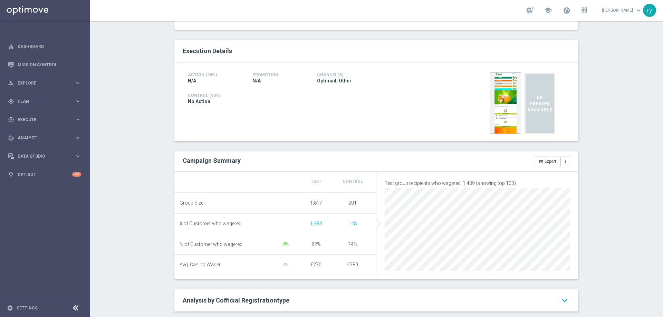
scroll to position [69, 0]
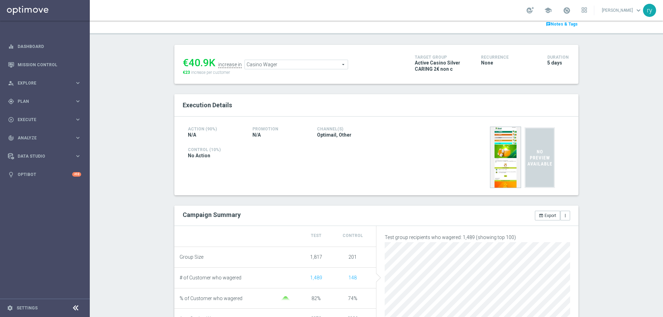
click at [273, 66] on span "Casino Wager" at bounding box center [296, 64] width 103 height 9
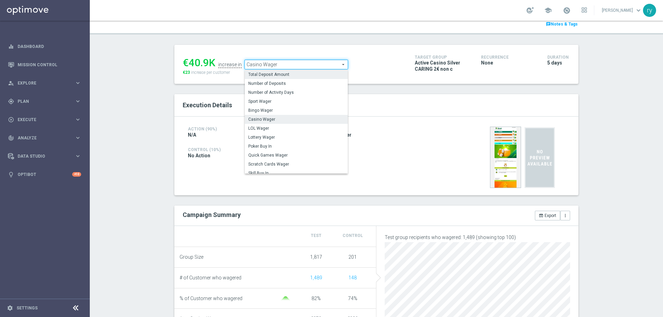
click at [273, 76] on span "Total Deposit Amount" at bounding box center [296, 75] width 96 height 6
type input "Total Deposit Amount"
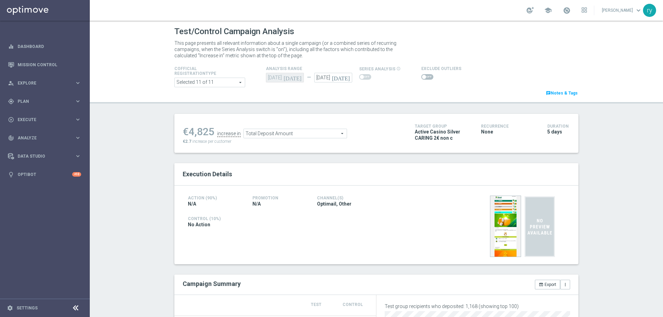
click at [421, 75] on span at bounding box center [427, 77] width 12 height 6
click at [421, 75] on input "checkbox" at bounding box center [427, 77] width 12 height 6
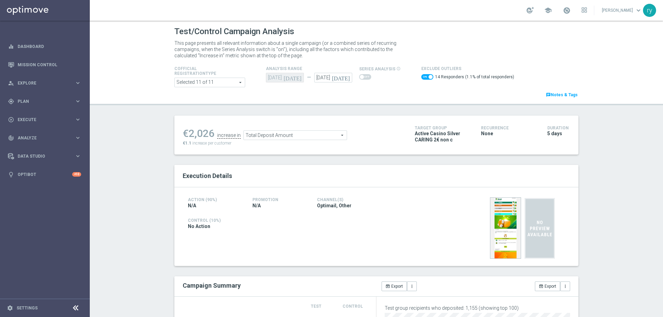
click at [421, 78] on span at bounding box center [427, 77] width 12 height 6
click at [421, 78] on input "checkbox" at bounding box center [427, 77] width 12 height 6
checkbox input "false"
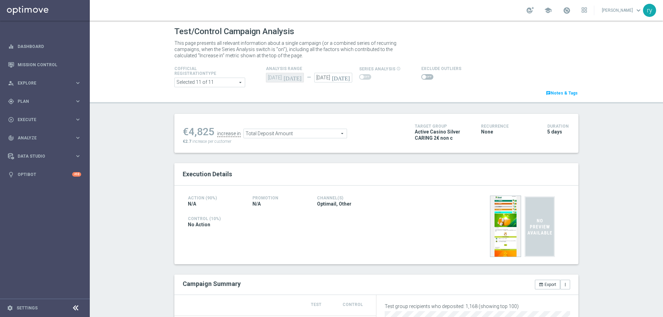
click at [272, 134] on span "Total Deposit Amount" at bounding box center [295, 133] width 103 height 9
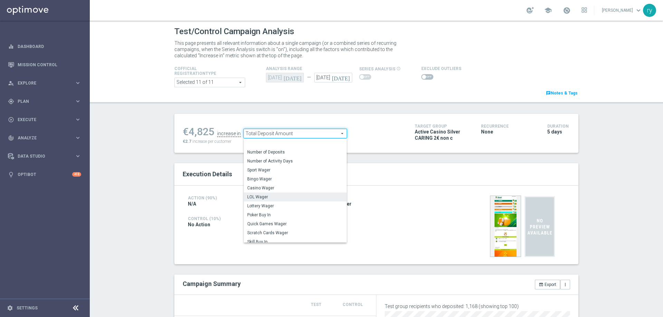
scroll to position [96, 0]
click at [285, 195] on span "Total Gross Gaming Revenue Minus Bonus Wagared" at bounding box center [295, 197] width 96 height 6
type input "Total Gross Gaming Revenue Minus Bonus Wagared"
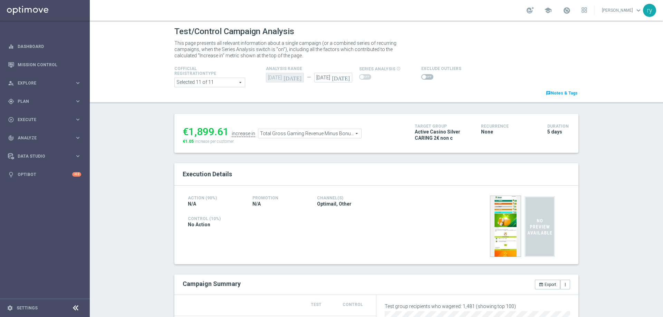
click at [426, 76] on span at bounding box center [427, 77] width 12 height 6
click at [426, 76] on input "checkbox" at bounding box center [427, 77] width 12 height 6
checkbox input "true"
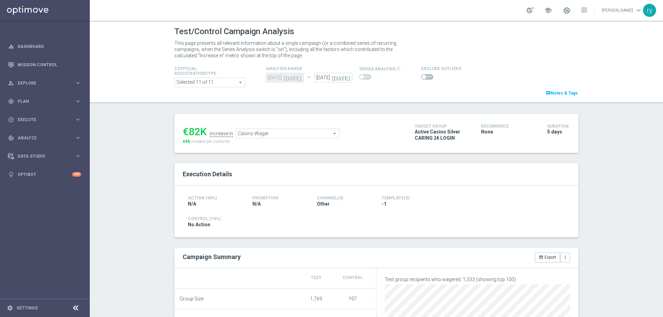
click at [259, 134] on span "Casino Wager" at bounding box center [287, 133] width 103 height 9
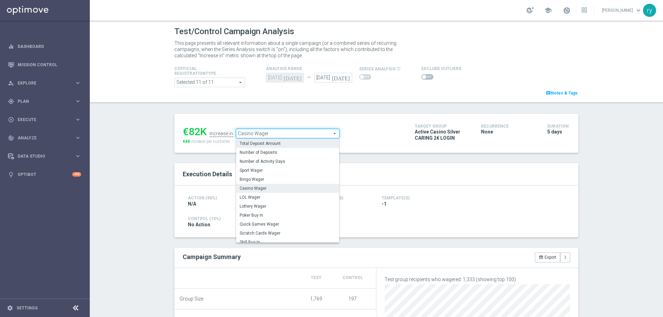
click at [284, 143] on span "Total Deposit Amount" at bounding box center [288, 144] width 96 height 6
type input "Total Deposit Amount"
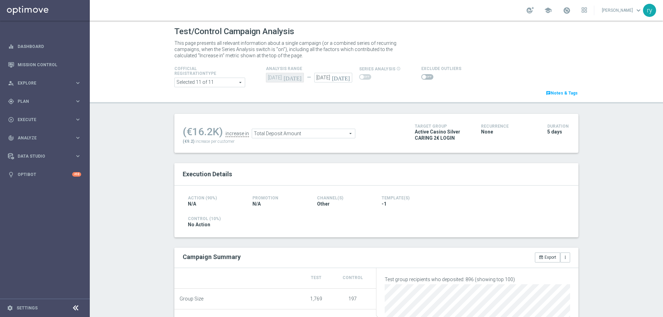
click at [424, 78] on span at bounding box center [427, 77] width 12 height 6
click at [424, 78] on input "checkbox" at bounding box center [427, 77] width 12 height 6
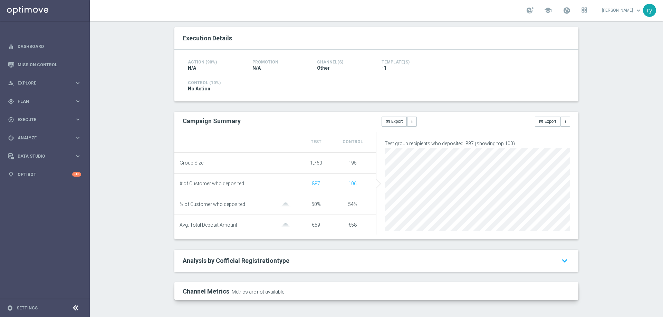
scroll to position [69, 0]
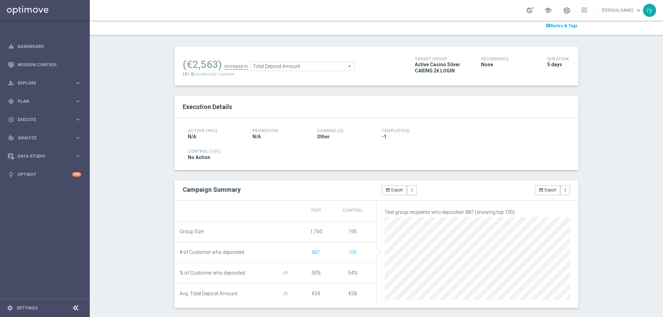
click at [290, 68] on span "Total Deposit Amount" at bounding box center [302, 66] width 103 height 9
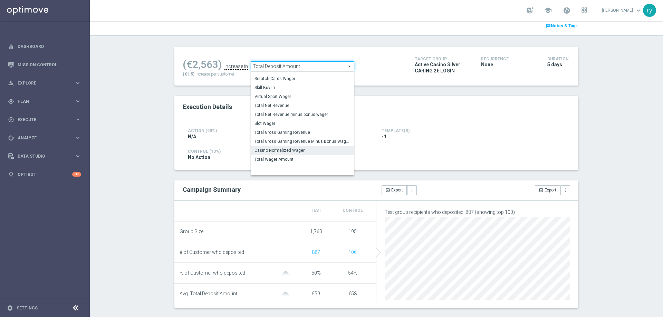
scroll to position [96, 0]
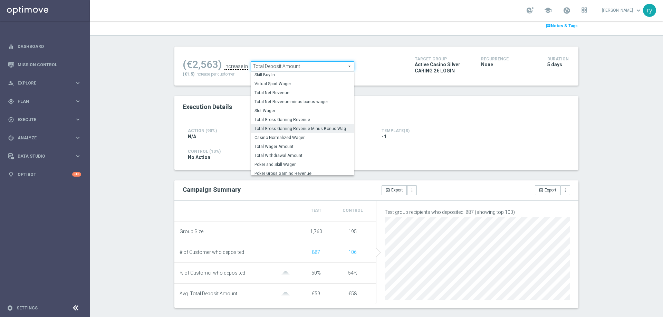
click at [291, 130] on span "Total Gross Gaming Revenue Minus Bonus Wagared" at bounding box center [303, 129] width 96 height 6
checkbox input "false"
type input "Total Gross Gaming Revenue Minus Bonus Wagared"
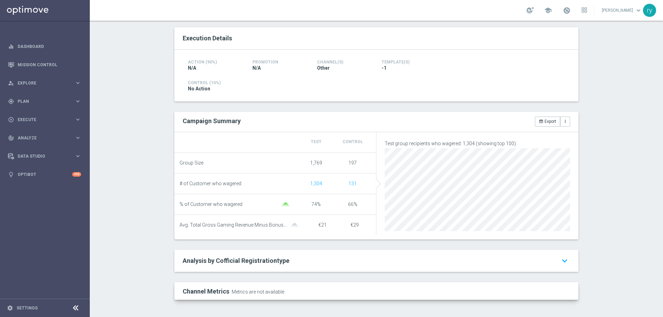
scroll to position [2, 0]
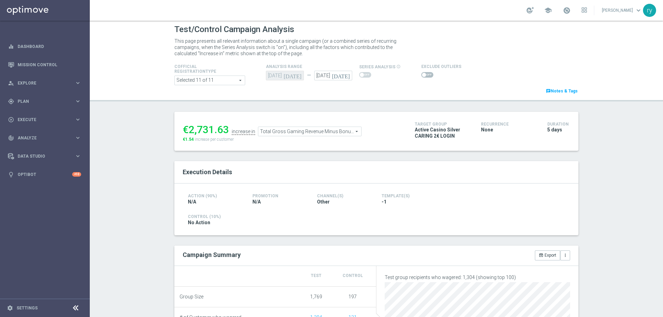
click at [423, 76] on span at bounding box center [427, 75] width 12 height 6
click at [423, 76] on input "checkbox" at bounding box center [427, 75] width 12 height 6
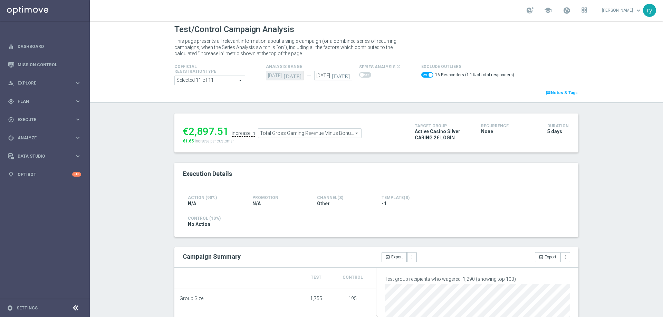
click at [421, 74] on span at bounding box center [427, 75] width 12 height 6
click at [421, 74] on input "checkbox" at bounding box center [427, 75] width 12 height 6
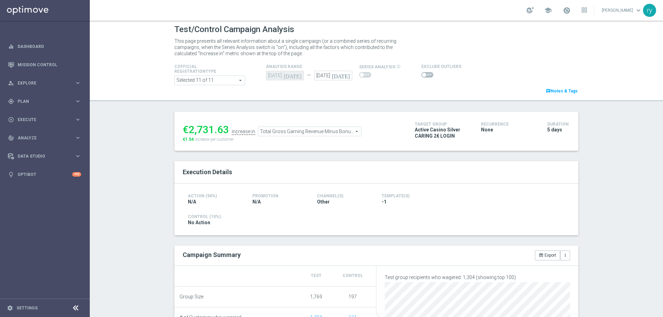
click at [421, 76] on input "checkbox" at bounding box center [427, 75] width 12 height 6
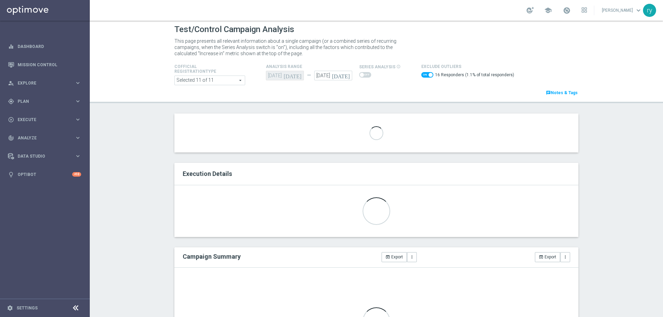
click at [421, 75] on span at bounding box center [427, 75] width 12 height 6
click at [421, 75] on input "checkbox" at bounding box center [427, 75] width 12 height 6
click at [422, 75] on span at bounding box center [424, 75] width 4 height 4
click at [421, 75] on input "checkbox" at bounding box center [427, 75] width 12 height 6
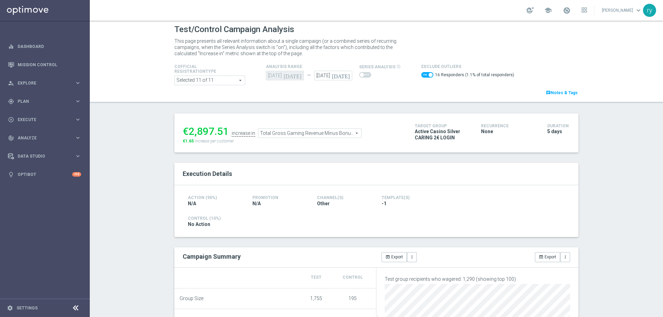
click at [296, 133] on span "Total Gross Gaming Revenue Minus Bonus Wagared" at bounding box center [309, 133] width 103 height 9
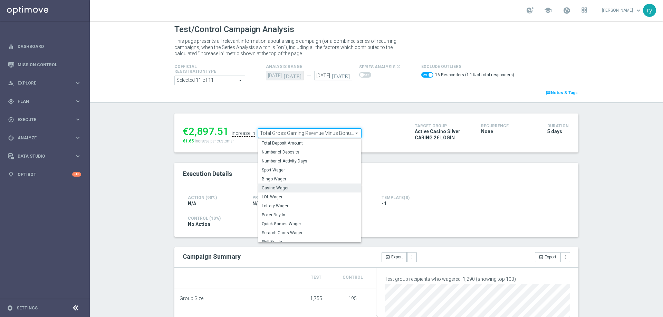
click at [286, 192] on label "Casino Wager" at bounding box center [309, 188] width 103 height 9
checkbox input "false"
type input "Casino Wager"
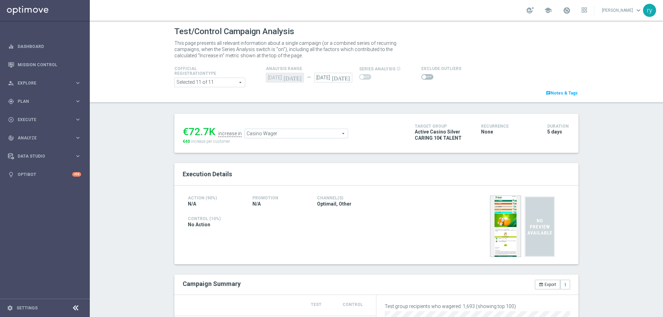
click at [422, 75] on span at bounding box center [427, 77] width 12 height 6
click at [422, 75] on input "checkbox" at bounding box center [427, 77] width 12 height 6
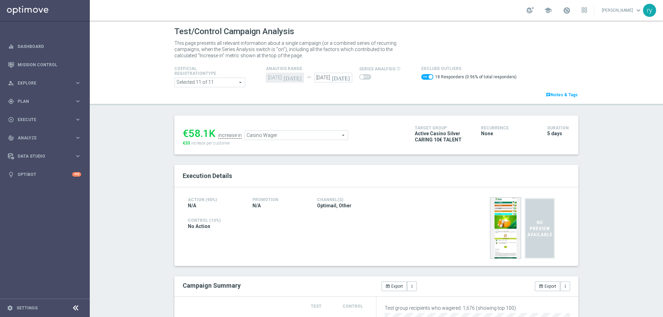
click at [422, 75] on span at bounding box center [427, 77] width 12 height 6
click at [422, 75] on input "checkbox" at bounding box center [427, 77] width 12 height 6
checkbox input "false"
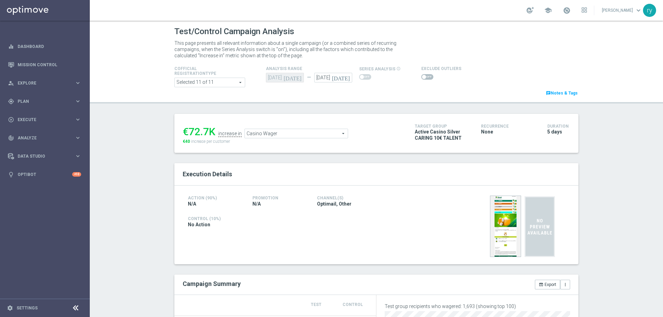
click at [275, 143] on div "€72.7K increase in Casino Wager Casino Wager arrow_drop_down search €40 increas…" at bounding box center [294, 133] width 222 height 22
click at [276, 132] on span "Casino Wager" at bounding box center [296, 133] width 103 height 9
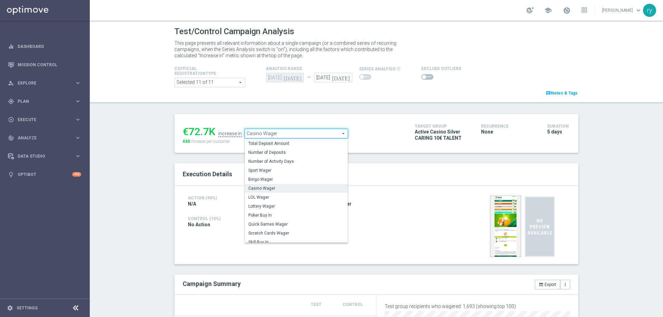
click at [279, 141] on span "Total Deposit Amount" at bounding box center [296, 144] width 96 height 6
type input "Total Deposit Amount"
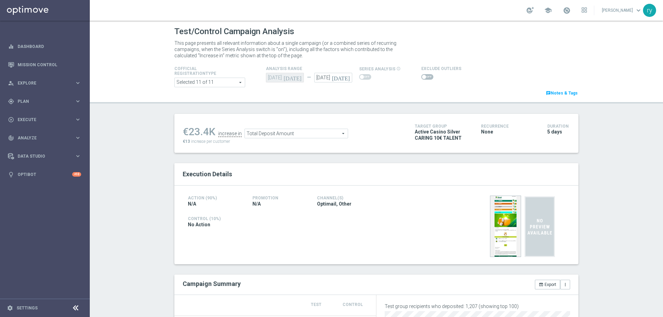
click at [422, 77] on span at bounding box center [427, 77] width 12 height 6
click at [422, 77] on input "checkbox" at bounding box center [427, 77] width 12 height 6
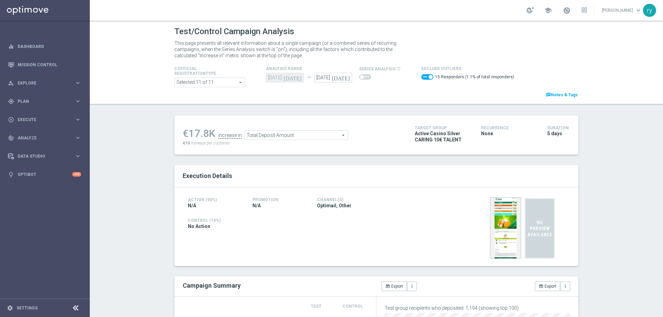
click at [421, 80] on switch at bounding box center [427, 78] width 12 height 8
click at [421, 79] on span at bounding box center [427, 77] width 12 height 6
click at [421, 79] on input "checkbox" at bounding box center [427, 77] width 12 height 6
checkbox input "false"
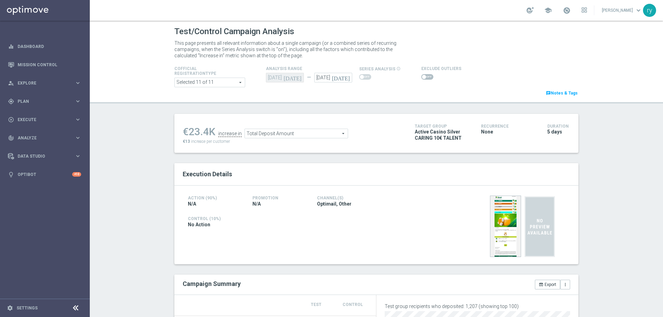
click at [293, 134] on span "Total Deposit Amount" at bounding box center [296, 133] width 103 height 9
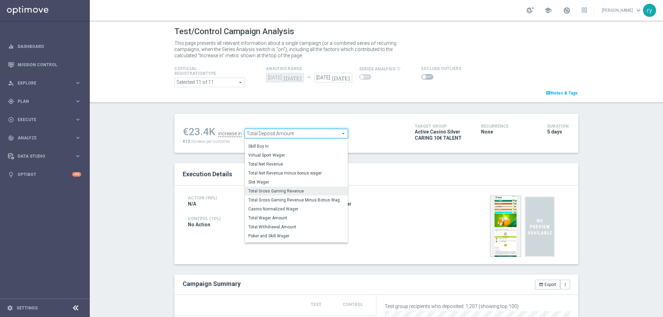
scroll to position [96, 0]
click at [296, 195] on span "Total Gross Gaming Revenue Minus Bonus Wagared" at bounding box center [296, 197] width 96 height 6
type input "Total Gross Gaming Revenue Minus Bonus Wagared"
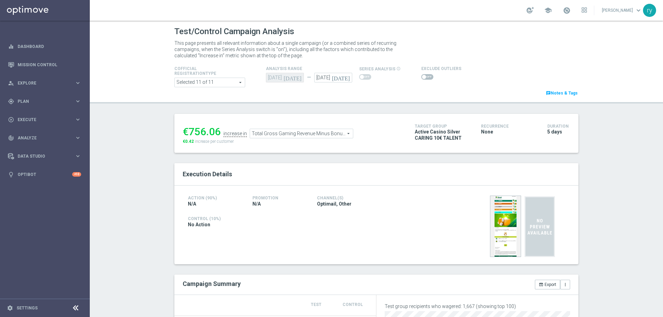
click at [424, 76] on span at bounding box center [427, 77] width 12 height 6
click at [424, 76] on input "checkbox" at bounding box center [427, 77] width 12 height 6
checkbox input "true"
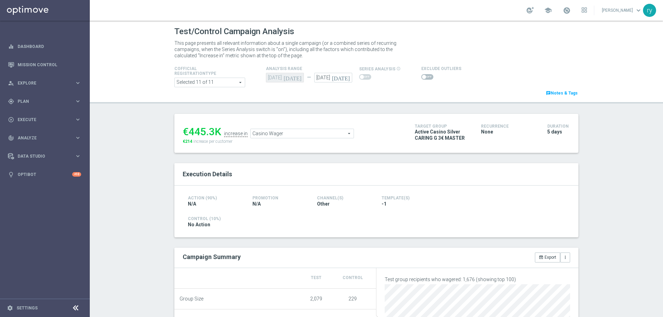
click at [424, 78] on span at bounding box center [427, 77] width 12 height 6
click at [424, 78] on input "checkbox" at bounding box center [427, 77] width 12 height 6
click at [421, 77] on span at bounding box center [427, 77] width 12 height 6
click at [421, 77] on input "checkbox" at bounding box center [427, 77] width 12 height 6
checkbox input "false"
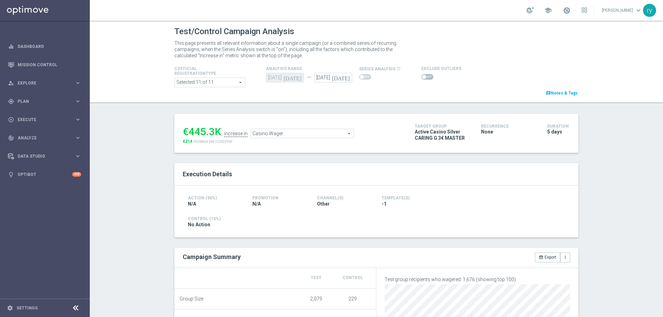
click at [284, 138] on span "Casino Wager" at bounding box center [302, 133] width 103 height 9
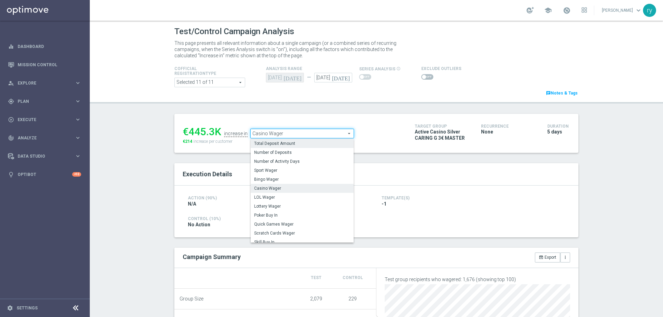
click at [284, 142] on span "Total Deposit Amount" at bounding box center [302, 144] width 96 height 6
type input "Total Deposit Amount"
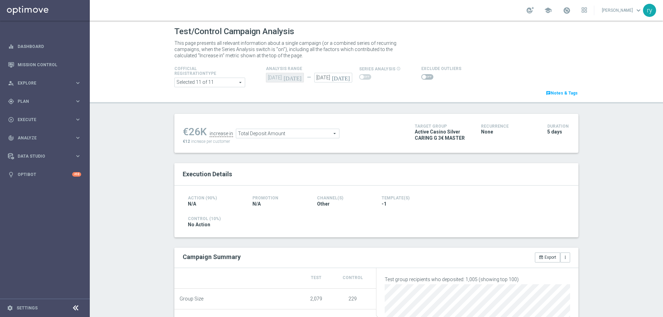
click at [422, 77] on span at bounding box center [424, 77] width 4 height 4
click at [421, 77] on input "checkbox" at bounding box center [427, 77] width 12 height 6
click at [421, 78] on span at bounding box center [427, 77] width 12 height 6
click at [421, 78] on input "checkbox" at bounding box center [427, 77] width 12 height 6
checkbox input "false"
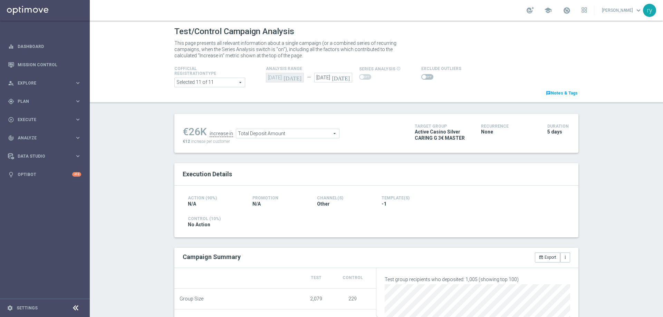
click at [302, 134] on span "Total Deposit Amount" at bounding box center [287, 133] width 103 height 9
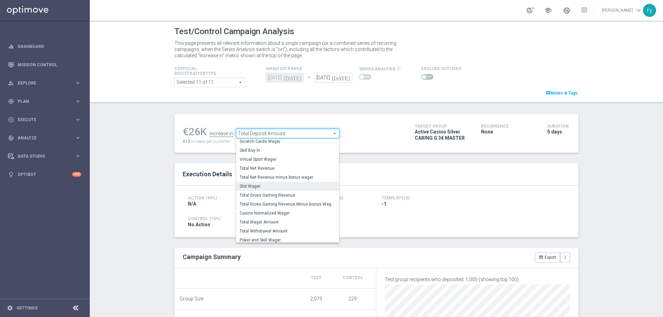
scroll to position [96, 0]
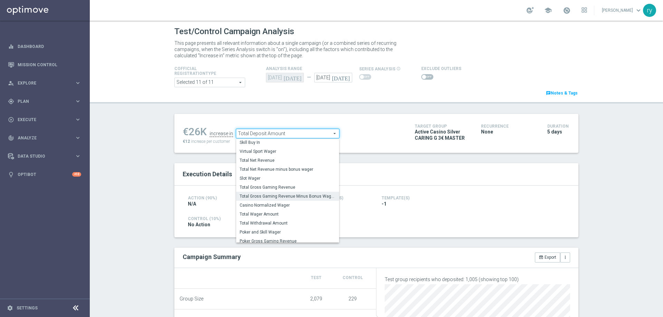
click at [298, 195] on span "Total Gross Gaming Revenue Minus Bonus Wagared" at bounding box center [288, 197] width 96 height 6
type input "Total Gross Gaming Revenue Minus Bonus Wagared"
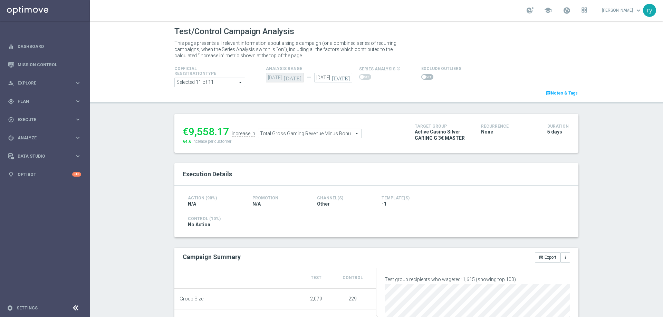
click at [425, 78] on span at bounding box center [427, 77] width 12 height 6
click at [425, 78] on input "checkbox" at bounding box center [427, 77] width 12 height 6
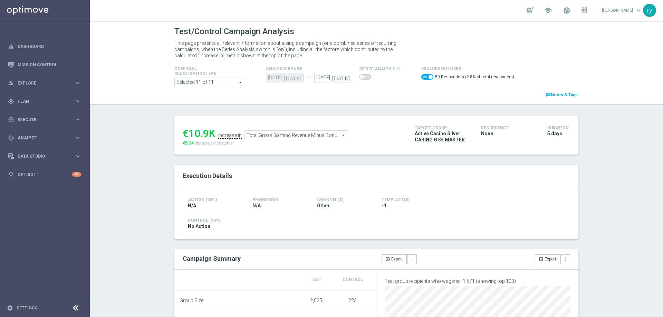
scroll to position [31, 0]
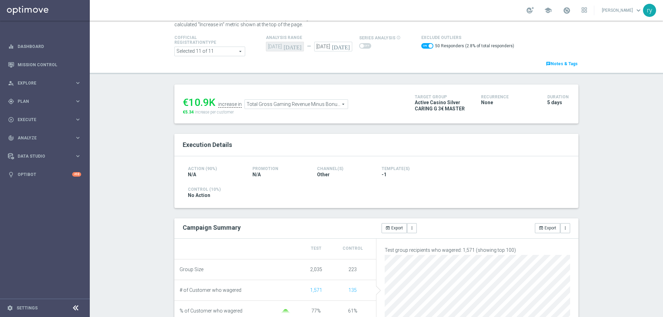
click at [421, 46] on span at bounding box center [427, 46] width 12 height 6
click at [421, 46] on input "checkbox" at bounding box center [427, 46] width 12 height 6
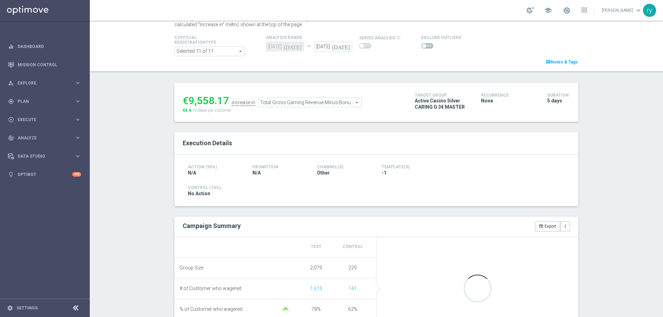
click at [422, 46] on span at bounding box center [424, 46] width 4 height 4
click at [421, 46] on input "checkbox" at bounding box center [427, 46] width 12 height 6
checkbox input "true"
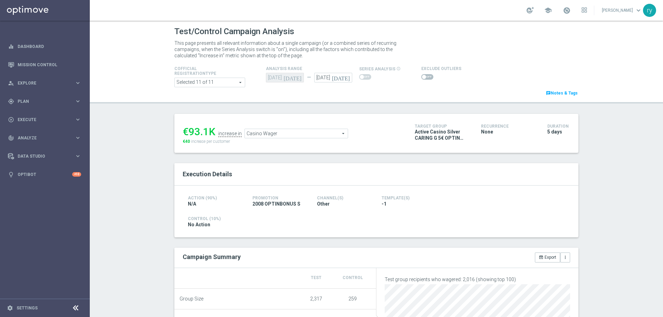
click at [422, 76] on span at bounding box center [424, 77] width 4 height 4
click at [421, 76] on input "checkbox" at bounding box center [427, 77] width 12 height 6
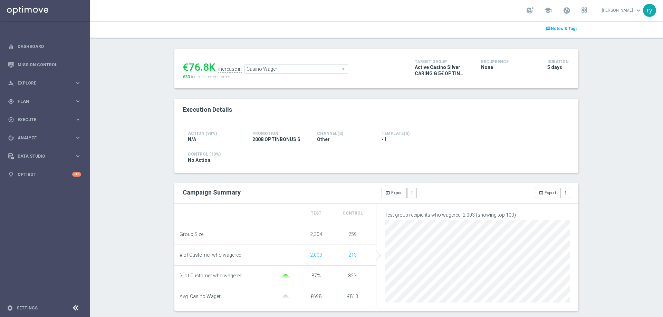
scroll to position [4, 0]
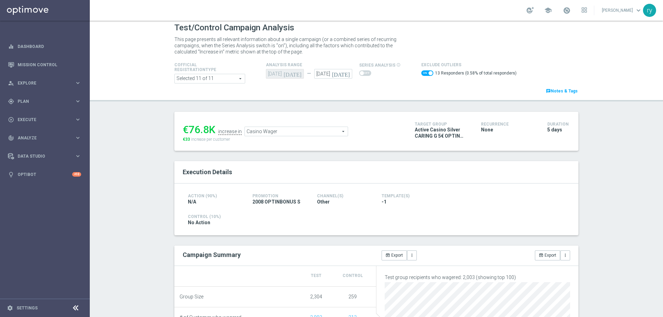
click at [429, 75] on span at bounding box center [431, 73] width 4 height 4
click at [424, 75] on input "checkbox" at bounding box center [427, 73] width 12 height 6
checkbox input "false"
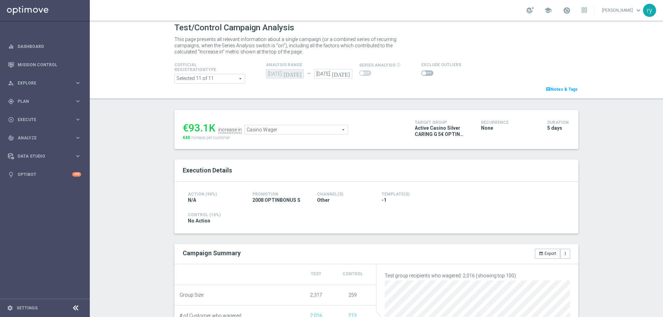
click at [281, 122] on ul "€93.1K increase in Casino Wager Casino Wager arrow_drop_down search" at bounding box center [293, 126] width 225 height 16
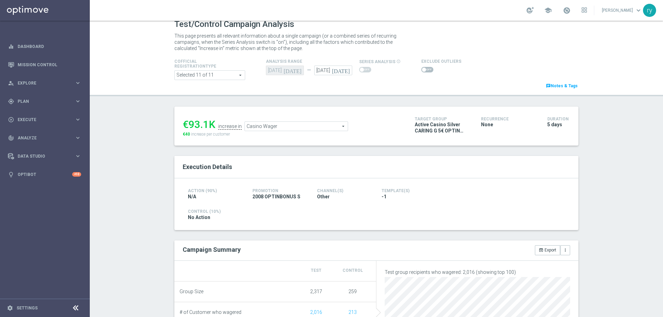
scroll to position [0, 0]
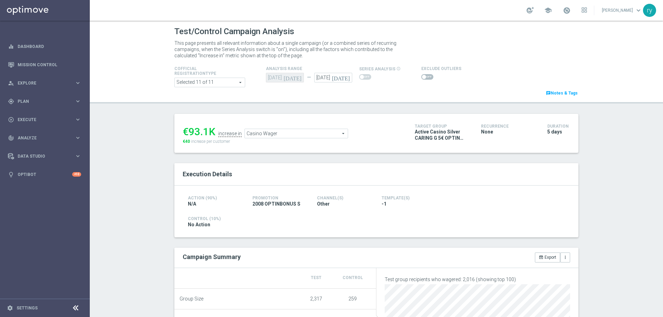
click at [296, 136] on span "Casino Wager" at bounding box center [296, 133] width 103 height 9
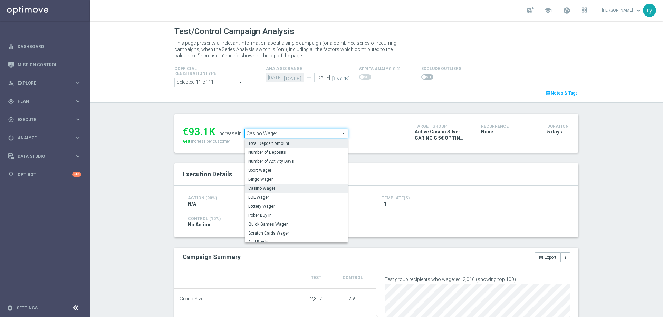
click at [295, 145] on span "Total Deposit Amount" at bounding box center [296, 144] width 96 height 6
type input "Total Deposit Amount"
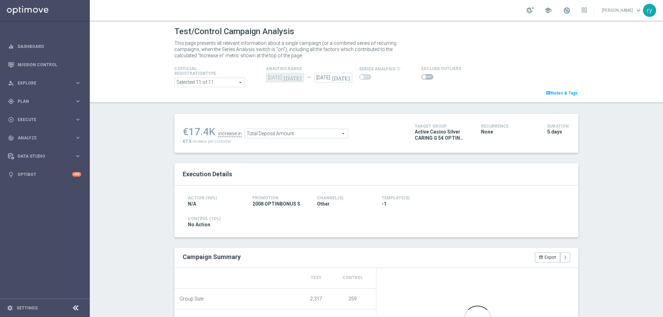
click at [422, 76] on span at bounding box center [424, 77] width 4 height 4
click at [421, 76] on input "checkbox" at bounding box center [427, 77] width 12 height 6
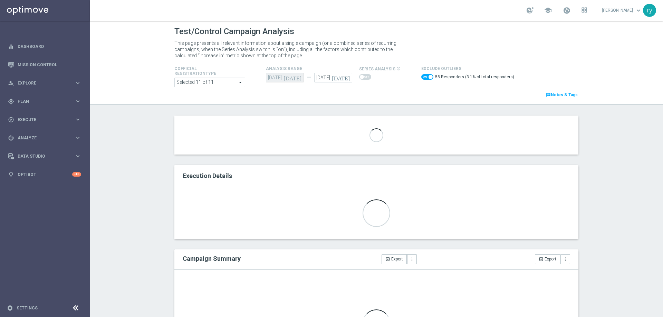
click at [421, 75] on span at bounding box center [427, 77] width 12 height 6
click at [421, 75] on input "checkbox" at bounding box center [427, 77] width 12 height 6
checkbox input "false"
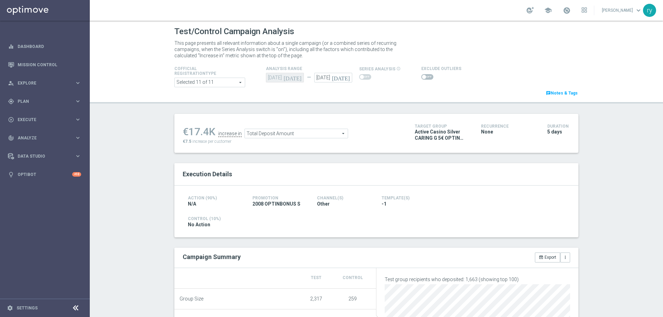
click at [285, 134] on span "Total Deposit Amount" at bounding box center [296, 133] width 103 height 9
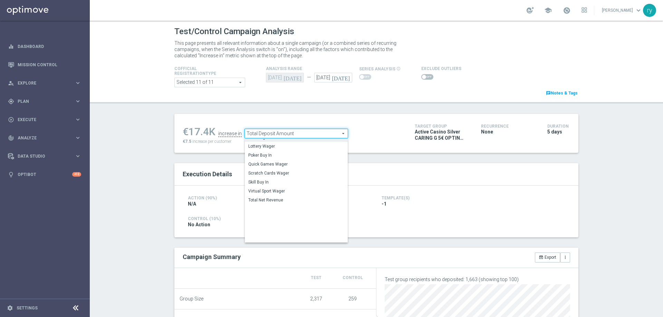
scroll to position [96, 0]
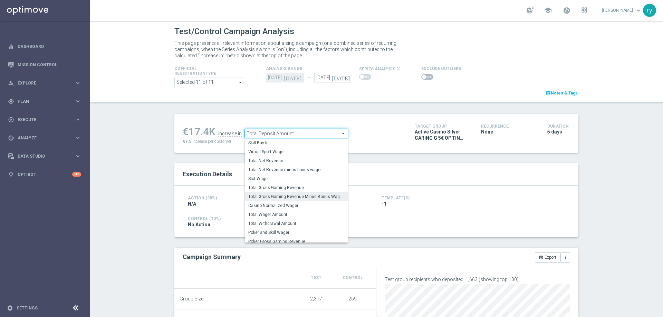
click at [286, 196] on span "Total Gross Gaming Revenue Minus Bonus Wagared" at bounding box center [296, 197] width 96 height 6
type input "Total Gross Gaming Revenue Minus Bonus Wagared"
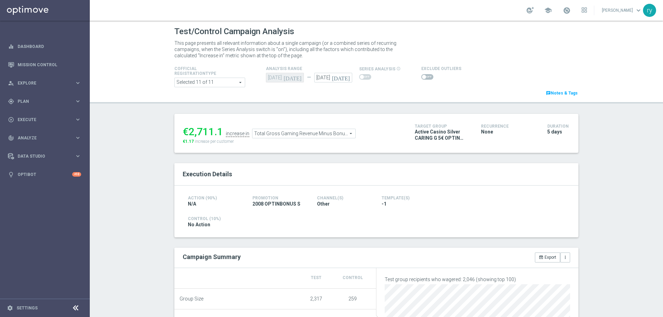
click at [423, 76] on span at bounding box center [427, 77] width 12 height 6
click at [423, 76] on input "checkbox" at bounding box center [427, 77] width 12 height 6
checkbox input "true"
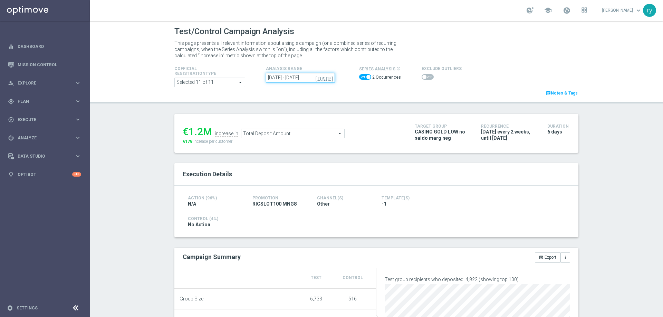
click at [318, 78] on input "[DATE] - [DATE]" at bounding box center [300, 78] width 69 height 10
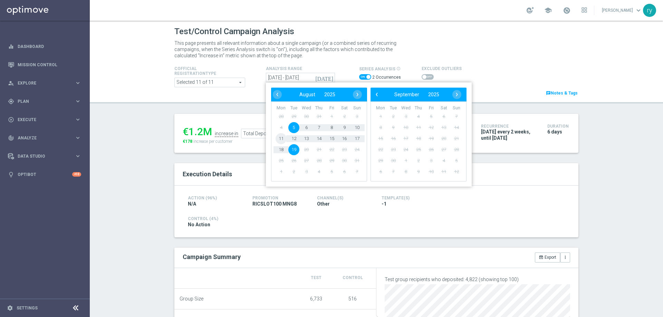
click at [279, 140] on span "11" at bounding box center [281, 138] width 11 height 11
click at [356, 137] on span "17" at bounding box center [357, 138] width 11 height 11
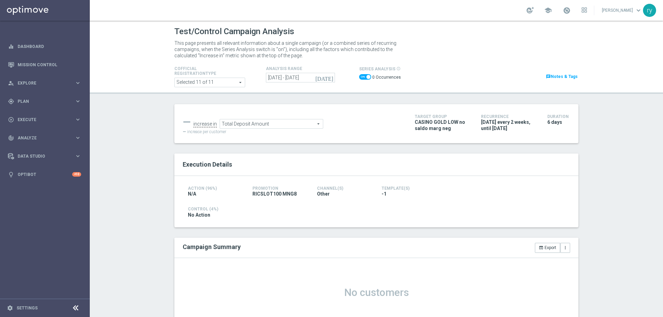
click at [327, 80] on icon "[DATE]" at bounding box center [324, 78] width 19 height 6
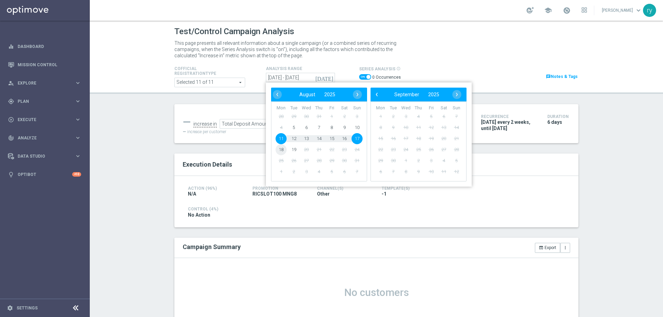
click at [276, 152] on span "18" at bounding box center [281, 149] width 11 height 11
click at [292, 148] on span "19" at bounding box center [293, 149] width 11 height 11
type input "18 Aug 2025 - 19 Aug 2025"
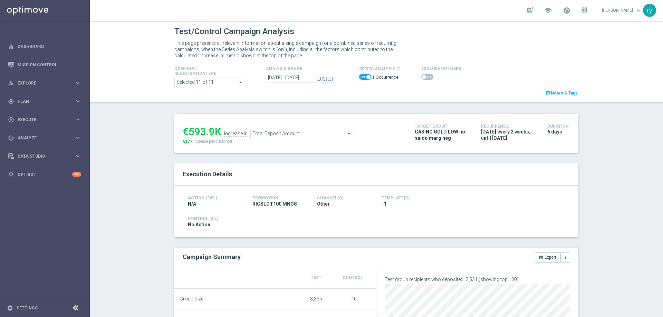
scroll to position [69, 0]
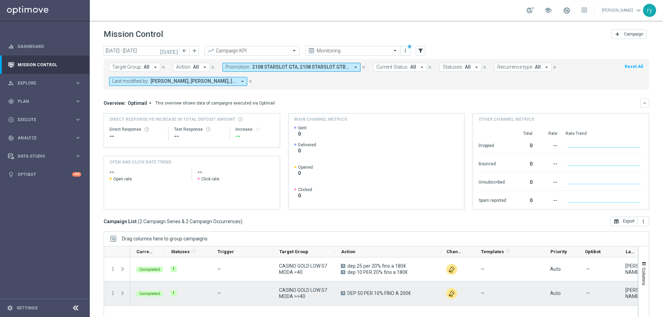
scroll to position [42, 0]
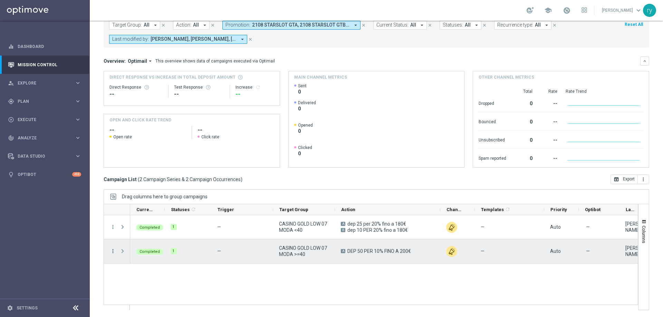
click at [113, 253] on icon "more_vert" at bounding box center [113, 251] width 6 height 6
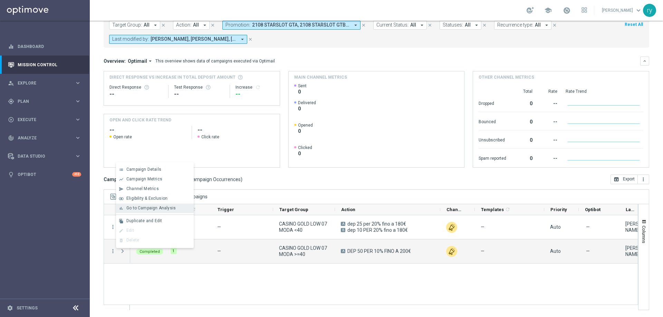
click at [144, 207] on span "Go to Campaign Analysis" at bounding box center [150, 208] width 49 height 5
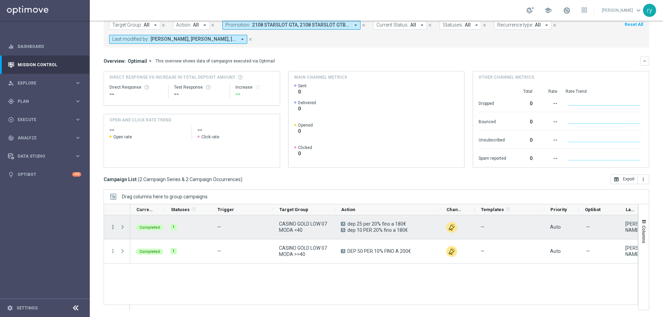
click at [115, 228] on icon "more_vert" at bounding box center [113, 227] width 6 height 6
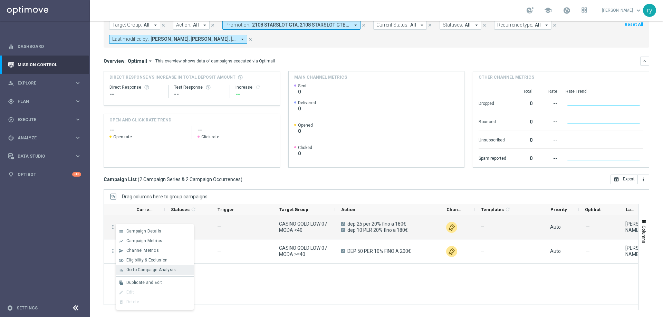
click at [141, 272] on span "Go to Campaign Analysis" at bounding box center [150, 270] width 49 height 5
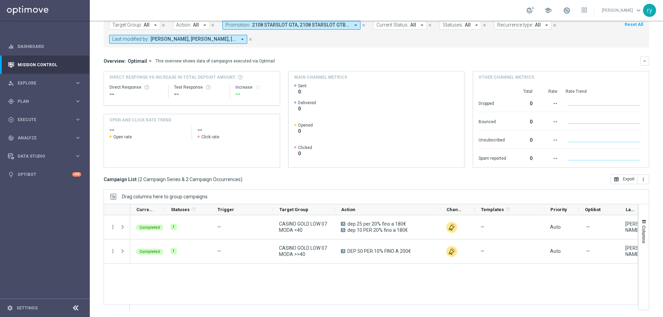
click at [353, 25] on icon "arrow_drop_down" at bounding box center [356, 25] width 6 height 6
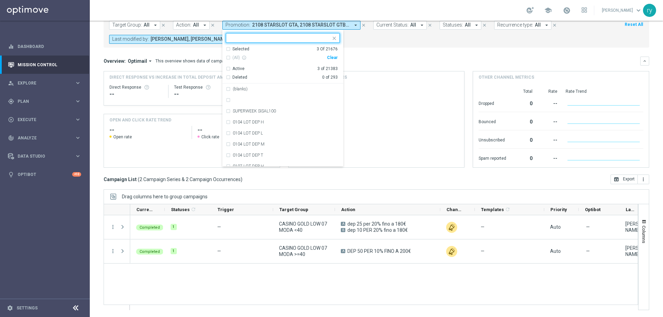
click at [0, 0] on div "Clear" at bounding box center [0, 0] width 0 height 0
click at [250, 37] on input "text" at bounding box center [280, 38] width 101 height 6
click at [240, 132] on label "1808 CASINOCB160" at bounding box center [252, 133] width 39 height 4
type input "1808"
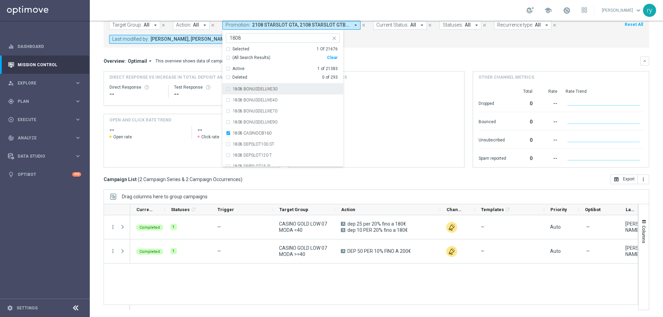
click at [359, 55] on mini-dashboard "Overview: Optimail arrow_drop_down This overview shows data of campaigns execut…" at bounding box center [377, 111] width 546 height 127
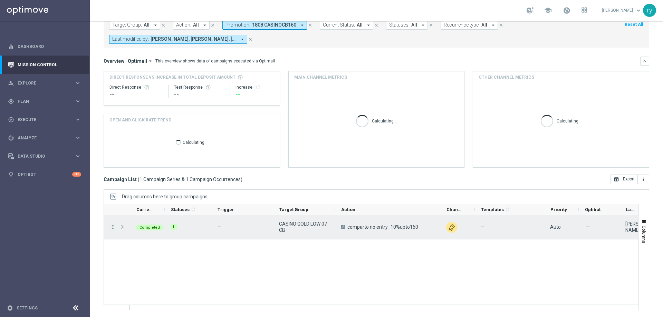
click at [112, 225] on icon "more_vert" at bounding box center [113, 227] width 6 height 6
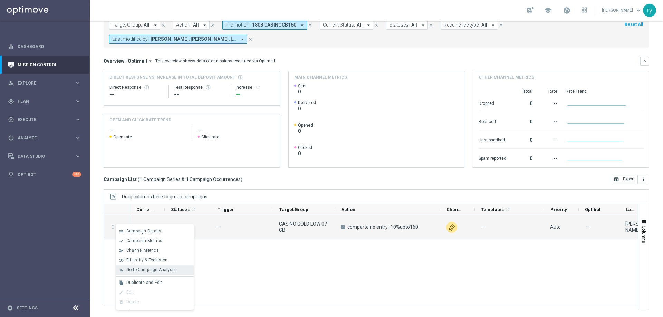
click at [146, 269] on span "Go to Campaign Analysis" at bounding box center [150, 270] width 49 height 5
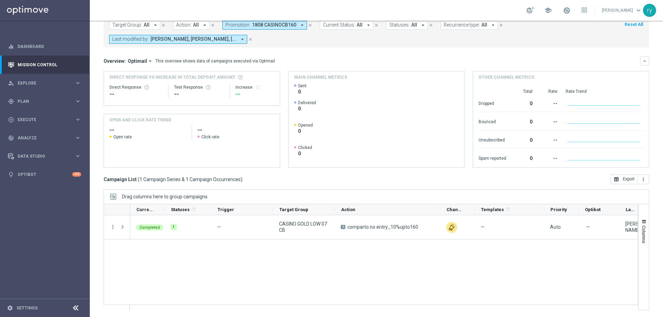
click at [300, 24] on icon "arrow_drop_down" at bounding box center [302, 25] width 6 height 6
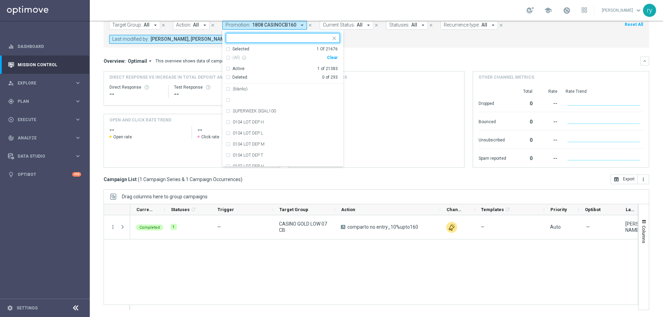
click at [0, 0] on div "Clear" at bounding box center [0, 0] width 0 height 0
click at [296, 36] on input "text" at bounding box center [280, 38] width 101 height 6
paste input "1808 DEPSLOT15 SL"
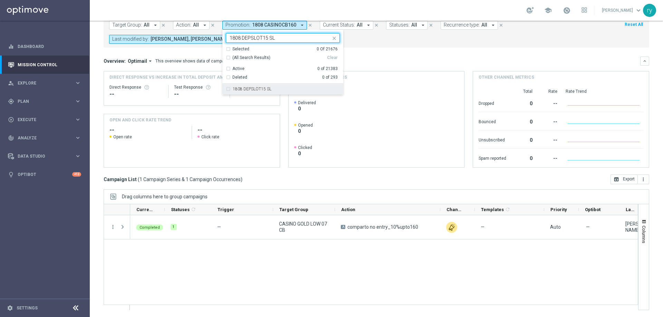
click at [260, 89] on label "1808 DEPSLOT15 SL" at bounding box center [252, 89] width 39 height 4
type input "1808 DEPSLOT15 SL"
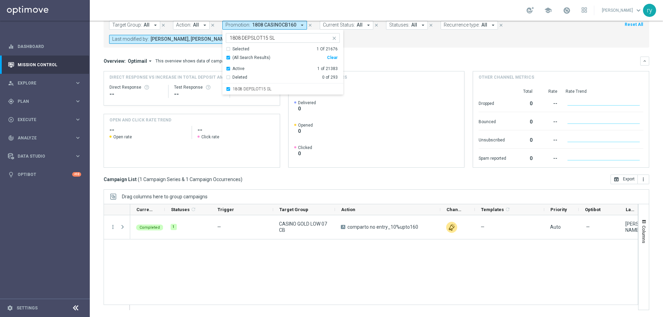
click at [361, 49] on mini-dashboard "Overview: Optimail arrow_drop_down This overview shows data of campaigns execut…" at bounding box center [377, 111] width 546 height 127
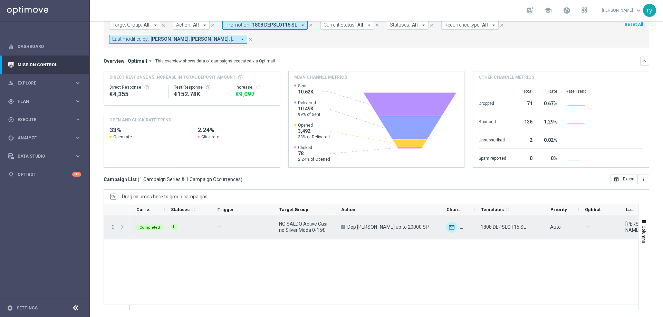
click at [112, 228] on icon "more_vert" at bounding box center [113, 227] width 6 height 6
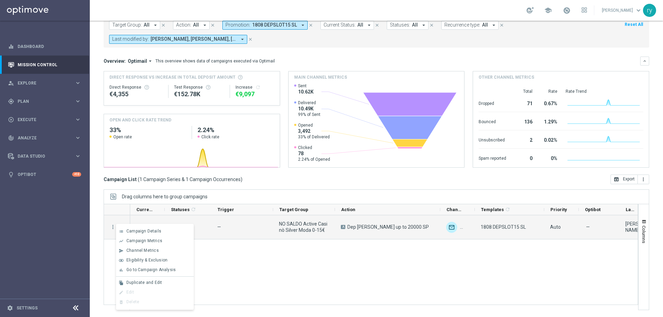
click at [132, 269] on span "Go to Campaign Analysis" at bounding box center [150, 270] width 49 height 5
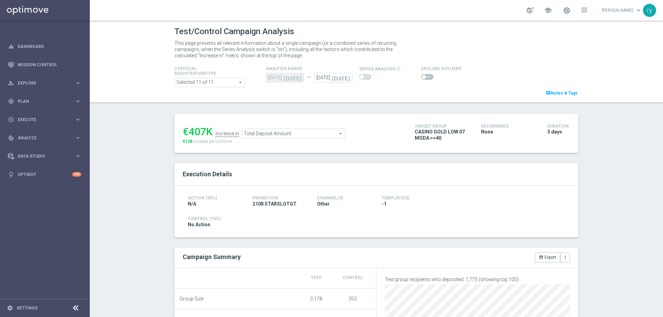
click at [278, 139] on div "€407K increase in Total Deposit Amount Total Deposit Amount arrow_drop_down sea…" at bounding box center [294, 133] width 222 height 22
click at [278, 137] on span "Total Deposit Amount" at bounding box center [293, 133] width 103 height 9
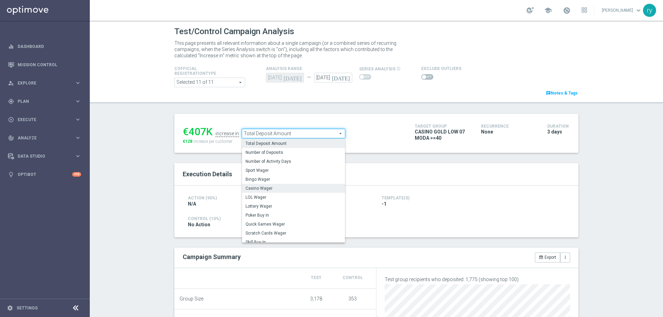
click at [278, 189] on span "Casino Wager" at bounding box center [294, 189] width 96 height 6
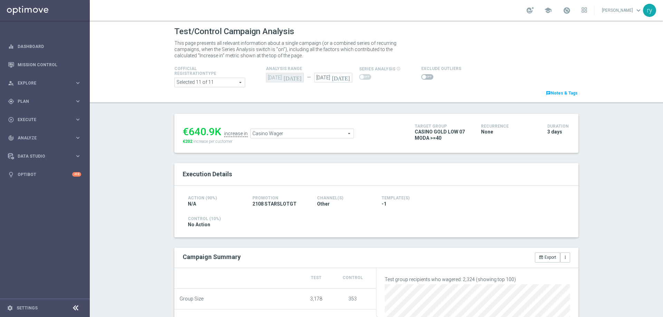
click at [285, 133] on span "Casino Wager" at bounding box center [302, 133] width 103 height 9
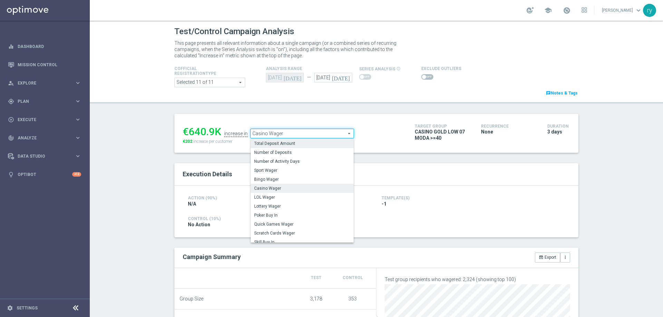
click at [287, 144] on span "Total Deposit Amount" at bounding box center [302, 144] width 96 height 6
type input "Total Deposit Amount"
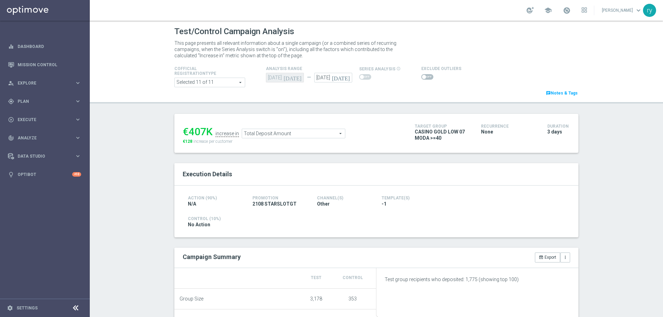
scroll to position [133, 0]
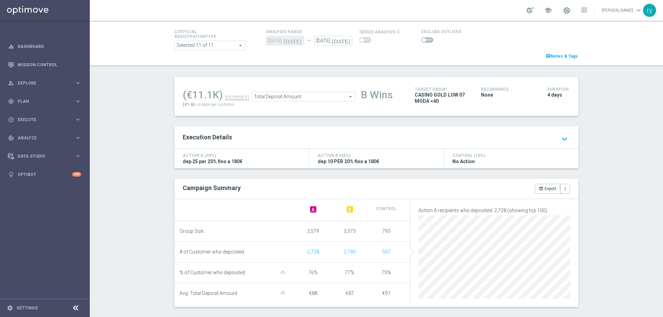
scroll to position [35, 0]
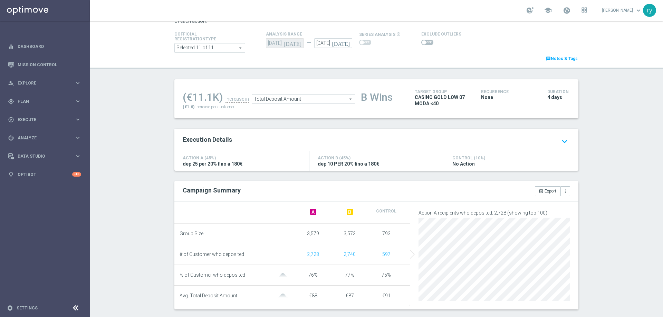
click at [344, 102] on span "Total Deposit Amount" at bounding box center [303, 99] width 103 height 9
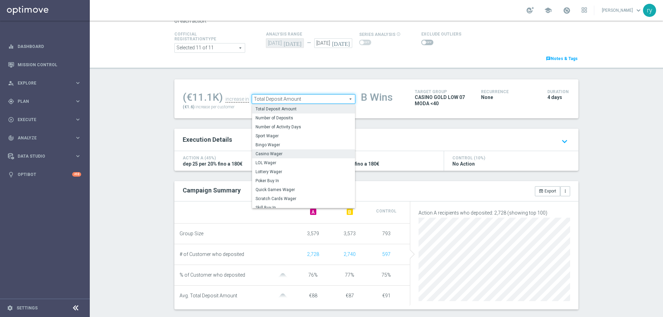
click at [328, 154] on span "Casino Wager" at bounding box center [304, 154] width 96 height 6
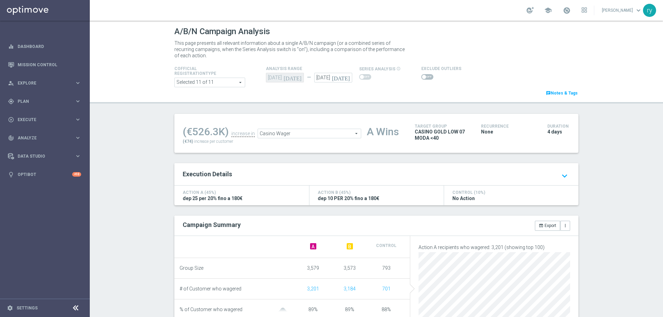
click at [330, 138] on span "Casino Wager" at bounding box center [309, 133] width 103 height 9
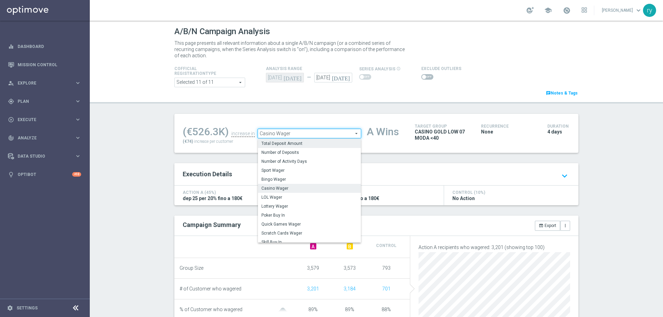
click at [328, 142] on span "Total Deposit Amount" at bounding box center [309, 144] width 96 height 6
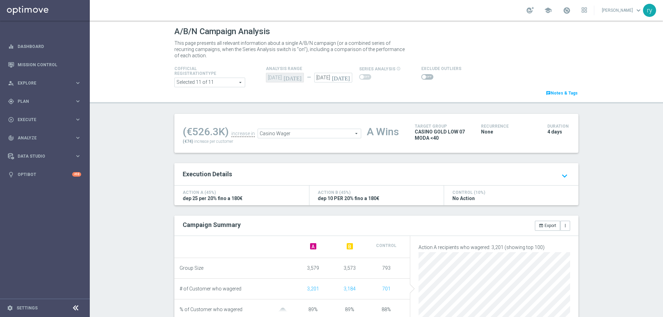
type input "Total Deposit Amount"
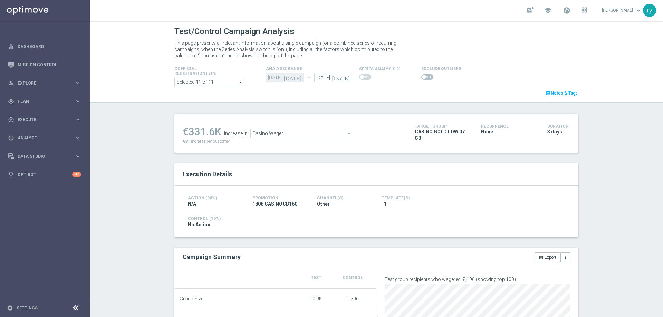
click at [159, 188] on div "Test/Control Campaign Analysis This page presents all relevant information abou…" at bounding box center [376, 169] width 573 height 297
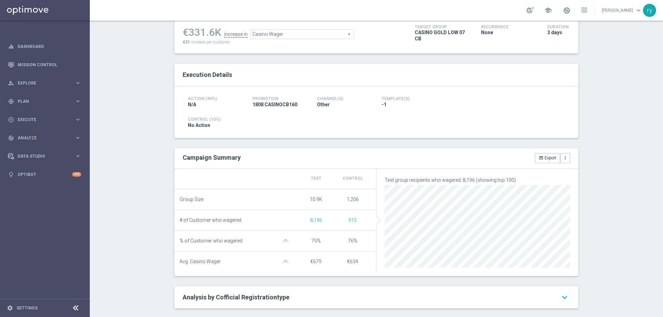
scroll to position [104, 0]
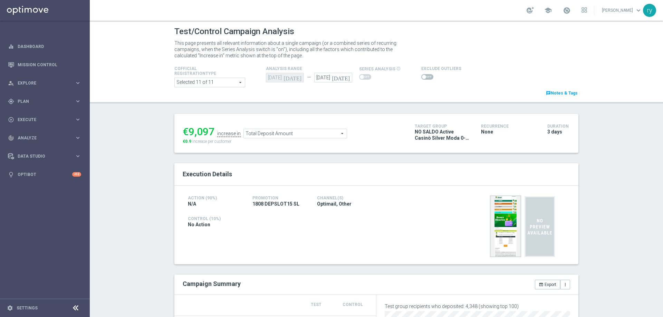
click at [156, 173] on div "Test/Control Campaign Analysis This page presents all relevant information abou…" at bounding box center [376, 169] width 573 height 297
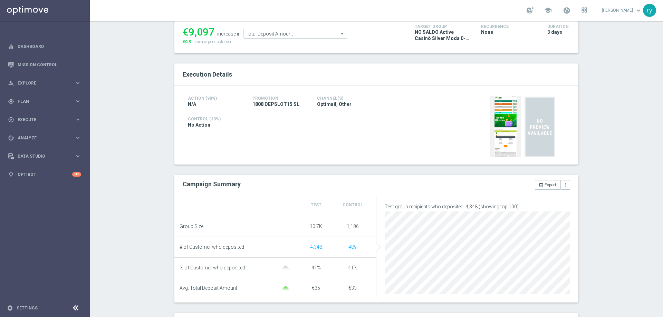
scroll to position [104, 0]
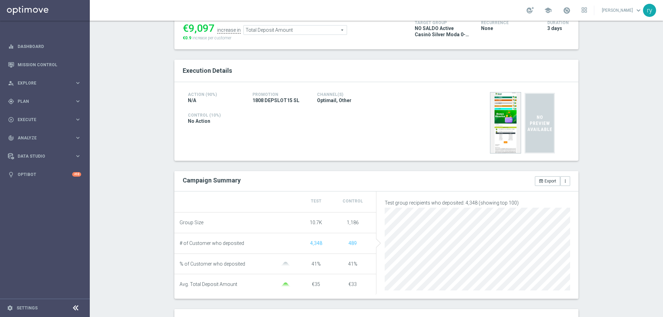
click at [280, 31] on span "Total Deposit Amount" at bounding box center [295, 30] width 103 height 9
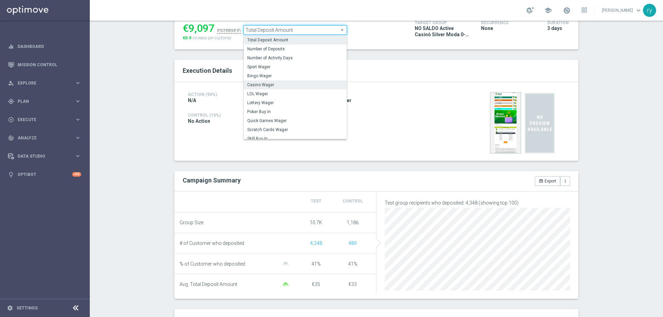
click at [288, 84] on span "Casino Wager" at bounding box center [295, 85] width 96 height 6
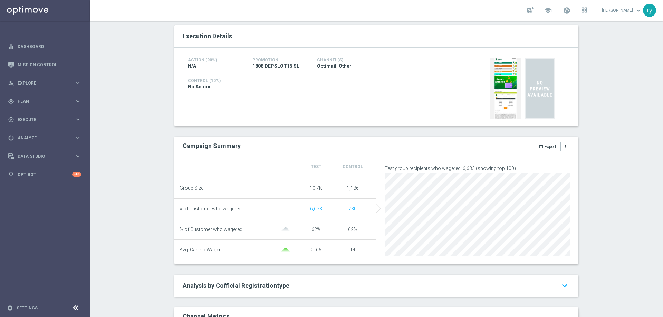
scroll to position [69, 0]
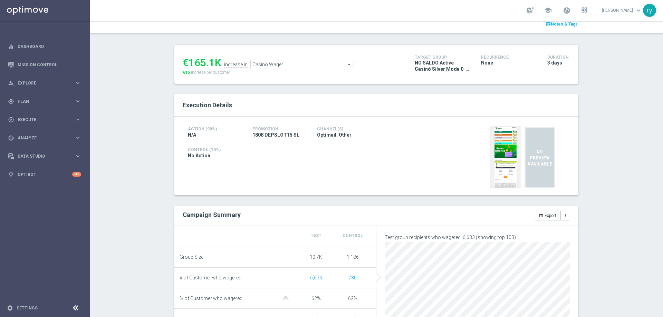
click at [295, 67] on span "Casino Wager" at bounding box center [302, 64] width 103 height 9
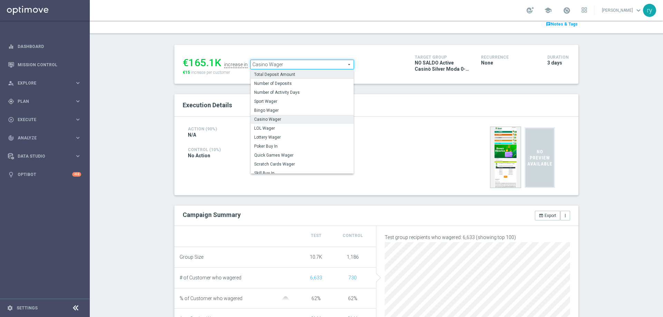
click at [294, 77] on span "Total Deposit Amount" at bounding box center [302, 75] width 96 height 6
type input "Total Deposit Amount"
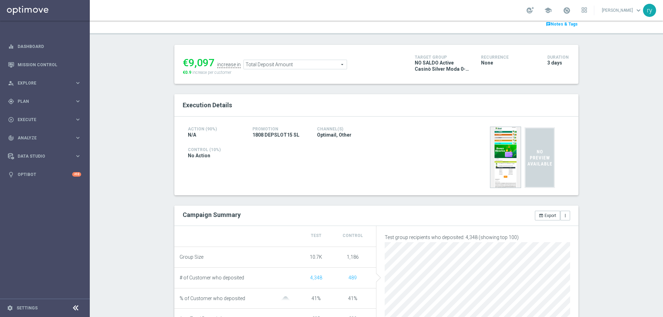
scroll to position [104, 0]
